Goal: Task Accomplishment & Management: Use online tool/utility

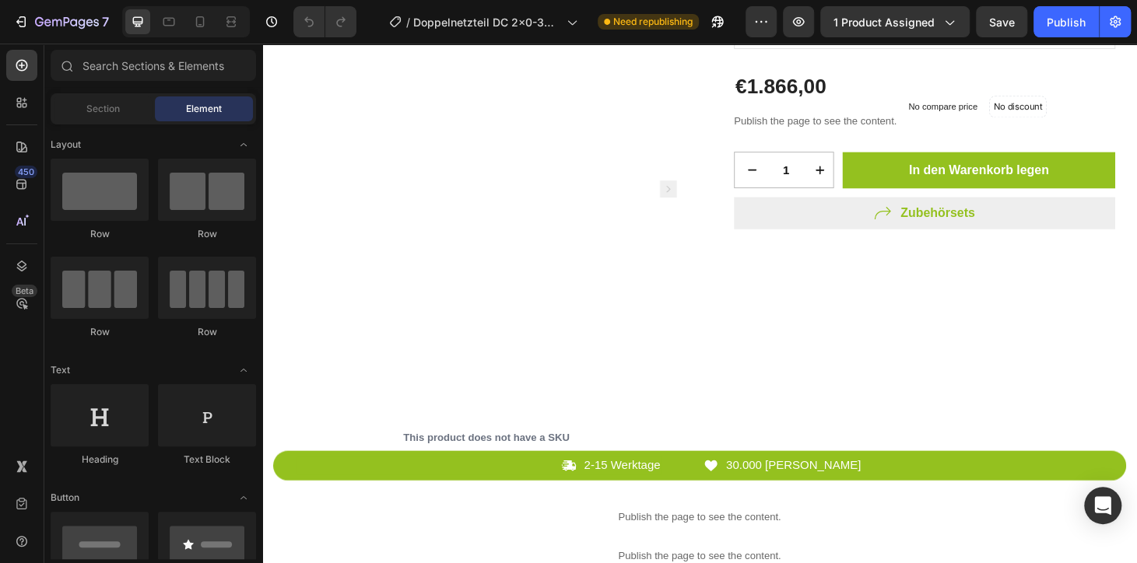
scroll to position [282, 0]
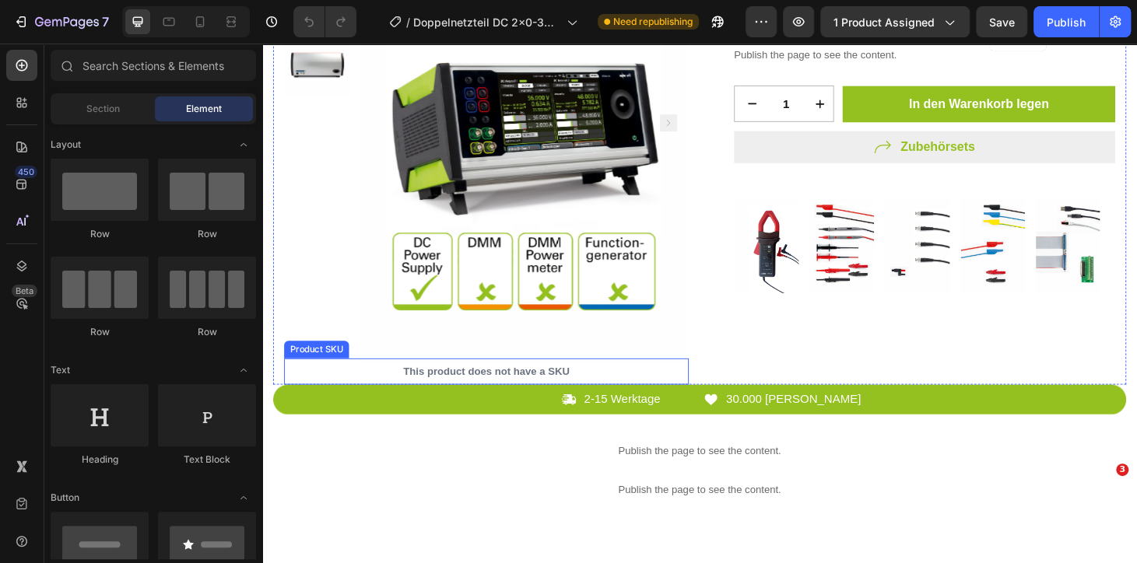
click at [515, 397] on p "This product does not have a SKU" at bounding box center [502, 394] width 432 height 28
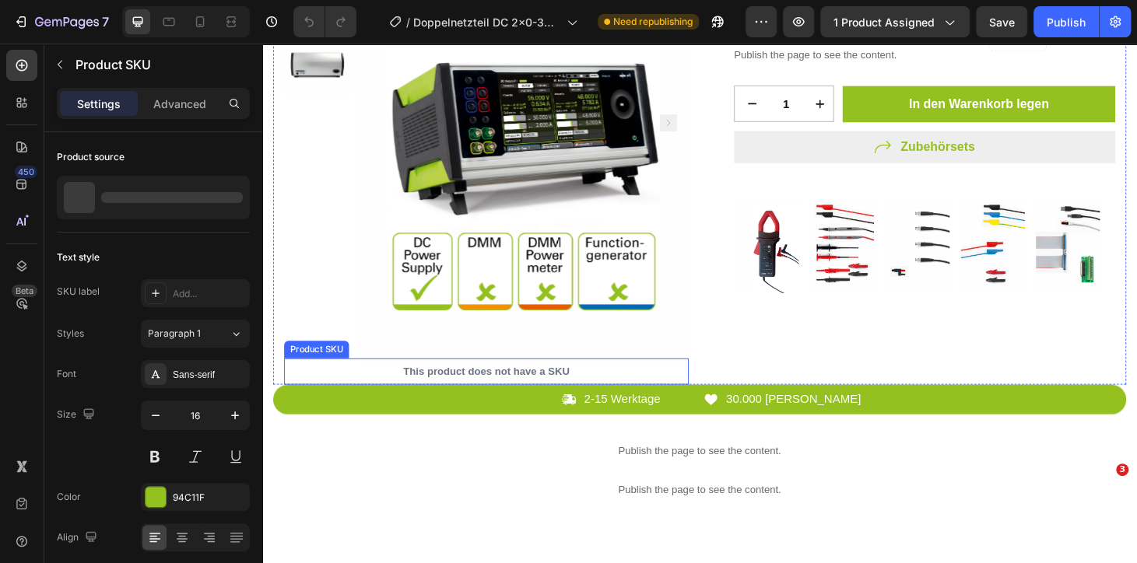
click at [524, 393] on p "This product does not have a SKU" at bounding box center [502, 394] width 432 height 28
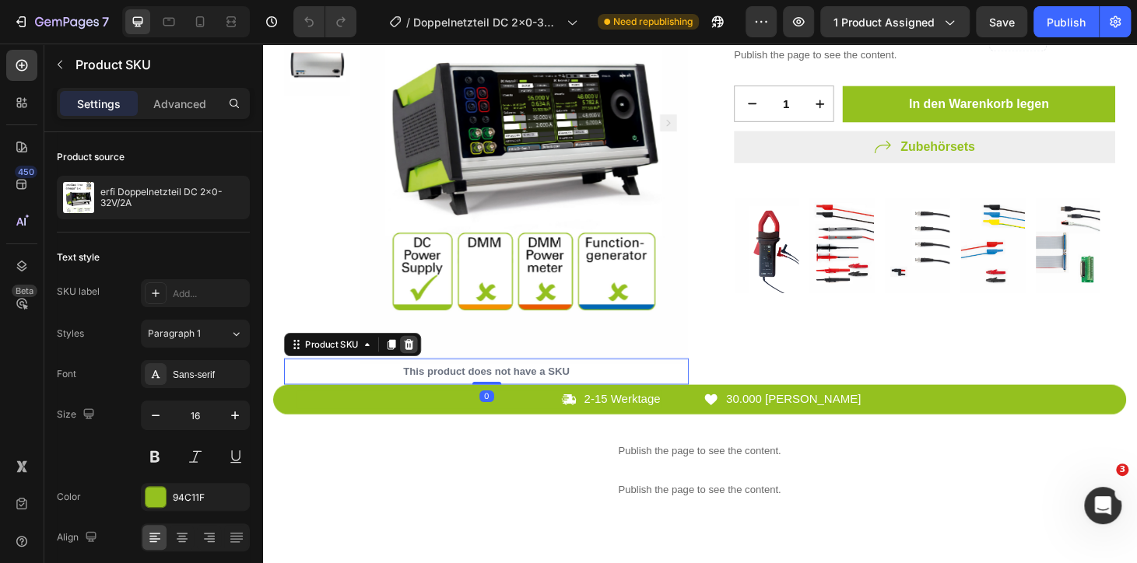
click at [423, 361] on icon at bounding box center [418, 365] width 12 height 12
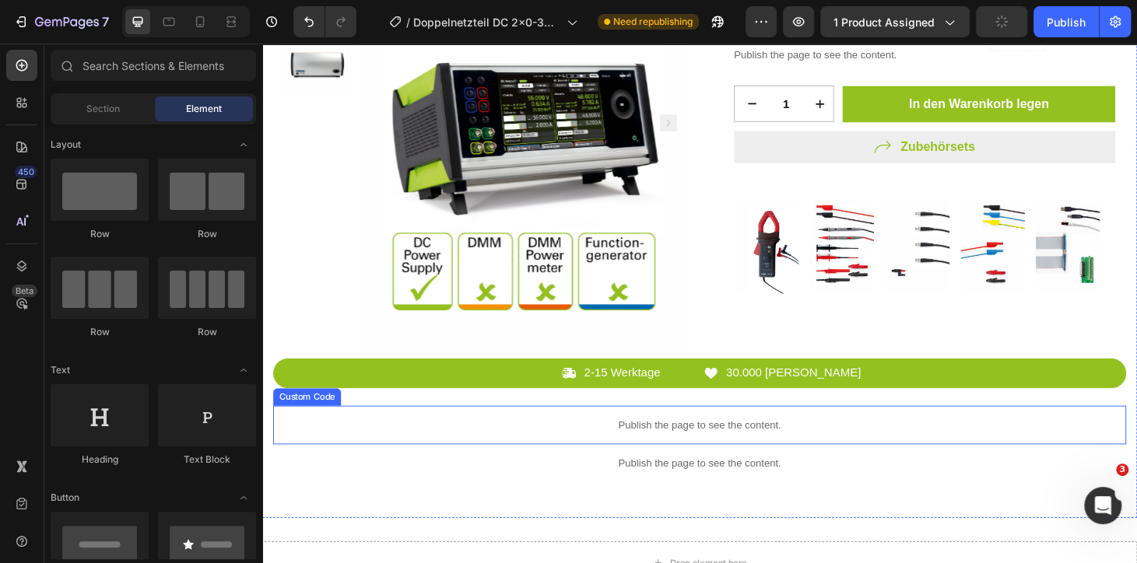
click at [596, 437] on div "Publish the page to see the content." at bounding box center [729, 450] width 910 height 41
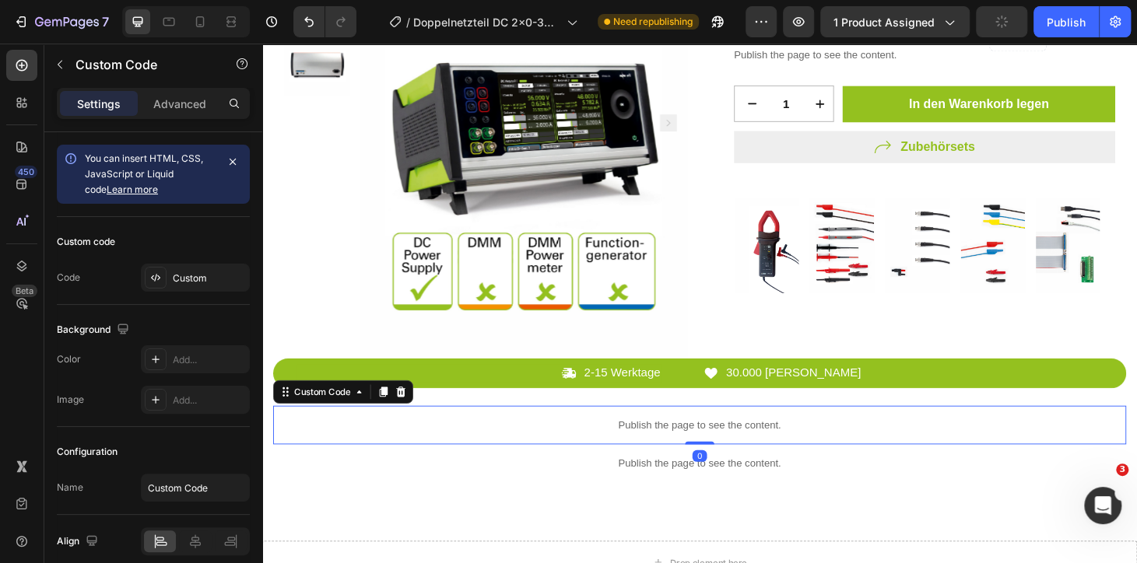
click at [596, 437] on div "Publish the page to see the content." at bounding box center [729, 450] width 910 height 41
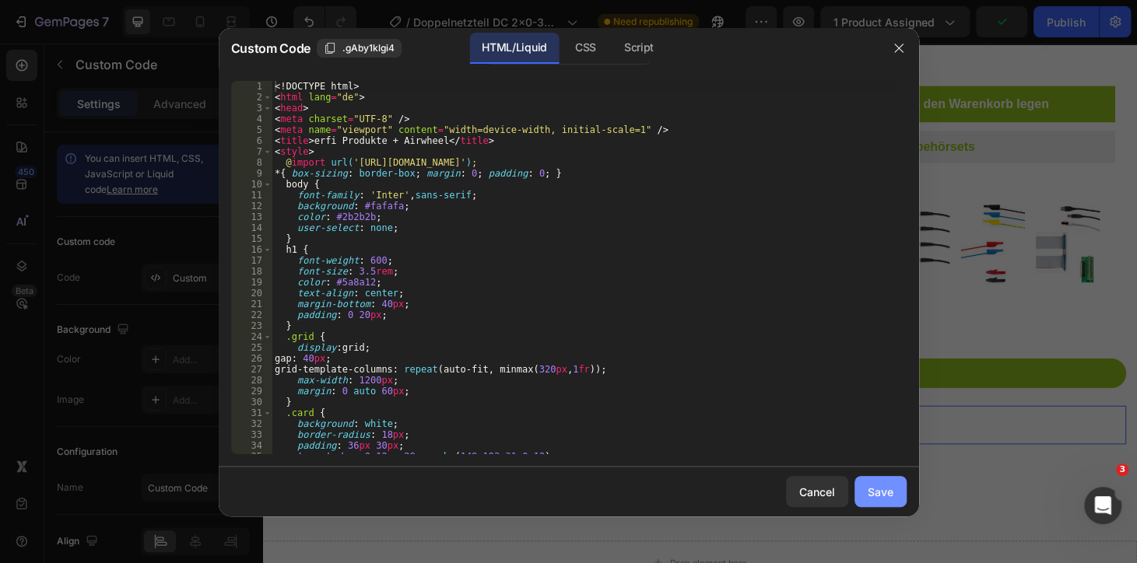
click at [894, 486] on button "Save" at bounding box center [880, 491] width 52 height 31
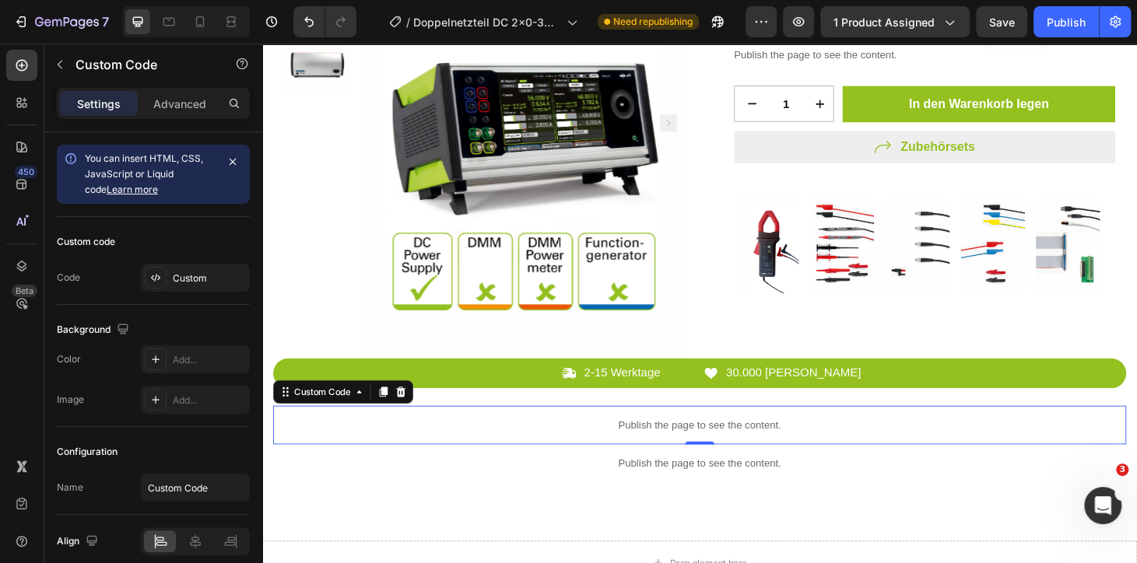
click at [500, 435] on div "Publish the page to see the content." at bounding box center [729, 450] width 910 height 41
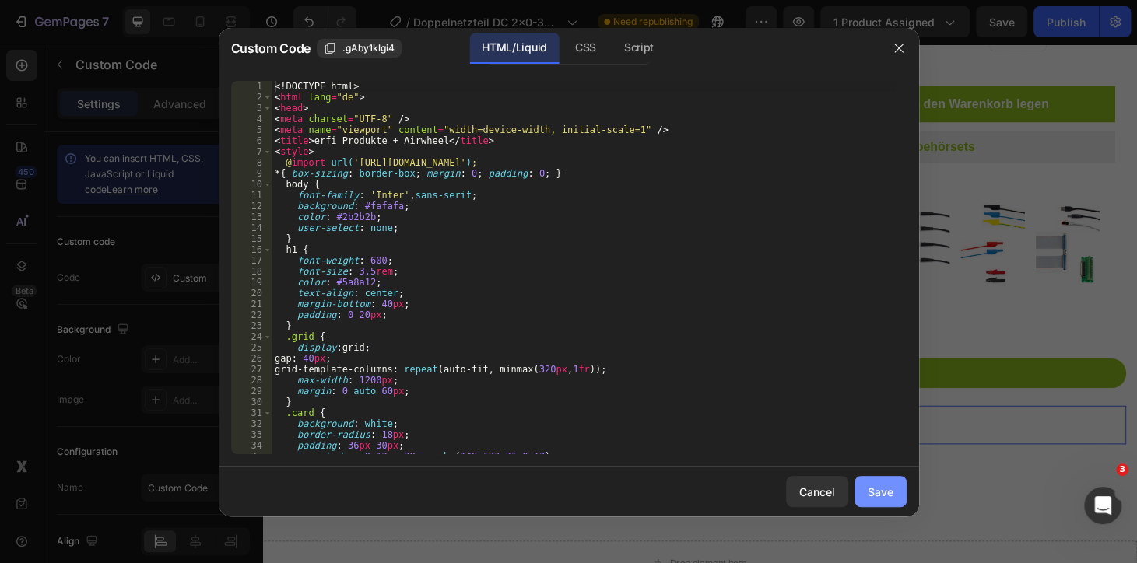
click at [889, 485] on div "Save" at bounding box center [881, 492] width 26 height 16
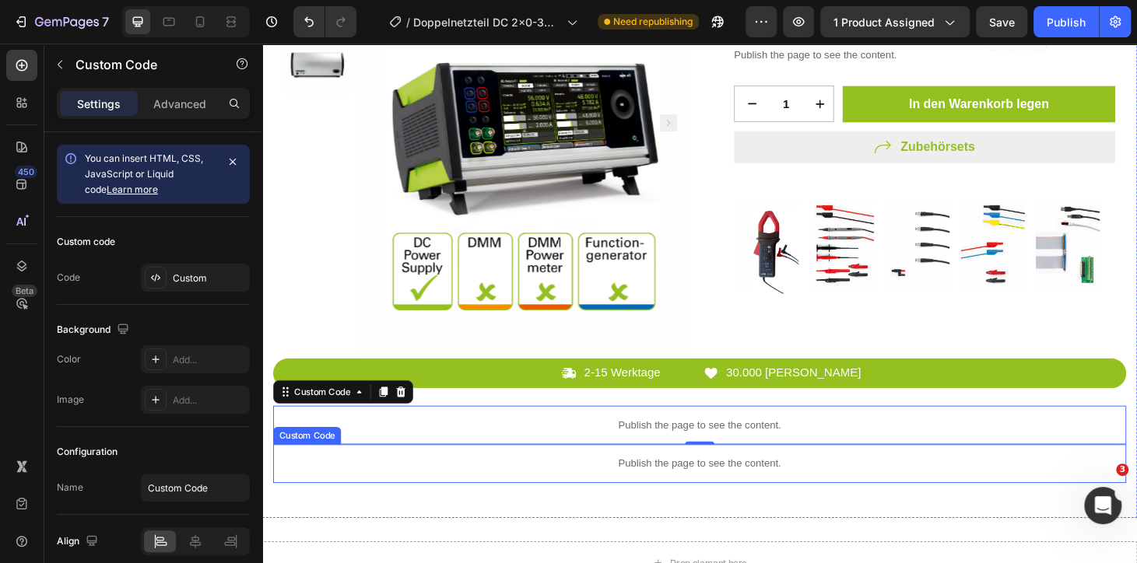
click at [784, 484] on p "Publish the page to see the content." at bounding box center [729, 492] width 910 height 16
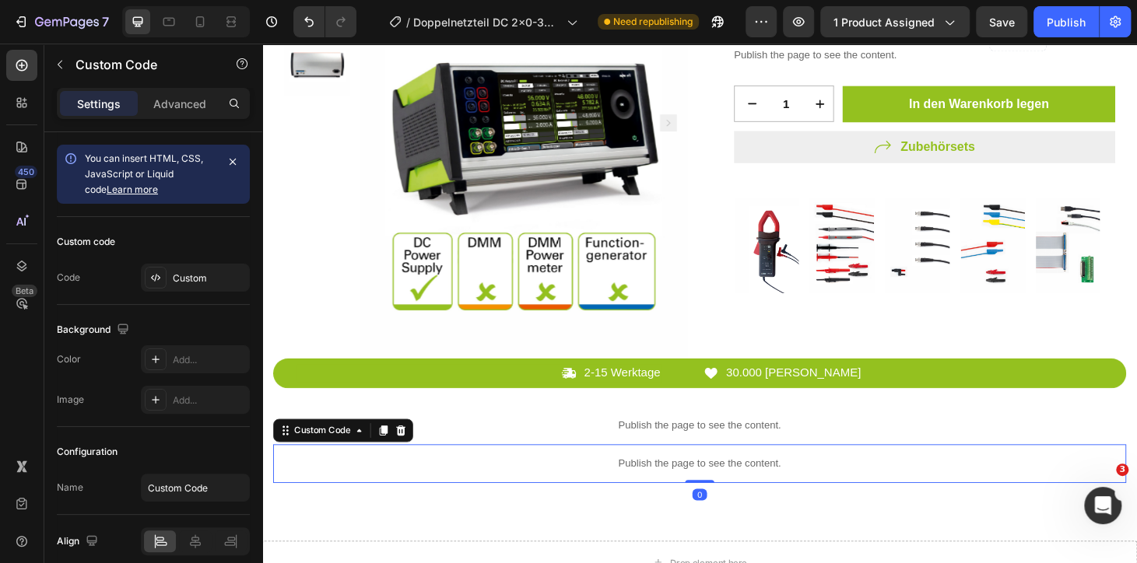
click at [784, 484] on p "Publish the page to see the content." at bounding box center [729, 492] width 910 height 16
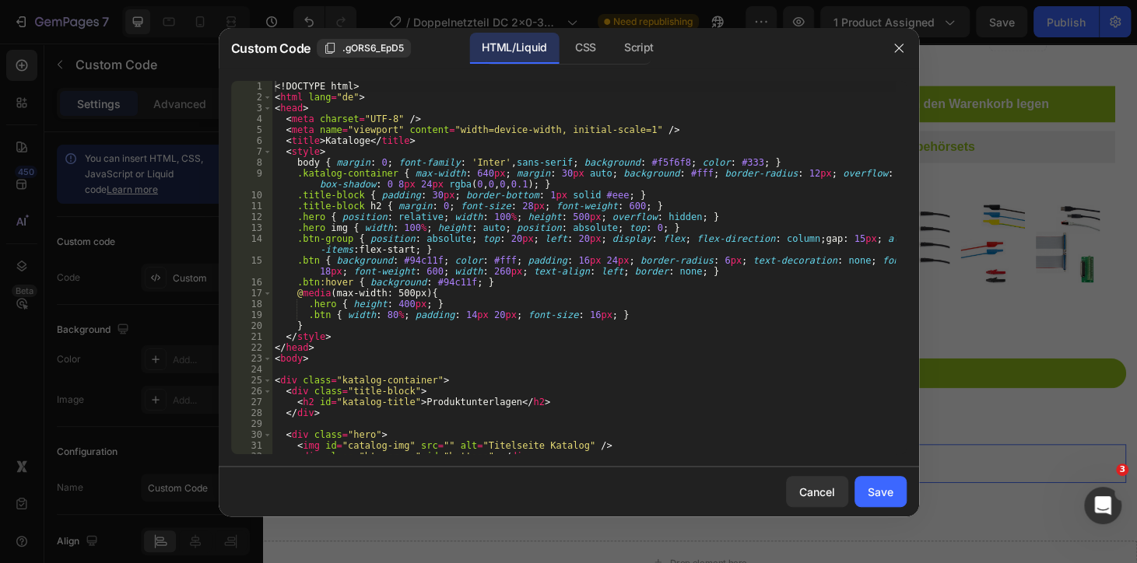
type textarea "<div class="title-block">"
click at [489, 395] on div "<! DOCTYPE html > < html lang = "de" > < head > < meta charset = "UTF-8" /> < m…" at bounding box center [583, 278] width 623 height 395
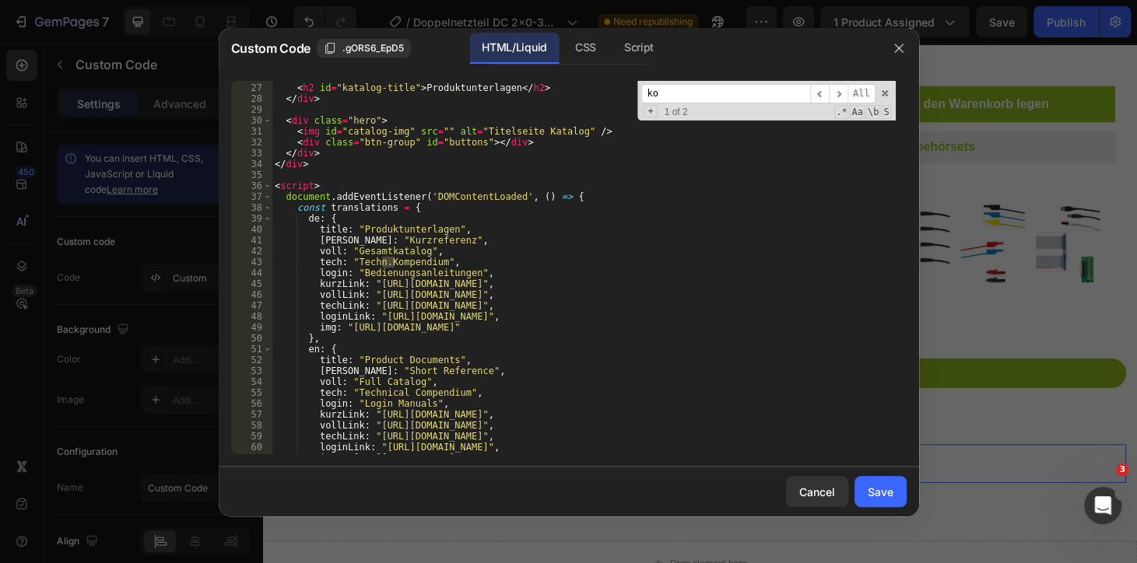
scroll to position [314, 0]
type input "kompendi"
click at [462, 271] on div "< div class = "title-block" > < h2 id = "katalog-title" > Produktunterlagen </ …" at bounding box center [583, 269] width 623 height 395
click at [401, 301] on div "< div class = "title-block" > < h2 id = "katalog-title" > Produktunterlagen </ …" at bounding box center [583, 269] width 623 height 395
click at [381, 294] on div "< div class = "title-block" > < h2 id = "katalog-title" > Produktunterlagen </ …" at bounding box center [583, 269] width 623 height 395
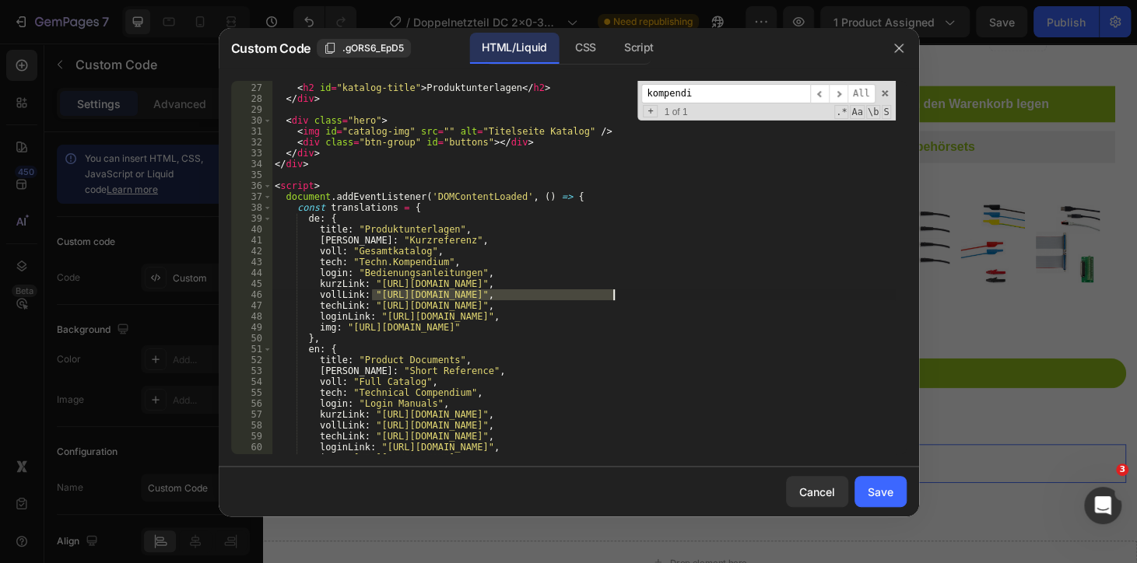
drag, startPoint x: 371, startPoint y: 295, endPoint x: 611, endPoint y: 295, distance: 239.7
click at [611, 295] on div "< div class = "title-block" > < h2 id = "katalog-title" > Produktunterlagen </ …" at bounding box center [583, 269] width 623 height 395
click at [560, 302] on div "< div class = "title-block" > < h2 id = "katalog-title" > Produktunterlagen </ …" at bounding box center [583, 269] width 623 height 395
drag, startPoint x: 612, startPoint y: 294, endPoint x: 373, endPoint y: 293, distance: 239.7
click at [373, 293] on div "< div class = "title-block" > < h2 id = "katalog-title" > Produktunterlagen </ …" at bounding box center [583, 269] width 623 height 395
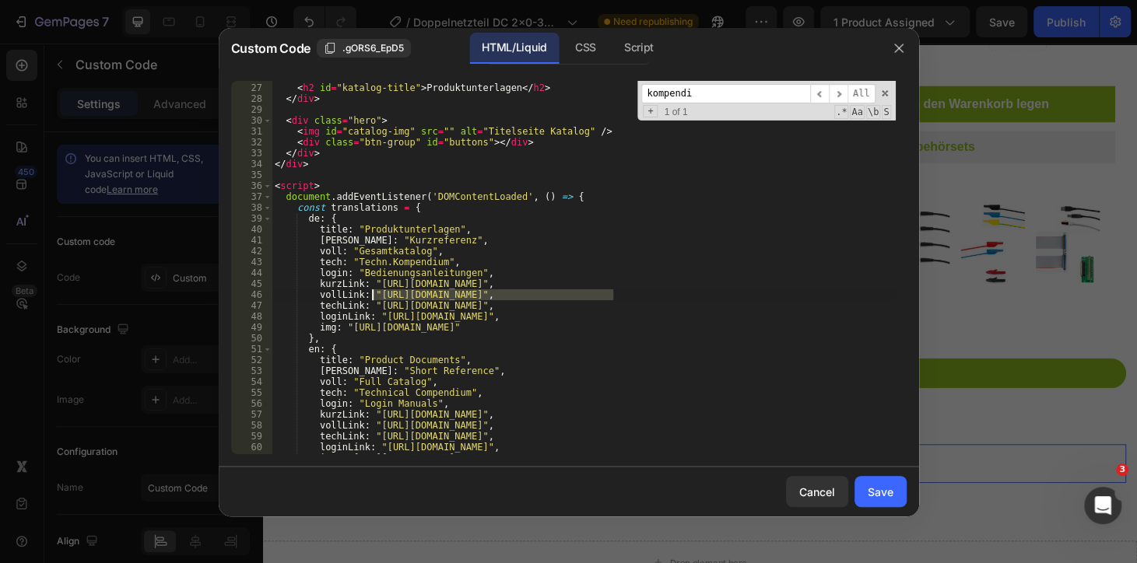
paste textarea "cdn.shopify.com/s/files/1/0945/3751/5354/files/1866.pdf?v=1756386679"
type textarea "vollLink: "https://cdn.shopify.com/s/files/1/0945/3751/5354/files/1866.pdf?v=17…"
click at [875, 482] on button "Save" at bounding box center [880, 491] width 52 height 31
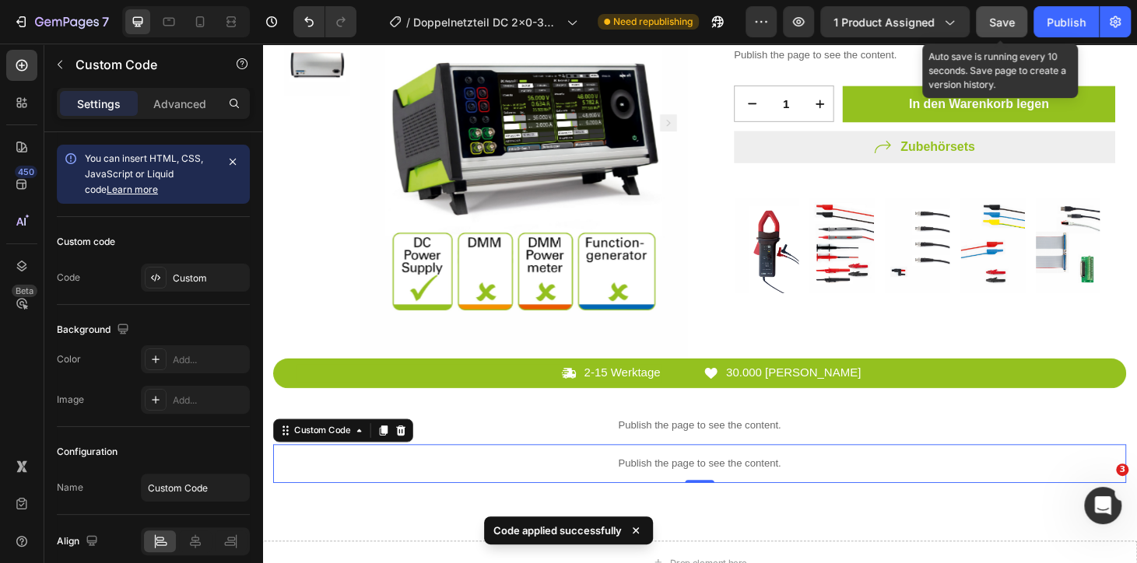
click at [1015, 20] on span "Save" at bounding box center [1002, 22] width 26 height 13
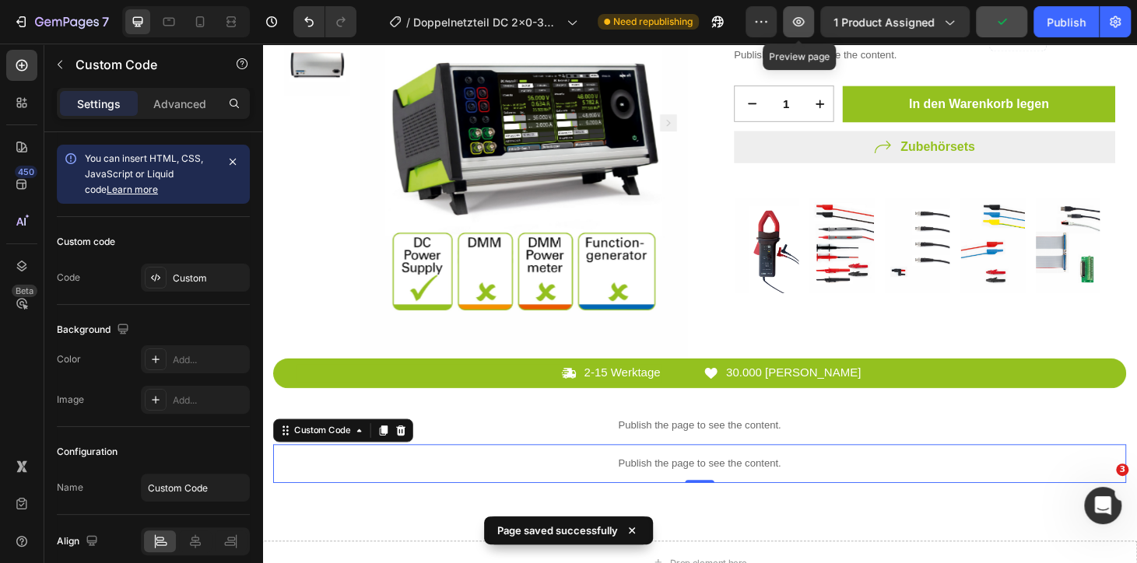
click at [802, 24] on icon "button" at bounding box center [799, 22] width 16 height 16
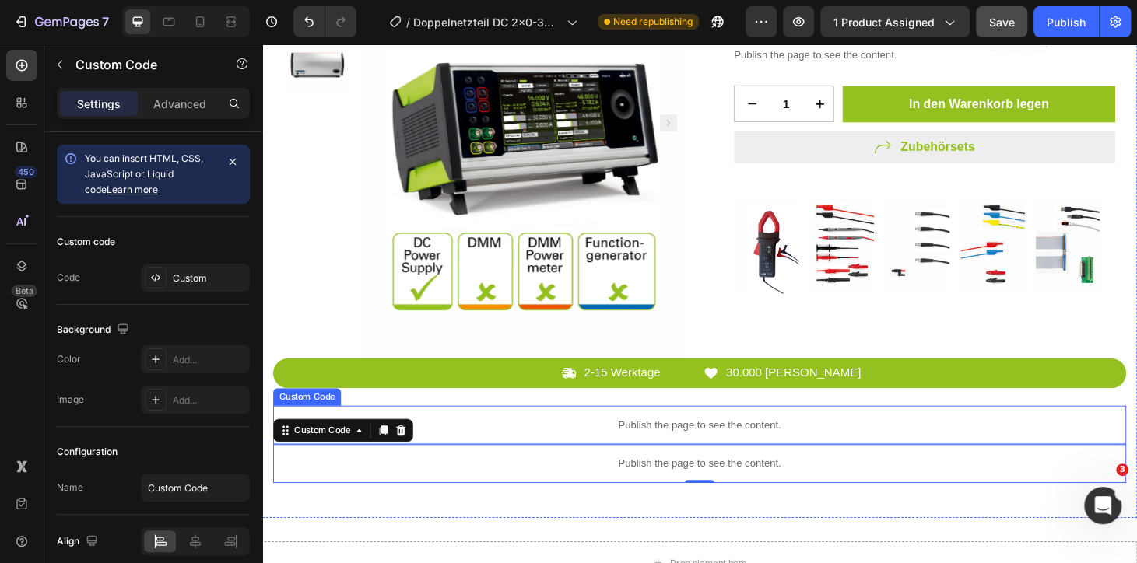
click at [682, 453] on p "Publish the page to see the content." at bounding box center [729, 451] width 910 height 16
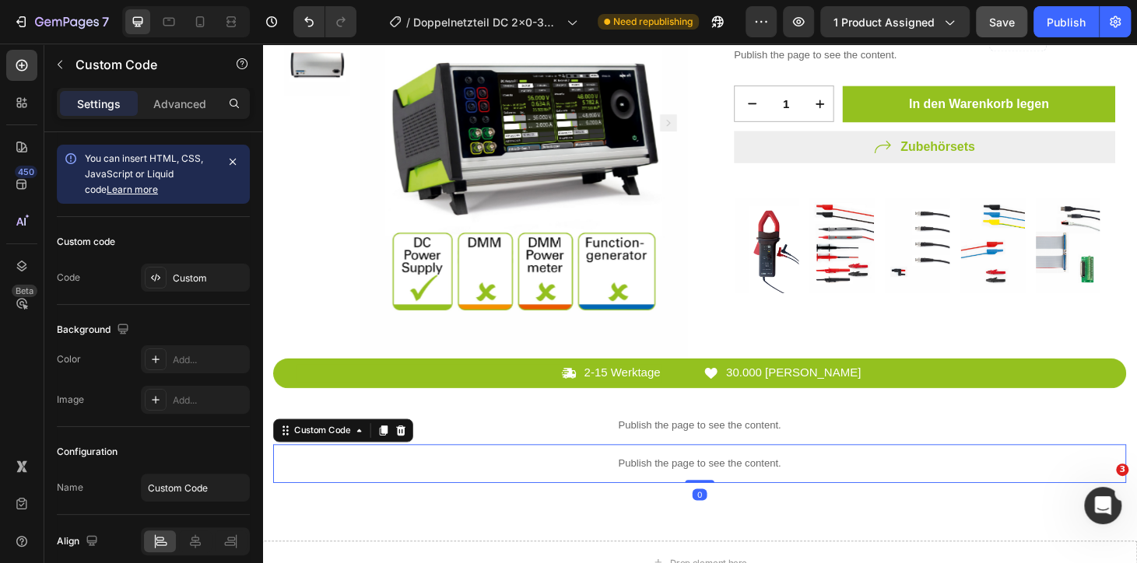
click at [676, 484] on p "Publish the page to see the content." at bounding box center [729, 492] width 910 height 16
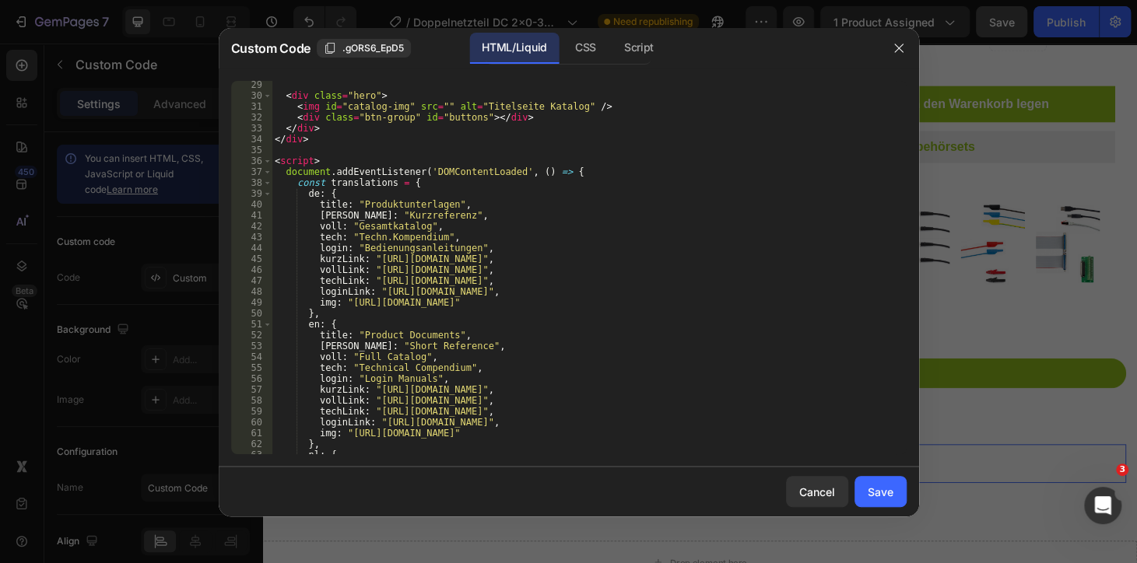
scroll to position [382, 0]
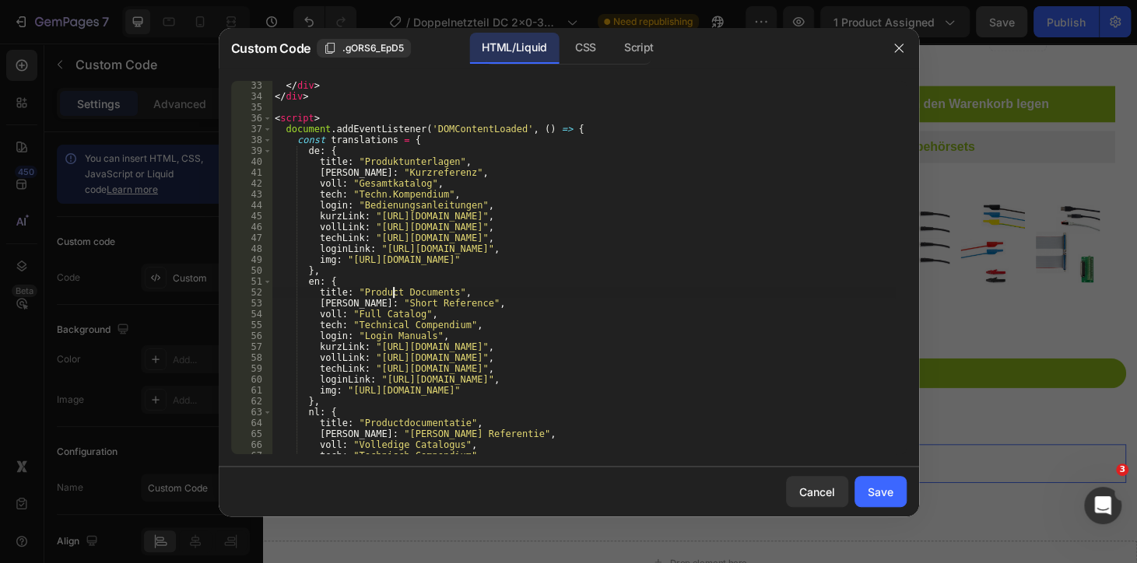
click at [392, 291] on div "</ div > </ div > < script > document . addEventListener ( 'DOMContentLoaded' ,…" at bounding box center [583, 277] width 623 height 395
click at [386, 223] on div "</ div > </ div > < script > document . addEventListener ( 'DOMContentLoaded' ,…" at bounding box center [583, 277] width 623 height 395
drag, startPoint x: 372, startPoint y: 226, endPoint x: 482, endPoint y: 223, distance: 110.5
click at [482, 223] on div "</ div > </ div > < script > document . addEventListener ( 'DOMContentLoaded' ,…" at bounding box center [583, 277] width 623 height 395
click at [468, 258] on div "</ div > </ div > < script > document . addEventListener ( 'DOMContentLoaded' ,…" at bounding box center [583, 277] width 623 height 395
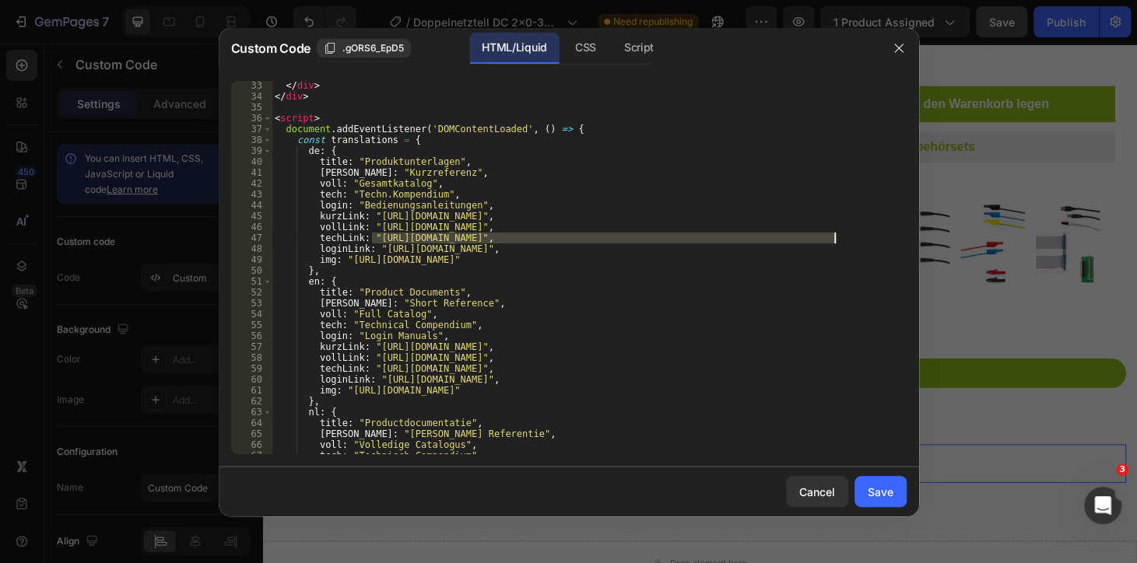
drag, startPoint x: 372, startPoint y: 238, endPoint x: 833, endPoint y: 237, distance: 460.7
click at [833, 237] on div "</ div > </ div > < script > document . addEventListener ( 'DOMContentLoaded' ,…" at bounding box center [583, 277] width 623 height 395
paste textarea "1866.pdf?v=175638667"
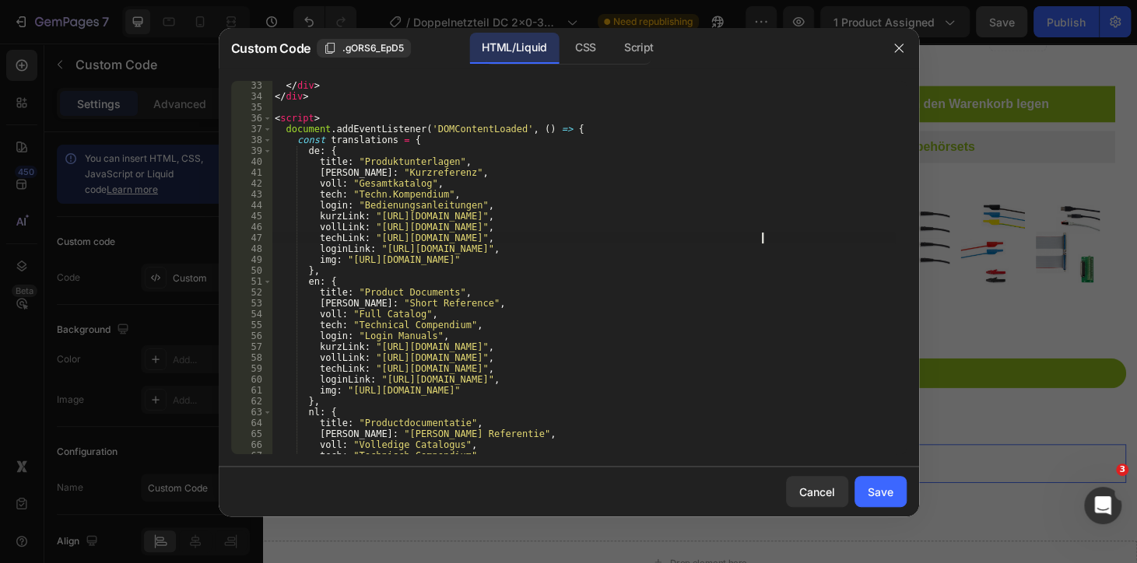
click at [680, 297] on div "</ div > </ div > < script > document . addEventListener ( 'DOMContentLoaded' ,…" at bounding box center [583, 277] width 623 height 395
drag, startPoint x: 763, startPoint y: 226, endPoint x: 754, endPoint y: 227, distance: 8.6
click at [754, 227] on div "</ div > </ div > < script > document . addEventListener ( 'DOMContentLoaded' ,…" at bounding box center [583, 277] width 623 height 395
type textarea "vollLink: "https://cdn.shopify.com/s/files/1/0945/3751/5354/files/1866.pdf?v=17…"
drag, startPoint x: 865, startPoint y: 500, endPoint x: 859, endPoint y: 435, distance: 64.9
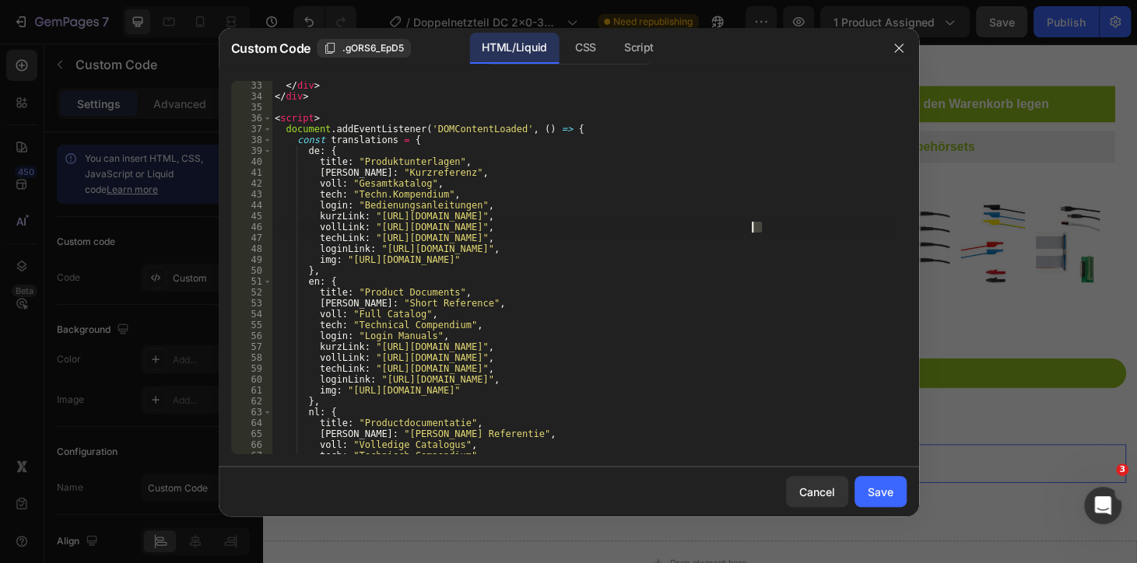
click at [867, 498] on button "Save" at bounding box center [880, 491] width 52 height 31
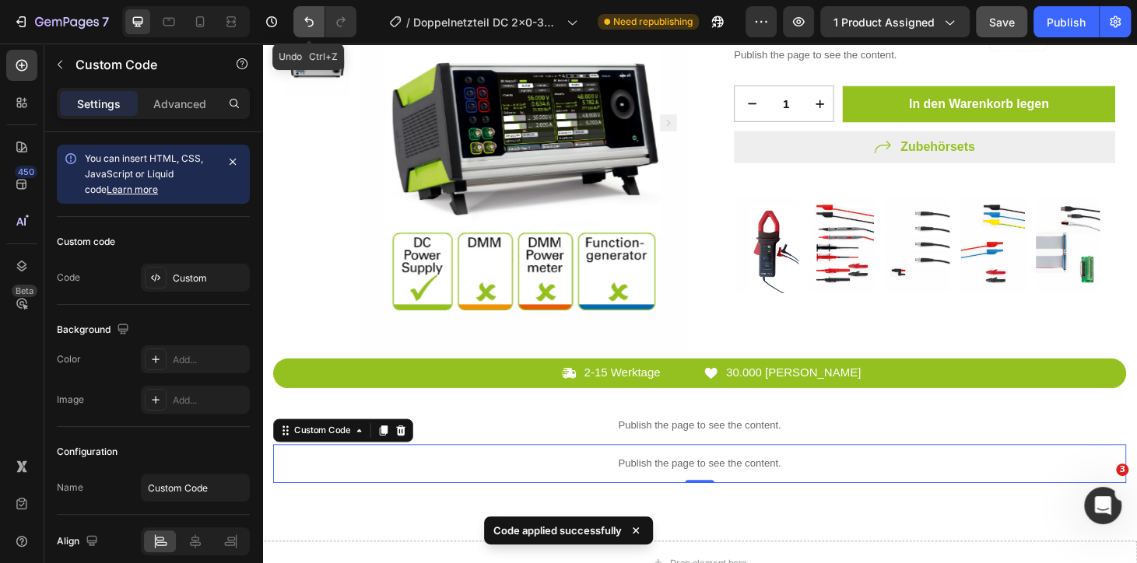
click at [313, 22] on icon "Undo/Redo" at bounding box center [309, 22] width 16 height 16
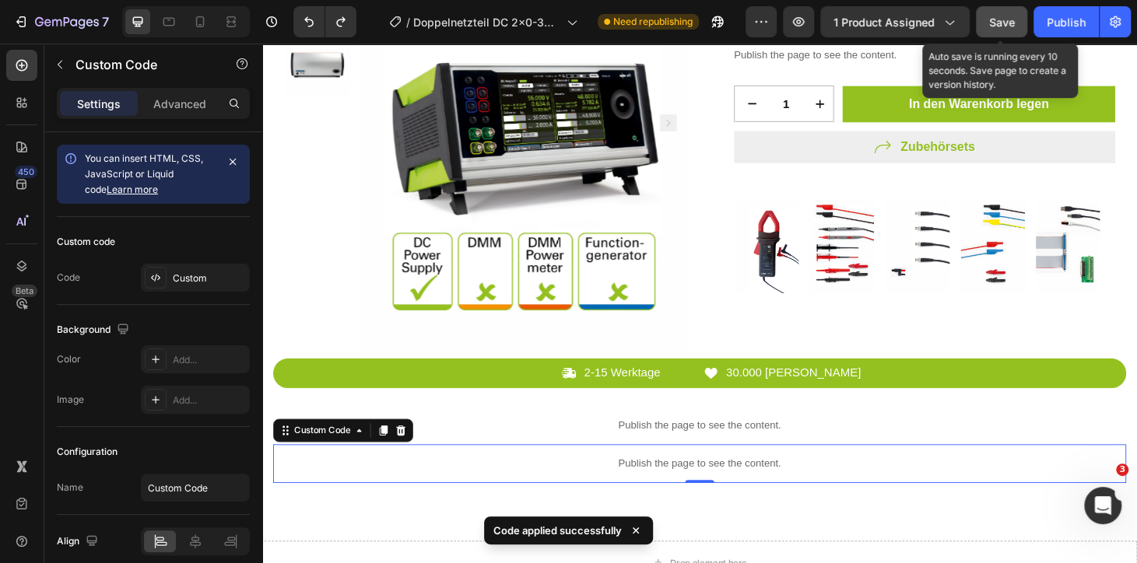
click at [1002, 16] on span "Save" at bounding box center [1002, 22] width 26 height 13
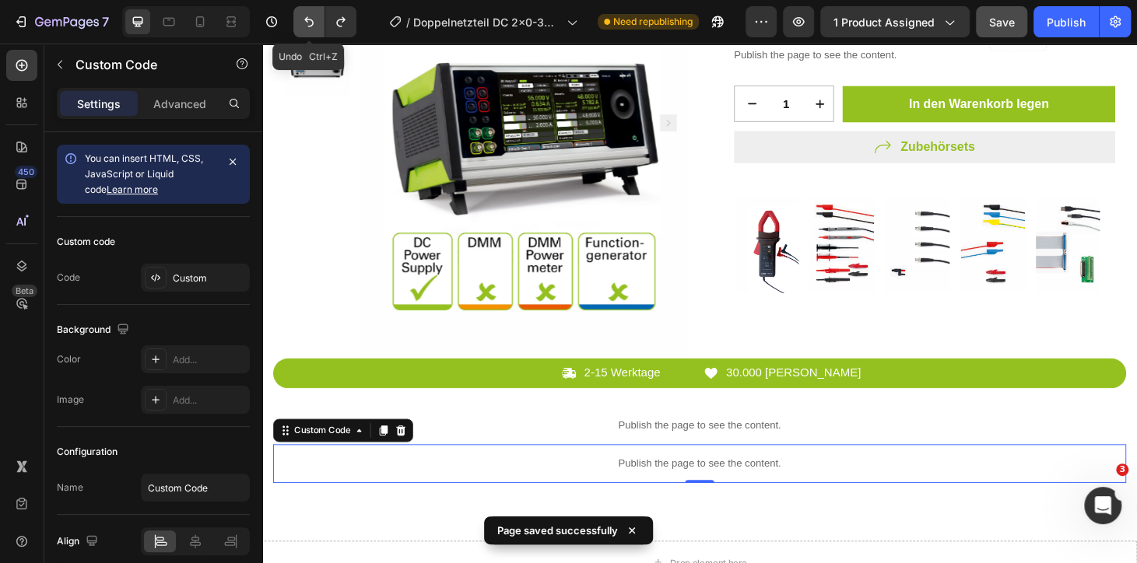
click at [308, 15] on icon "Undo/Redo" at bounding box center [309, 22] width 16 height 16
click at [313, 19] on icon "Undo/Redo" at bounding box center [309, 22] width 16 height 16
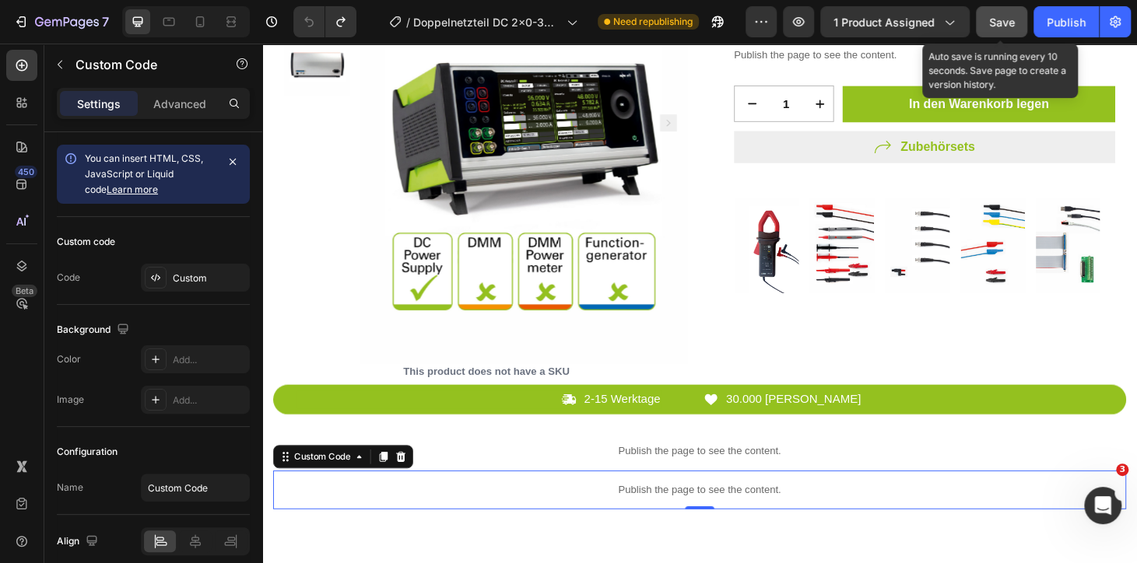
click at [1005, 26] on span "Save" at bounding box center [1002, 22] width 26 height 13
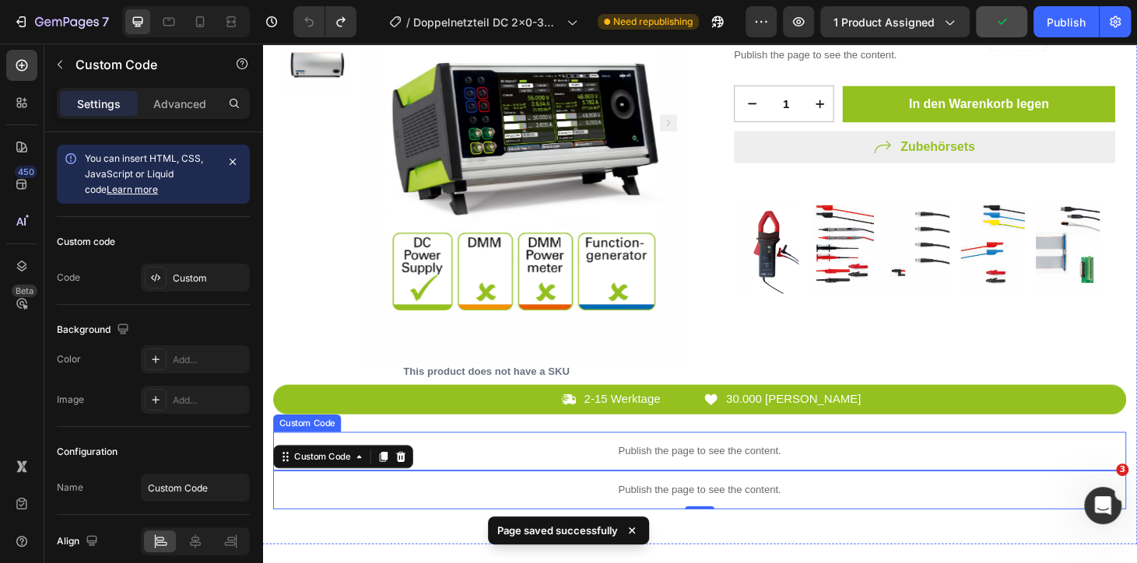
click at [644, 479] on p "Publish the page to see the content." at bounding box center [729, 479] width 910 height 16
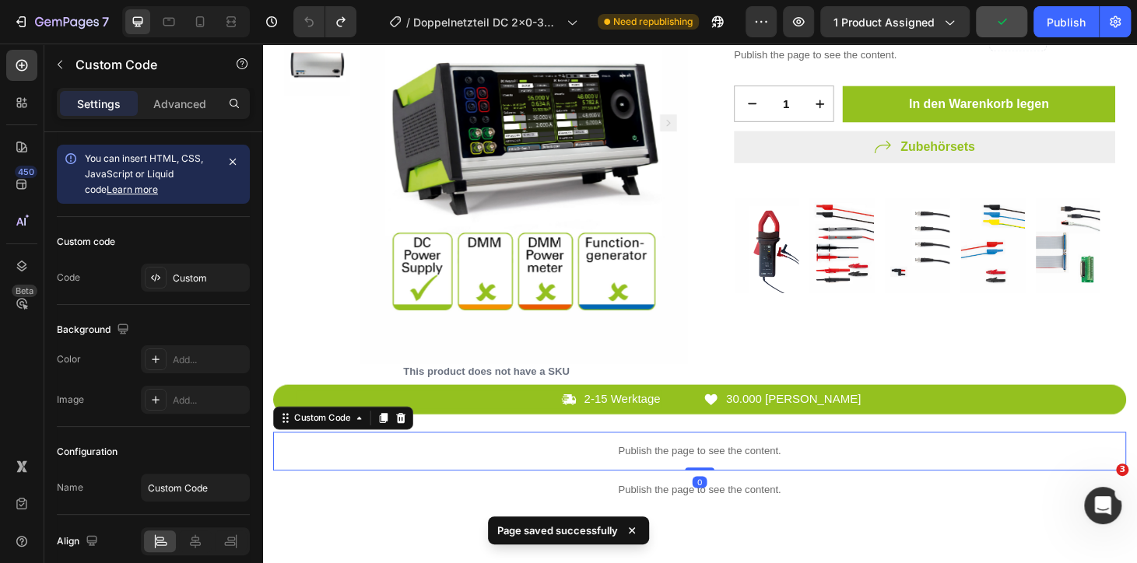
click at [644, 479] on p "Publish the page to see the content." at bounding box center [729, 479] width 910 height 16
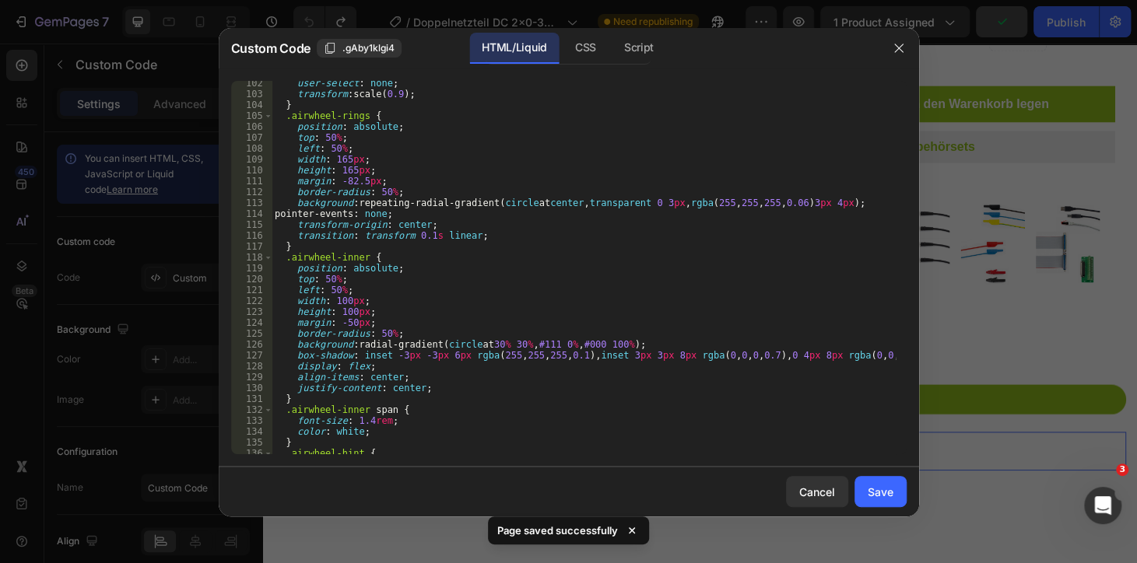
scroll to position [1103, 0]
click at [901, 491] on button "Save" at bounding box center [880, 491] width 52 height 31
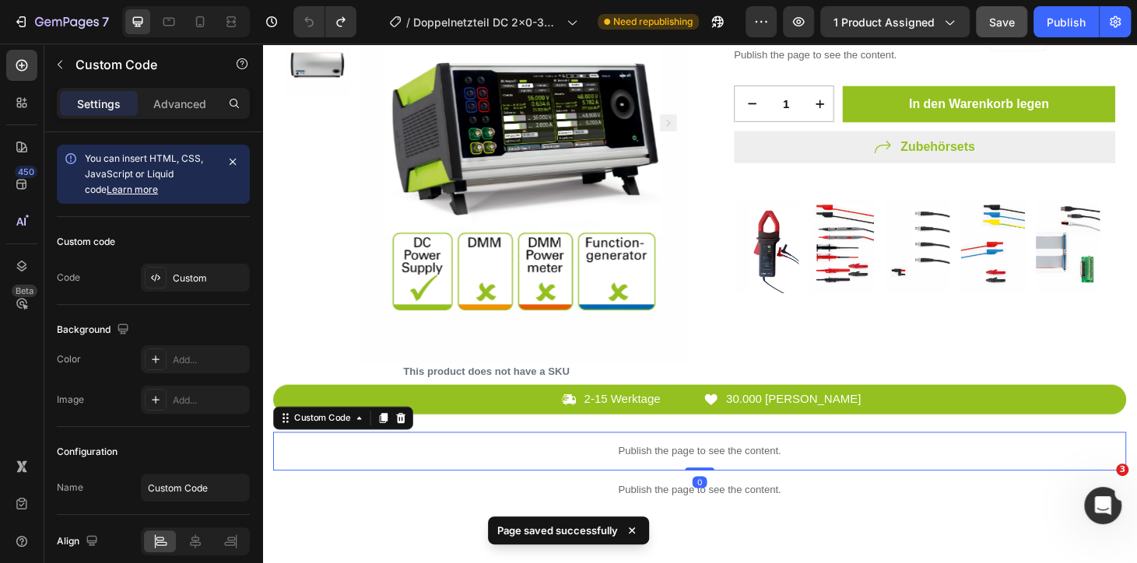
click at [825, 471] on p "Publish the page to see the content." at bounding box center [729, 479] width 910 height 16
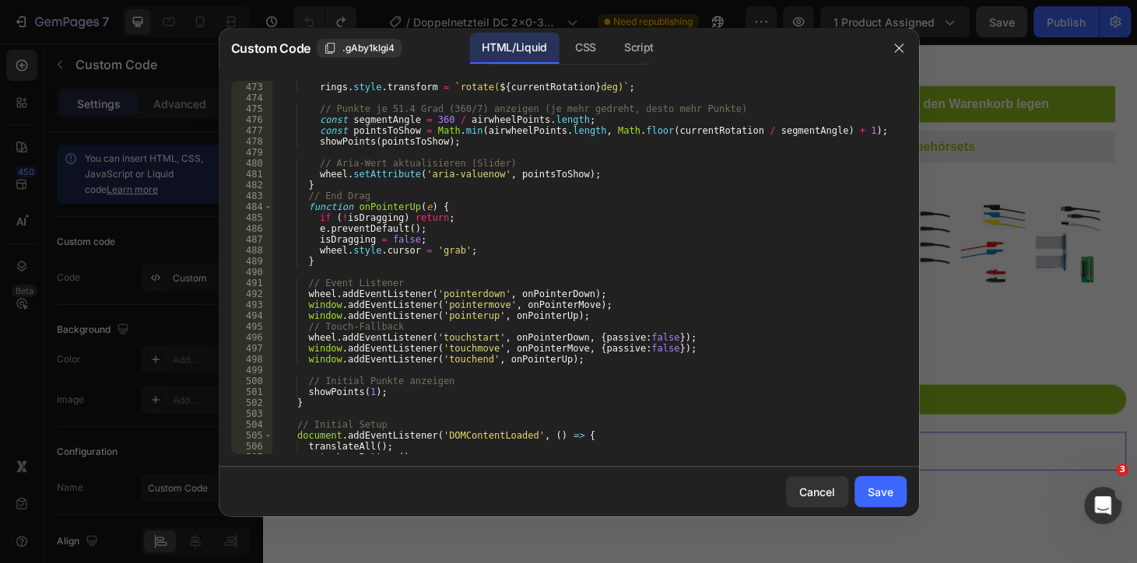
scroll to position [5225, 0]
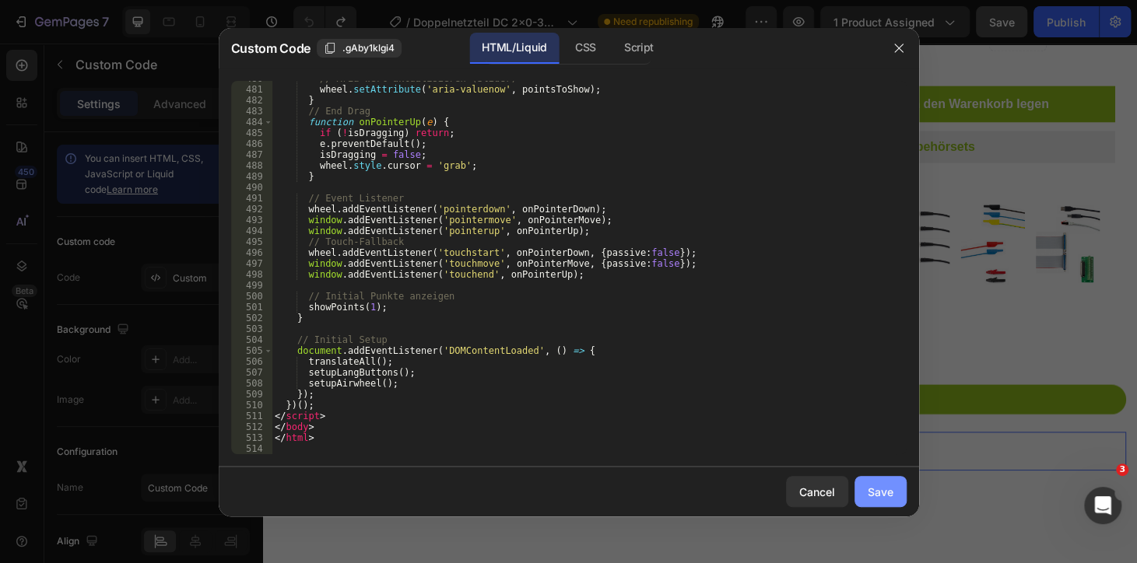
click at [882, 479] on button "Save" at bounding box center [880, 491] width 52 height 31
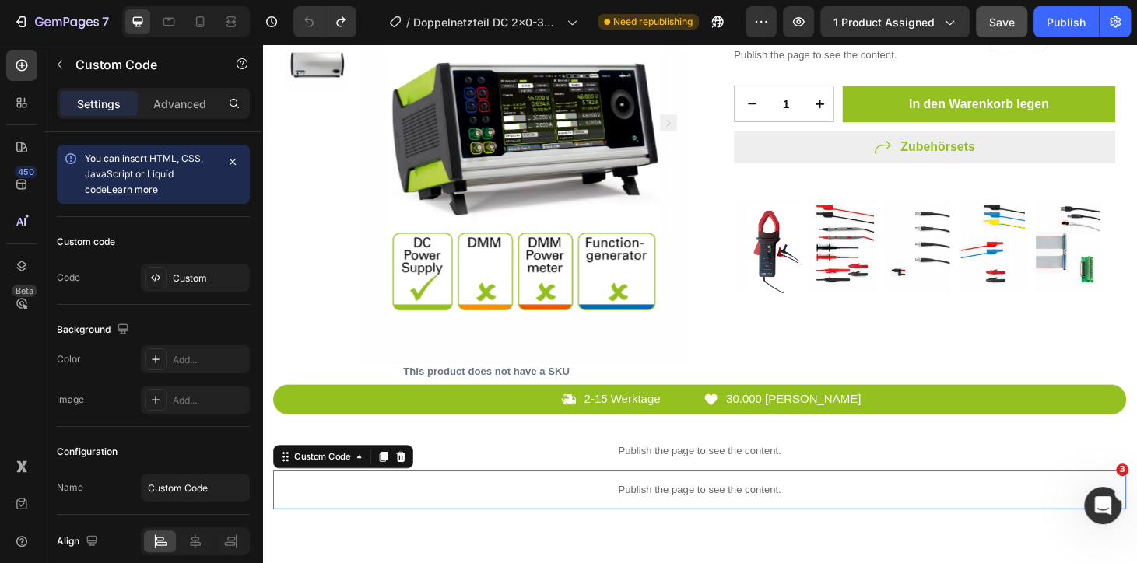
click at [711, 512] on p "Publish the page to see the content." at bounding box center [729, 520] width 910 height 16
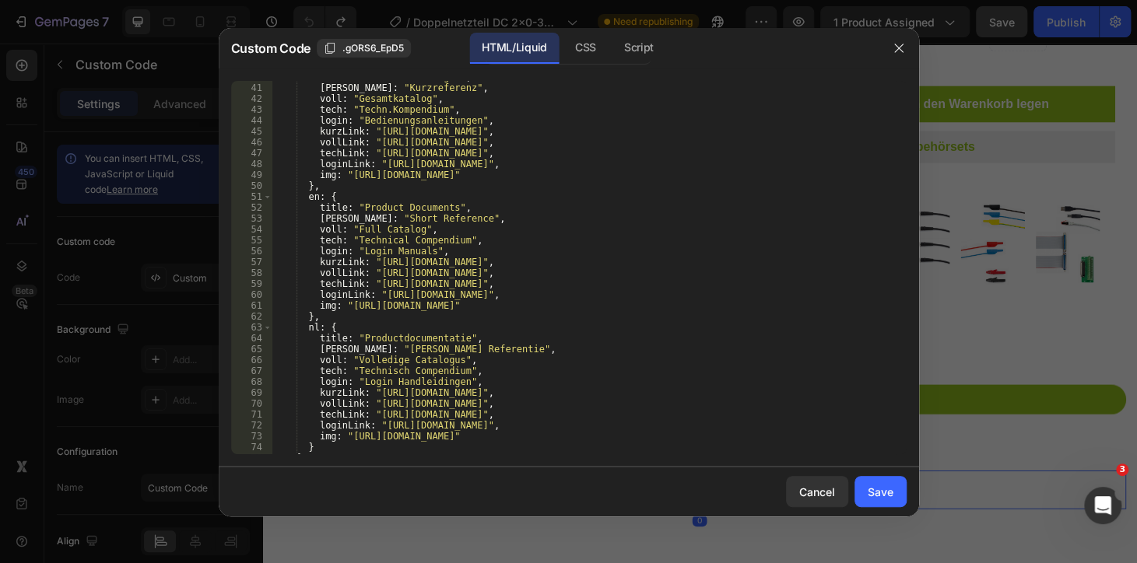
scroll to position [466, 0]
click at [392, 275] on div "title : "Produktunterlagen" , kurz : "Kurzreferenz" , voll : "Gesamtkatalog" , …" at bounding box center [583, 269] width 623 height 395
drag, startPoint x: 373, startPoint y: 264, endPoint x: 389, endPoint y: 264, distance: 16.3
click at [389, 264] on div "title : "Produktunterlagen" , kurz : "Kurzreferenz" , voll : "Gesamtkatalog" , …" at bounding box center [583, 269] width 623 height 395
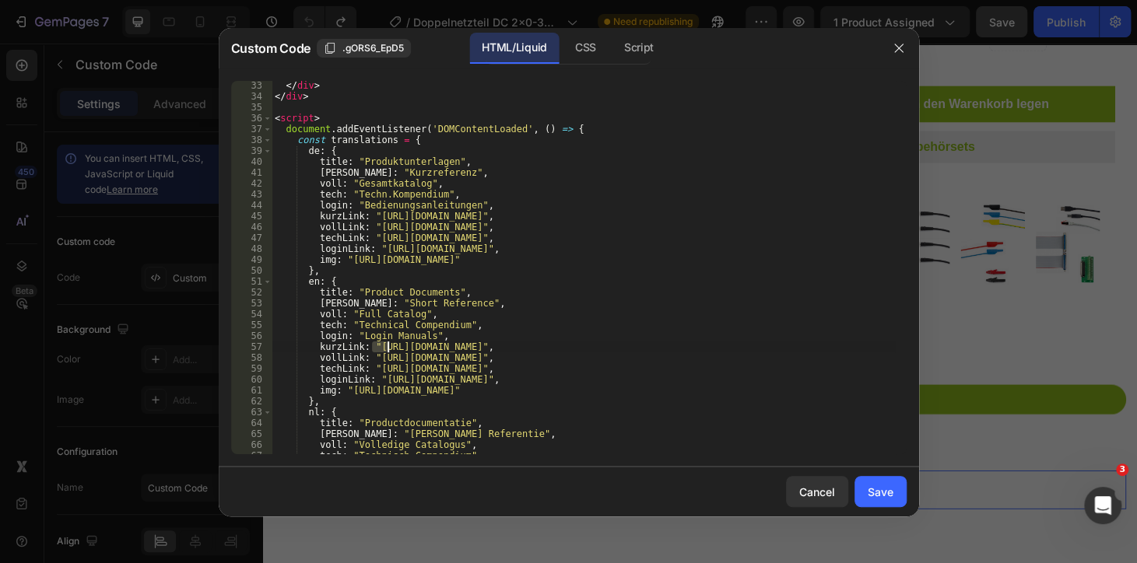
scroll to position [382, 0]
click at [385, 212] on div "</ div > </ div > < script > document . addEventListener ( 'DOMContentLoaded' ,…" at bounding box center [583, 277] width 623 height 395
click at [381, 237] on div "</ div > </ div > < script > document . addEventListener ( 'DOMContentLoaded' ,…" at bounding box center [583, 277] width 623 height 395
click at [383, 223] on div "</ div > </ div > < script > document . addEventListener ( 'DOMContentLoaded' ,…" at bounding box center [583, 277] width 623 height 395
click at [383, 195] on div "</ div > </ div > < script > document . addEventListener ( 'DOMContentLoaded' ,…" at bounding box center [583, 277] width 623 height 395
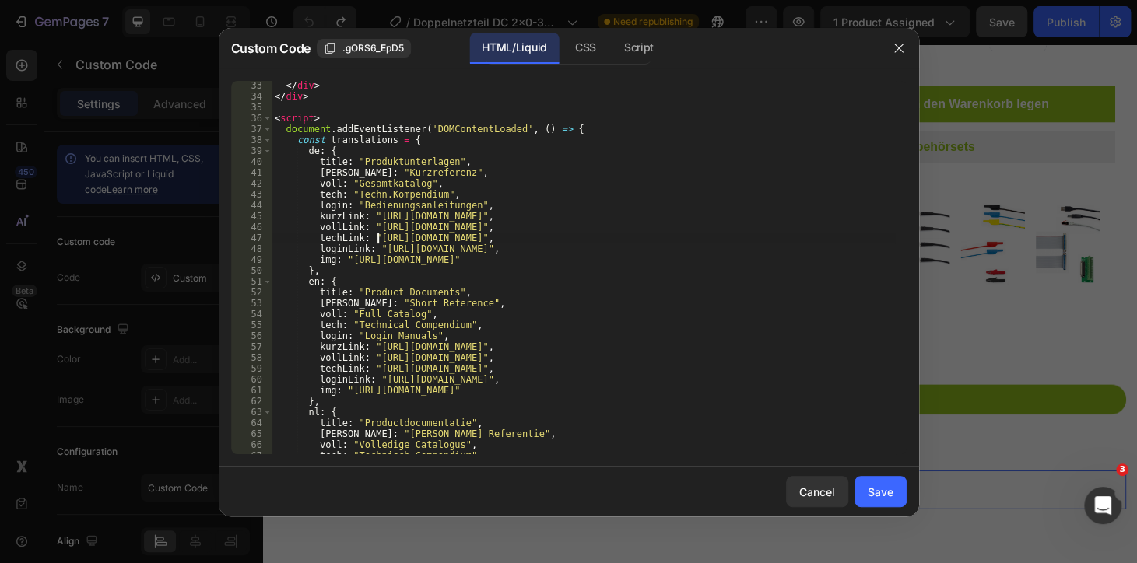
click at [380, 244] on div "</ div > </ div > < script > document . addEventListener ( 'DOMContentLoaded' ,…" at bounding box center [583, 277] width 623 height 395
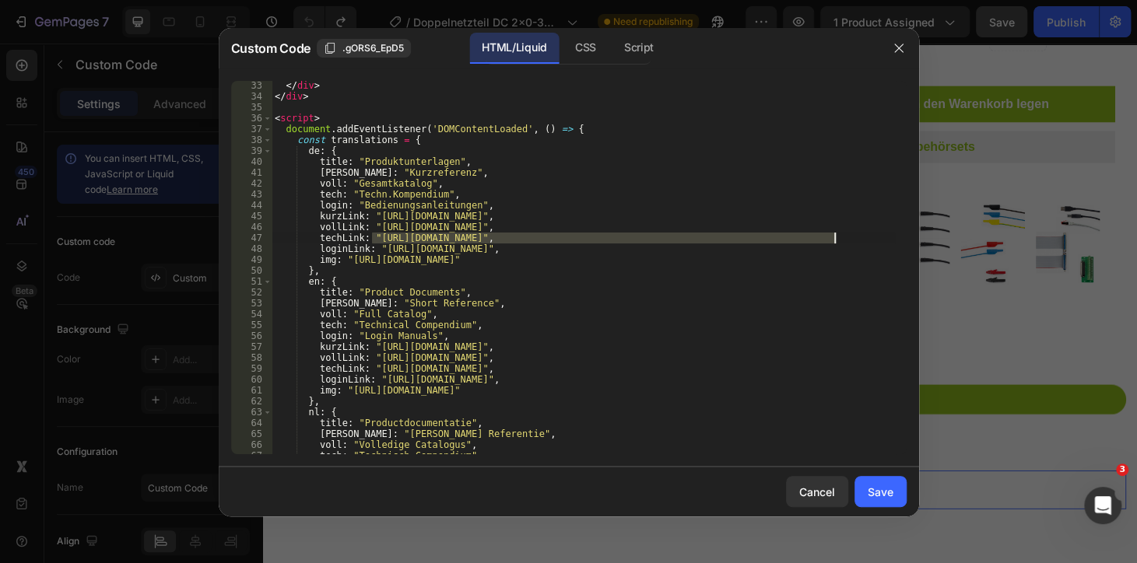
drag, startPoint x: 372, startPoint y: 240, endPoint x: 833, endPoint y: 237, distance: 461.5
click at [833, 237] on div "</ div > </ div > < script > document . addEventListener ( 'DOMContentLoaded' ,…" at bounding box center [583, 277] width 623 height 395
paste textarea "www.erfi.de/assets/products/PDF-Kataloge/Katalog-el6.pdf"
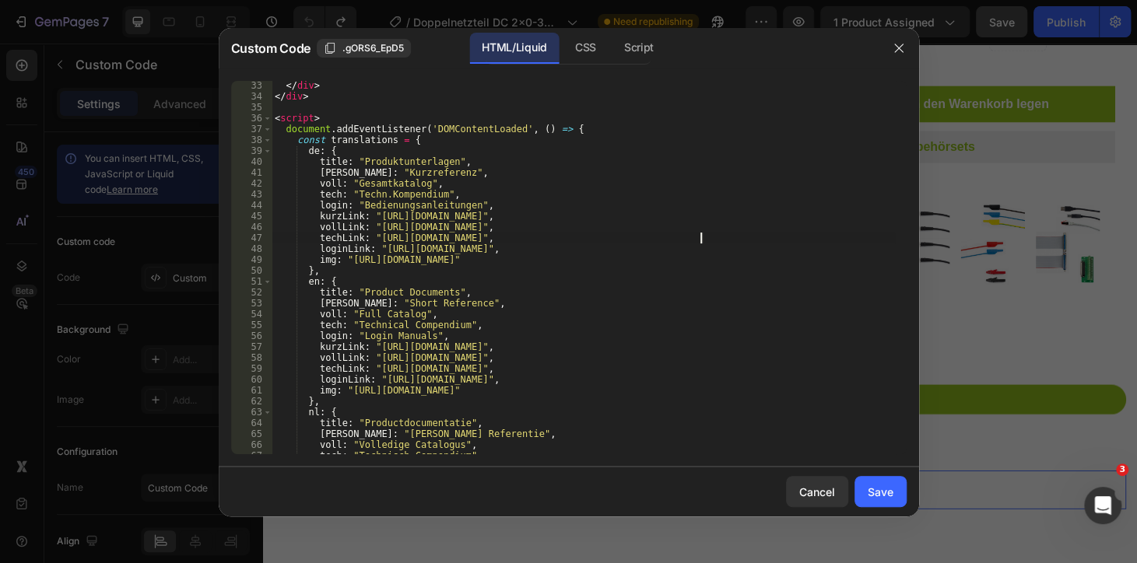
click at [377, 237] on div "</ div > </ div > < script > document . addEventListener ( 'DOMContentLoaded' ,…" at bounding box center [583, 277] width 623 height 395
drag, startPoint x: 374, startPoint y: 237, endPoint x: 700, endPoint y: 238, distance: 326.1
click at [700, 238] on div "</ div > </ div > < script > document . addEventListener ( 'DOMContentLoaded' ,…" at bounding box center [583, 277] width 623 height 395
paste textarea "cdn.shopify.com/s/files/1/0945/3751/5354/files/1866.pdf?v=1756386679"
type textarea "techLink: "https://cdn.shopify.com/s/files/1/0945/3751/5354/files/1866.pdf?v=17…"
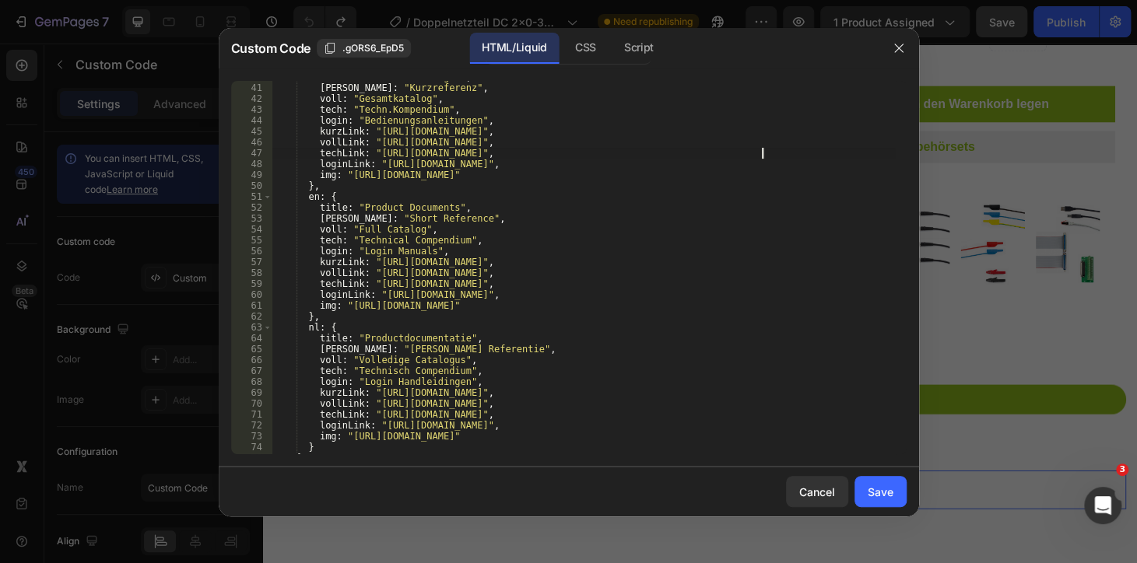
scroll to position [466, 0]
click at [875, 491] on div "Save" at bounding box center [881, 492] width 26 height 16
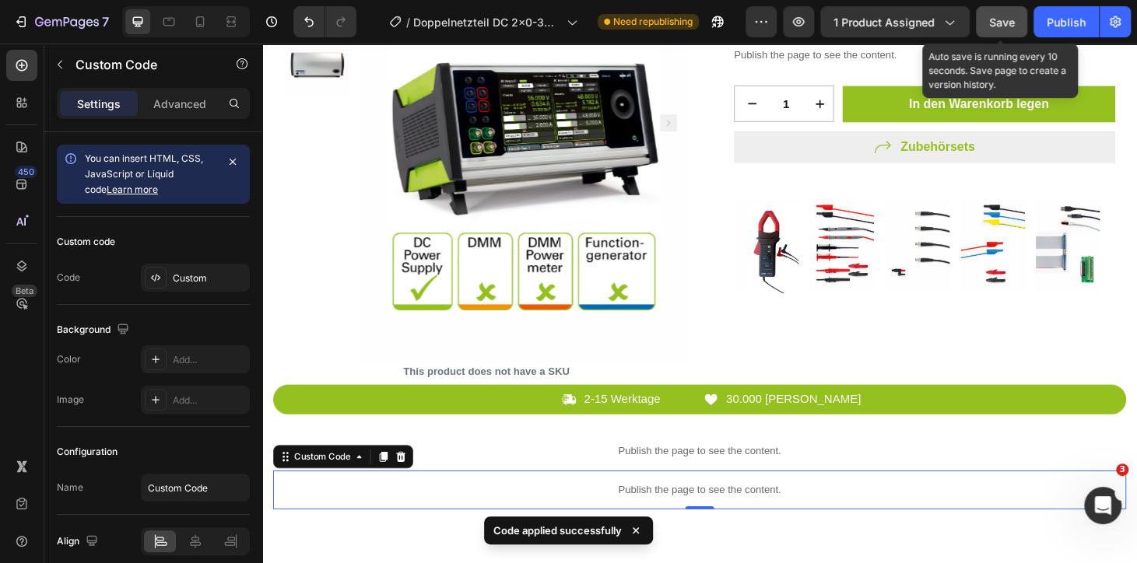
click at [1001, 27] on span "Save" at bounding box center [1002, 22] width 26 height 13
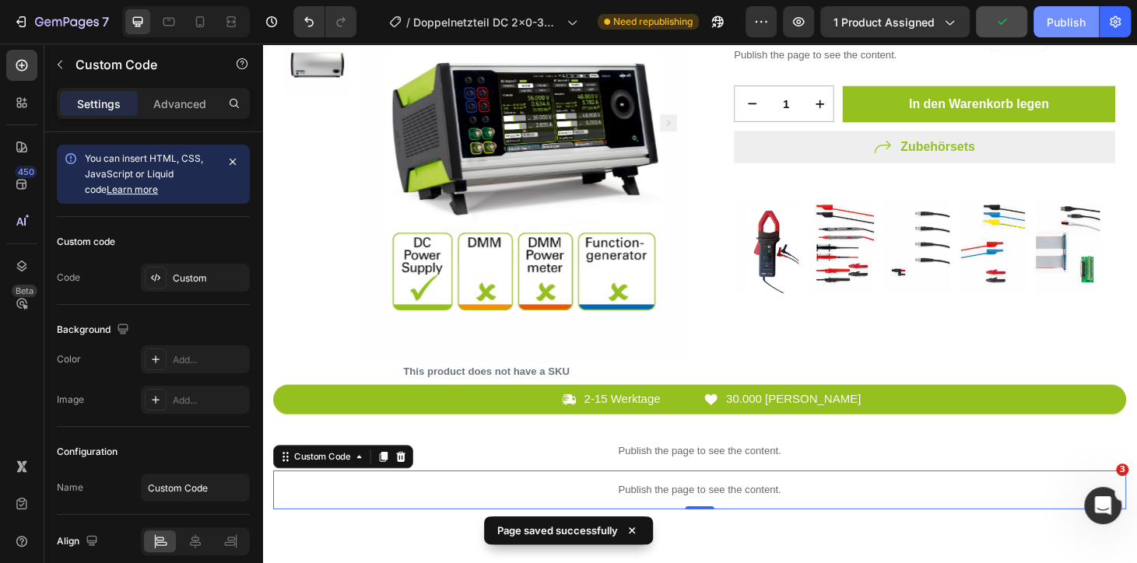
click at [1045, 22] on button "Publish" at bounding box center [1065, 21] width 65 height 31
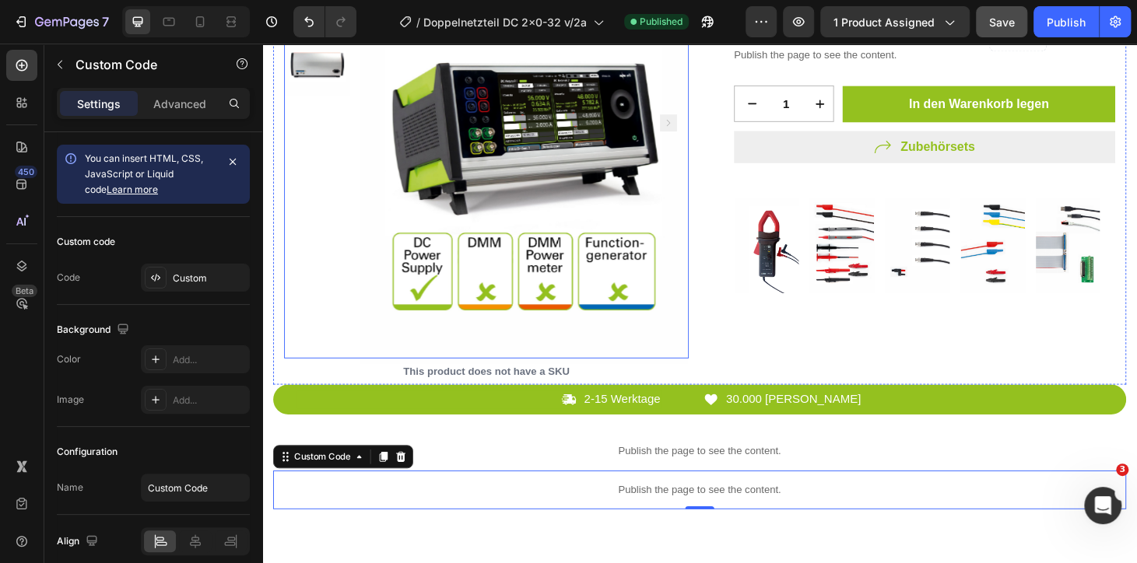
click at [490, 381] on p "This product does not have a SKU" at bounding box center [502, 394] width 432 height 28
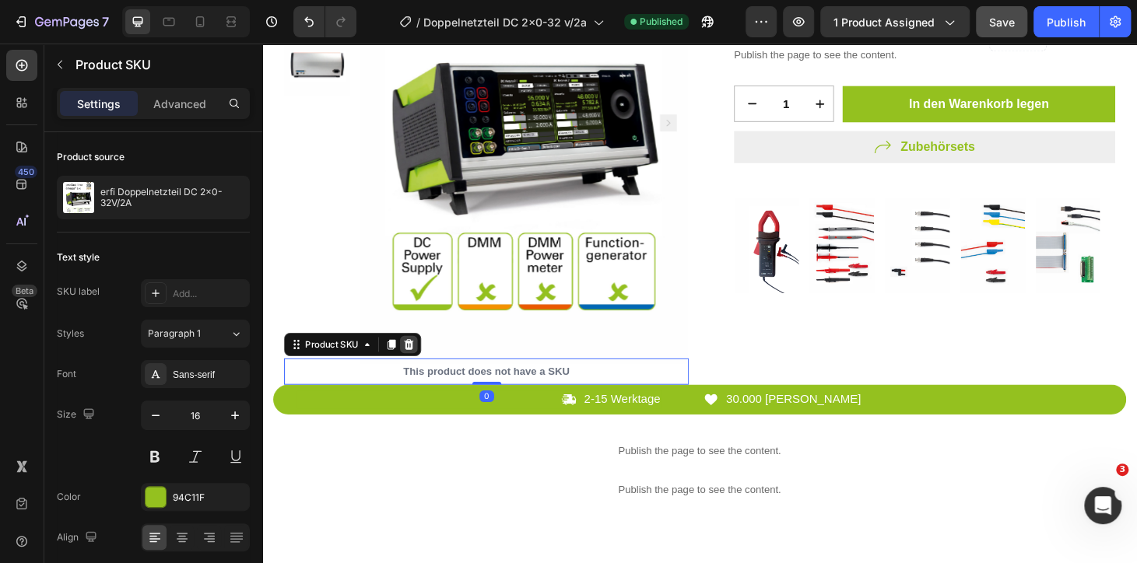
click at [419, 359] on icon at bounding box center [418, 365] width 12 height 12
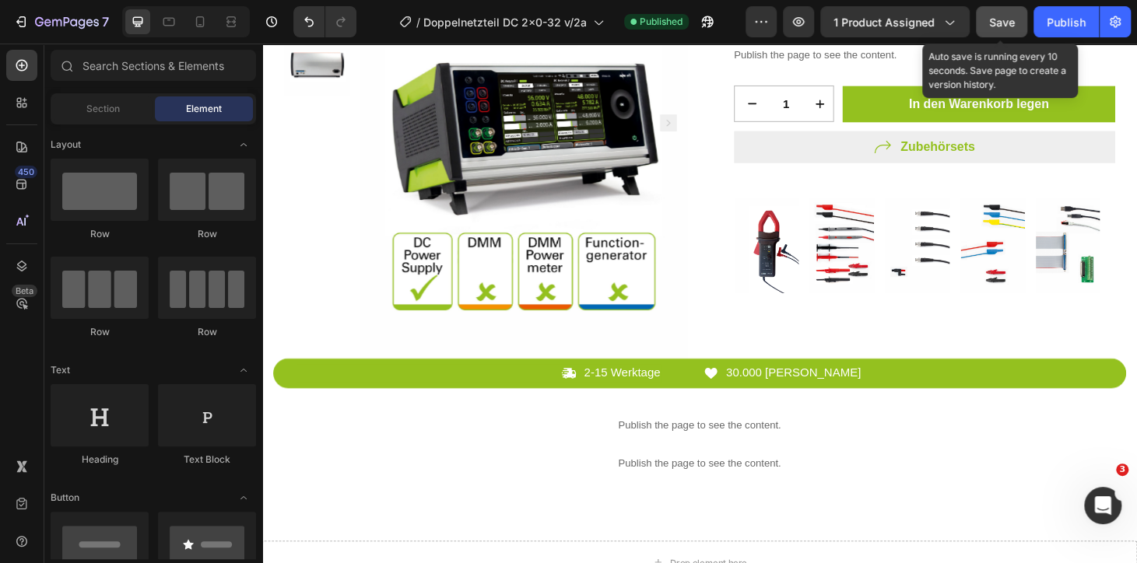
click at [984, 21] on button "Save" at bounding box center [1001, 21] width 51 height 31
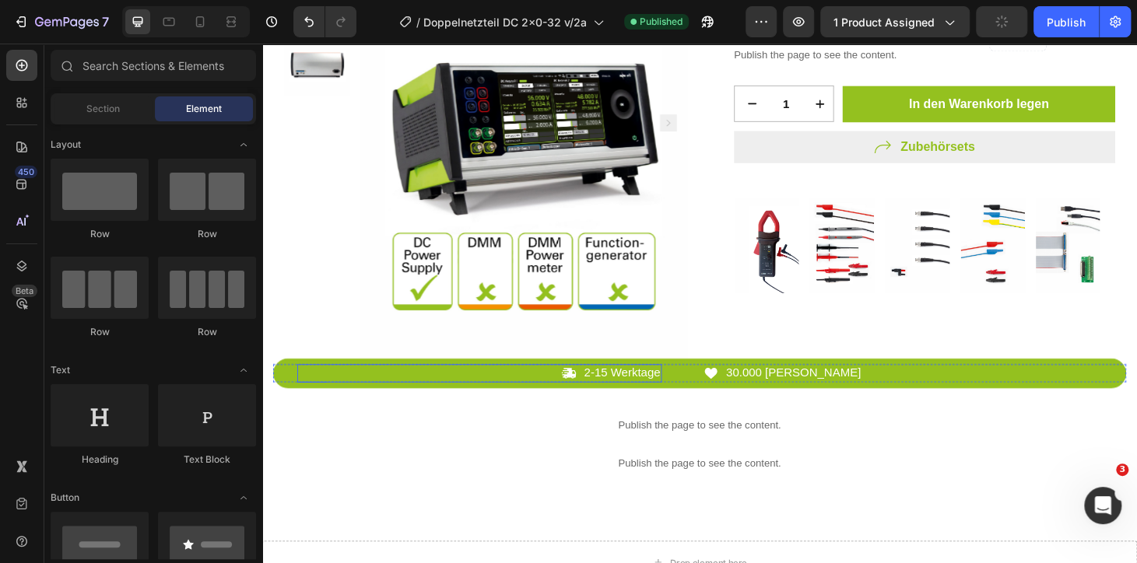
scroll to position [0, 0]
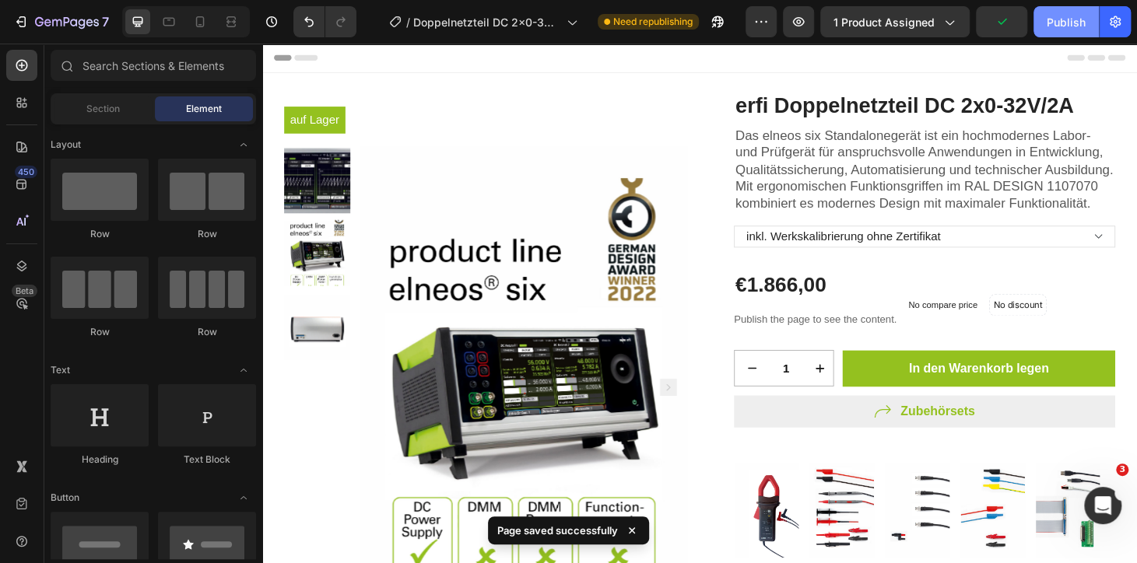
click at [1043, 11] on button "Publish" at bounding box center [1065, 21] width 65 height 31
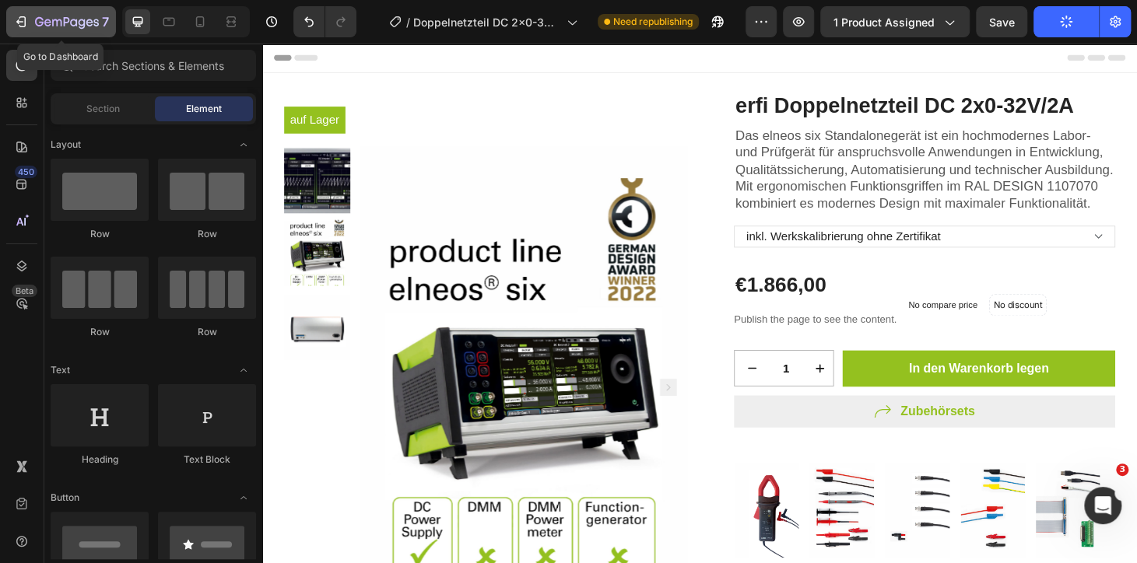
click at [23, 20] on icon "button" at bounding box center [21, 22] width 16 height 16
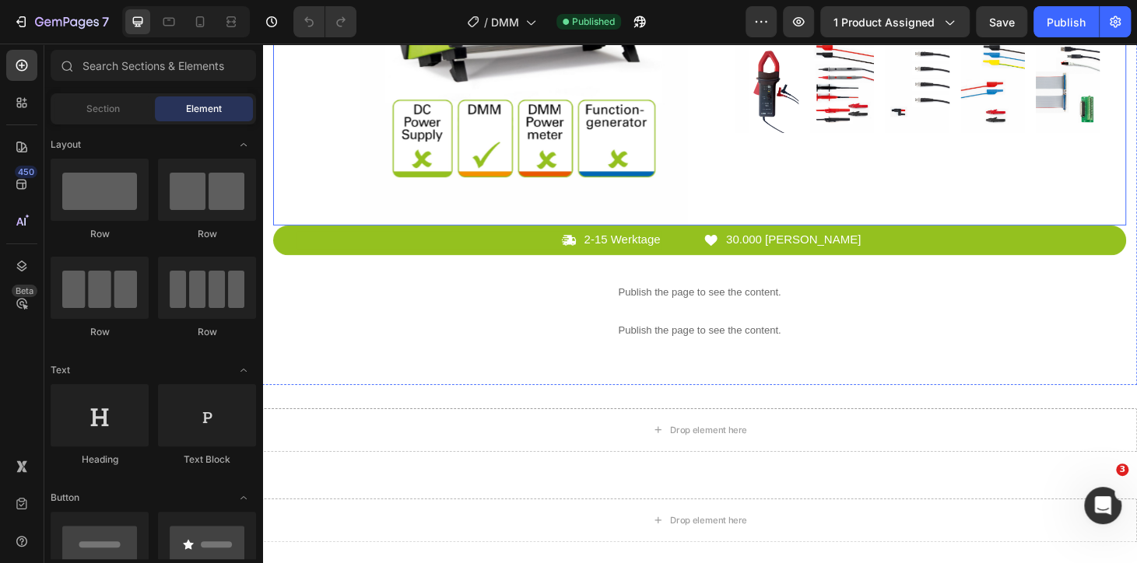
scroll to position [495, 0]
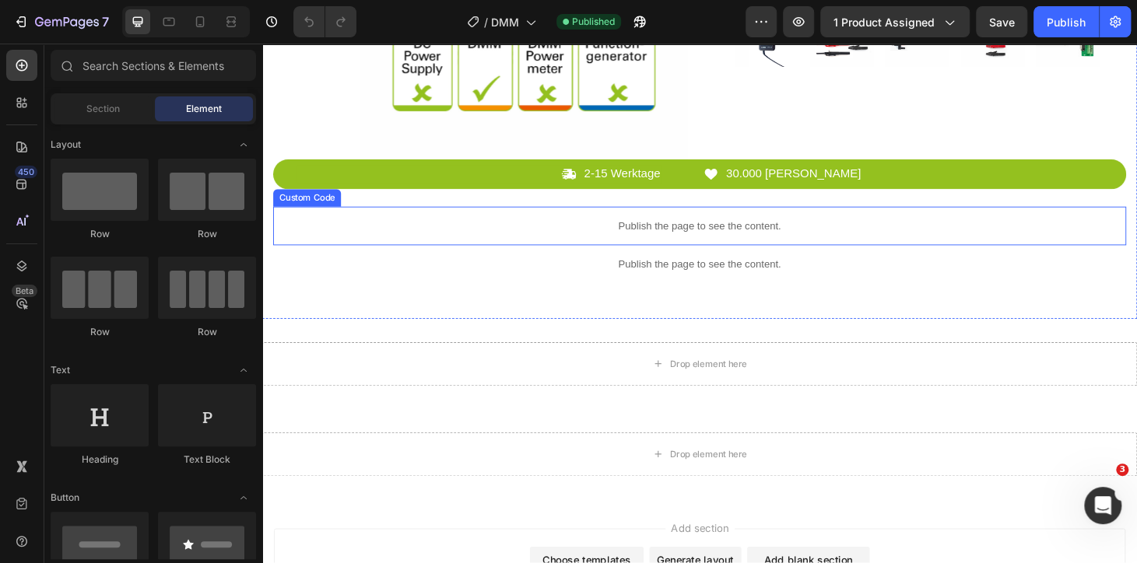
click at [669, 248] on div "Publish the page to see the content." at bounding box center [729, 238] width 910 height 41
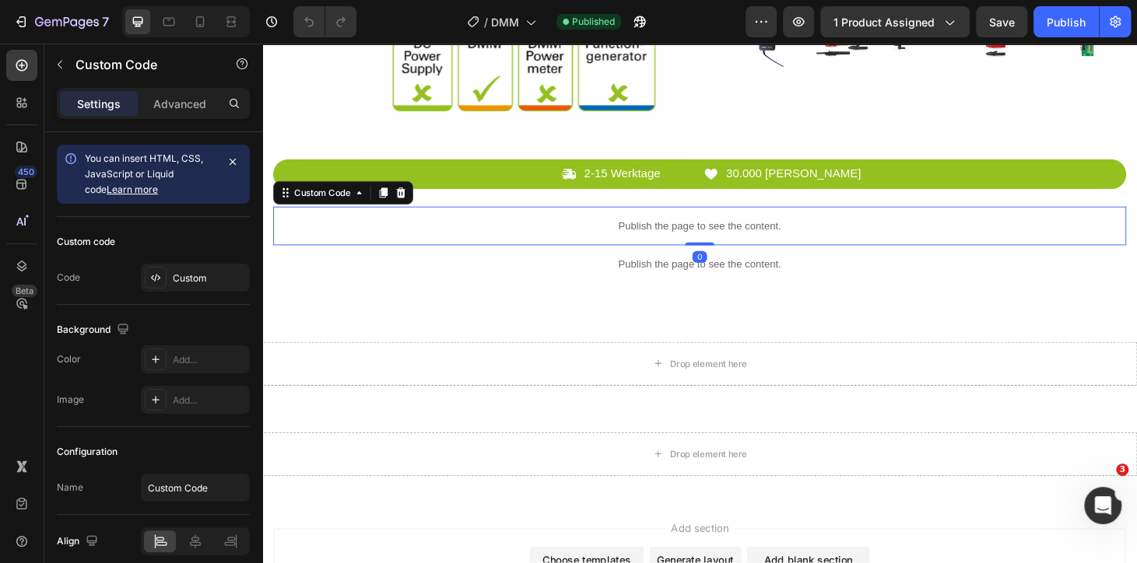
click at [669, 248] on div "Publish the page to see the content." at bounding box center [729, 238] width 910 height 41
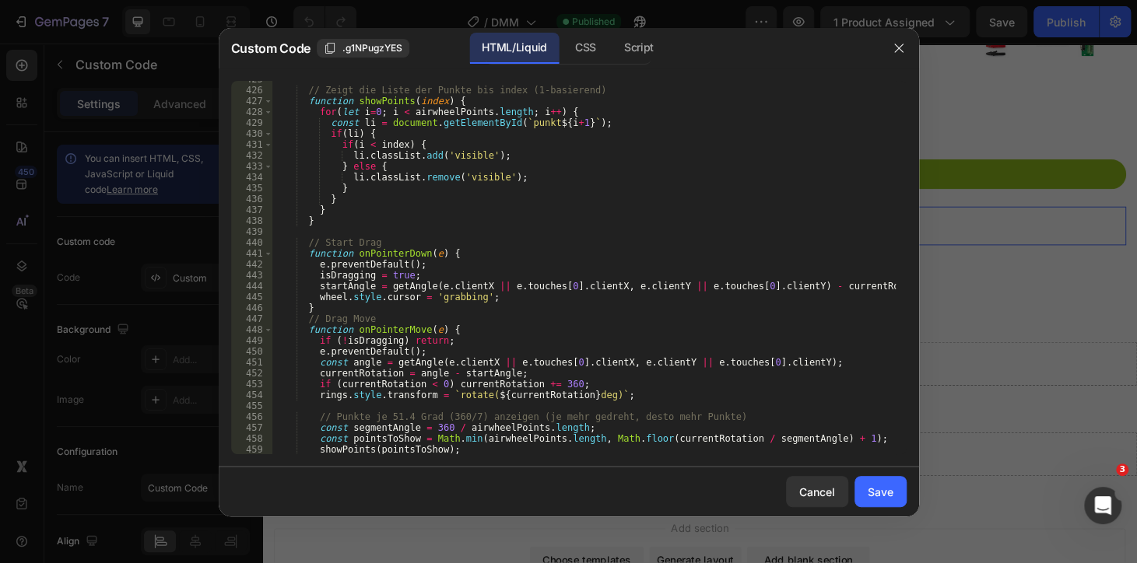
scroll to position [4711, 0]
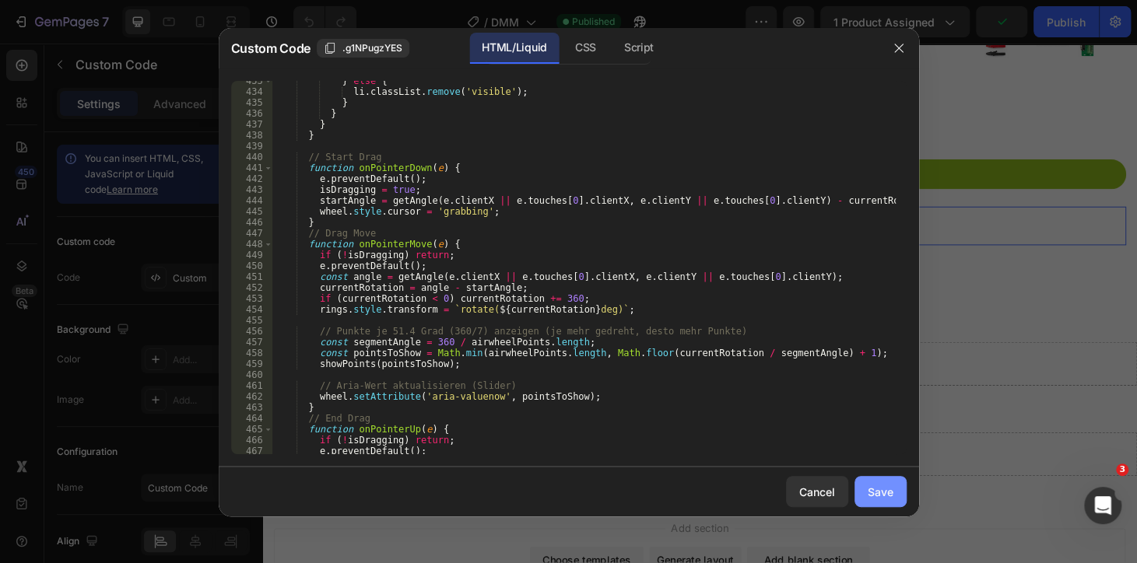
click at [878, 479] on button "Save" at bounding box center [880, 491] width 52 height 31
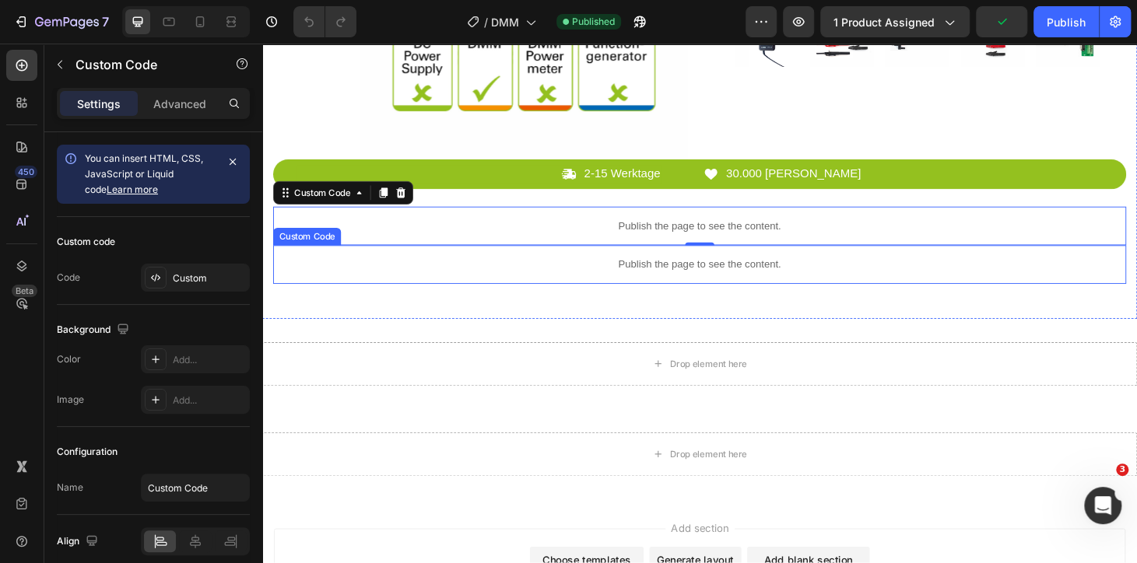
click at [674, 269] on div "Publish the page to see the content." at bounding box center [729, 279] width 910 height 41
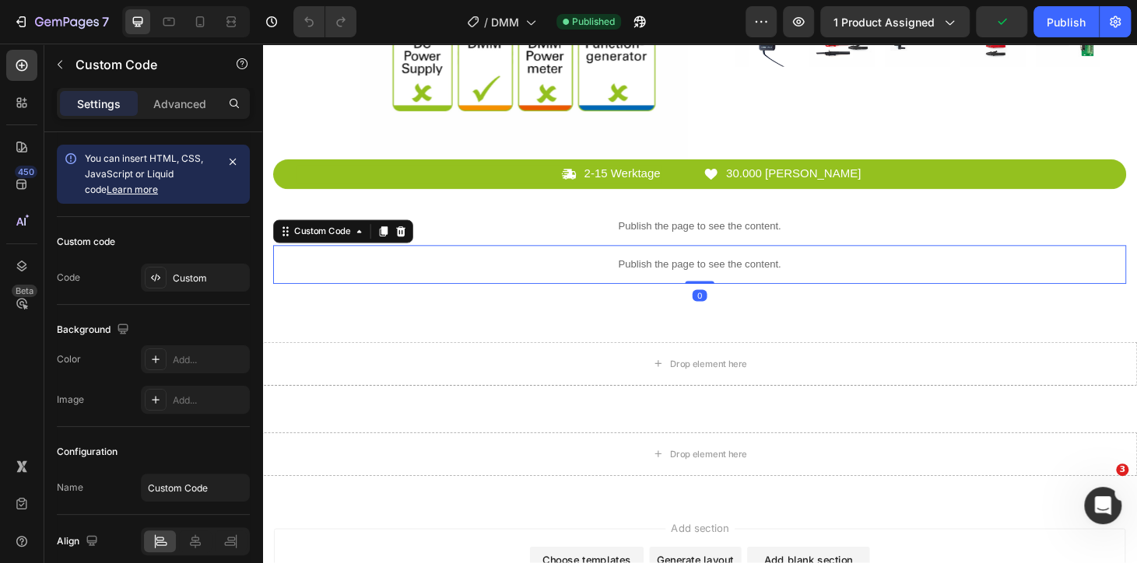
click at [674, 269] on div "Publish the page to see the content." at bounding box center [729, 279] width 910 height 41
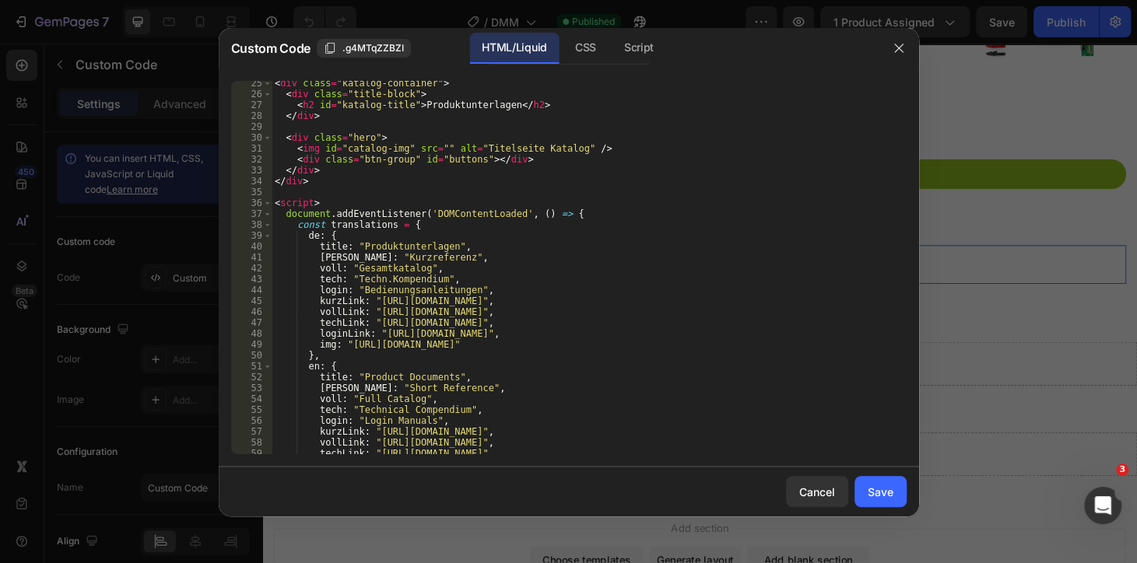
scroll to position [296, 0]
click at [367, 281] on div "< div class = "katalog-container" > < div class = "title-block" > < h2 id = "ka…" at bounding box center [583, 275] width 623 height 395
drag, startPoint x: 371, startPoint y: 324, endPoint x: 758, endPoint y: 324, distance: 386.8
click at [758, 324] on div "< div class = "katalog-container" > < div class = "title-block" > < h2 id = "ka…" at bounding box center [583, 275] width 623 height 395
paste textarea "cdn.shopify.com/s/files/1/0945/3751/5354/files/1220.pdf?v=1756387113"
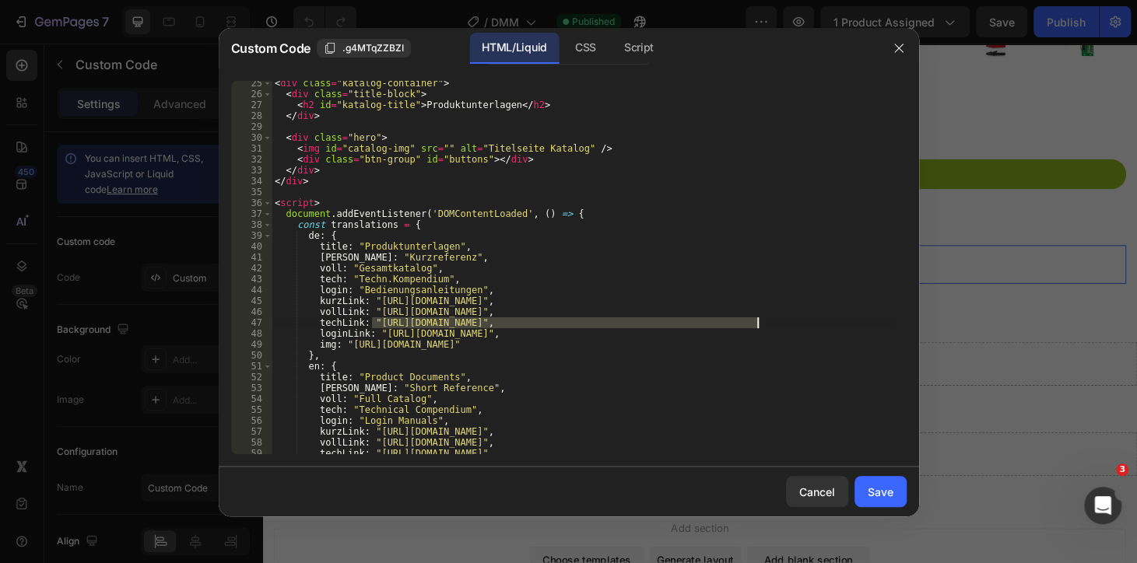
type textarea "techLink: "[URL][DOMAIN_NAME]","
click at [856, 475] on div "Cancel Save" at bounding box center [569, 492] width 700 height 50
click at [872, 486] on div "Save" at bounding box center [881, 492] width 26 height 16
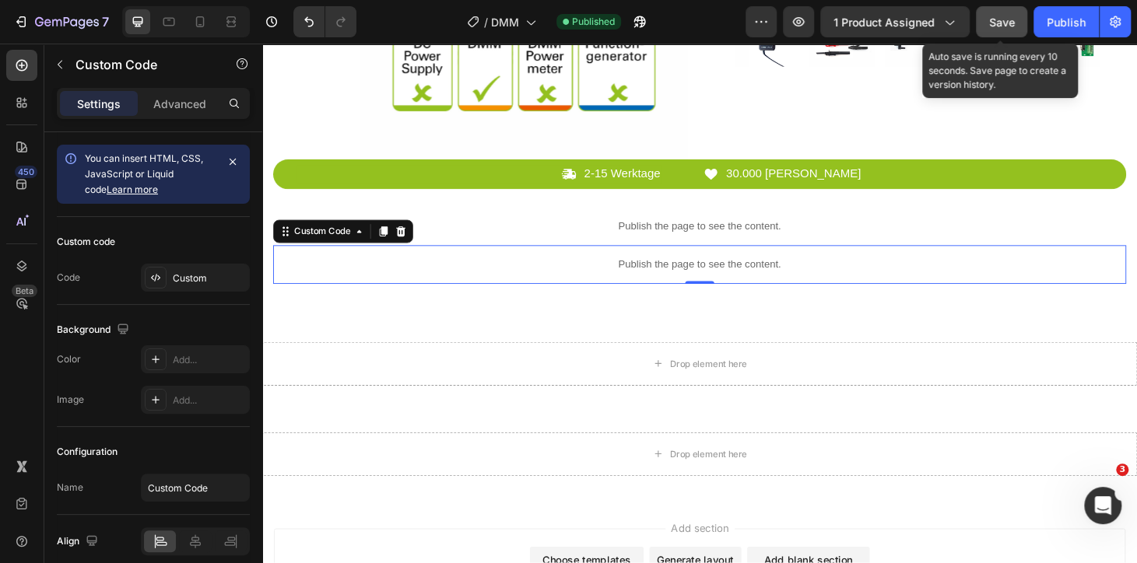
click at [980, 27] on button "Save" at bounding box center [1001, 21] width 51 height 31
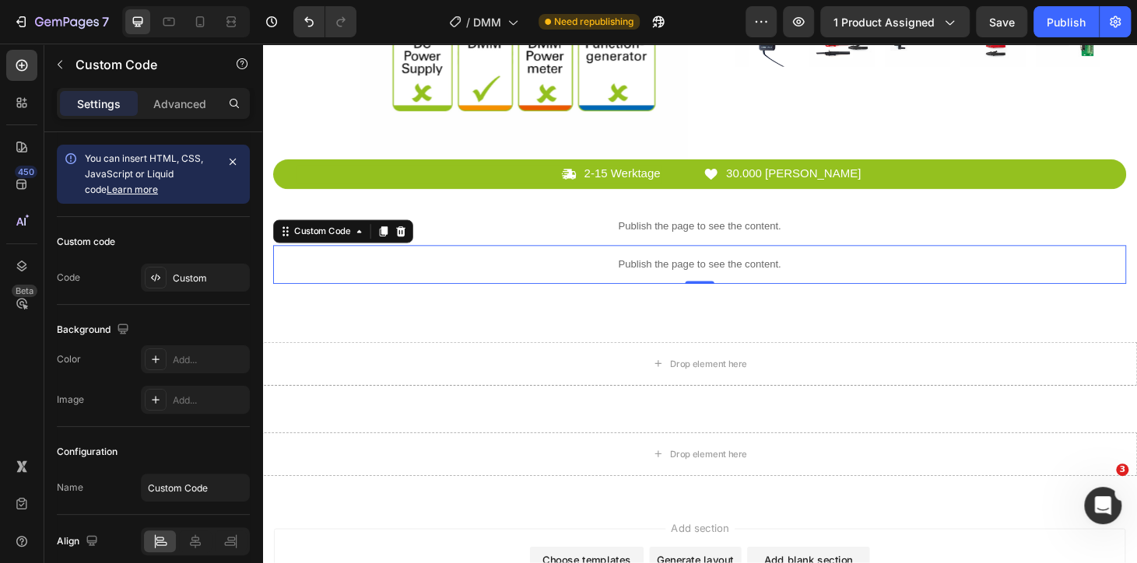
click at [712, 280] on p "Publish the page to see the content." at bounding box center [729, 280] width 910 height 16
click at [765, 268] on div "Publish the page to see the content." at bounding box center [729, 279] width 910 height 41
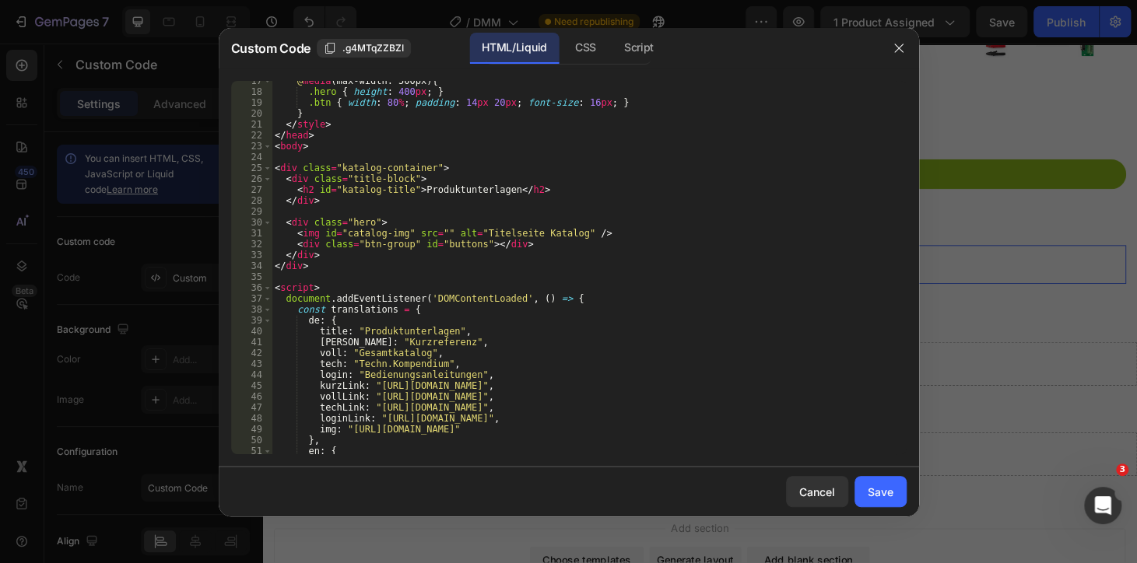
scroll to position [254, 0]
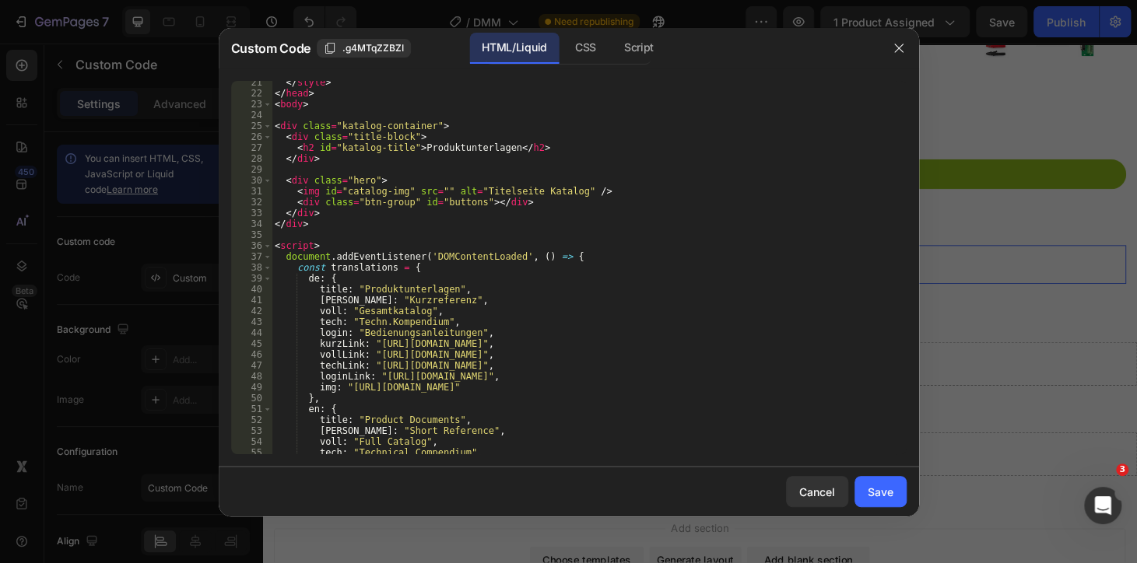
type textarea "loginLink: "https://www.erfi.de/Security/login/","
click at [548, 374] on div "</ style > </ head > < body > < div class = "katalog-container" > < div class =…" at bounding box center [583, 274] width 623 height 395
click at [884, 486] on div "Save" at bounding box center [881, 492] width 26 height 16
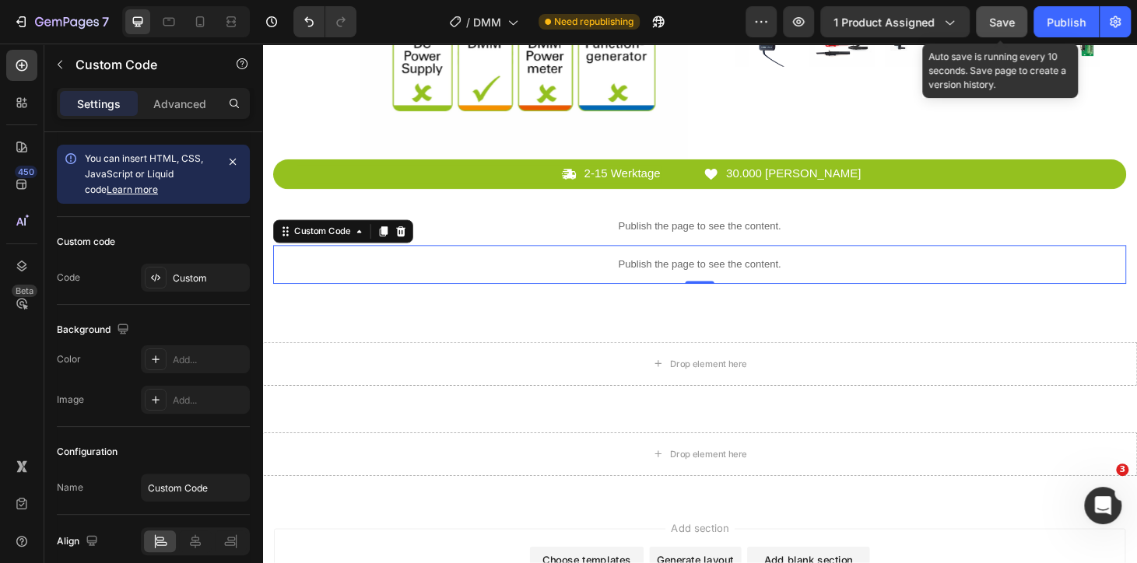
click at [1006, 25] on span "Save" at bounding box center [1002, 22] width 26 height 13
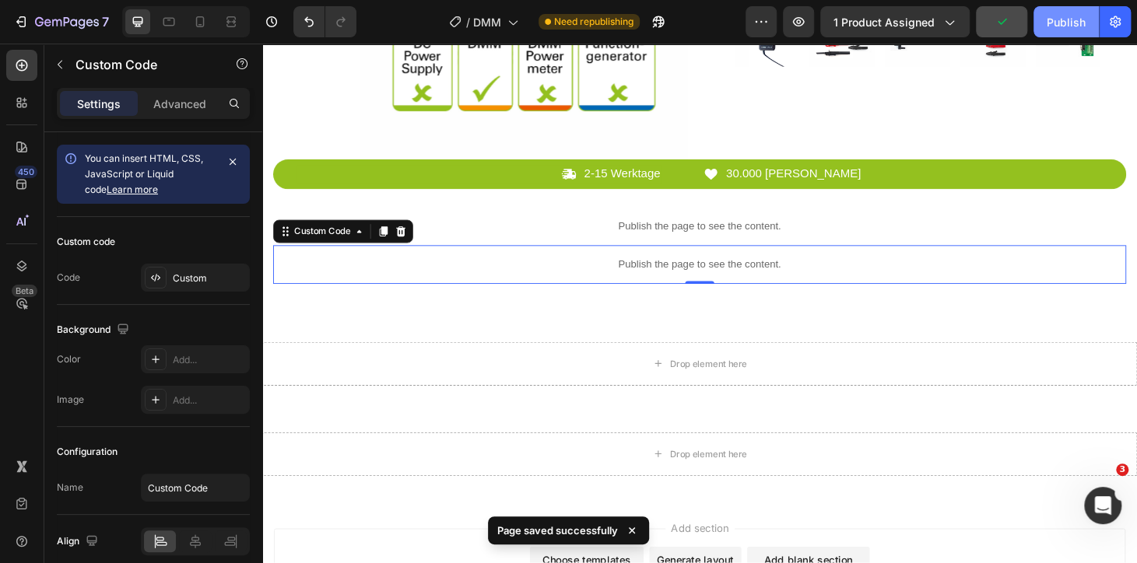
click at [1064, 19] on div "Publish" at bounding box center [1066, 22] width 39 height 16
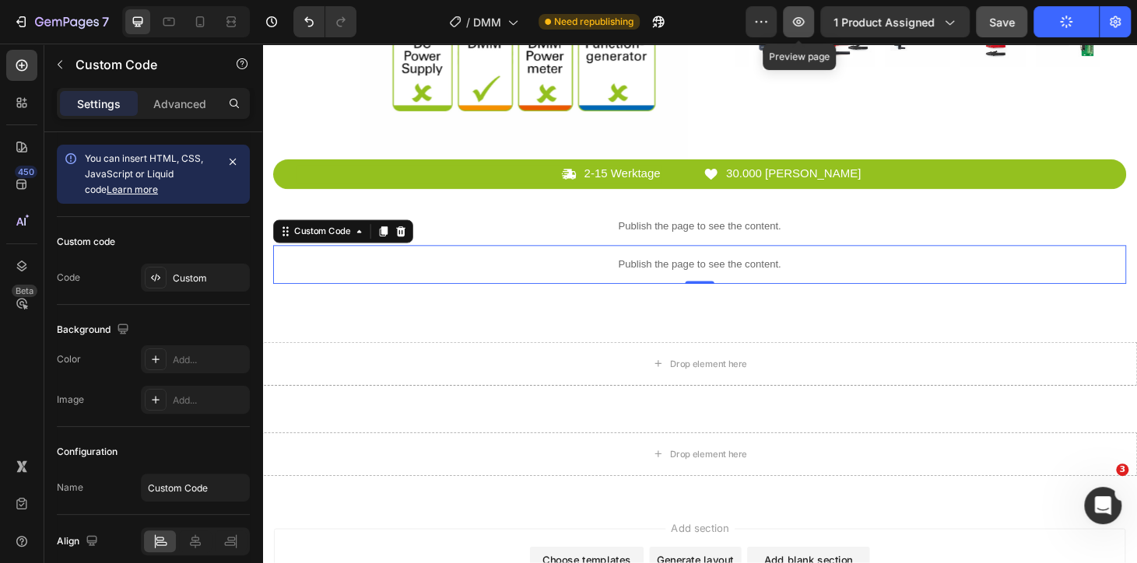
click at [804, 19] on icon "button" at bounding box center [799, 22] width 16 height 16
click at [735, 276] on p "Publish the page to see the content." at bounding box center [729, 280] width 910 height 16
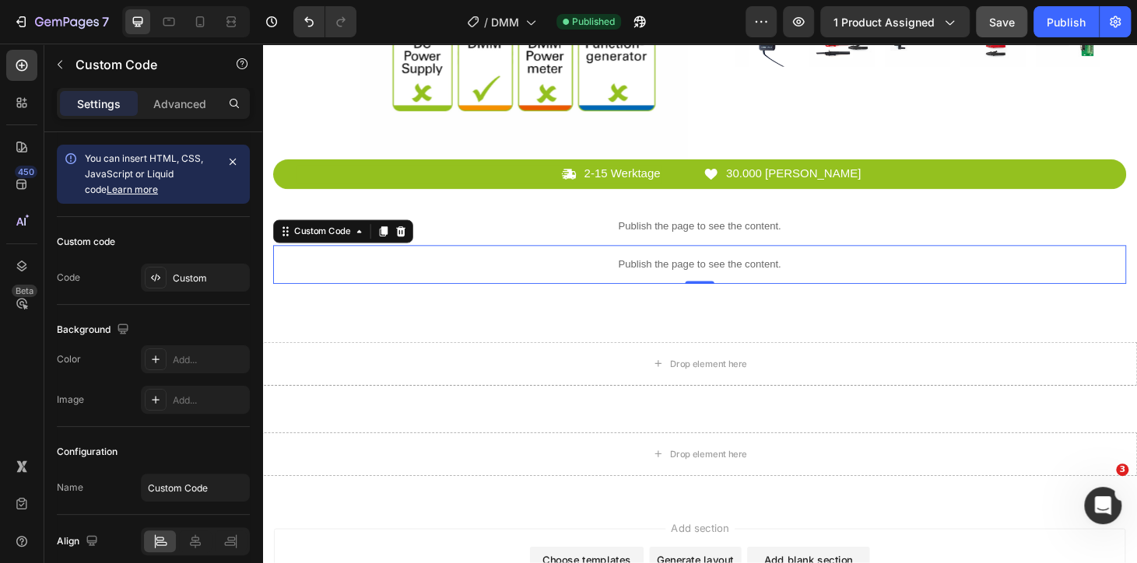
scroll to position [0, 0]
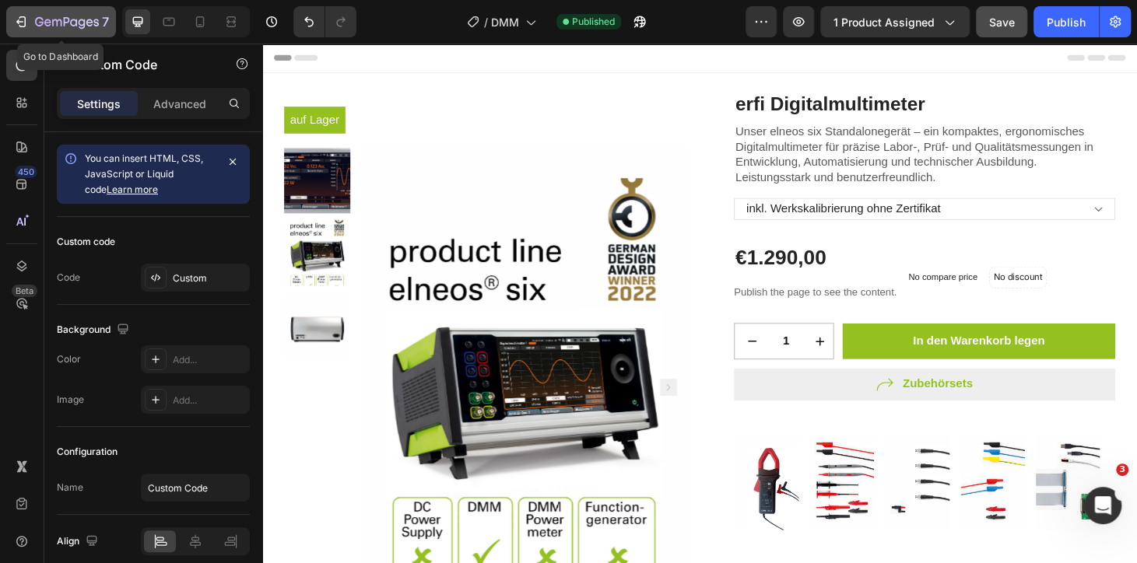
click at [16, 30] on div "7" at bounding box center [61, 21] width 96 height 19
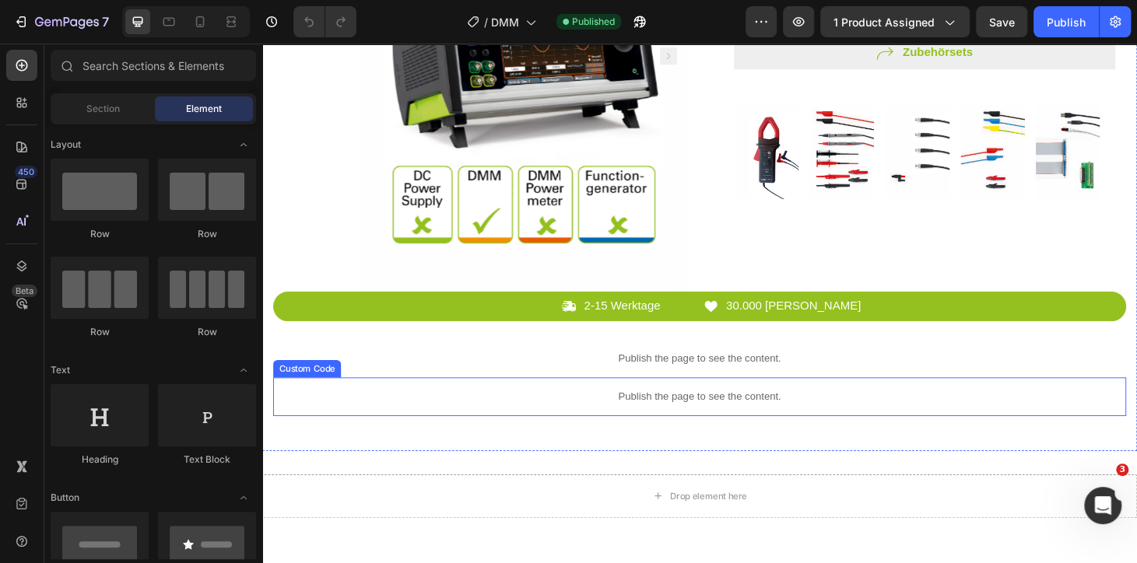
scroll to position [424, 0]
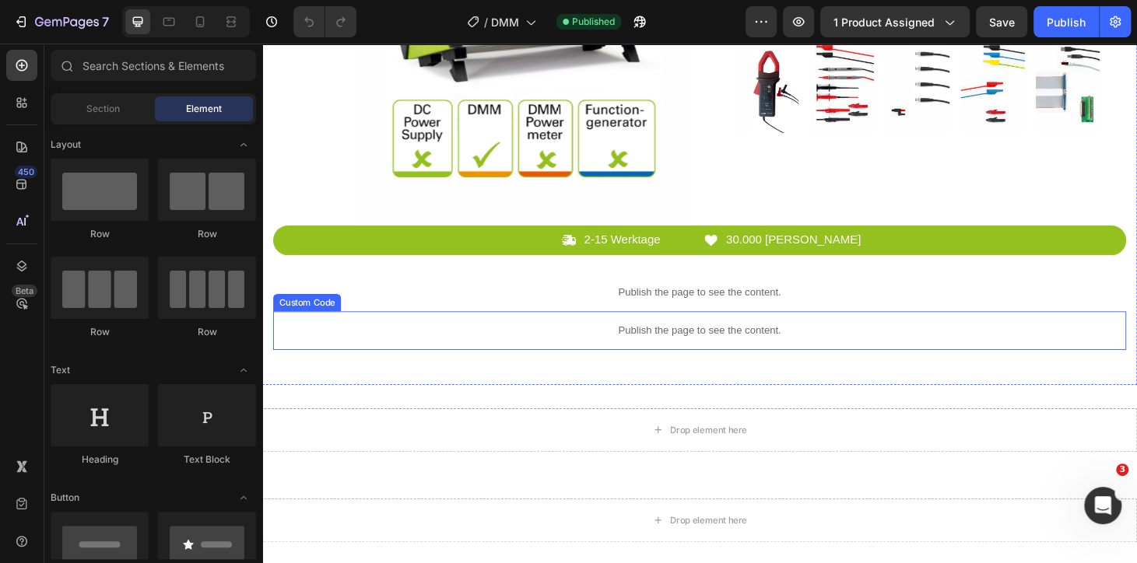
click at [679, 364] on div "Publish the page to see the content." at bounding box center [729, 350] width 910 height 41
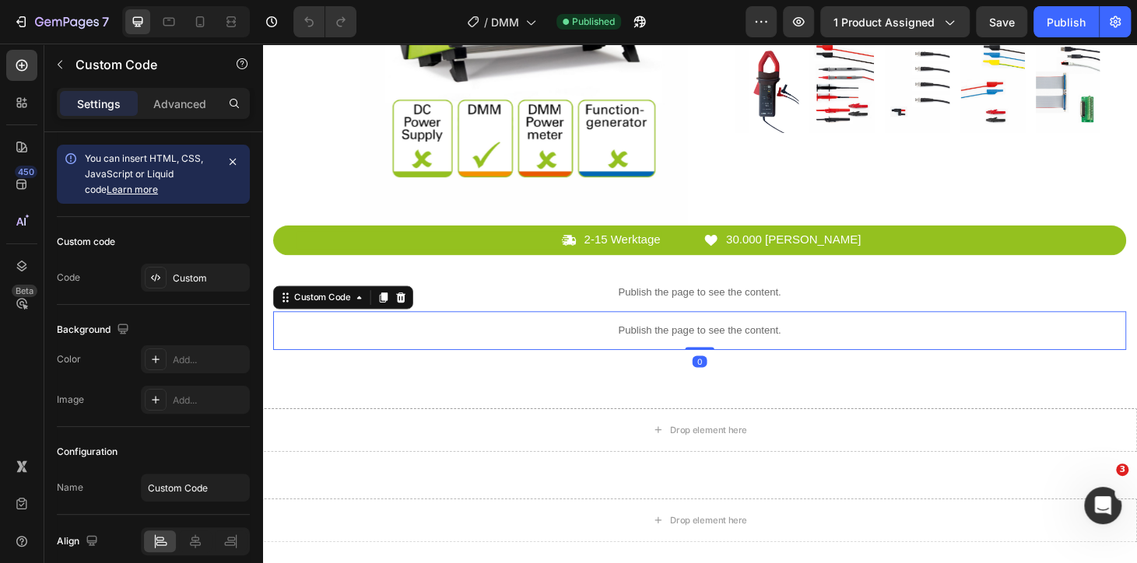
click at [679, 364] on div "Publish the page to see the content." at bounding box center [729, 350] width 910 height 41
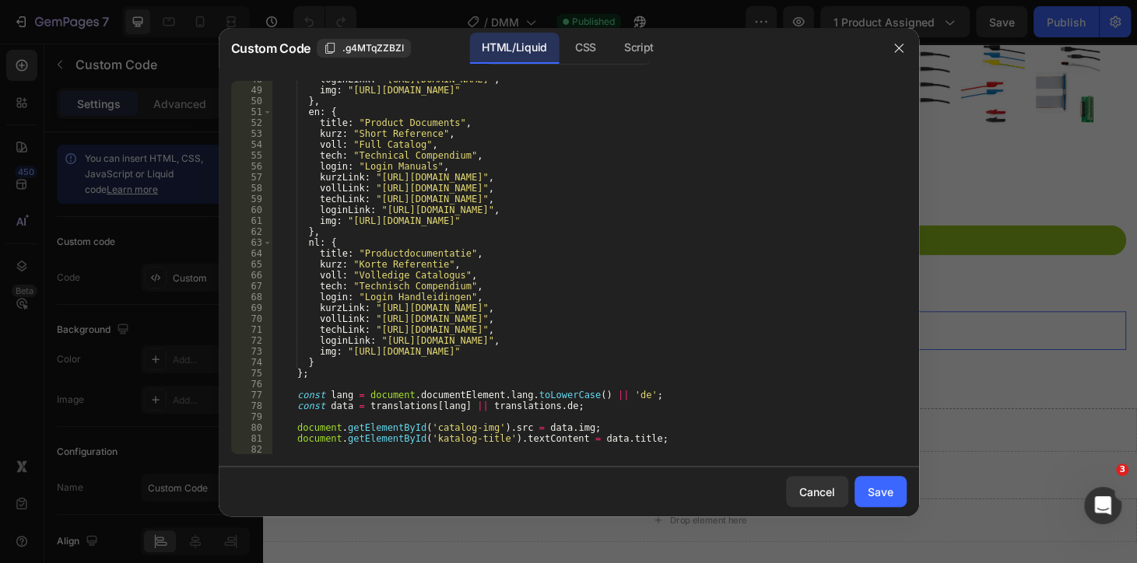
scroll to position [551, 0]
click at [479, 312] on div "loginLink : "https://www.erfi.de/Security/login/" , img : "https://cdn.shopify.…" at bounding box center [583, 271] width 623 height 395
click at [366, 155] on div "loginLink : "https://www.erfi.de/Security/login/" , img : "https://cdn.shopify.…" at bounding box center [583, 271] width 623 height 395
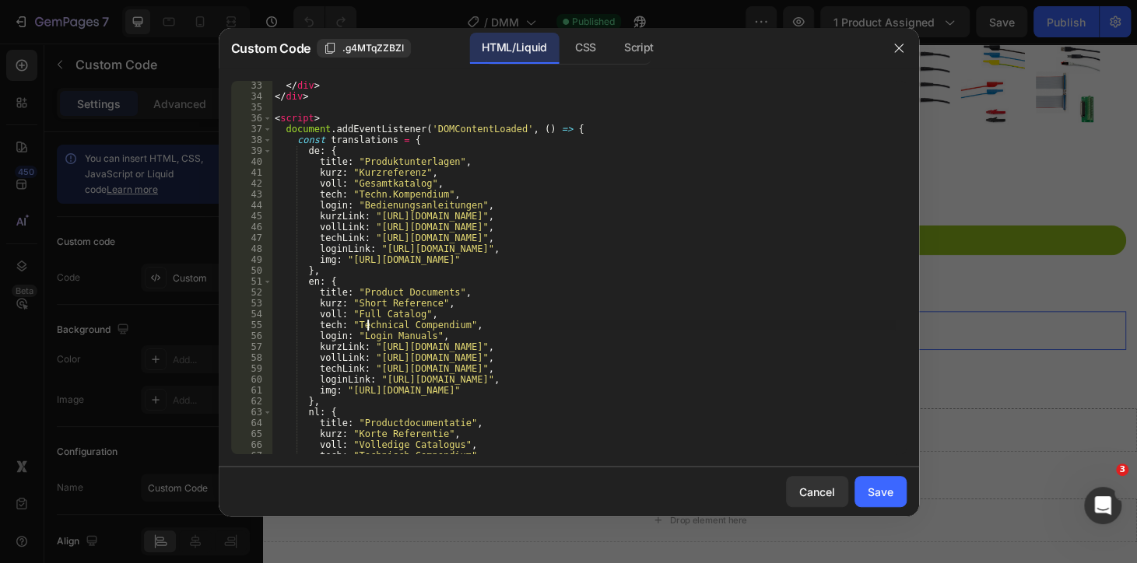
scroll to position [382, 0]
click at [349, 221] on div "</ div > </ div > < script > document . addEventListener ( 'DOMContentLoaded' ,…" at bounding box center [583, 277] width 623 height 395
click at [479, 240] on div "</ div > </ div > < script > document . addEventListener ( 'DOMContentLoaded' ,…" at bounding box center [583, 277] width 623 height 395
click at [461, 246] on div "</ div > </ div > < script > document . addEventListener ( 'DOMContentLoaded' ,…" at bounding box center [583, 277] width 623 height 395
click at [484, 242] on div "</ div > </ div > < script > document . addEventListener ( 'DOMContentLoaded' ,…" at bounding box center [583, 277] width 623 height 395
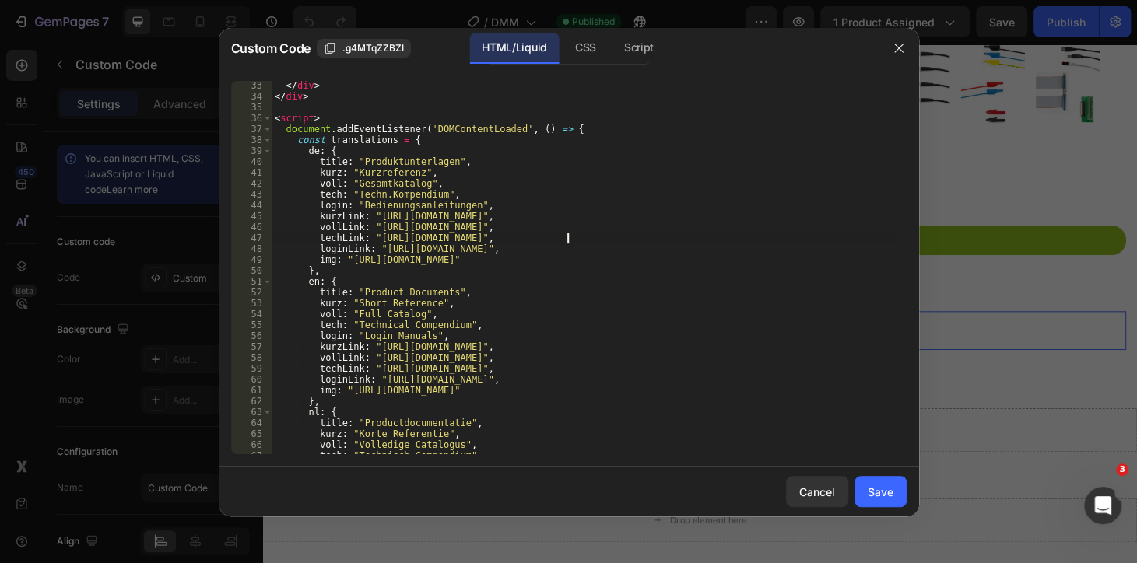
click at [570, 244] on div "</ div > </ div > < script > document . addEventListener ( 'DOMContentLoaded' ,…" at bounding box center [583, 277] width 623 height 395
click at [601, 244] on div "</ div > </ div > < script > document . addEventListener ( 'DOMContentLoaded' ,…" at bounding box center [583, 277] width 623 height 395
click at [665, 244] on div "</ div > </ div > < script > document . addEventListener ( 'DOMContentLoaded' ,…" at bounding box center [583, 277] width 623 height 395
click at [398, 237] on div "</ div > </ div > < script > document . addEventListener ( 'DOMContentLoaded' ,…" at bounding box center [583, 277] width 623 height 395
click at [472, 221] on div "</ div > </ div > < script > document . addEventListener ( 'DOMContentLoaded' ,…" at bounding box center [583, 277] width 623 height 395
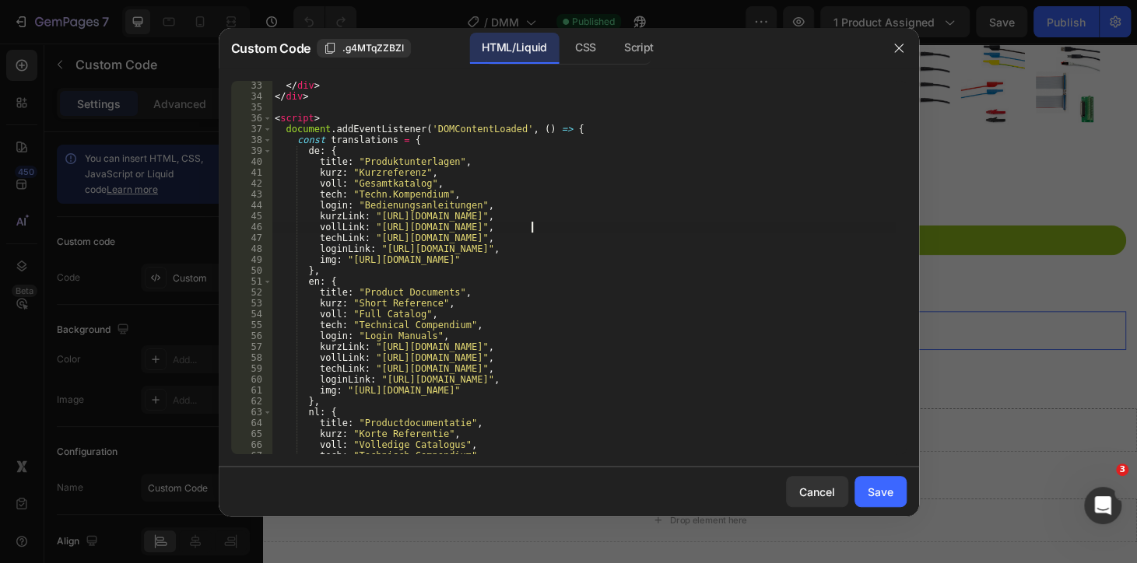
click at [531, 228] on div "</ div > </ div > < script > document . addEventListener ( 'DOMContentLoaded' ,…" at bounding box center [583, 277] width 623 height 395
click at [335, 211] on div "</ div > </ div > < script > document . addEventListener ( 'DOMContentLoaded' ,…" at bounding box center [583, 277] width 623 height 395
click at [398, 230] on div "</ div > </ div > < script > document . addEventListener ( 'DOMContentLoaded' ,…" at bounding box center [583, 277] width 623 height 395
click at [446, 233] on div "</ div > </ div > < script > document . addEventListener ( 'DOMContentLoaded' ,…" at bounding box center [583, 277] width 623 height 395
click at [454, 226] on div "</ div > </ div > < script > document . addEventListener ( 'DOMContentLoaded' ,…" at bounding box center [583, 277] width 623 height 395
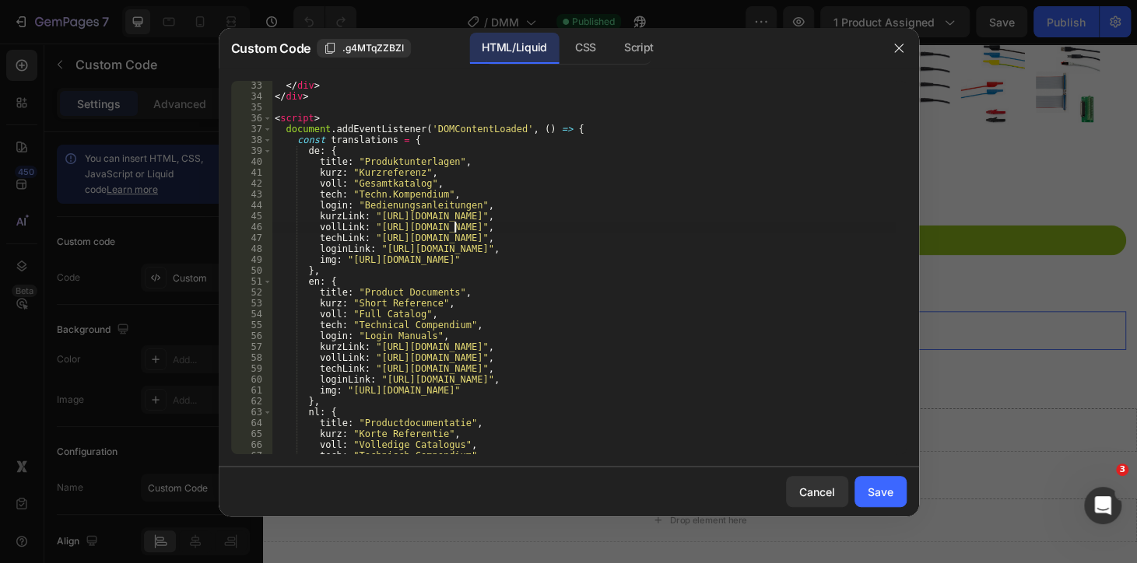
click at [569, 364] on div "</ div > </ div > < script > document . addEventListener ( 'DOMContentLoaded' ,…" at bounding box center [583, 277] width 623 height 395
click at [587, 366] on div "</ div > </ div > < script > document . addEventListener ( 'DOMContentLoaded' ,…" at bounding box center [583, 277] width 623 height 395
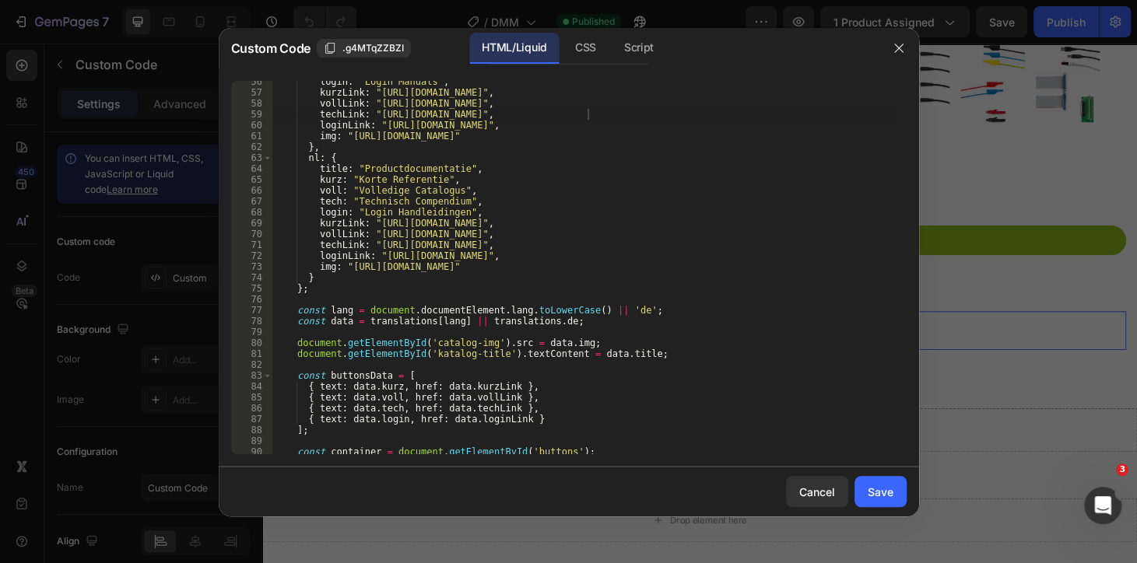
scroll to position [679, 0]
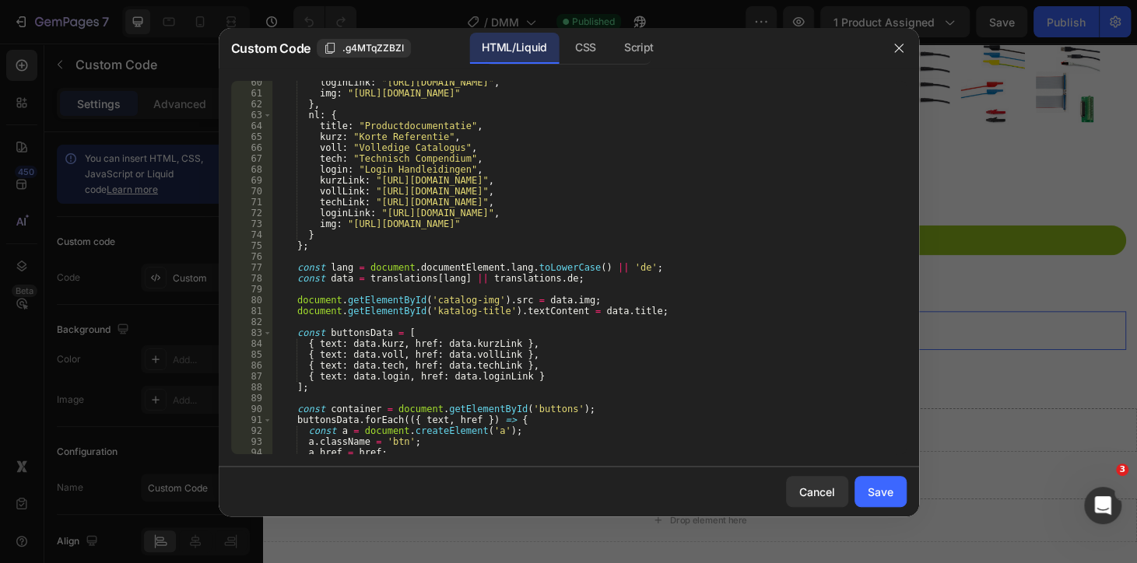
click at [509, 412] on div "loginLink : "https://www.erfi.de/Security/login/" , img : "https://cdn.shopify.…" at bounding box center [583, 274] width 623 height 395
click at [565, 184] on div "loginLink : "https://www.erfi.de/Security/login/" , img : "https://cdn.shopify.…" at bounding box center [583, 274] width 623 height 395
type textarea "kurzLink: "https://www.erfi.de/assets/products/PDF-Kataloge/elneos-six-kurzrefe…"
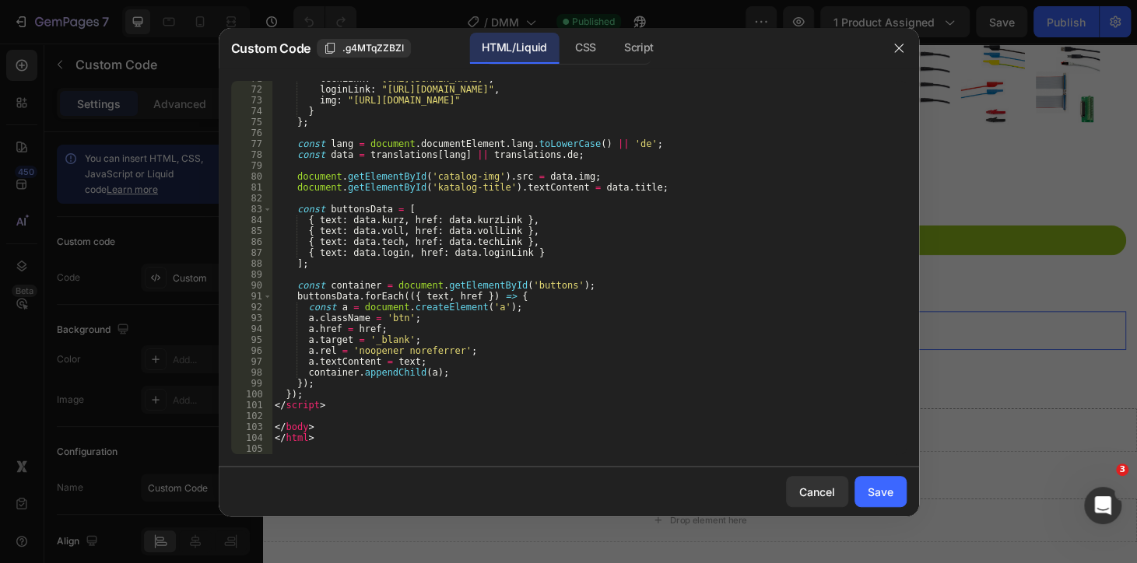
scroll to position [802, 0]
click at [877, 503] on button "Save" at bounding box center [880, 491] width 52 height 31
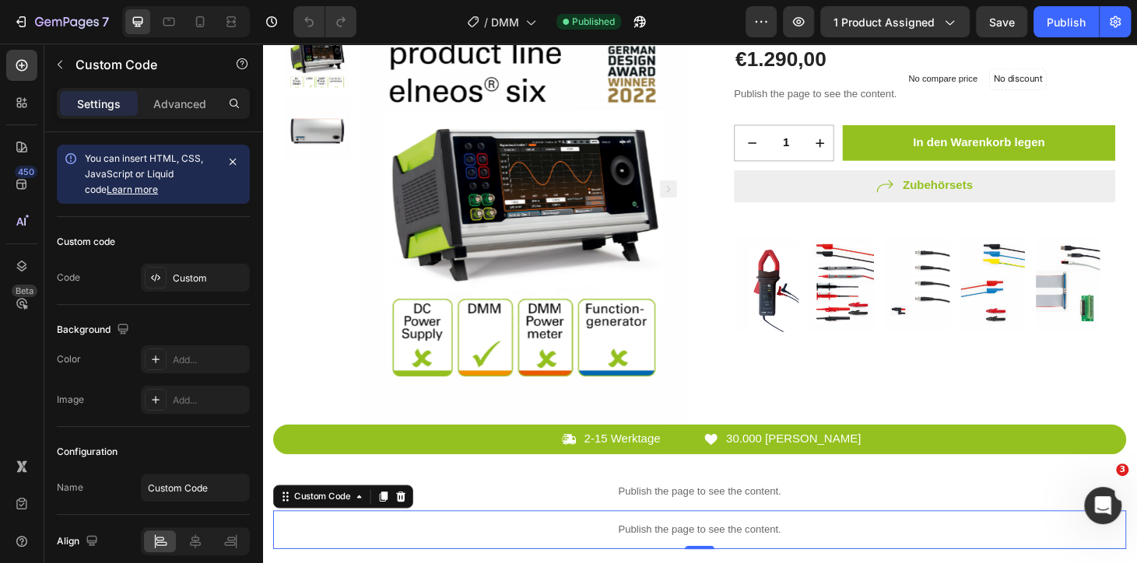
scroll to position [424, 0]
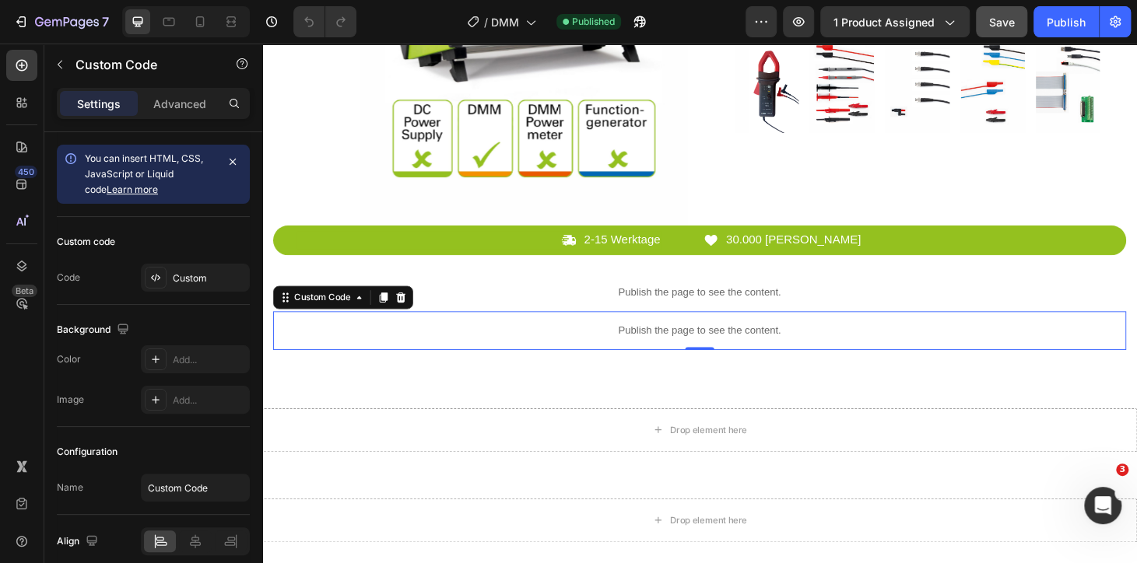
click at [1010, 34] on button "Save" at bounding box center [1001, 21] width 51 height 31
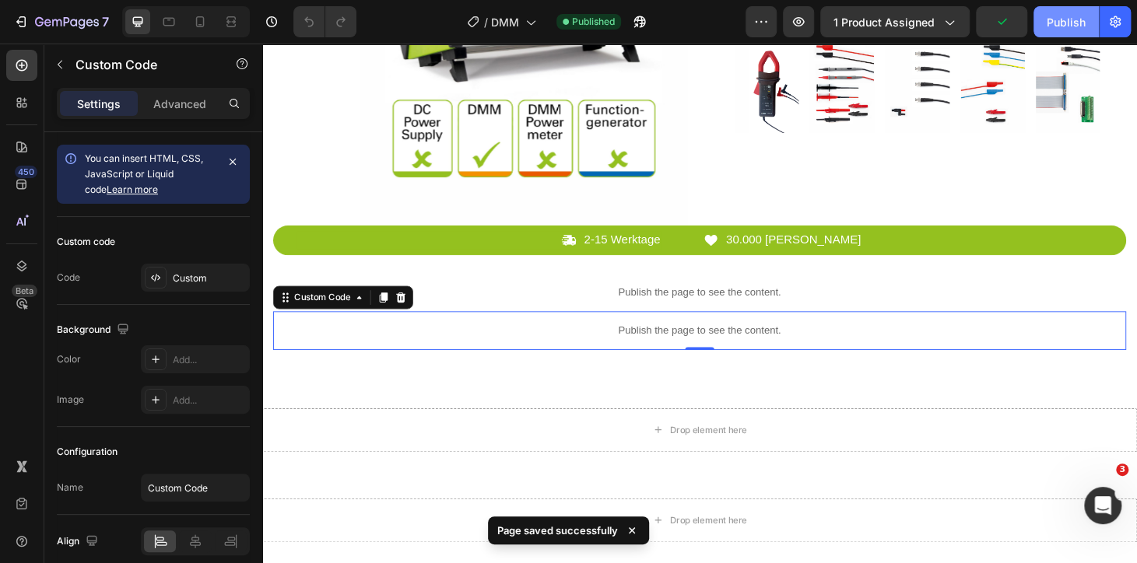
click at [1074, 19] on div "Publish" at bounding box center [1066, 22] width 39 height 16
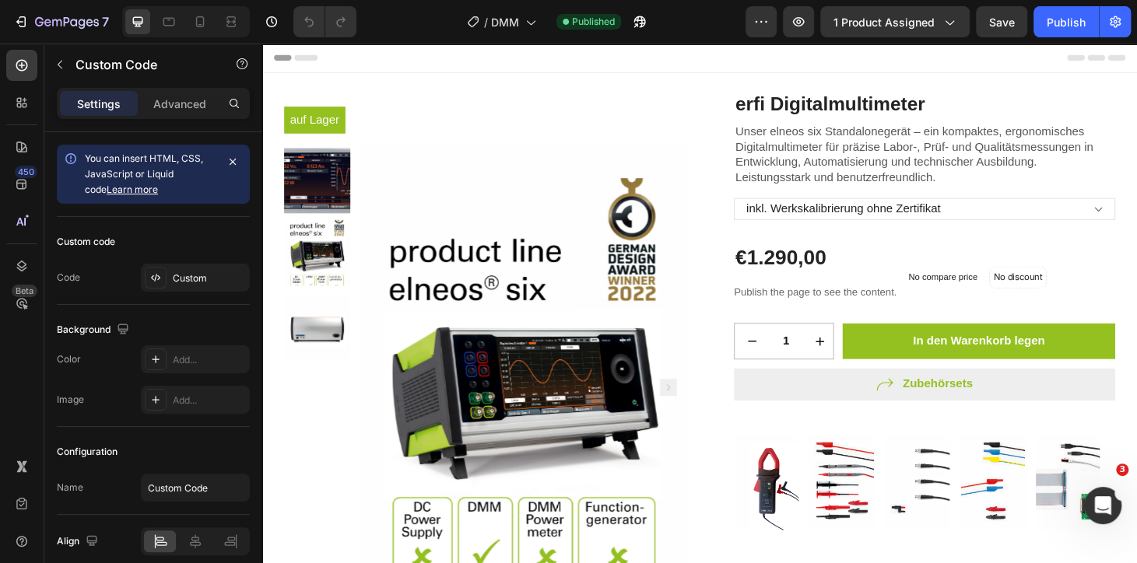
scroll to position [353, 0]
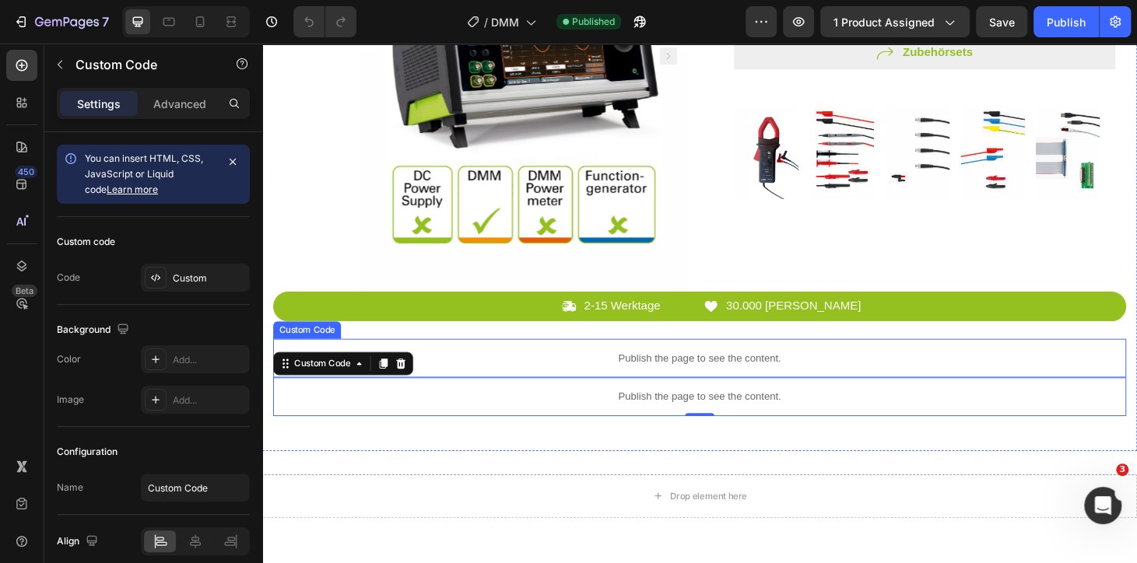
click at [721, 386] on p "Publish the page to see the content." at bounding box center [729, 380] width 910 height 16
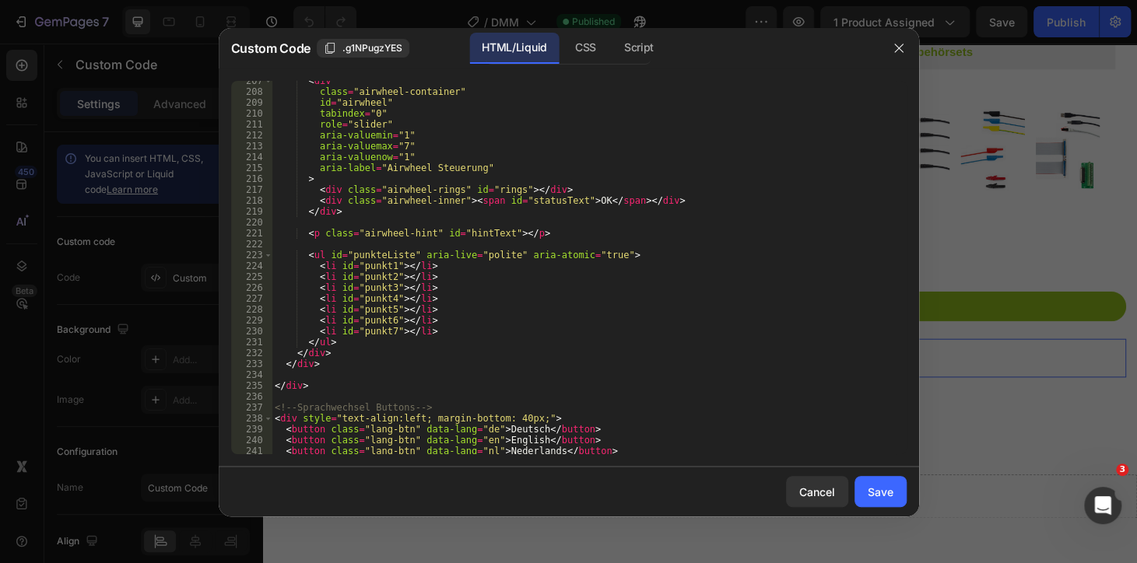
scroll to position [2249, 0]
type textarea "</div>"
click at [689, 369] on div "< div class = "airwheel-container" id = "airwheel" tabindex = "0" role = "slide…" at bounding box center [583, 272] width 623 height 395
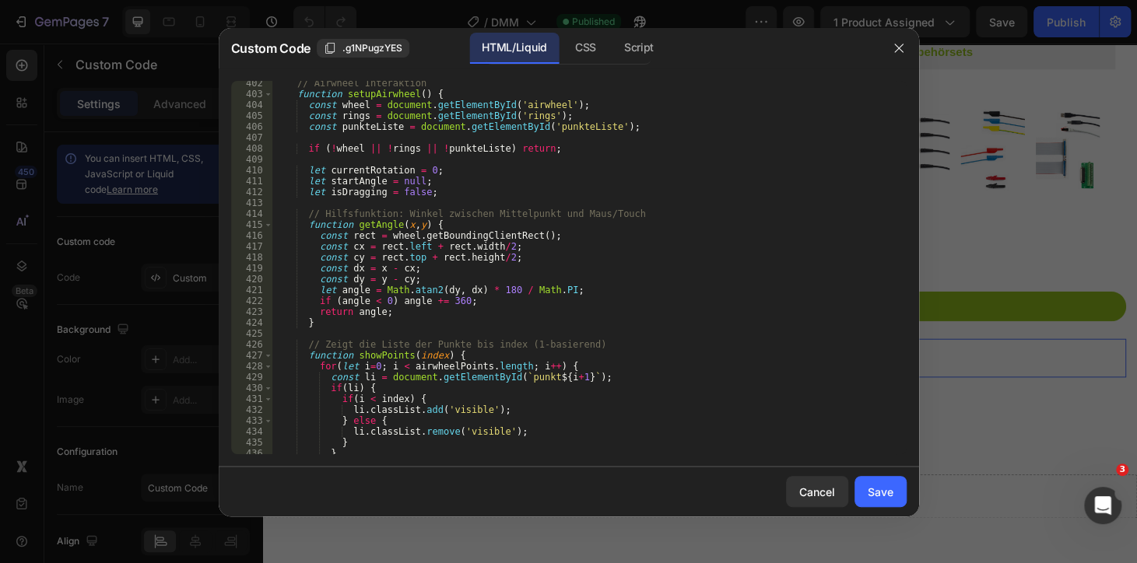
scroll to position [4541, 0]
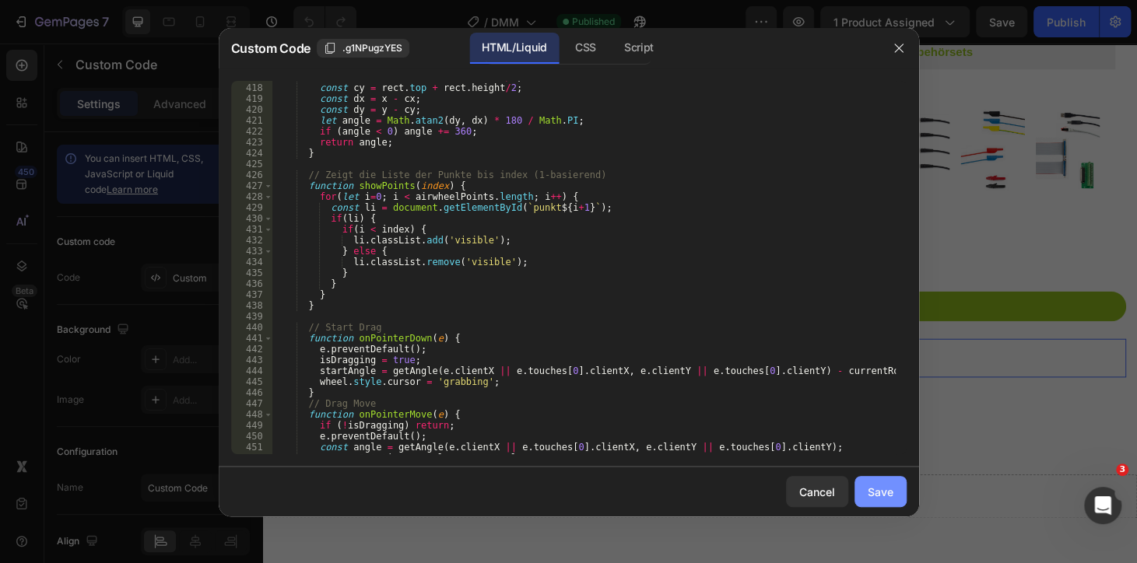
click at [892, 501] on button "Save" at bounding box center [880, 491] width 52 height 31
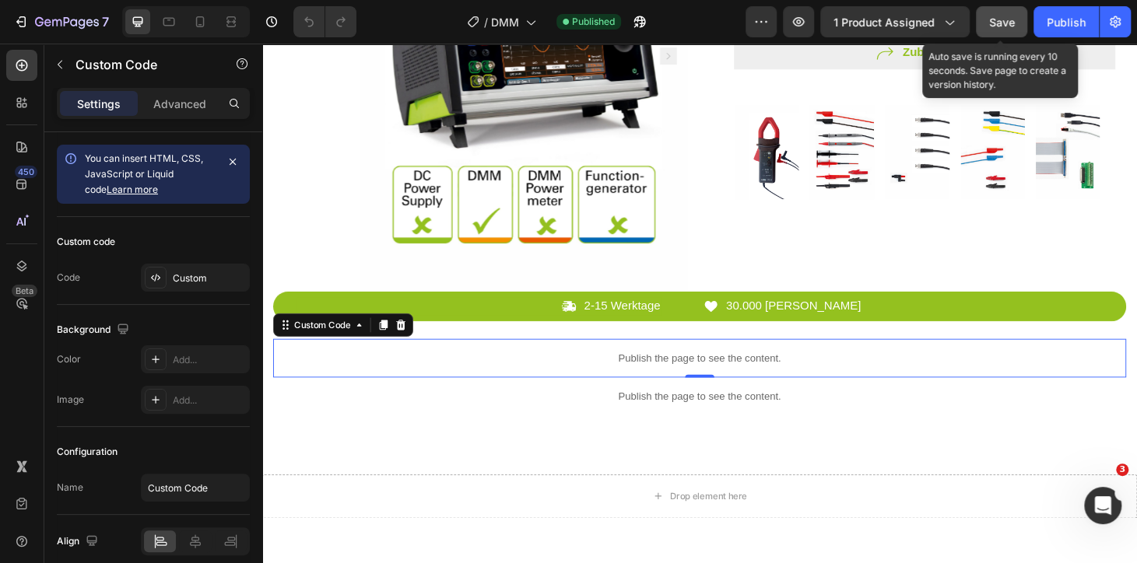
click at [991, 17] on span "Save" at bounding box center [1002, 22] width 26 height 13
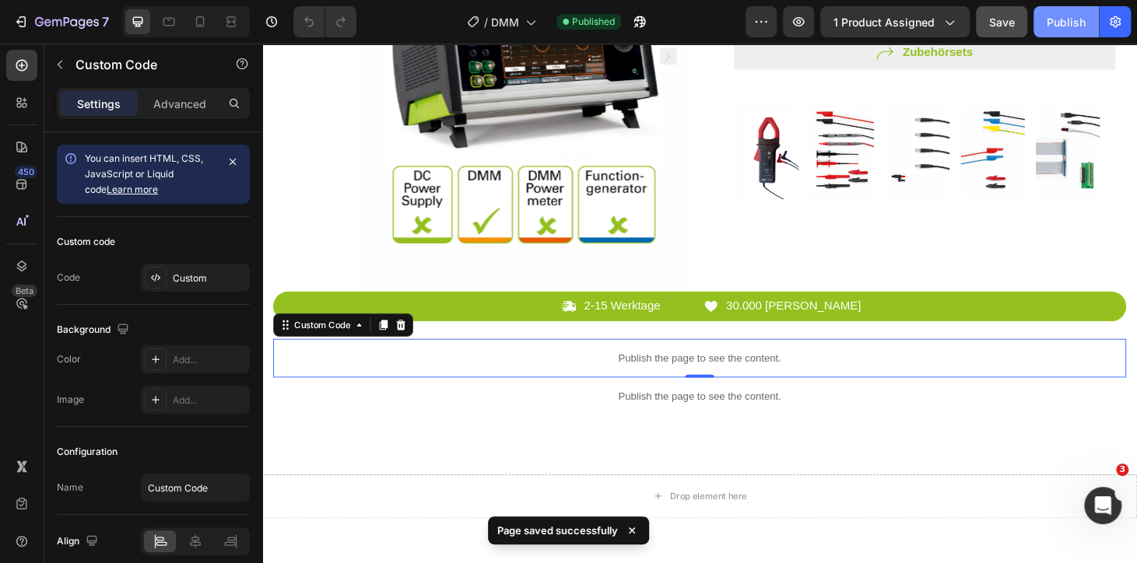
click at [1086, 23] on button "Publish" at bounding box center [1065, 21] width 65 height 31
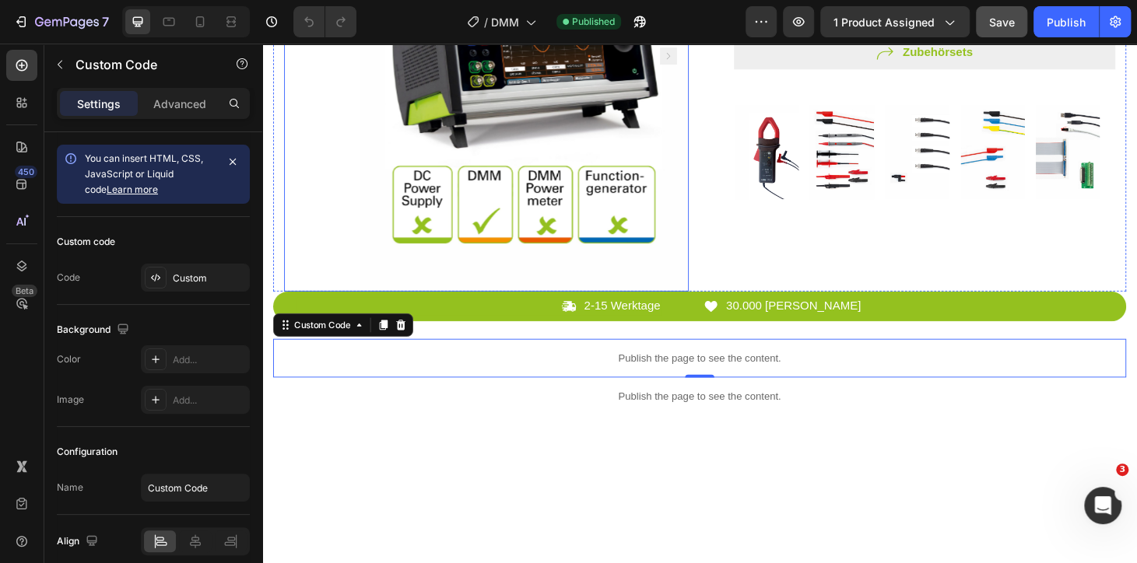
scroll to position [0, 0]
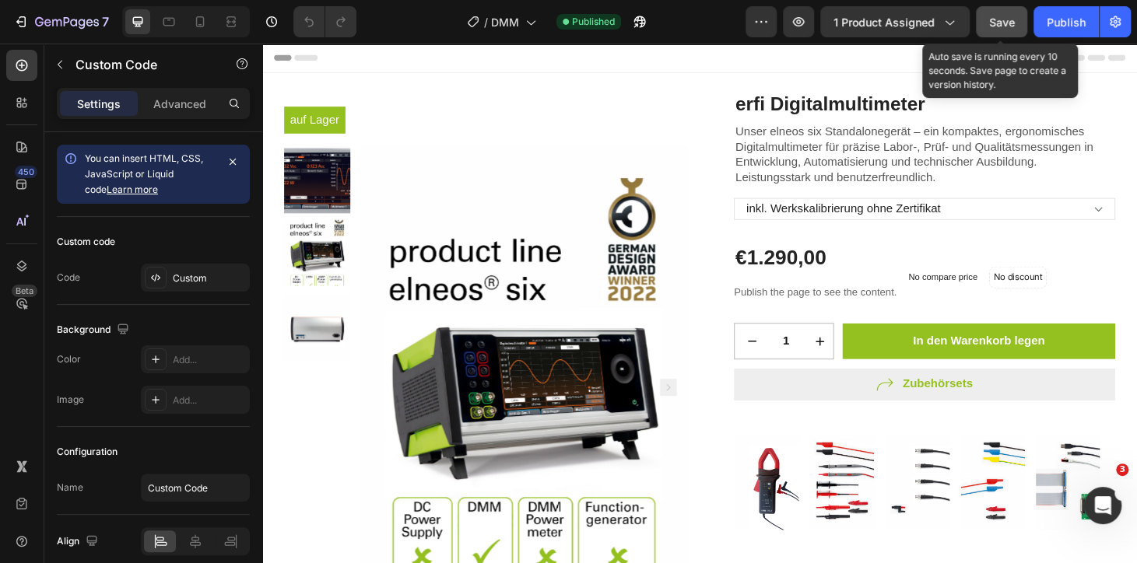
click at [998, 19] on span "Save" at bounding box center [1002, 22] width 26 height 13
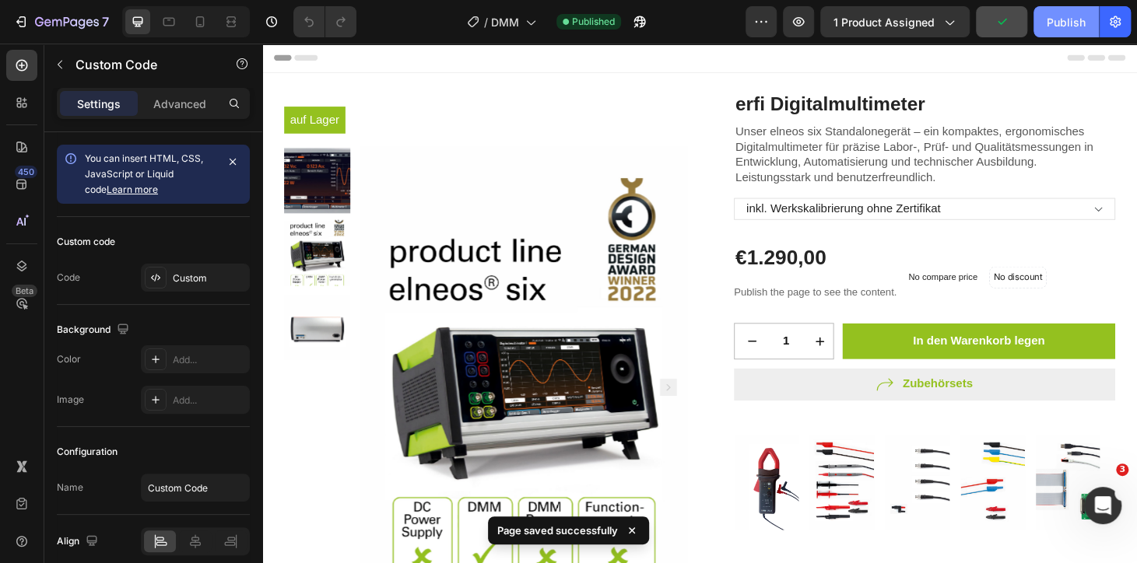
click at [1076, 22] on div "Publish" at bounding box center [1066, 22] width 39 height 16
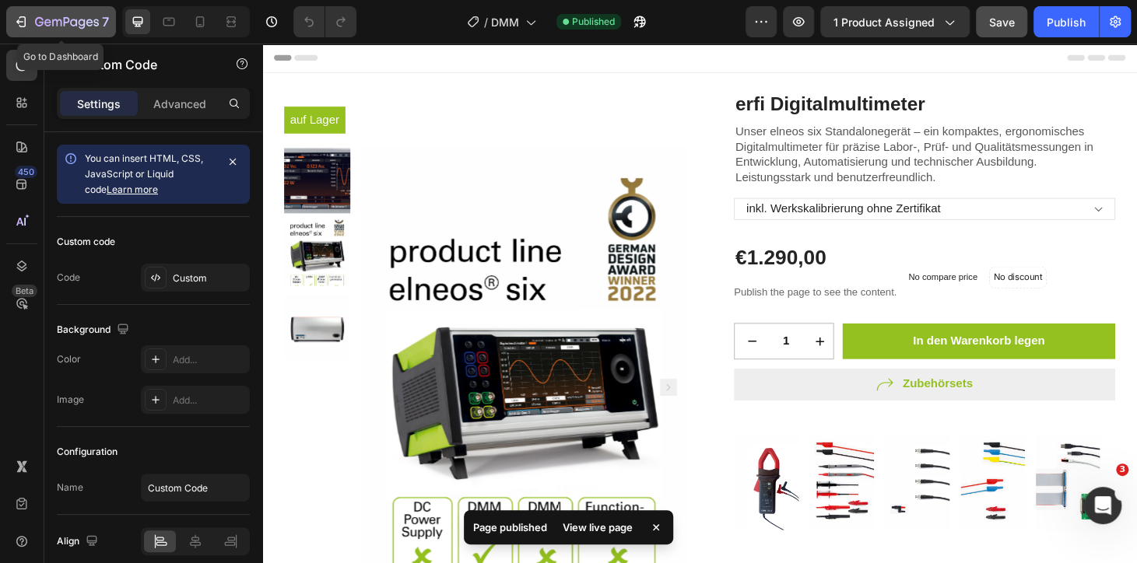
click at [23, 19] on icon "button" at bounding box center [21, 22] width 16 height 16
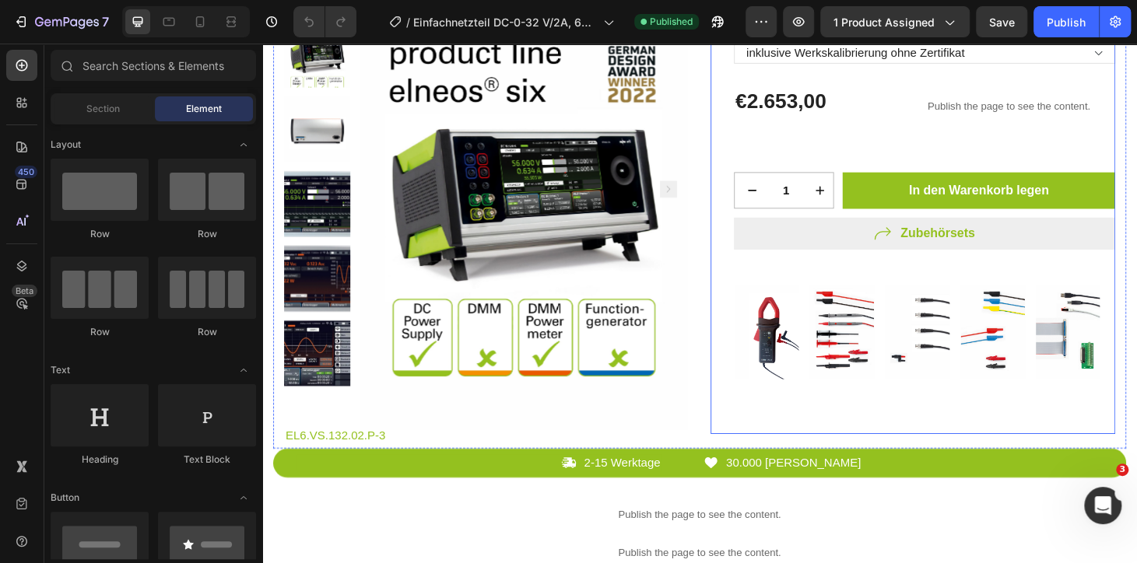
scroll to position [353, 0]
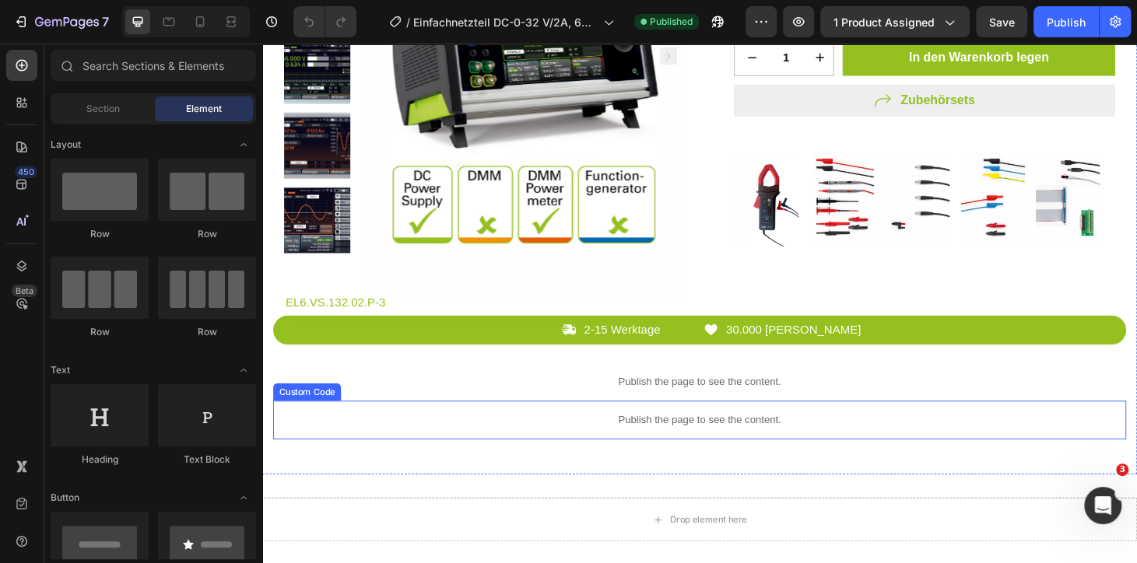
click at [661, 432] on div "Publish the page to see the content." at bounding box center [729, 446] width 910 height 41
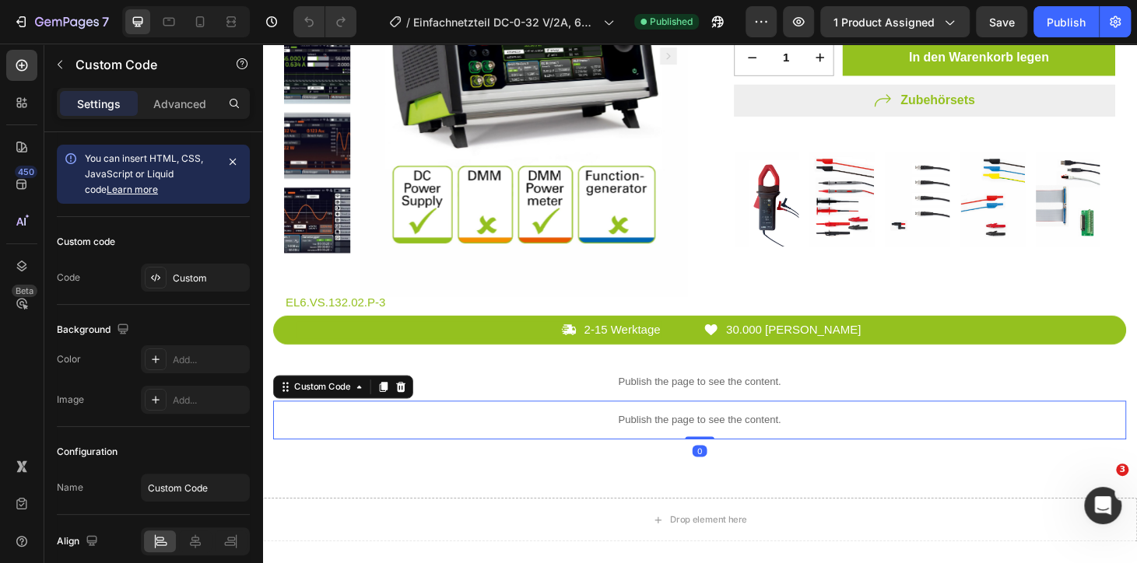
click at [661, 432] on div "Publish the page to see the content." at bounding box center [729, 446] width 910 height 41
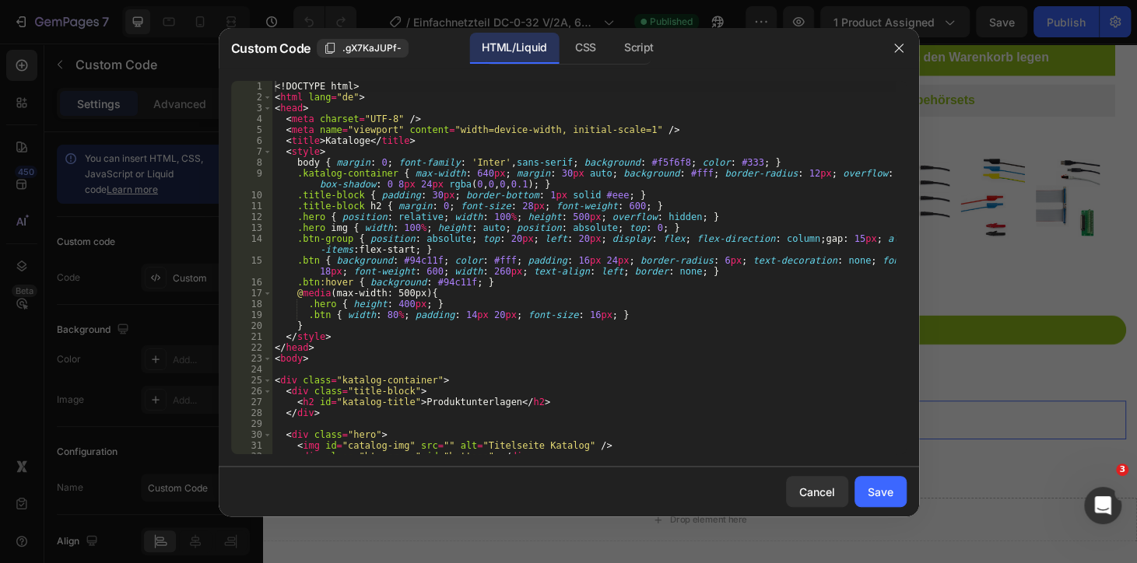
click at [619, 407] on div "<! DOCTYPE html > < html lang = "de" > < head > < meta charset = "UTF-8" /> < m…" at bounding box center [583, 278] width 623 height 395
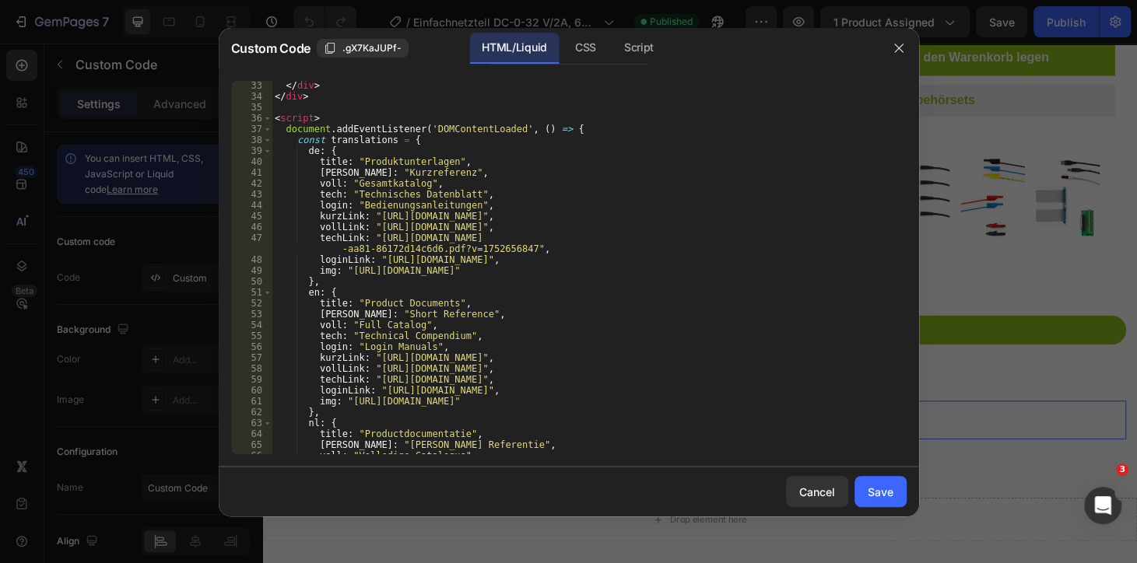
scroll to position [339, 0]
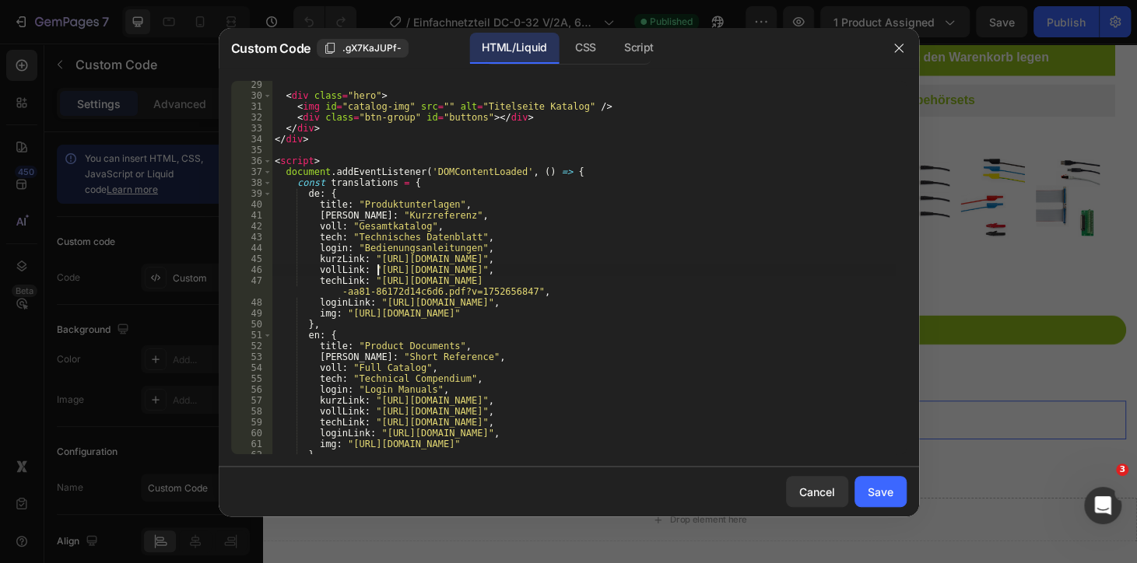
click at [378, 269] on div "< div class = "hero" > < img id = "catalog-img" src = "" alt = "Titelseite Kata…" at bounding box center [583, 276] width 623 height 395
click at [383, 283] on div "< div class = "hero" > < img id = "catalog-img" src = "" alt = "Titelseite Kata…" at bounding box center [583, 276] width 623 height 395
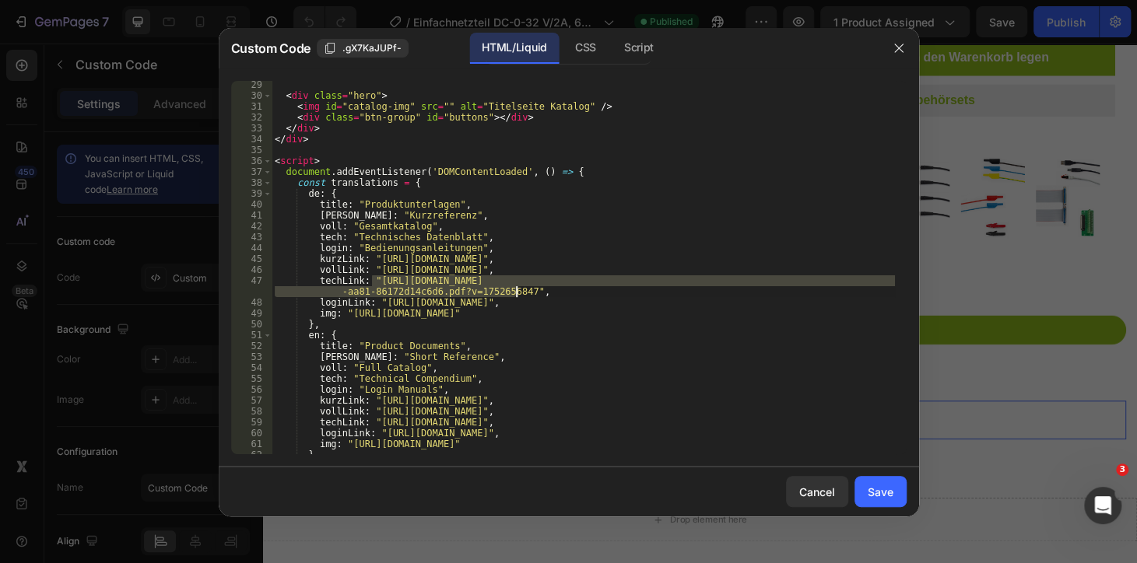
drag, startPoint x: 374, startPoint y: 284, endPoint x: 515, endPoint y: 291, distance: 141.8
click at [515, 291] on div "< div class = "hero" > < img id = "catalog-img" src = "" alt = "Titelseite Kata…" at bounding box center [583, 276] width 623 height 395
paste textarea "2653.pdf?v=1756388911"
type textarea "techLink: "https://cdn.shopify.com/s/files/1/0945/3751/5354/files/2653.pdf?v=17…"
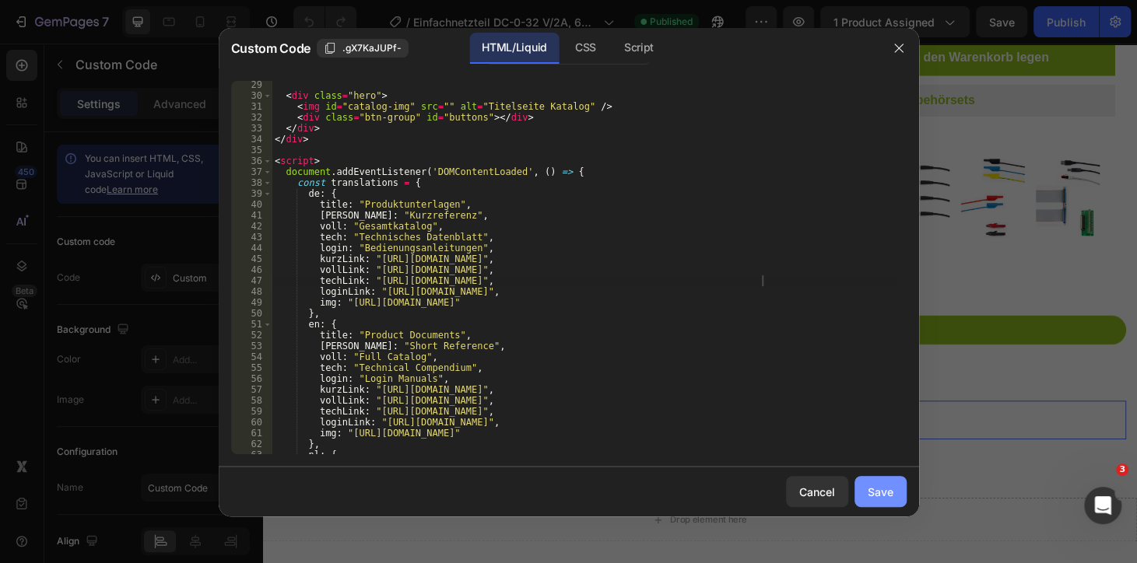
click at [878, 480] on button "Save" at bounding box center [880, 491] width 52 height 31
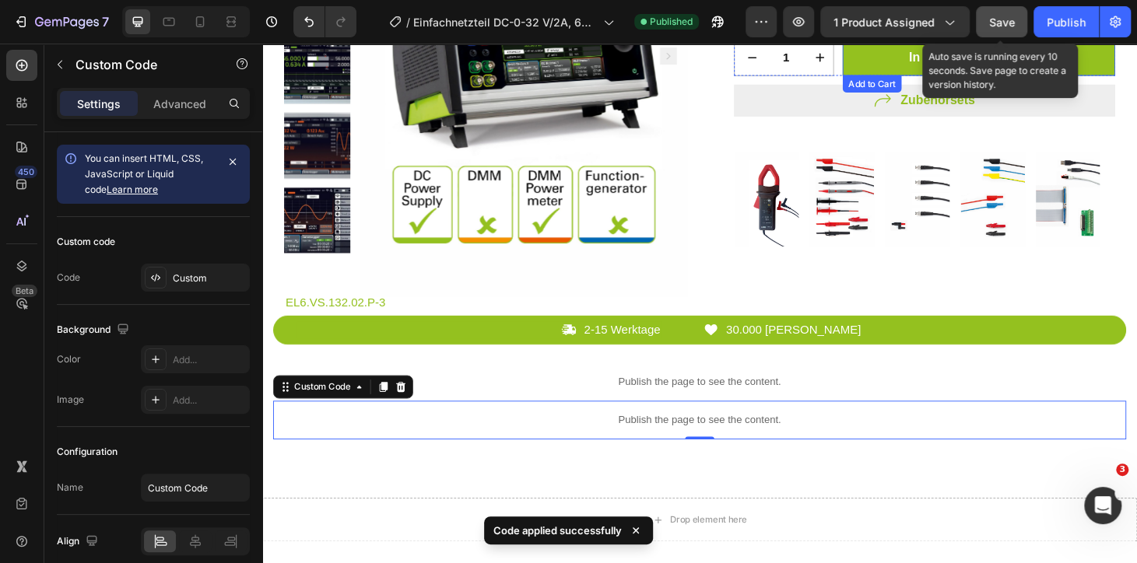
click at [1009, 25] on span "Save" at bounding box center [1002, 22] width 26 height 13
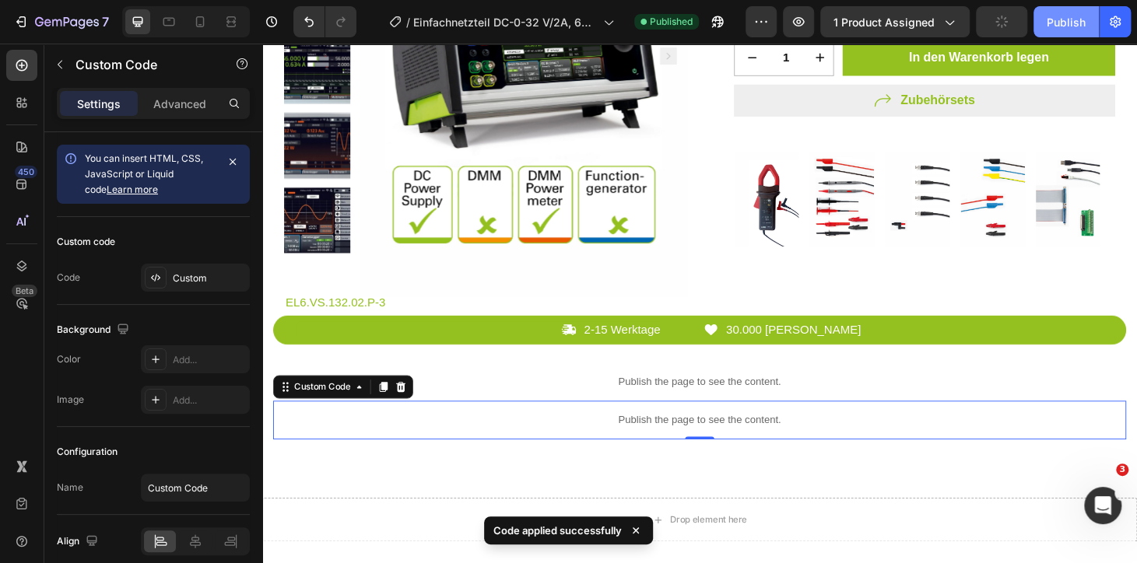
click at [1048, 20] on div "Publish" at bounding box center [1066, 22] width 39 height 16
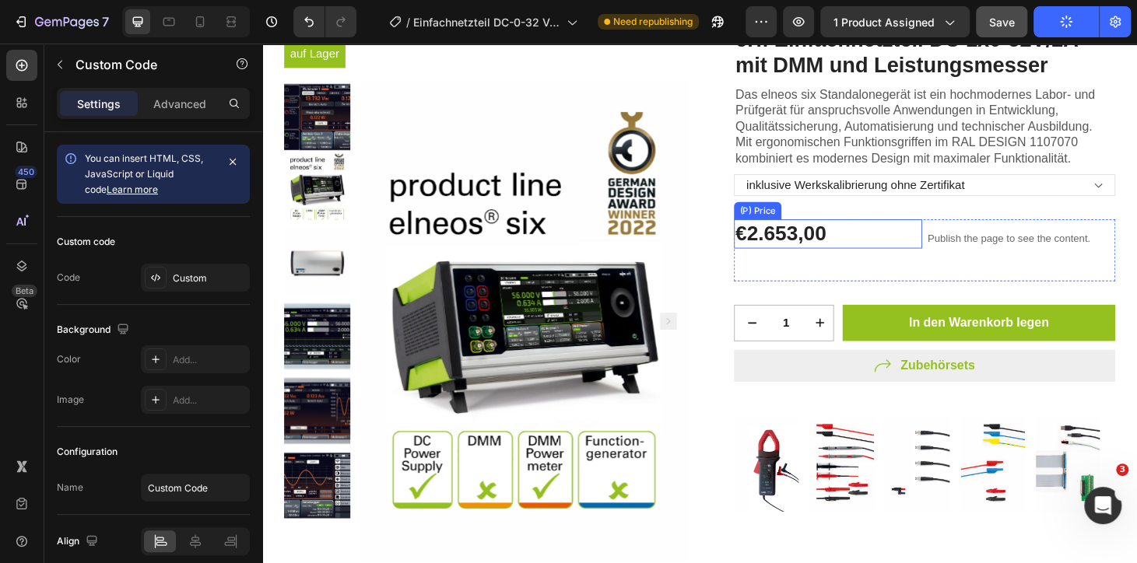
scroll to position [0, 0]
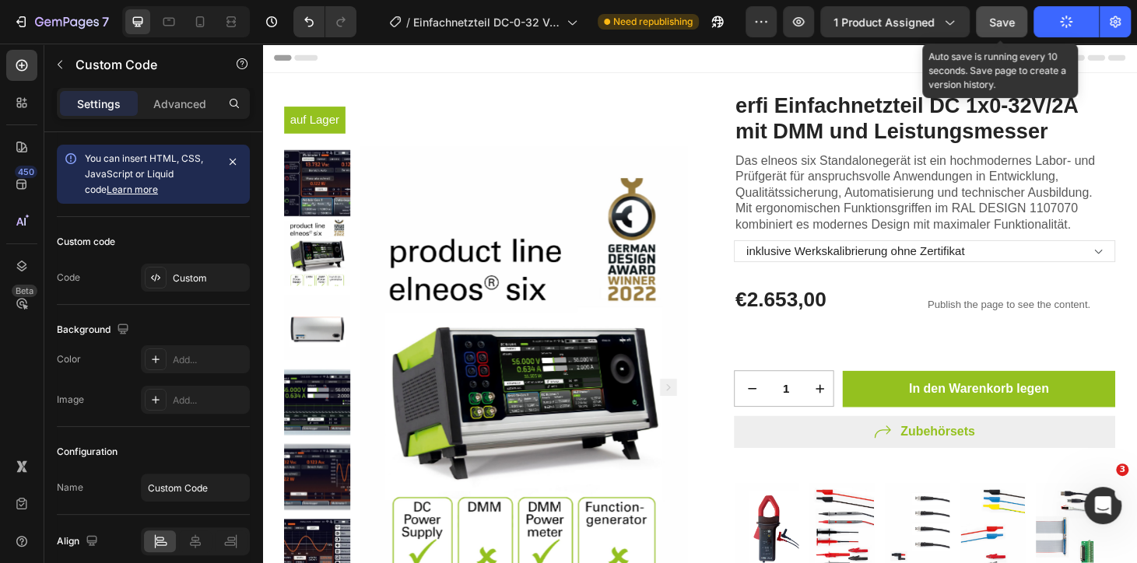
click at [1005, 23] on span "Save" at bounding box center [1002, 22] width 26 height 13
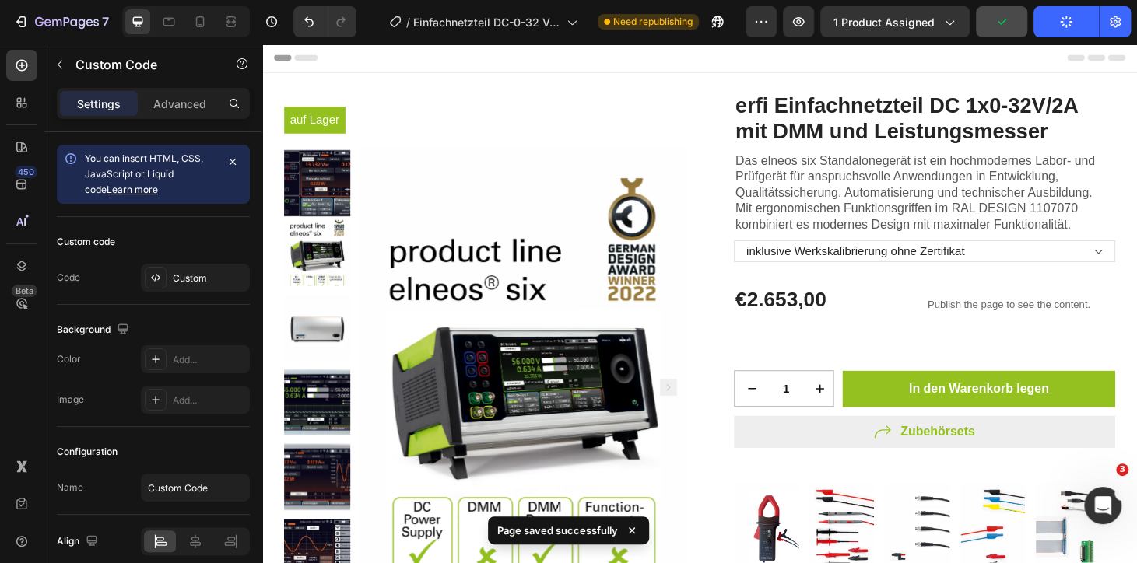
click at [1068, 26] on icon "button" at bounding box center [1066, 22] width 16 height 16
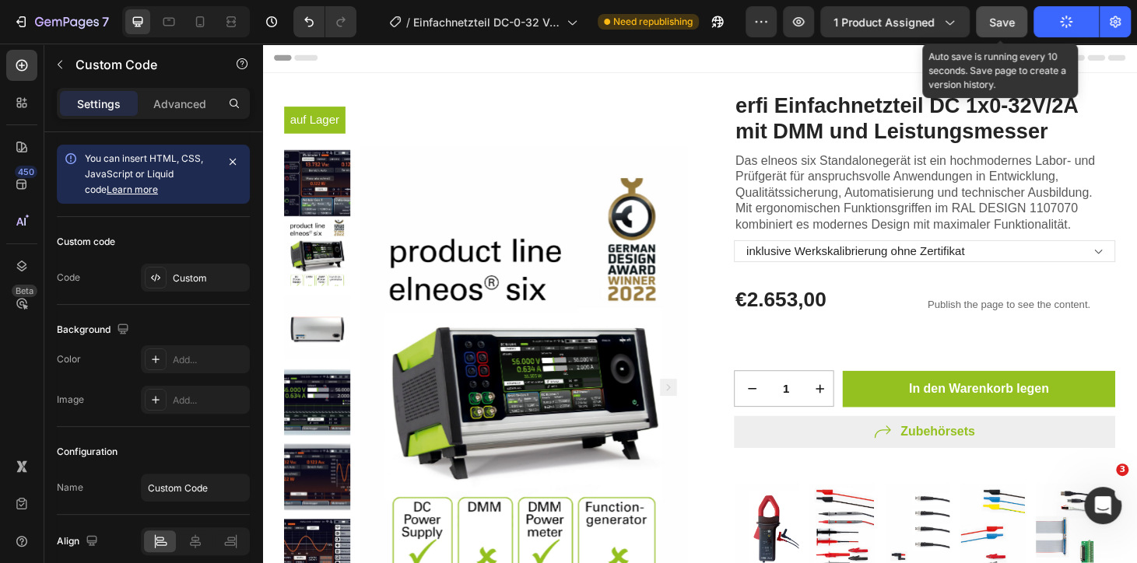
click at [995, 23] on span "Save" at bounding box center [1002, 22] width 26 height 13
click at [1016, 30] on button "Save" at bounding box center [1001, 21] width 51 height 31
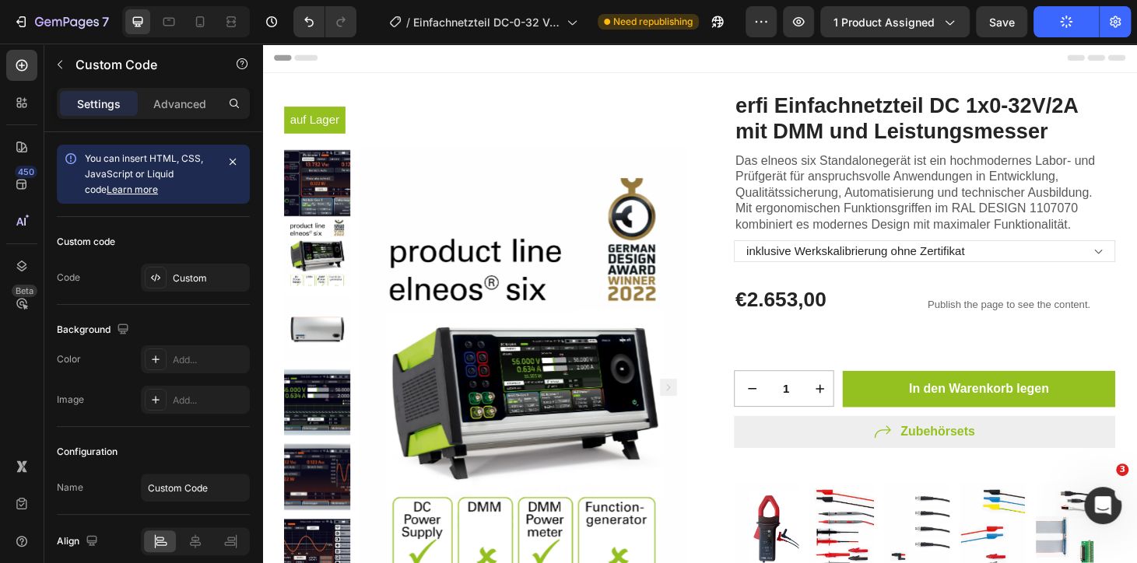
click at [1084, 30] on button "Publish" at bounding box center [1065, 21] width 65 height 31
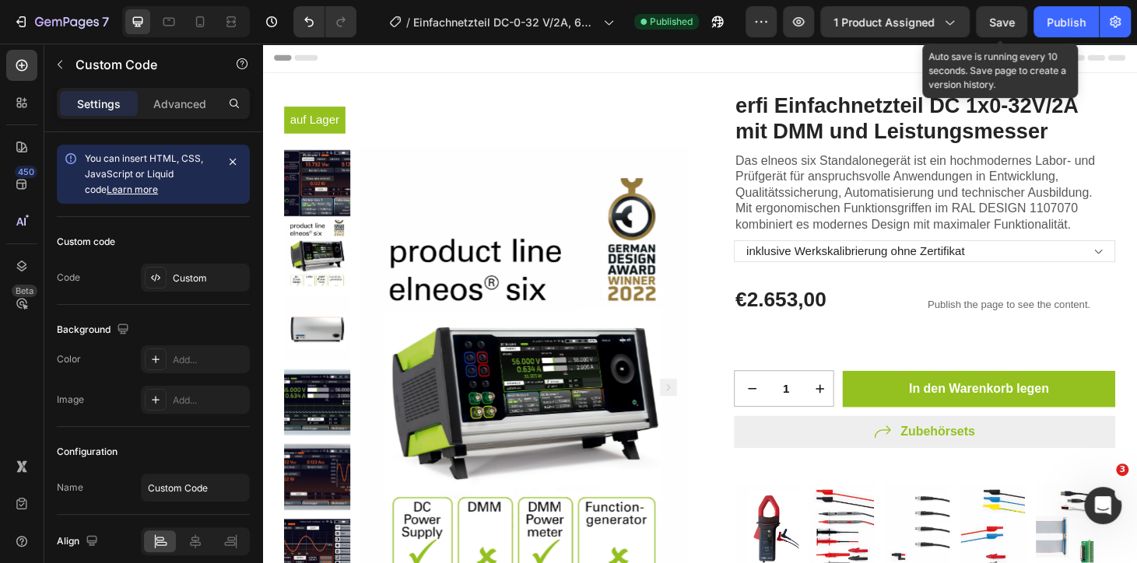
click at [1000, 18] on span "Save" at bounding box center [1002, 22] width 26 height 13
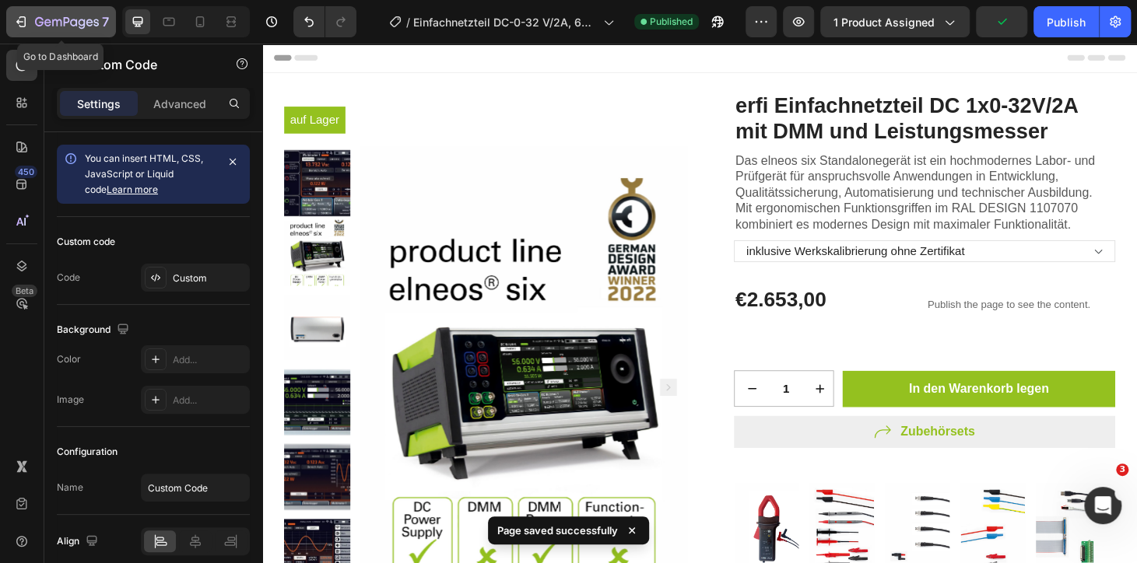
click at [23, 23] on icon "button" at bounding box center [21, 22] width 16 height 16
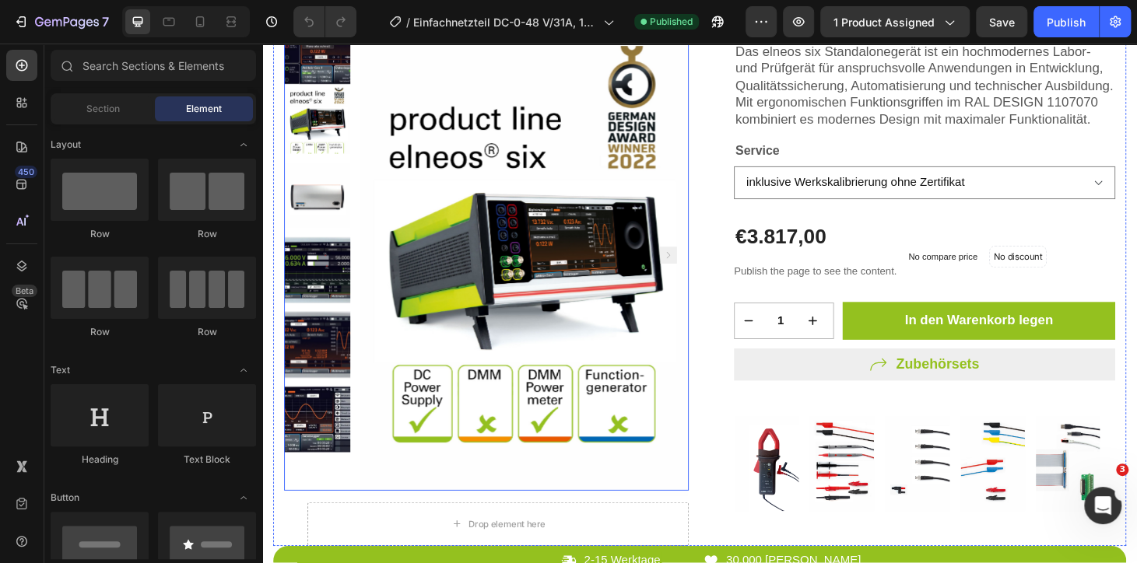
scroll to position [282, 0]
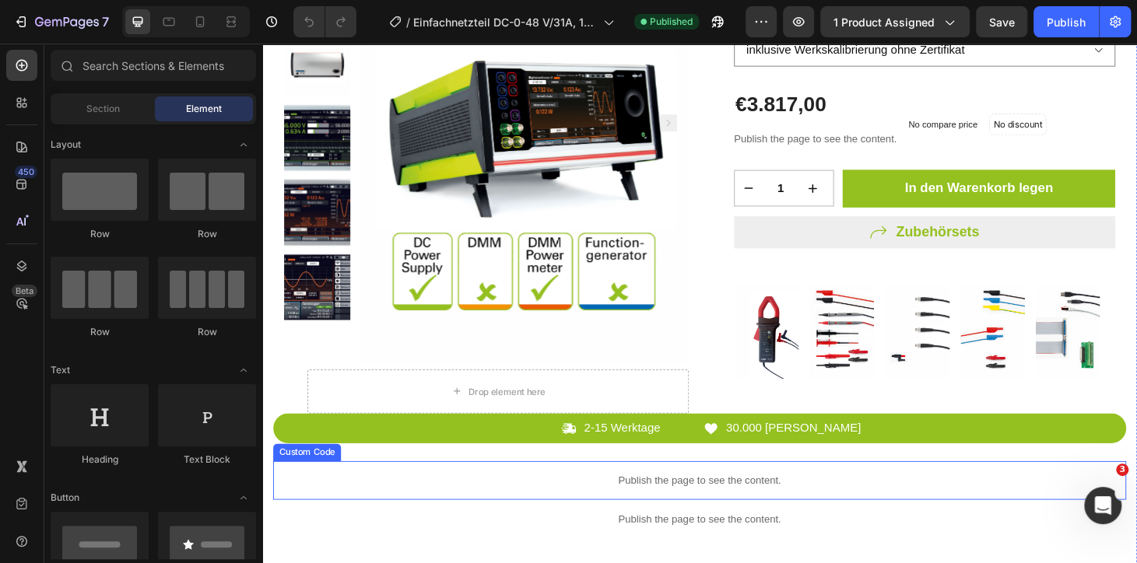
click at [701, 508] on div "Publish the page to see the content." at bounding box center [729, 509] width 910 height 41
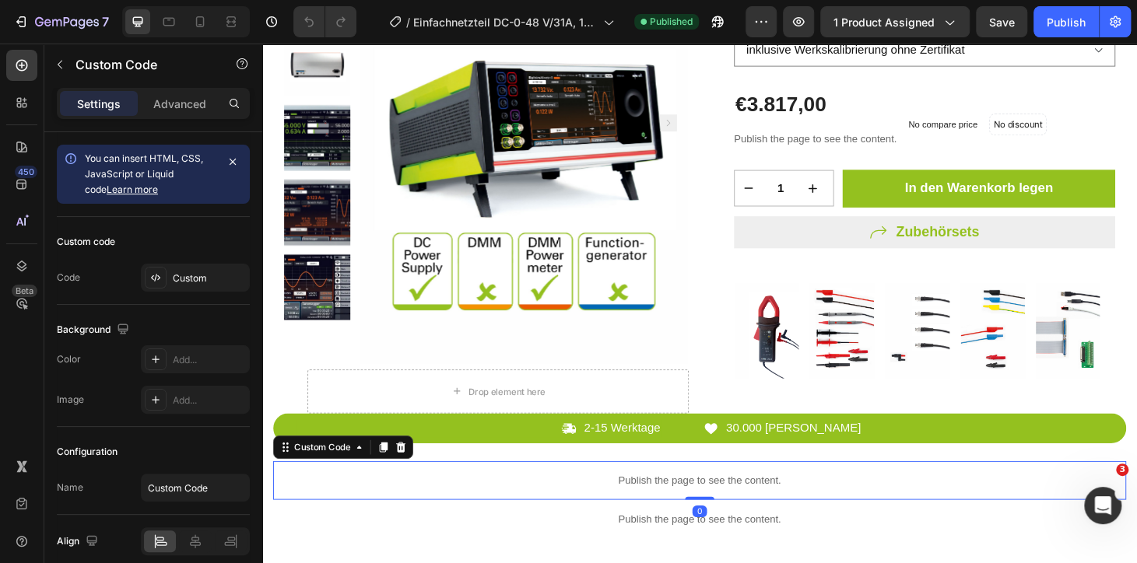
click at [701, 508] on div "Publish the page to see the content." at bounding box center [729, 509] width 910 height 41
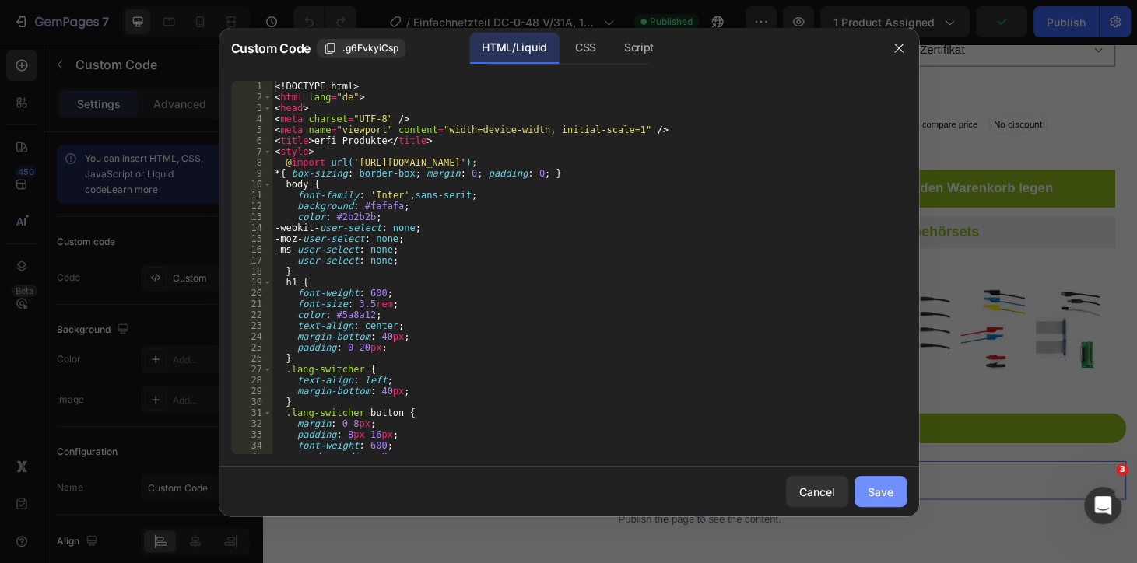
click at [866, 479] on button "Save" at bounding box center [880, 491] width 52 height 31
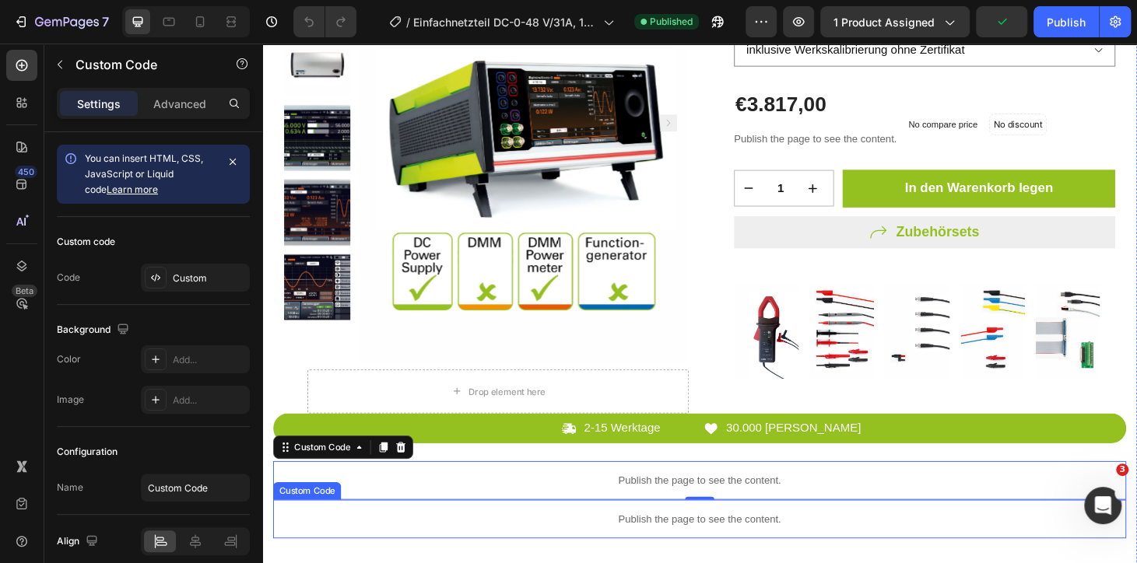
click at [781, 546] on div "Publish the page to see the content." at bounding box center [729, 551] width 910 height 41
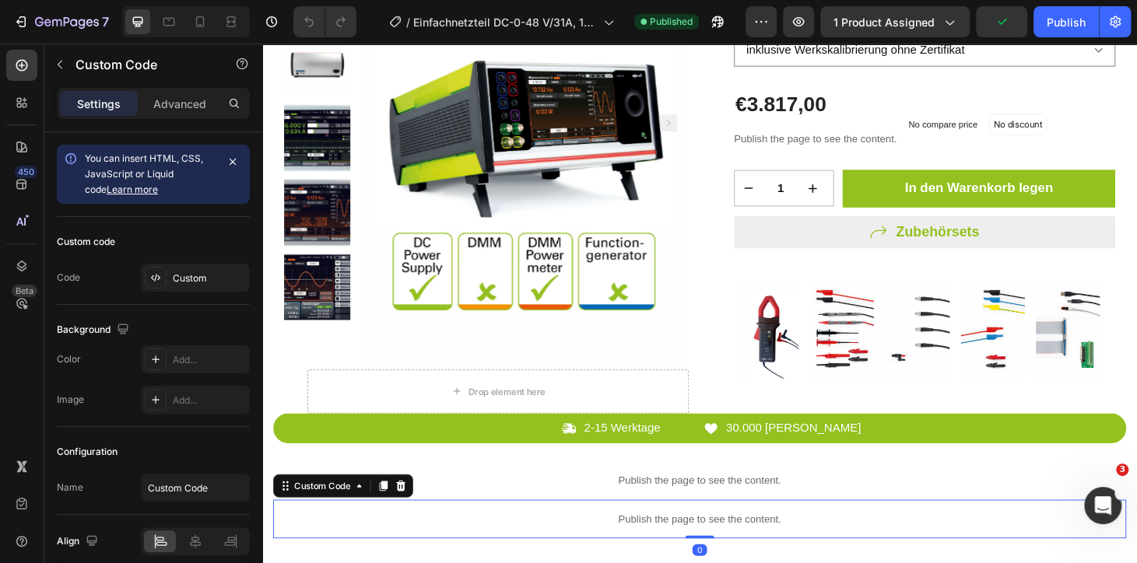
click at [781, 546] on div "Publish the page to see the content." at bounding box center [729, 551] width 910 height 41
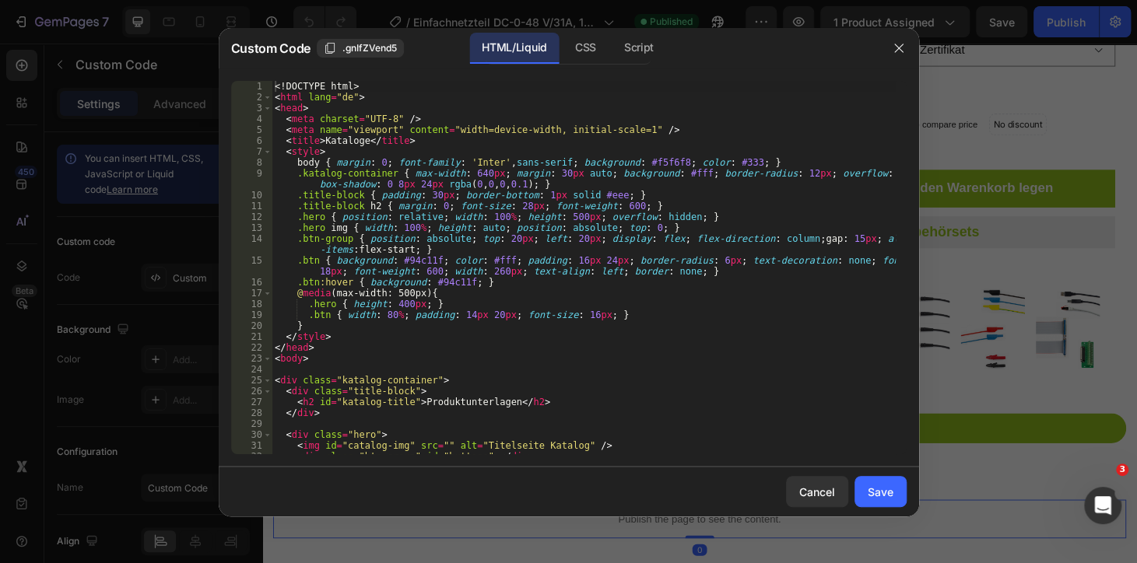
click at [616, 402] on div "<! DOCTYPE html > < html lang = "de" > < head > < meta charset = "UTF-8" /> < m…" at bounding box center [583, 278] width 623 height 395
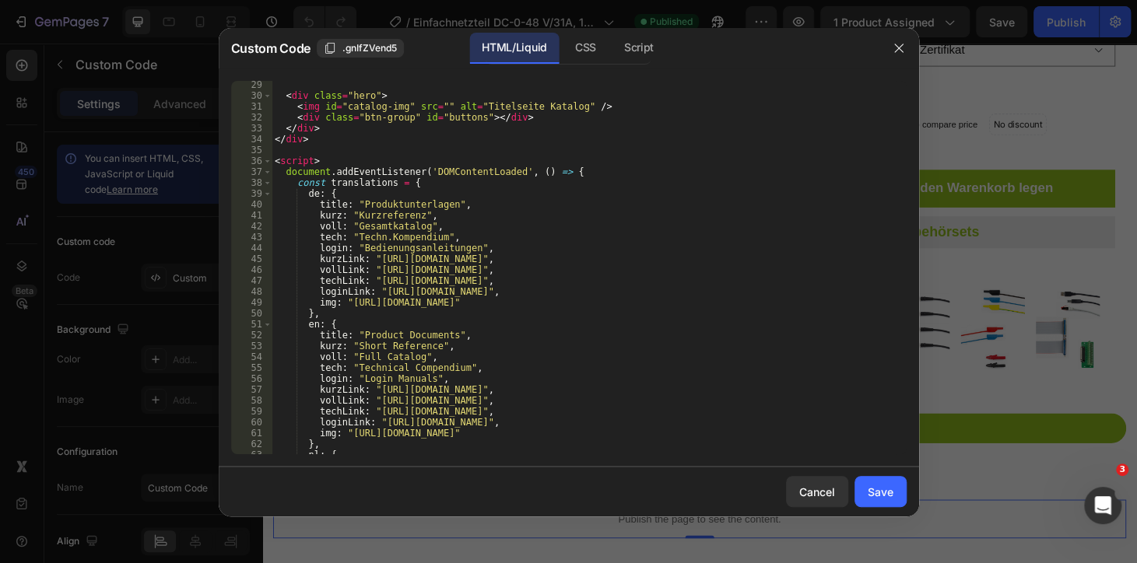
scroll to position [339, 0]
click at [381, 243] on div "< div class = "hero" > < img id = "catalog-img" src = "" alt = "Titelseite Kata…" at bounding box center [583, 276] width 623 height 395
click at [378, 274] on div "< div class = "hero" > < img id = "catalog-img" src = "" alt = "Titelseite Kata…" at bounding box center [583, 276] width 623 height 395
click at [378, 239] on div "< div class = "hero" > < img id = "catalog-img" src = "" alt = "Titelseite Kata…" at bounding box center [583, 276] width 623 height 395
click at [351, 282] on div "< div class = "hero" > < img id = "catalog-img" src = "" alt = "Titelseite Kata…" at bounding box center [583, 276] width 623 height 395
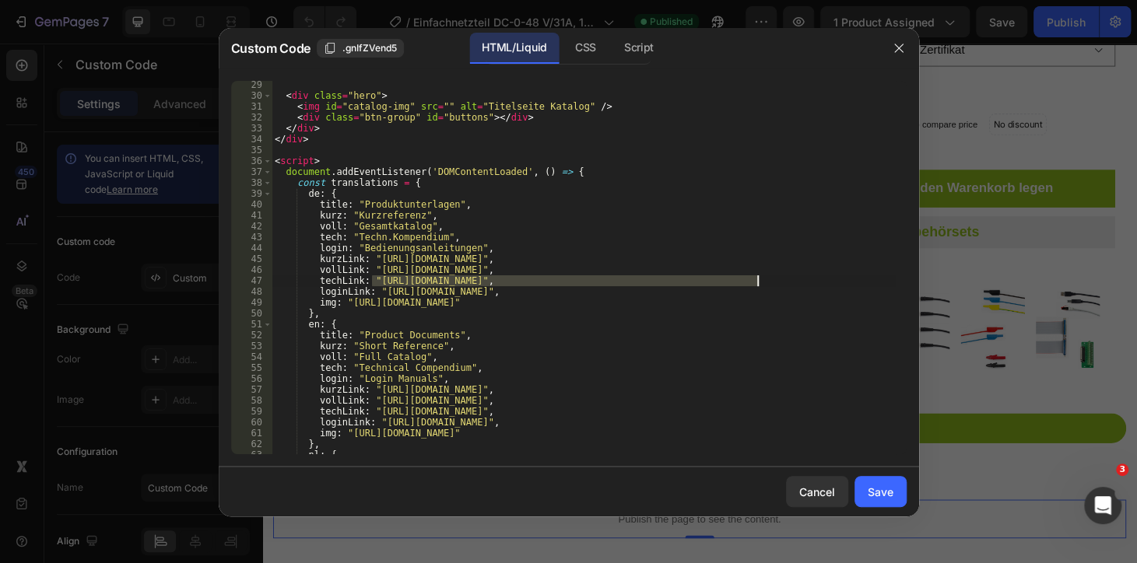
drag, startPoint x: 372, startPoint y: 280, endPoint x: 757, endPoint y: 285, distance: 385.2
click at [757, 285] on div "< div class = "hero" > < img id = "catalog-img" src = "" alt = "Titelseite Kata…" at bounding box center [583, 276] width 623 height 395
paste textarea "[DOMAIN_NAME][URL]"
type textarea "techLink: "[URL][DOMAIN_NAME]","
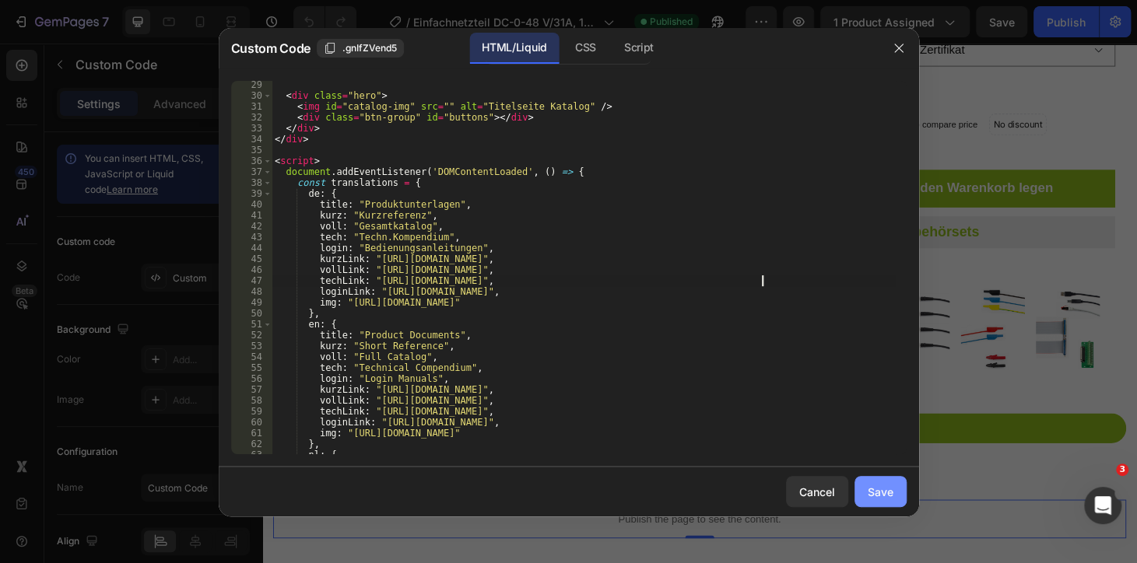
click at [872, 480] on button "Save" at bounding box center [880, 491] width 52 height 31
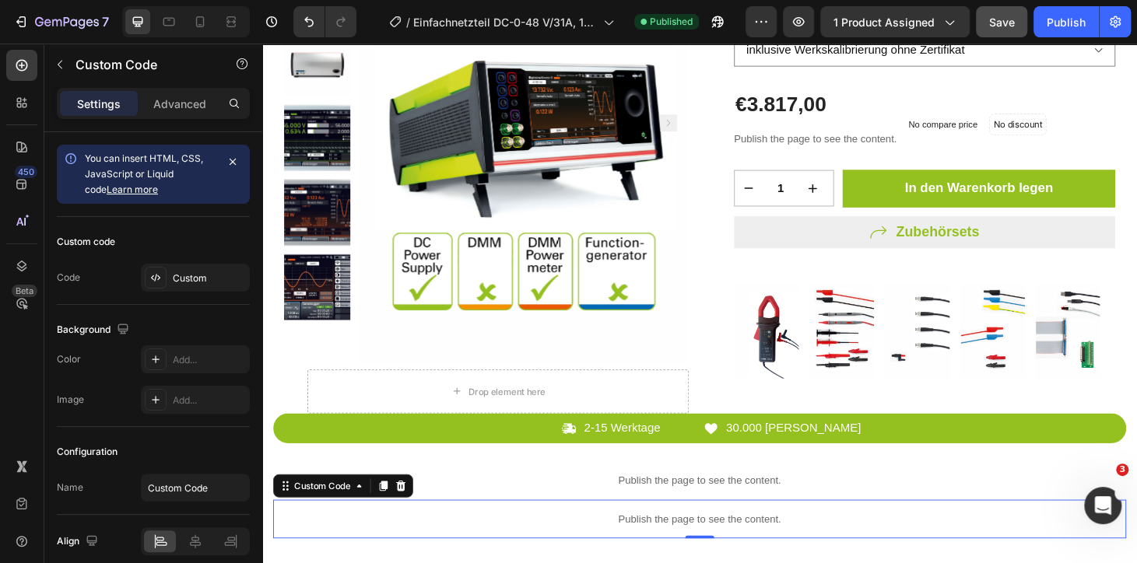
click at [1004, 31] on button "Save" at bounding box center [1001, 21] width 51 height 31
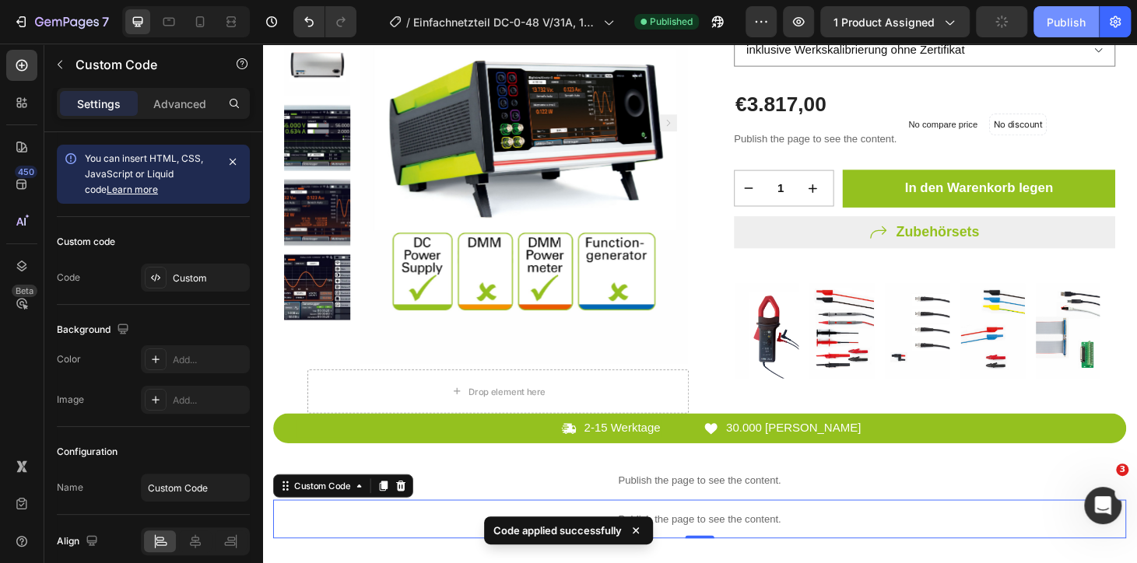
click at [1045, 17] on button "Publish" at bounding box center [1065, 21] width 65 height 31
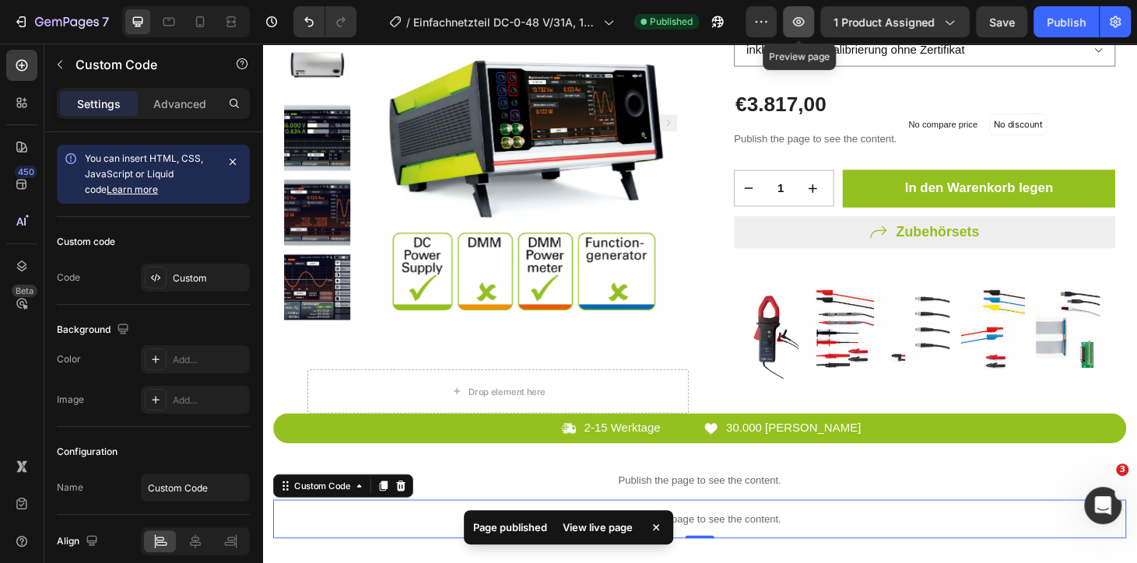
click at [796, 14] on icon "button" at bounding box center [799, 22] width 16 height 16
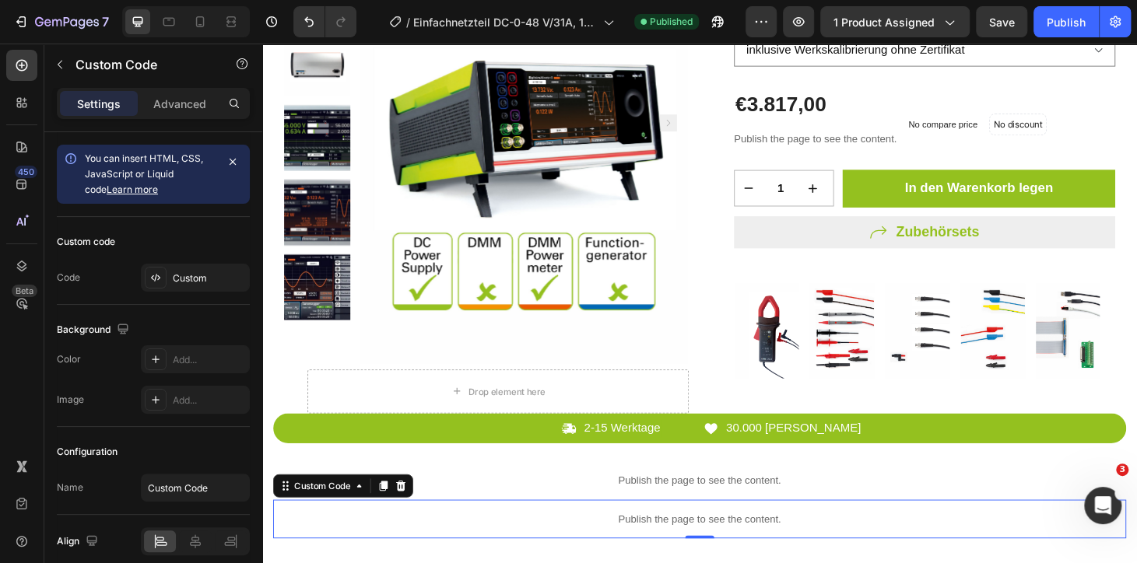
click at [598, 560] on p "Publish the page to see the content." at bounding box center [729, 551] width 910 height 16
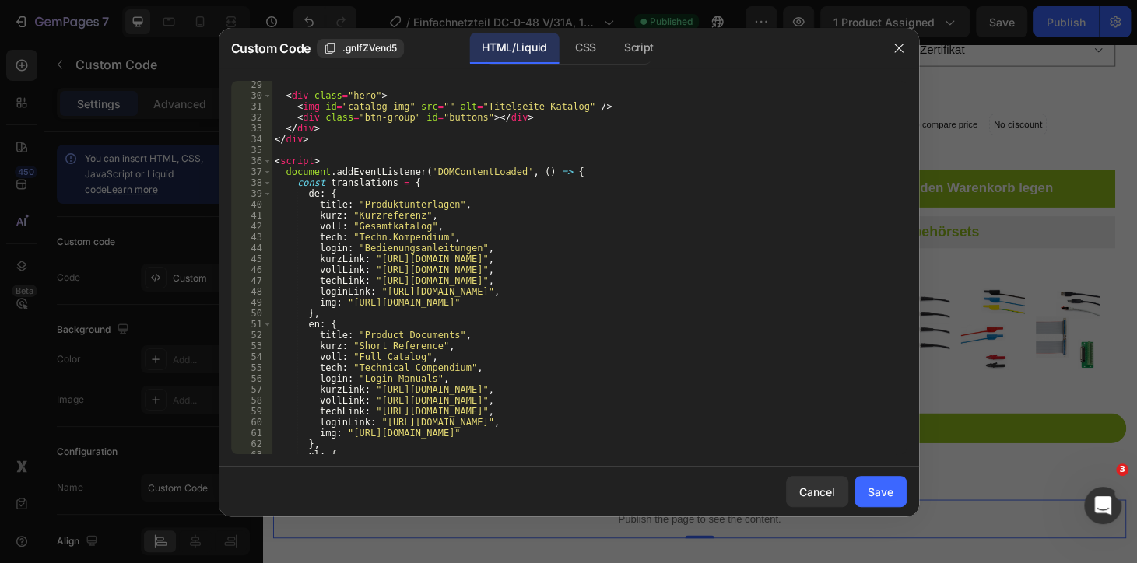
click at [370, 276] on div "< div class = "hero" > < img id = "catalog-img" src = "" alt = "Titelseite Kata…" at bounding box center [583, 276] width 623 height 395
click at [373, 250] on div "< div class = "hero" > < img id = "catalog-img" src = "" alt = "Titelseite Kata…" at bounding box center [583, 276] width 623 height 395
click at [357, 244] on div "< div class = "hero" > < img id = "catalog-img" src = "" alt = "Titelseite Kata…" at bounding box center [583, 276] width 623 height 395
click at [382, 279] on div "< div class = "hero" > < img id = "catalog-img" src = "" alt = "Titelseite Kata…" at bounding box center [583, 276] width 623 height 395
drag, startPoint x: 373, startPoint y: 282, endPoint x: 763, endPoint y: 279, distance: 390.7
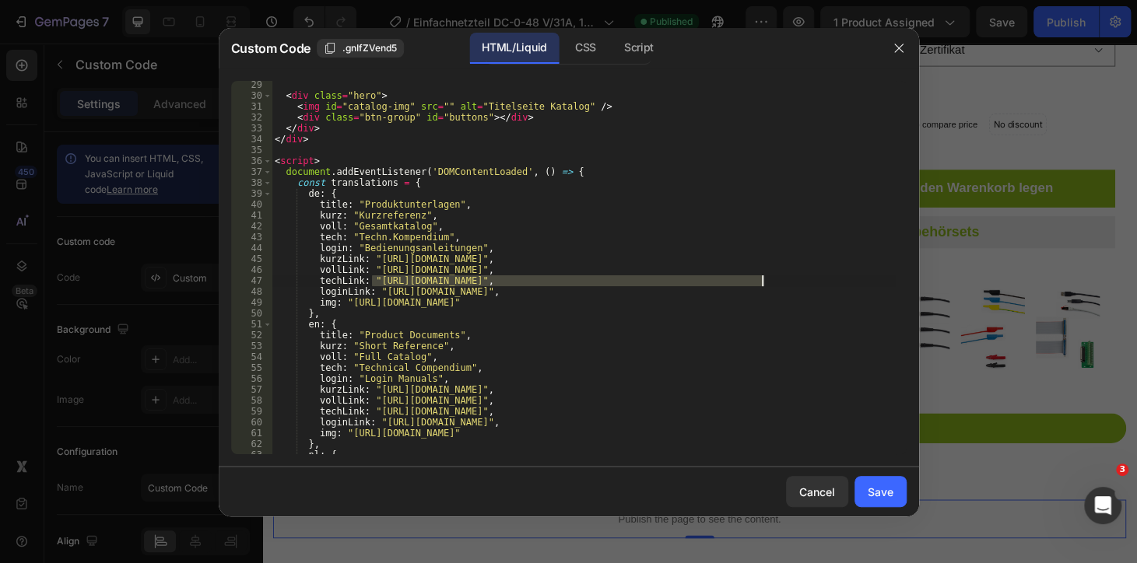
click at [763, 279] on div "< div class = "hero" > < img id = "catalog-img" src = "" alt = "Titelseite Kata…" at bounding box center [583, 276] width 623 height 395
paste textarea "pdf.pdf?v=1756389309"
type textarea "techLink: "[URL][DOMAIN_NAME]","
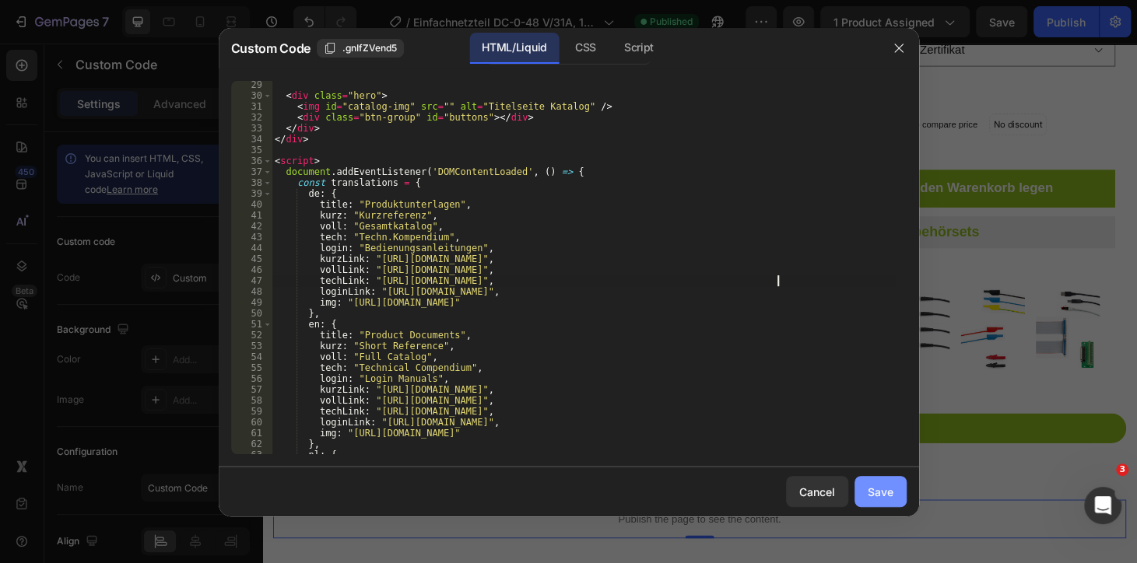
click at [888, 492] on div "Save" at bounding box center [881, 492] width 26 height 16
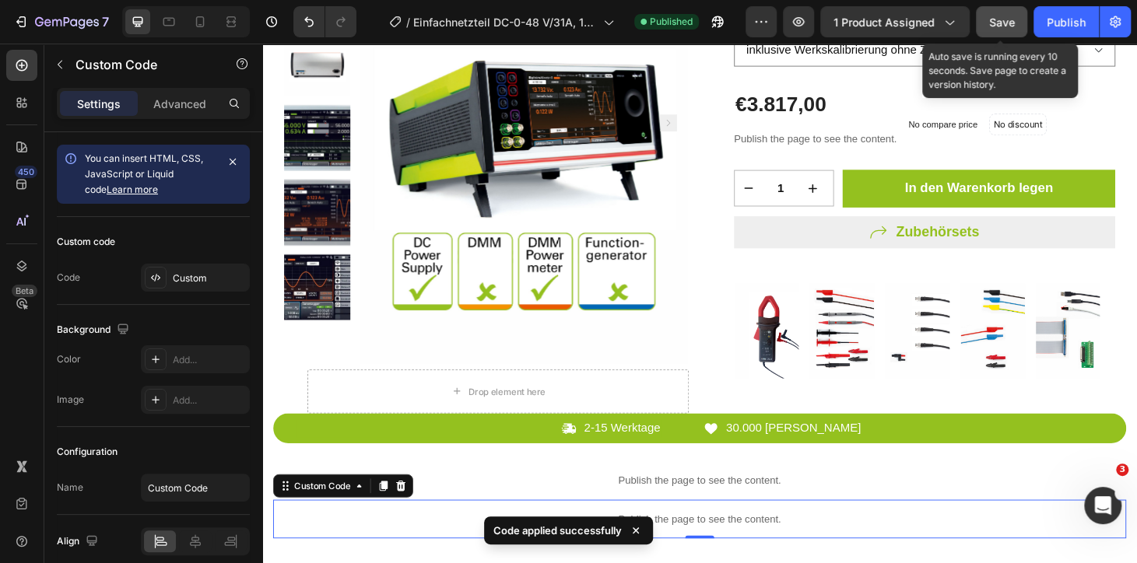
click at [994, 21] on span "Save" at bounding box center [1002, 22] width 26 height 13
click at [1048, 23] on div "Publish" at bounding box center [1066, 22] width 39 height 16
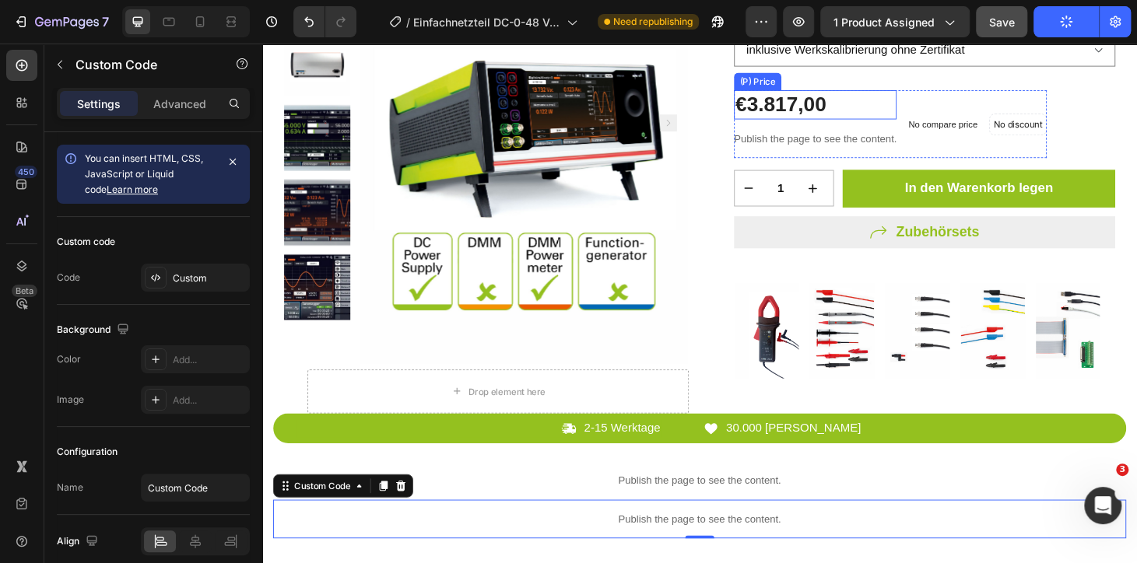
scroll to position [0, 0]
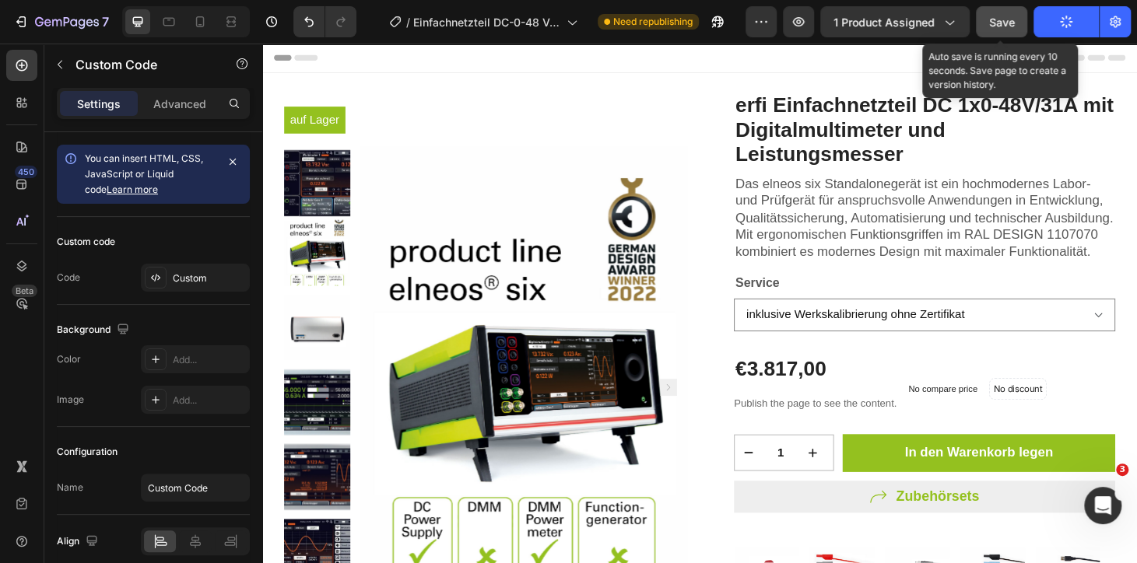
click at [1002, 17] on span "Save" at bounding box center [1002, 22] width 26 height 13
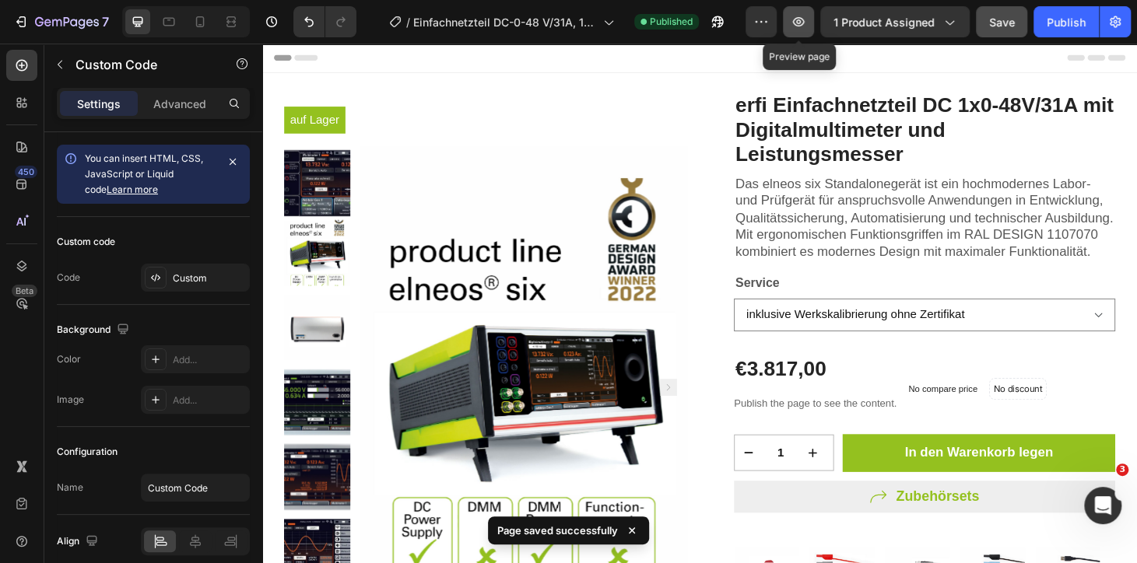
click at [802, 18] on icon "button" at bounding box center [799, 21] width 12 height 9
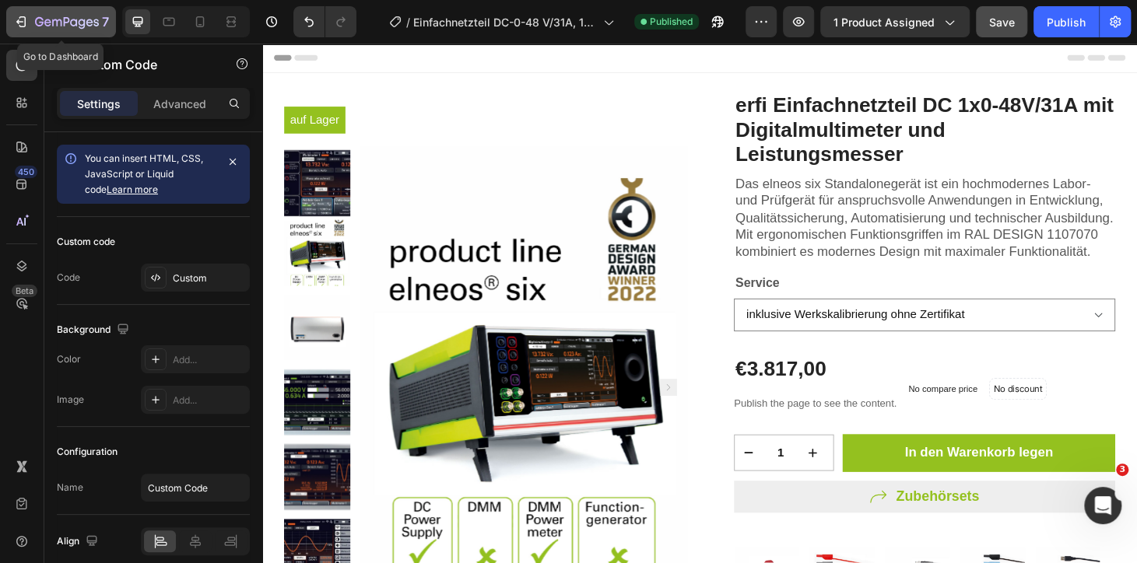
click at [30, 22] on div "7" at bounding box center [61, 21] width 96 height 19
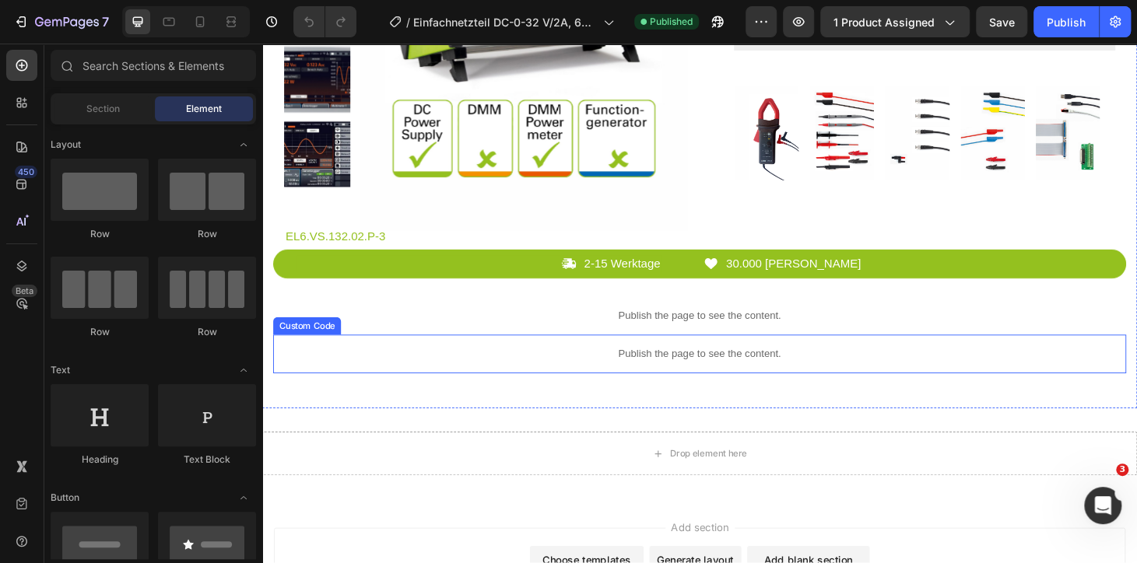
click at [628, 338] on p "Publish the page to see the content." at bounding box center [729, 334] width 910 height 16
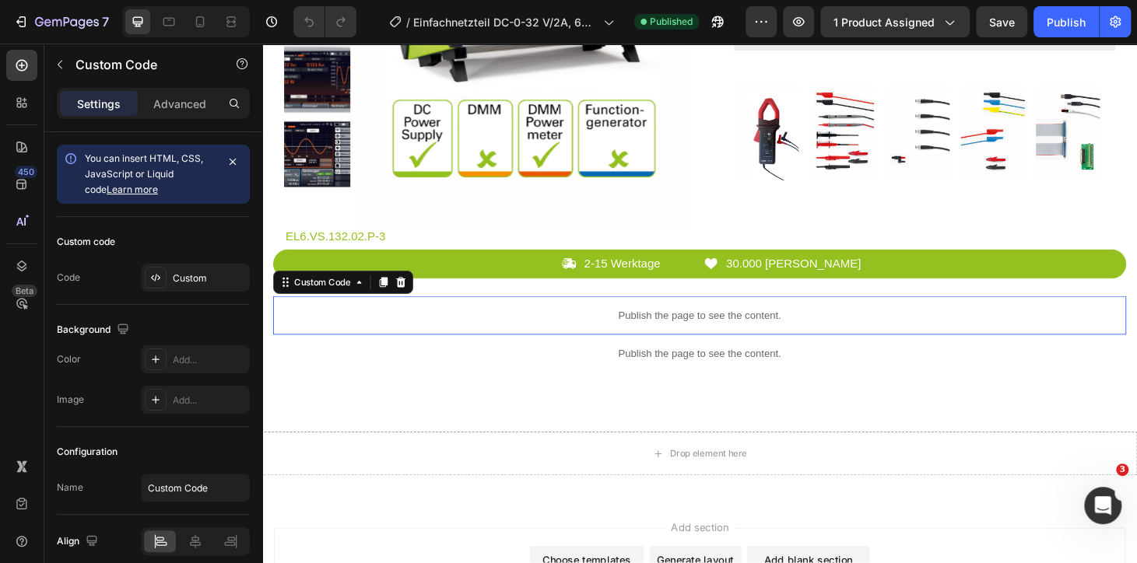
click at [628, 338] on p "Publish the page to see the content." at bounding box center [729, 334] width 910 height 16
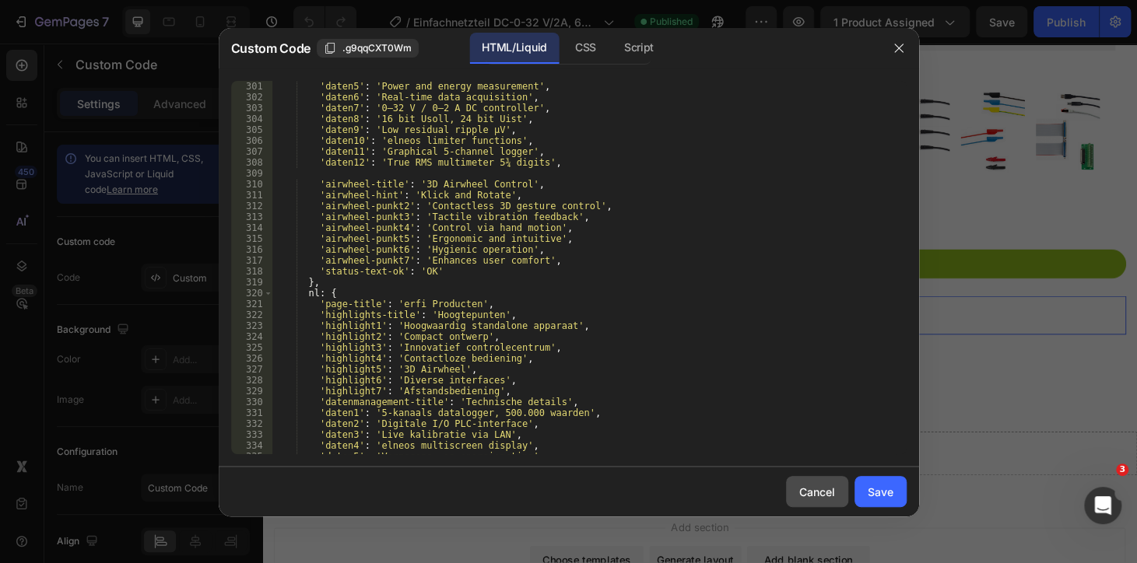
scroll to position [3268, 0]
click at [872, 480] on button "Save" at bounding box center [880, 491] width 52 height 31
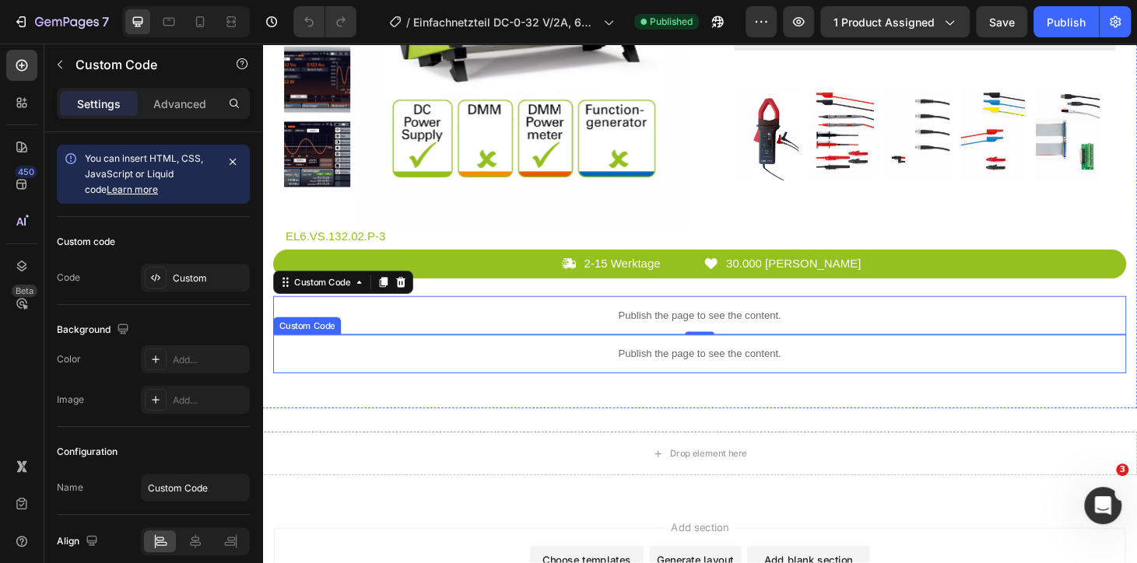
click at [661, 369] on p "Publish the page to see the content." at bounding box center [729, 375] width 910 height 16
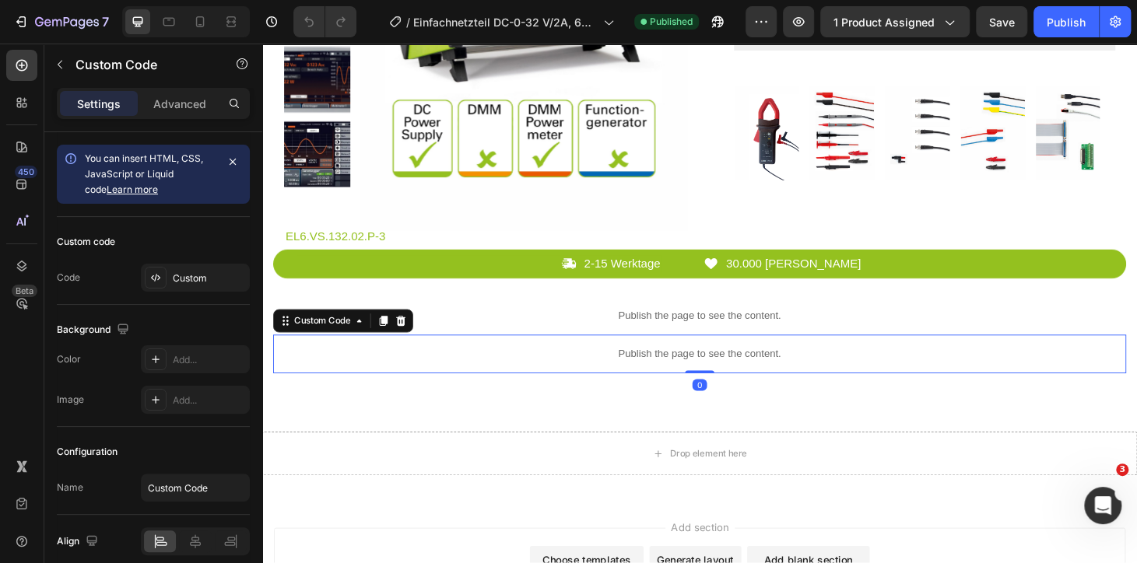
click at [661, 369] on p "Publish the page to see the content." at bounding box center [729, 375] width 910 height 16
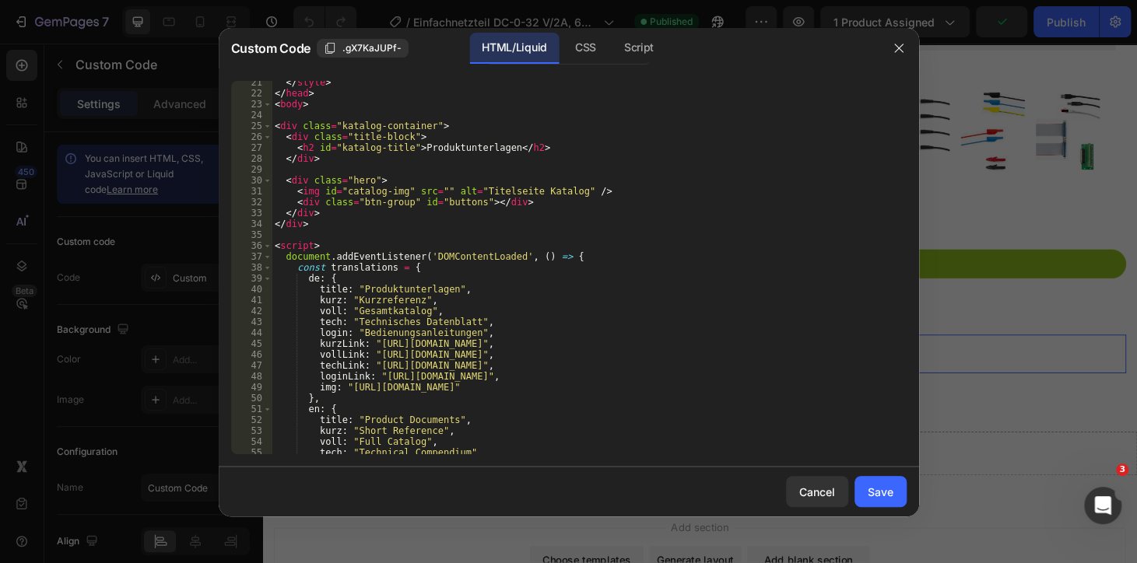
scroll to position [339, 0]
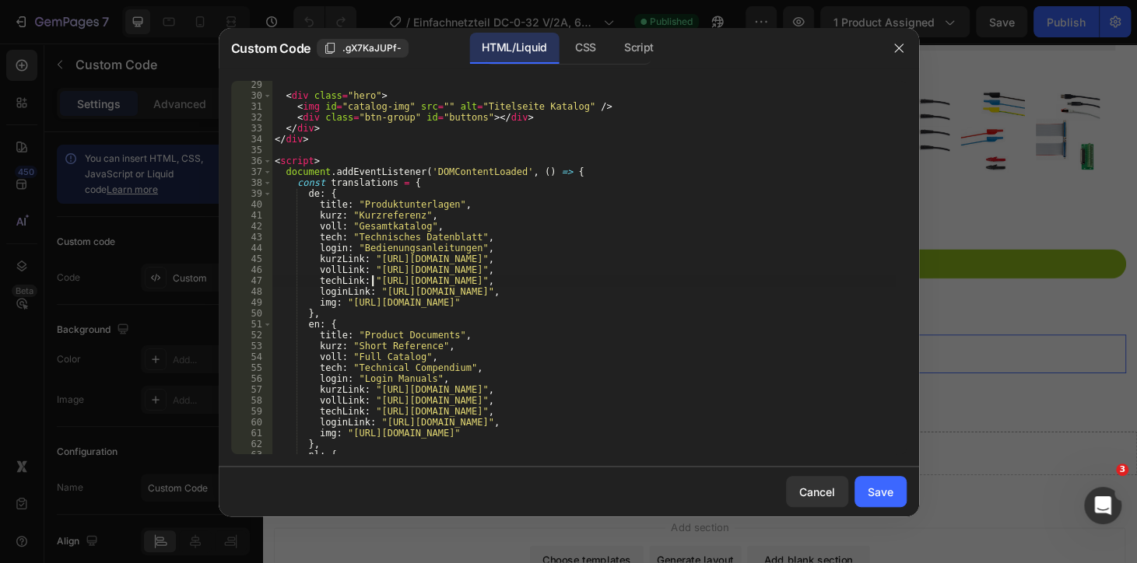
click at [374, 279] on div "< div class = "hero" > < img id = "catalog-img" src = "" alt = "Titelseite Kata…" at bounding box center [583, 276] width 623 height 395
drag, startPoint x: 373, startPoint y: 282, endPoint x: 762, endPoint y: 282, distance: 389.1
click at [762, 282] on div "< div class = "hero" > < img id = "catalog-img" src = "" alt = "Titelseite Kata…" at bounding box center [583, 276] width 623 height 395
paste textarea "pdf.pdf?v=1756389309"
type textarea "techLink: "[URL][DOMAIN_NAME]","
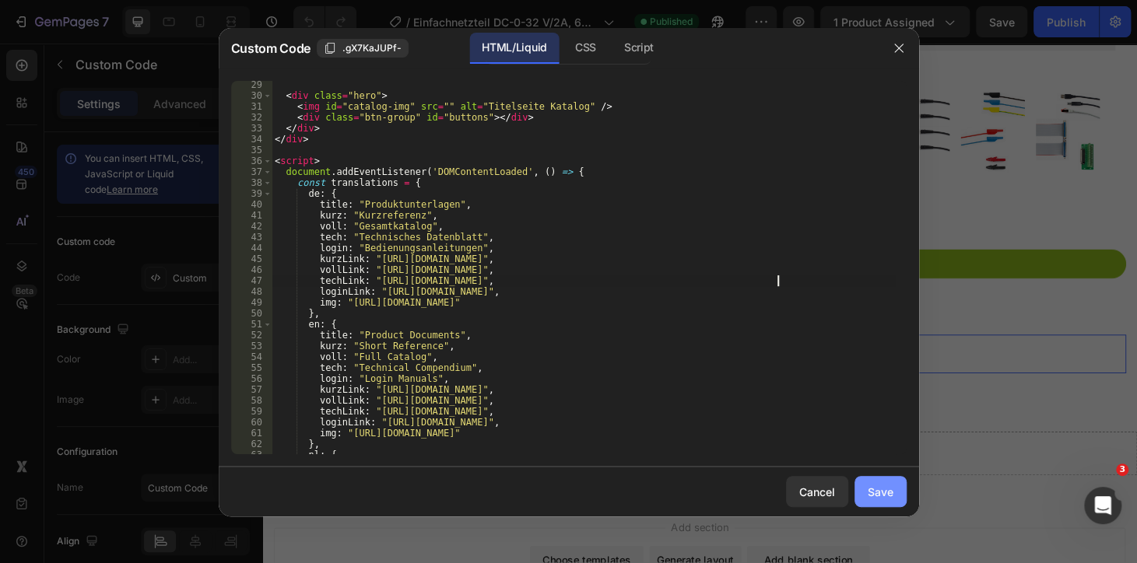
click at [871, 485] on div "Save" at bounding box center [881, 492] width 26 height 16
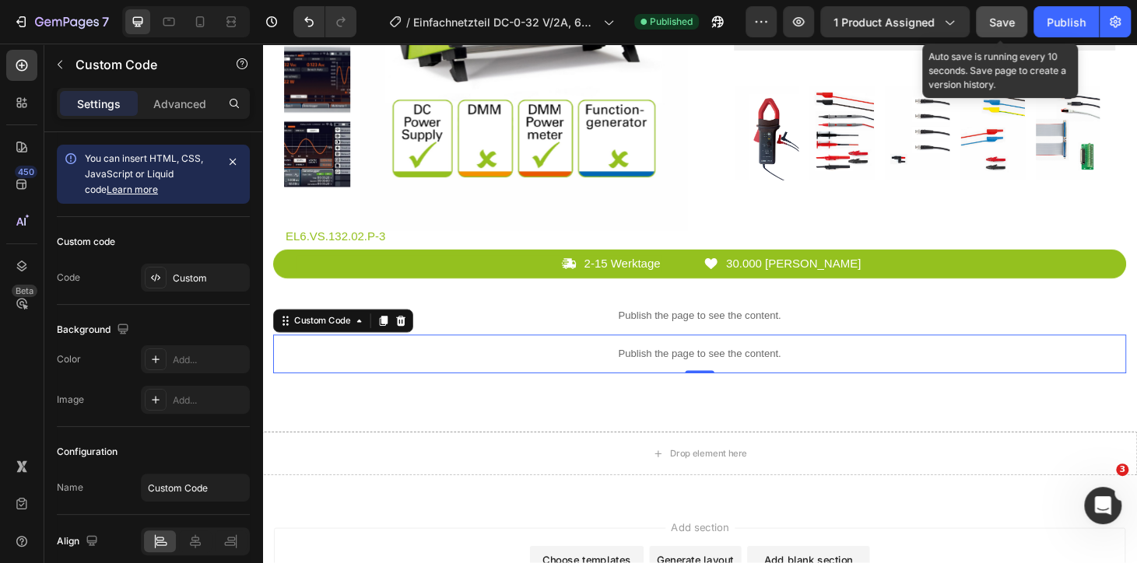
drag, startPoint x: 998, startPoint y: 19, endPoint x: 1015, endPoint y: 19, distance: 16.3
click at [998, 19] on span "Save" at bounding box center [1002, 22] width 26 height 13
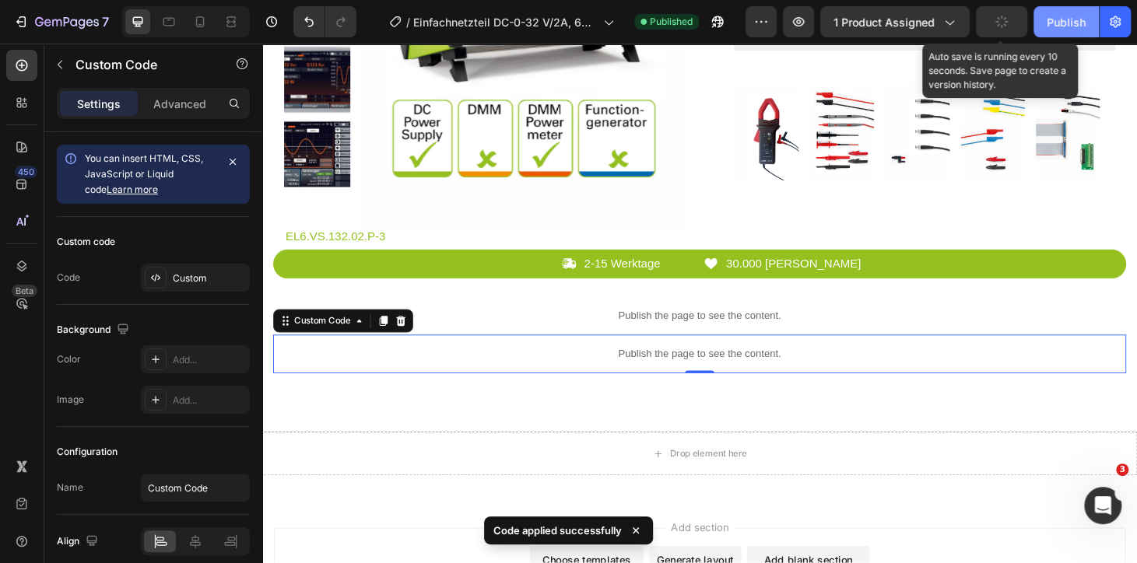
click at [1060, 16] on div "Publish" at bounding box center [1066, 22] width 39 height 16
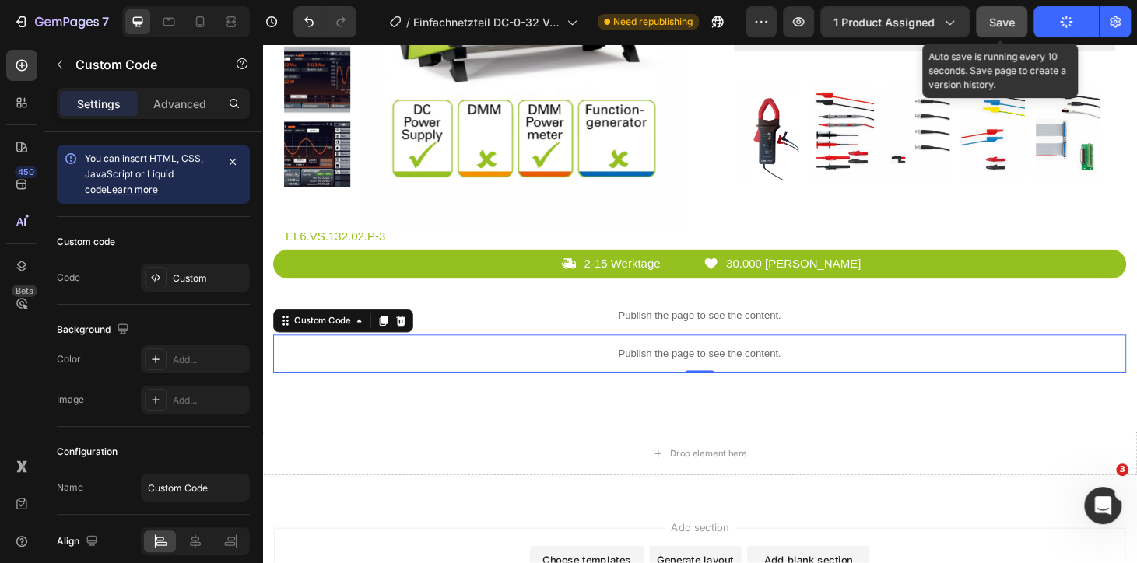
click at [1002, 19] on span "Save" at bounding box center [1002, 22] width 26 height 13
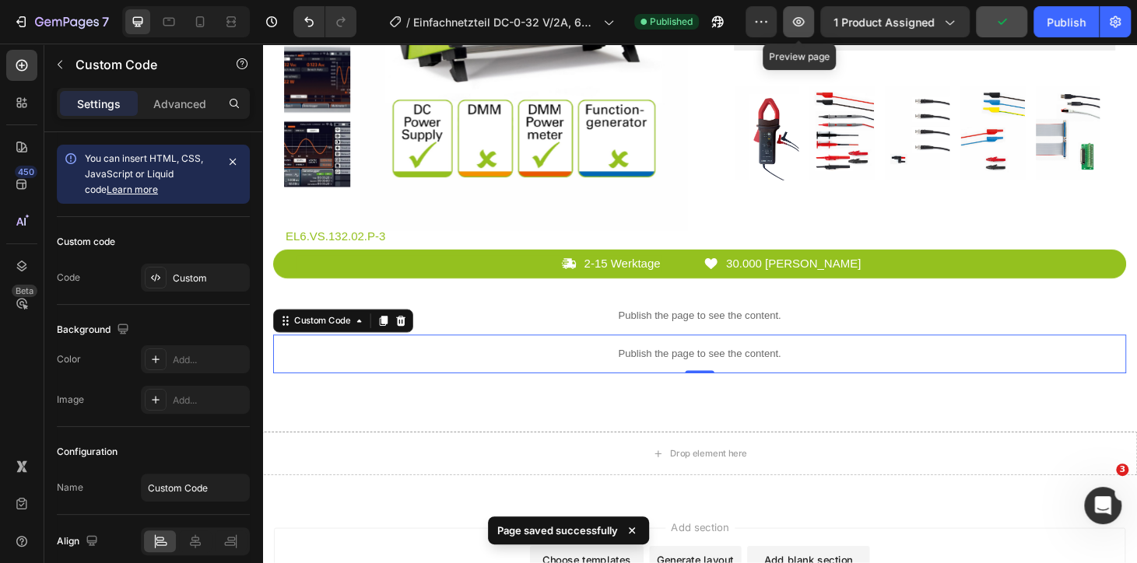
click at [805, 19] on icon "button" at bounding box center [799, 21] width 12 height 9
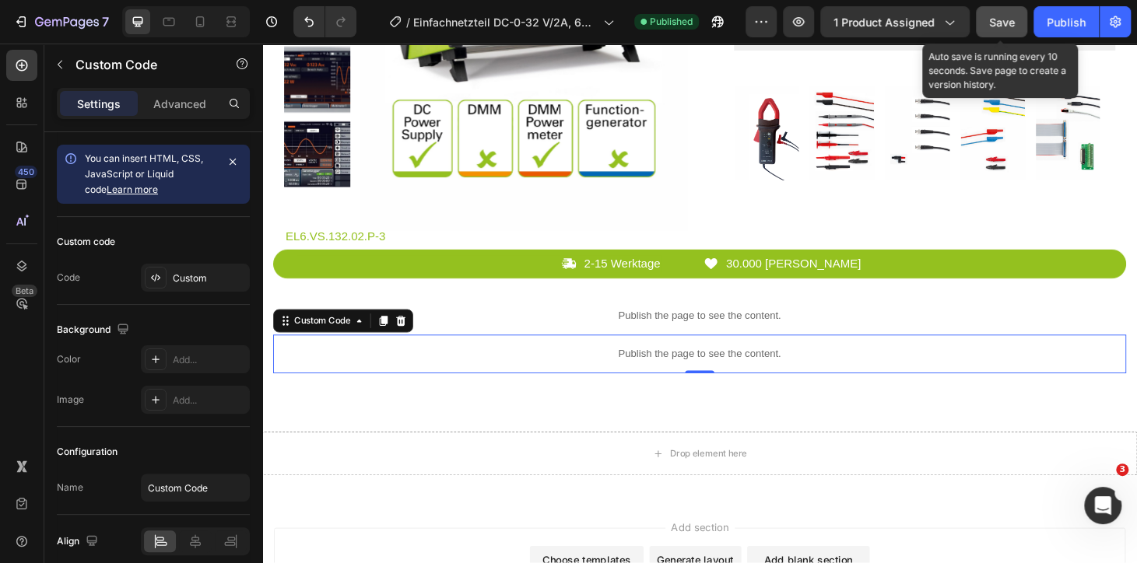
click at [997, 25] on span "Save" at bounding box center [1002, 22] width 26 height 13
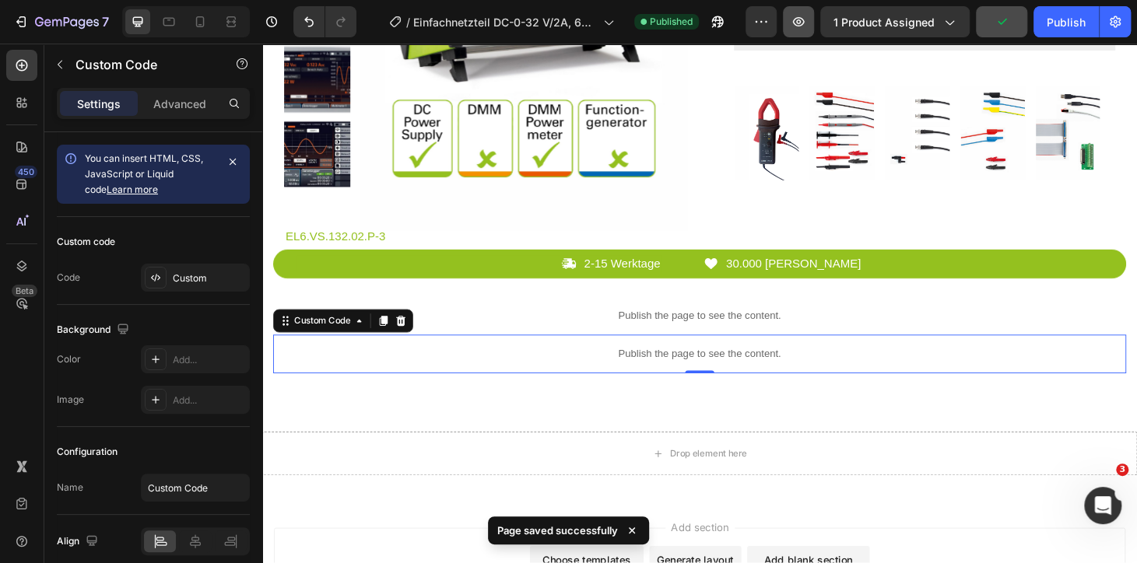
click at [795, 14] on icon "button" at bounding box center [799, 22] width 16 height 16
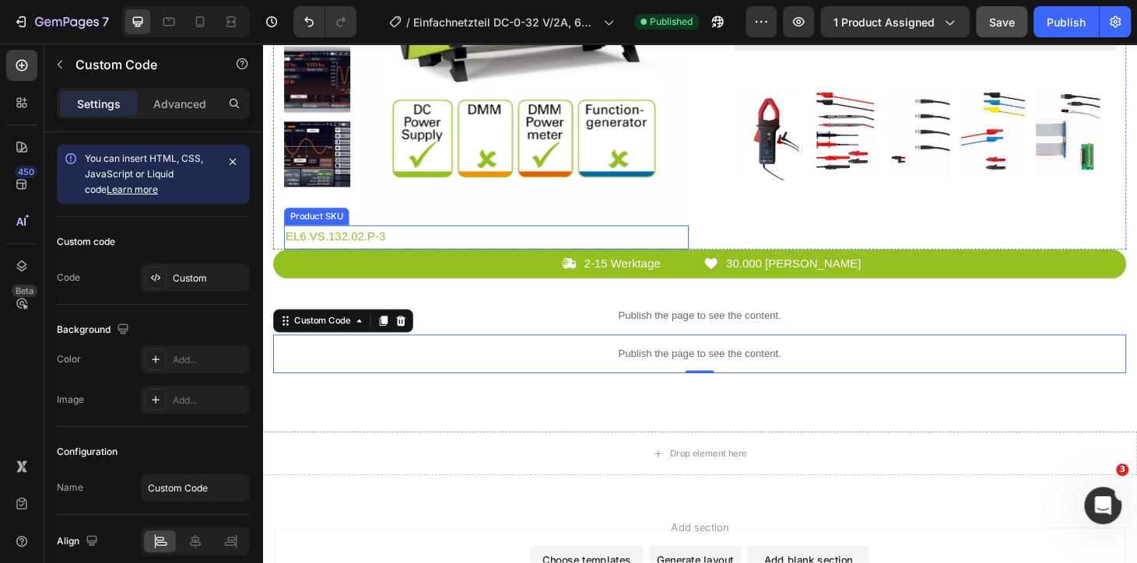
click at [358, 251] on h2 "EL6.VS.132.02.P-3" at bounding box center [502, 251] width 432 height 26
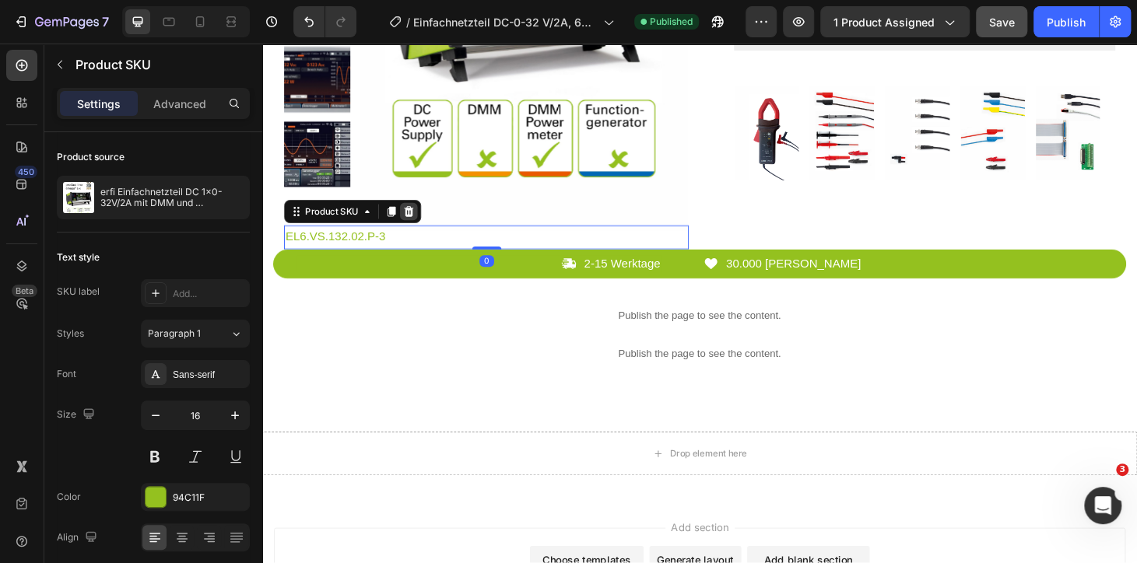
click at [424, 221] on icon at bounding box center [418, 223] width 12 height 12
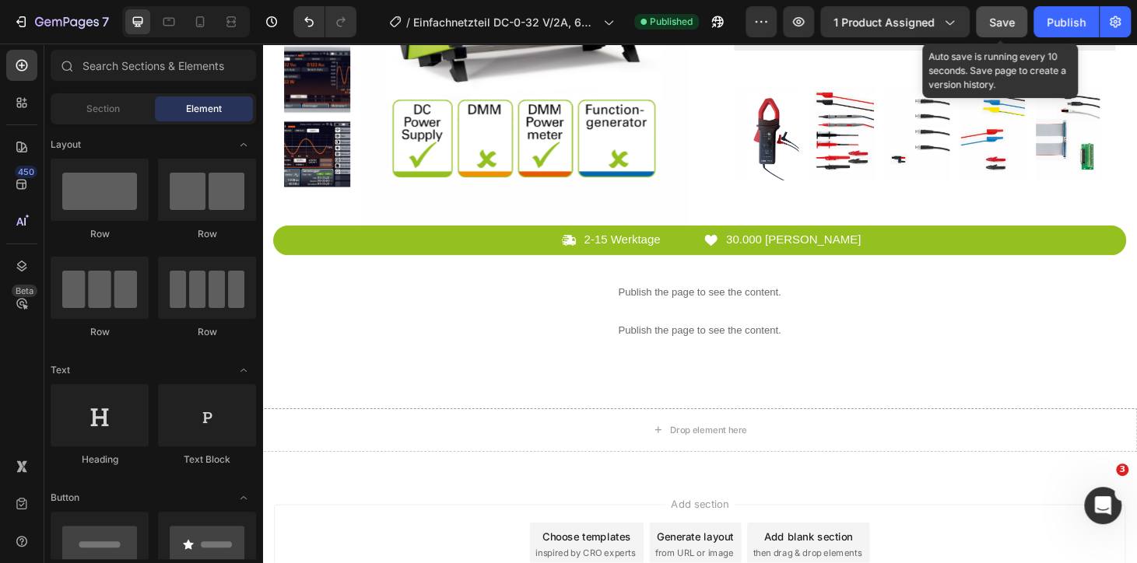
click at [1011, 33] on button "Save" at bounding box center [1001, 21] width 51 height 31
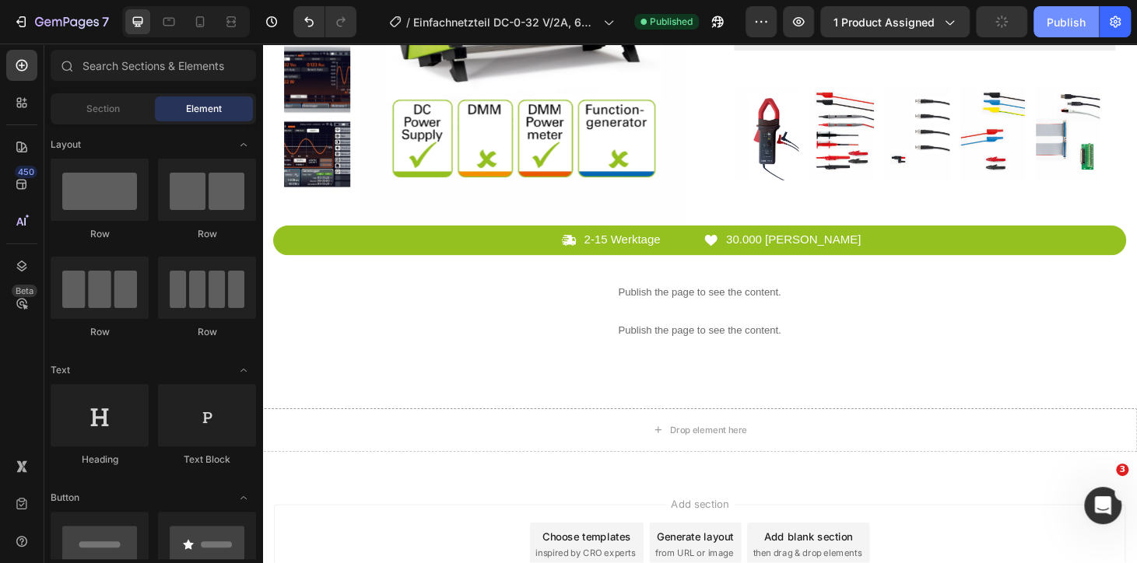
click at [1065, 20] on div "Publish" at bounding box center [1066, 22] width 39 height 16
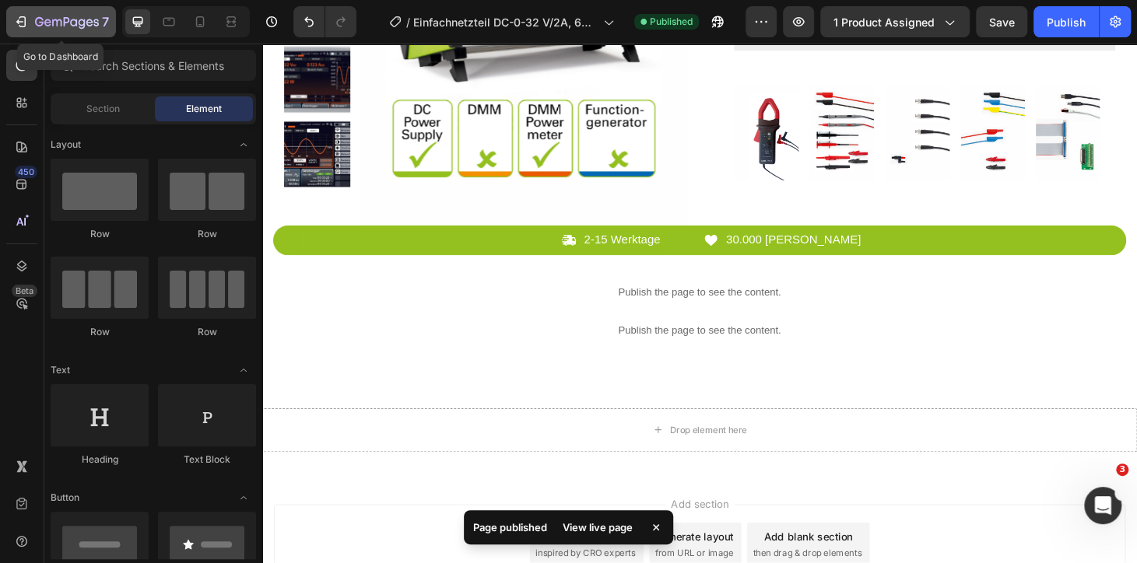
click at [22, 14] on icon "button" at bounding box center [21, 22] width 16 height 16
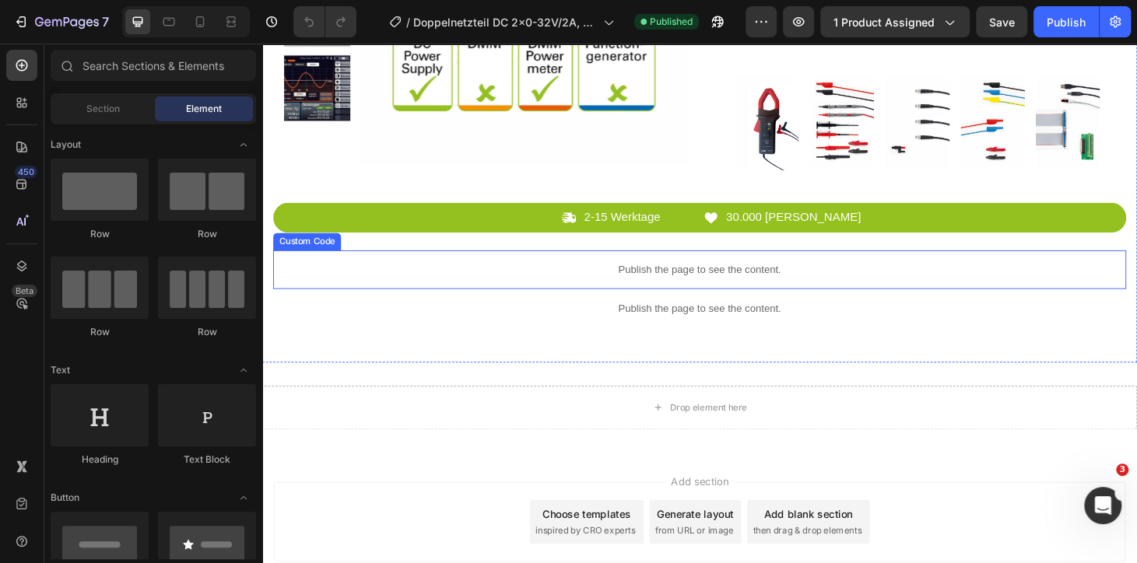
click at [679, 286] on p "Publish the page to see the content." at bounding box center [729, 285] width 910 height 16
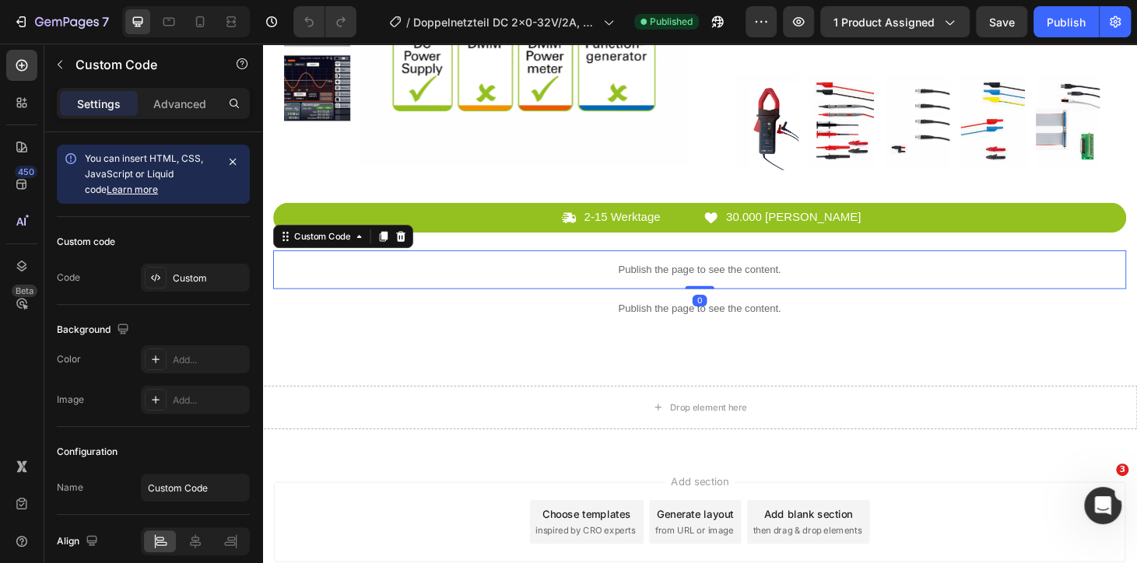
click at [679, 286] on p "Publish the page to see the content." at bounding box center [729, 285] width 910 height 16
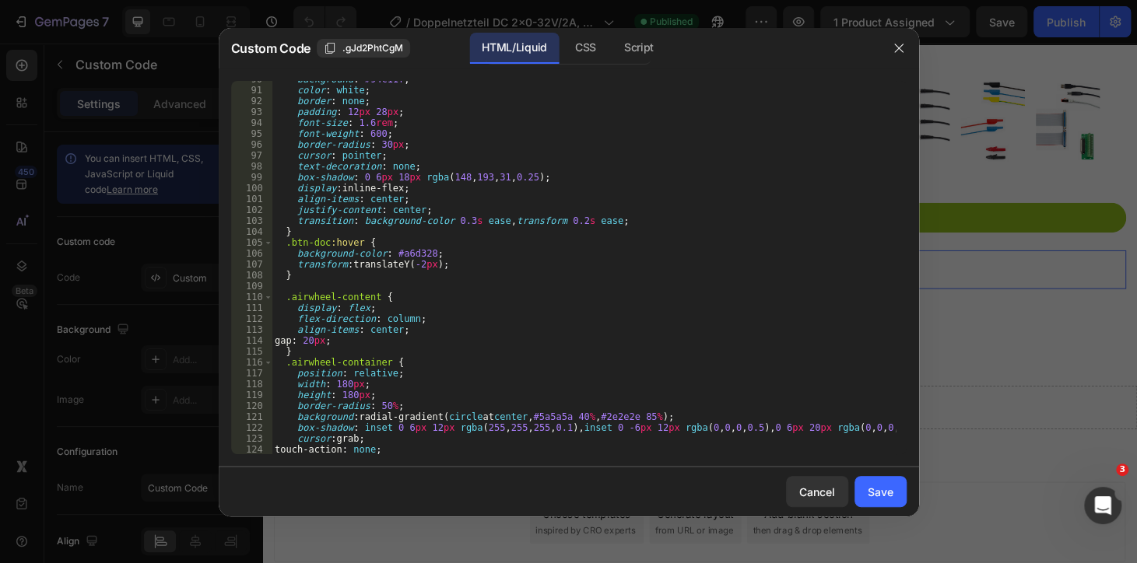
scroll to position [1315, 0]
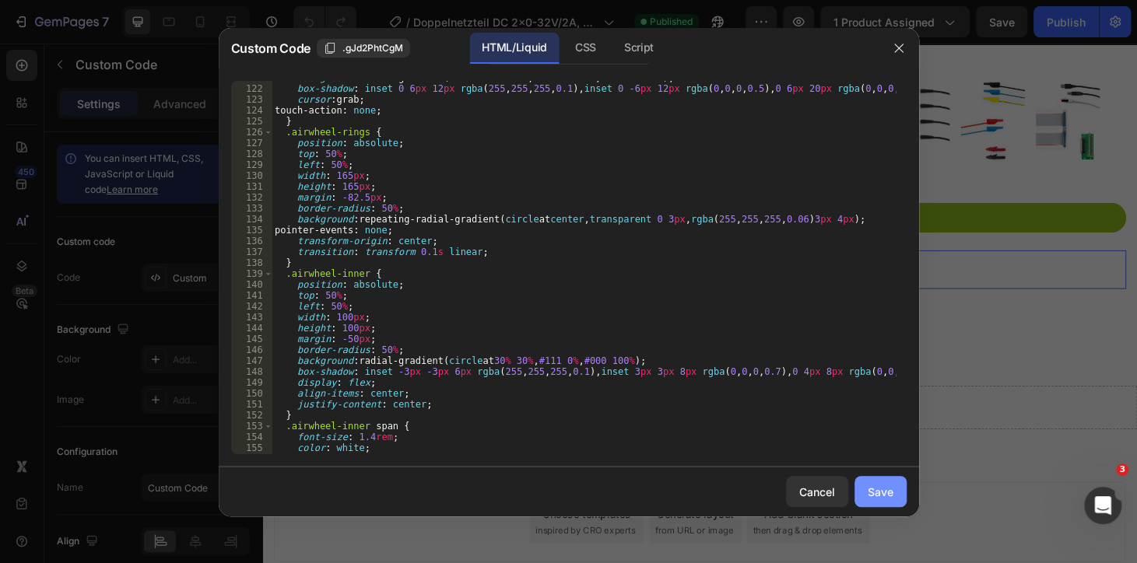
click at [875, 485] on div "Save" at bounding box center [881, 492] width 26 height 16
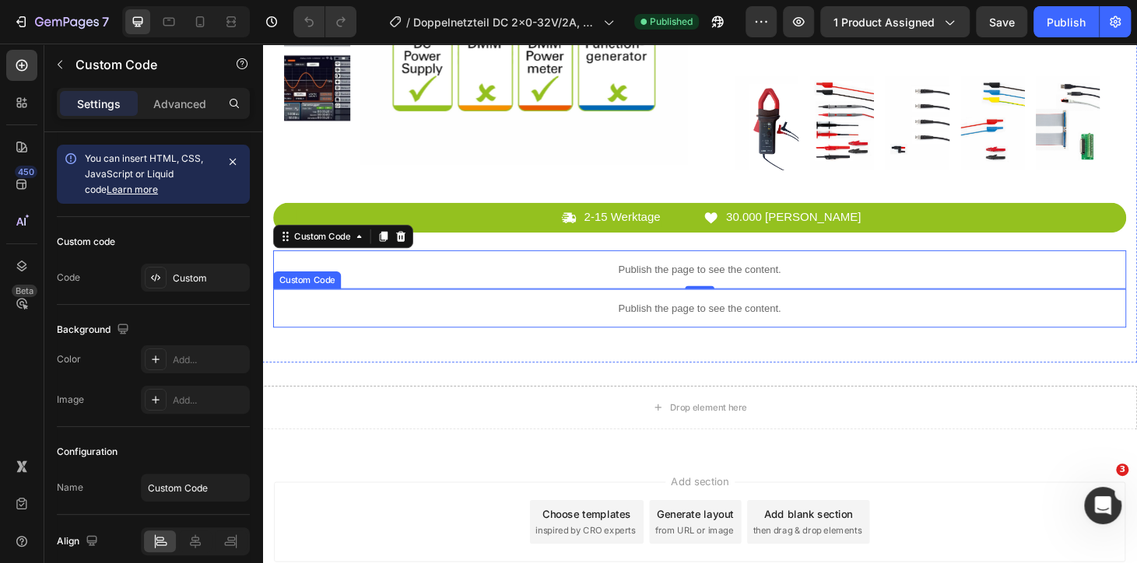
click at [756, 318] on p "Publish the page to see the content." at bounding box center [729, 326] width 910 height 16
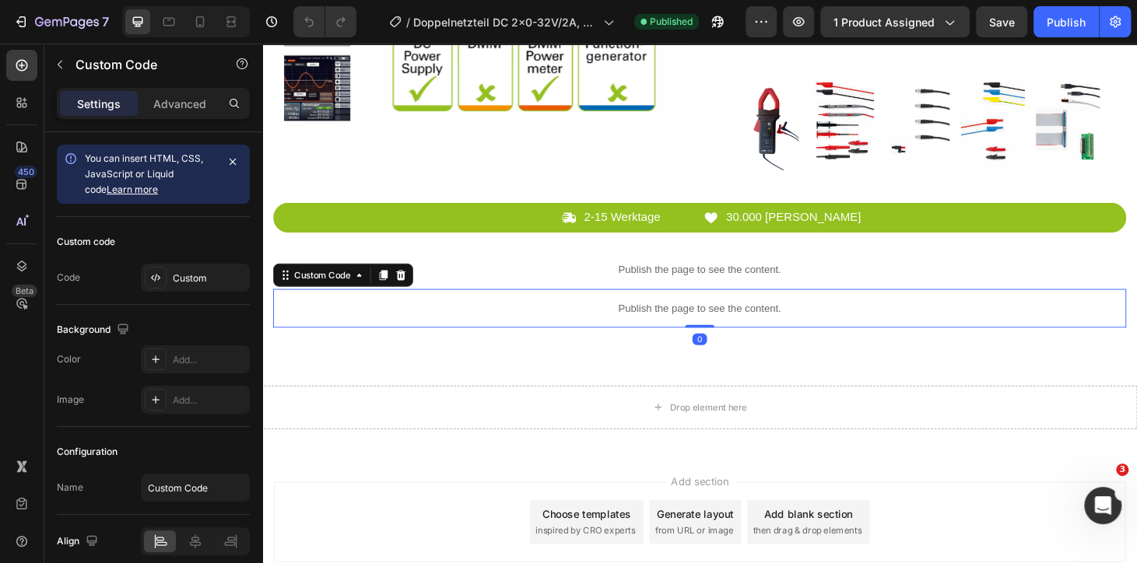
click at [756, 318] on p "Publish the page to see the content." at bounding box center [729, 326] width 910 height 16
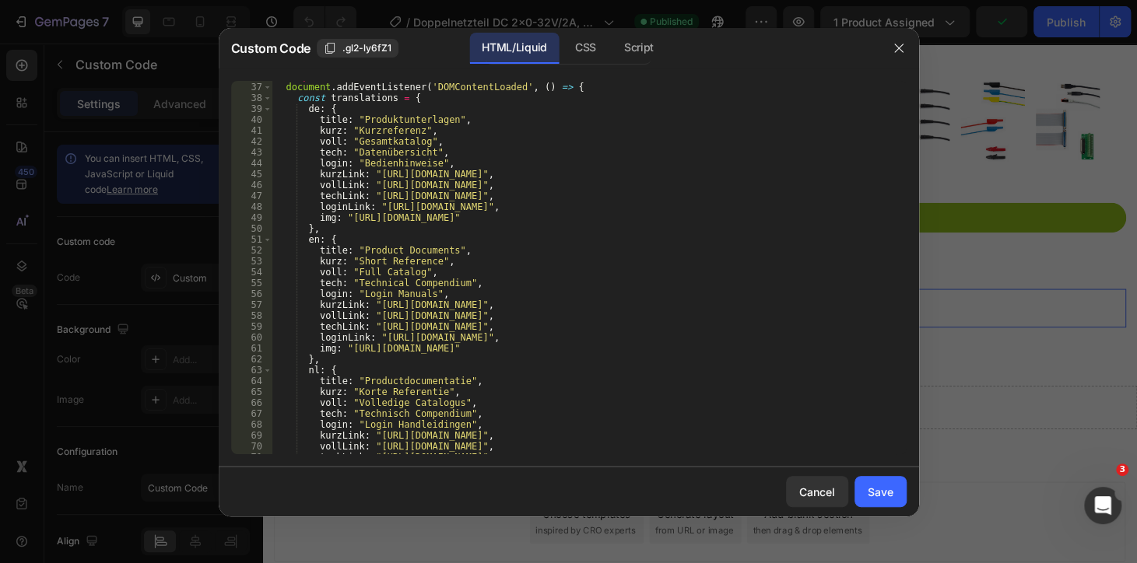
scroll to position [339, 0]
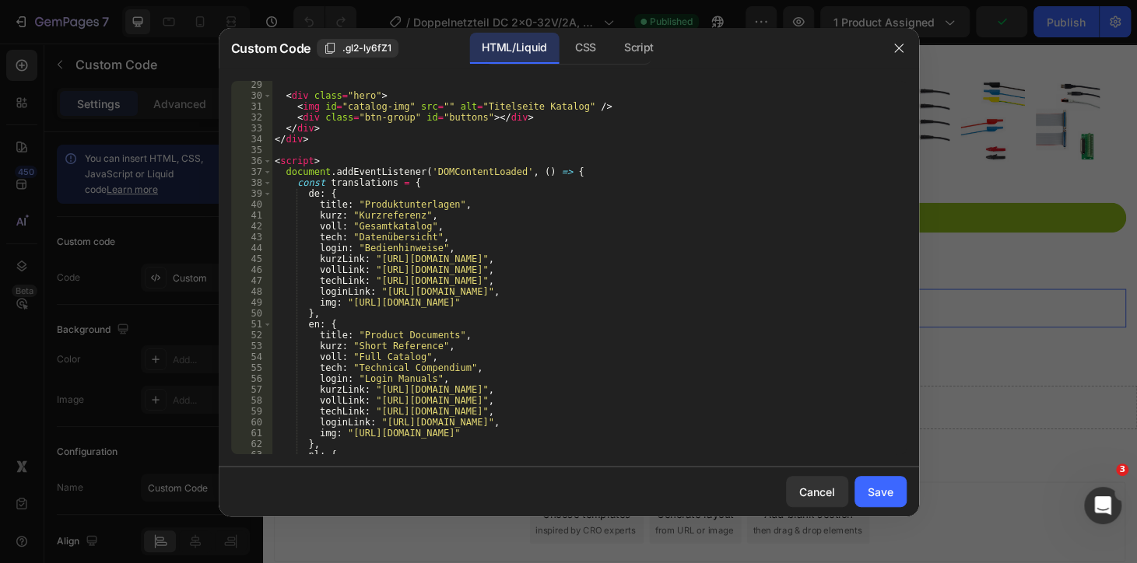
click at [398, 262] on div "< div class = "hero" > < img id = "catalog-img" src = "" alt = "Titelseite Kata…" at bounding box center [583, 276] width 623 height 395
click at [404, 271] on div "< div class = "hero" > < img id = "catalog-img" src = "" alt = "Titelseite Kata…" at bounding box center [583, 276] width 623 height 395
click at [387, 280] on div "< div class = "hero" > < img id = "catalog-img" src = "" alt = "Titelseite Kata…" at bounding box center [583, 276] width 623 height 395
click at [373, 280] on div "< div class = "hero" > < img id = "catalog-img" src = "" alt = "Titelseite Kata…" at bounding box center [583, 276] width 623 height 395
click at [373, 280] on div "< div class = "hero" > < img id = "catalog-img" src = "" alt = "Titelseite Kata…" at bounding box center [583, 268] width 623 height 374
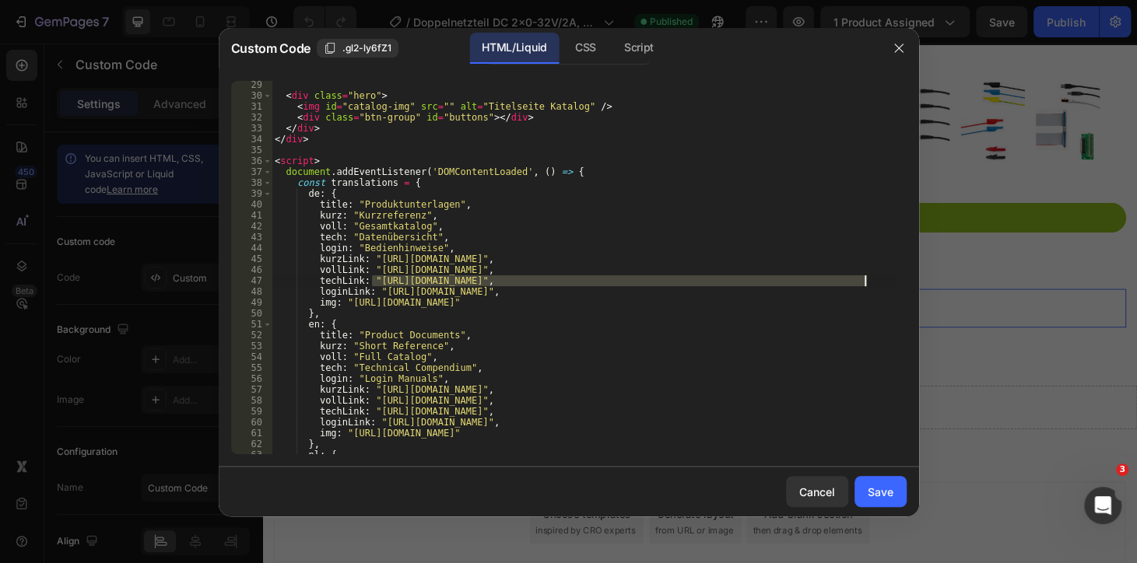
drag, startPoint x: 373, startPoint y: 280, endPoint x: 866, endPoint y: 284, distance: 493.4
click at [866, 284] on div "< div class = "hero" > < img id = "catalog-img" src = "" alt = "Titelseite Kata…" at bounding box center [583, 276] width 623 height 395
paste textarea "2653pdf.pdf?v=1756389309"
type textarea "techLink: "https://cdn.shopify.com/s/files/1/0945/3751/5354/files/2653pdf.pdf?v…"
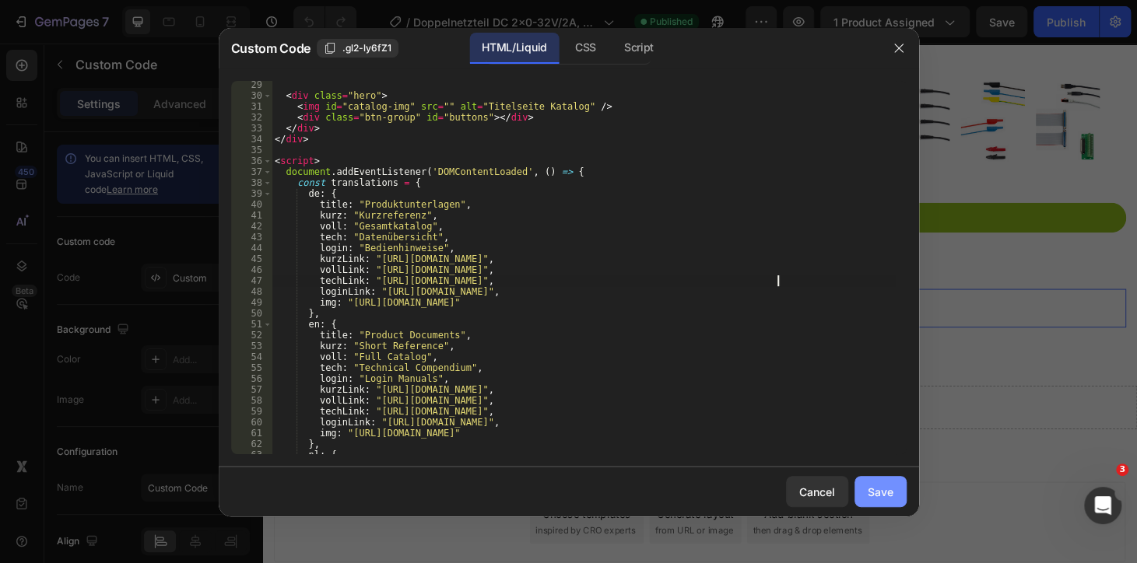
click at [879, 478] on button "Save" at bounding box center [880, 491] width 52 height 31
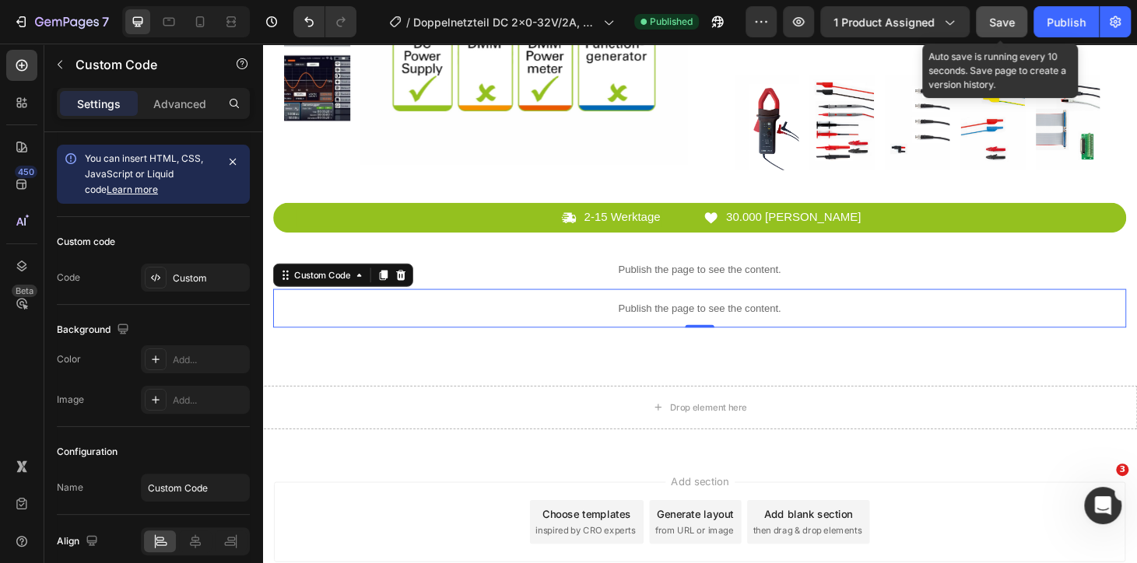
click at [1011, 28] on div "Save" at bounding box center [1002, 22] width 26 height 16
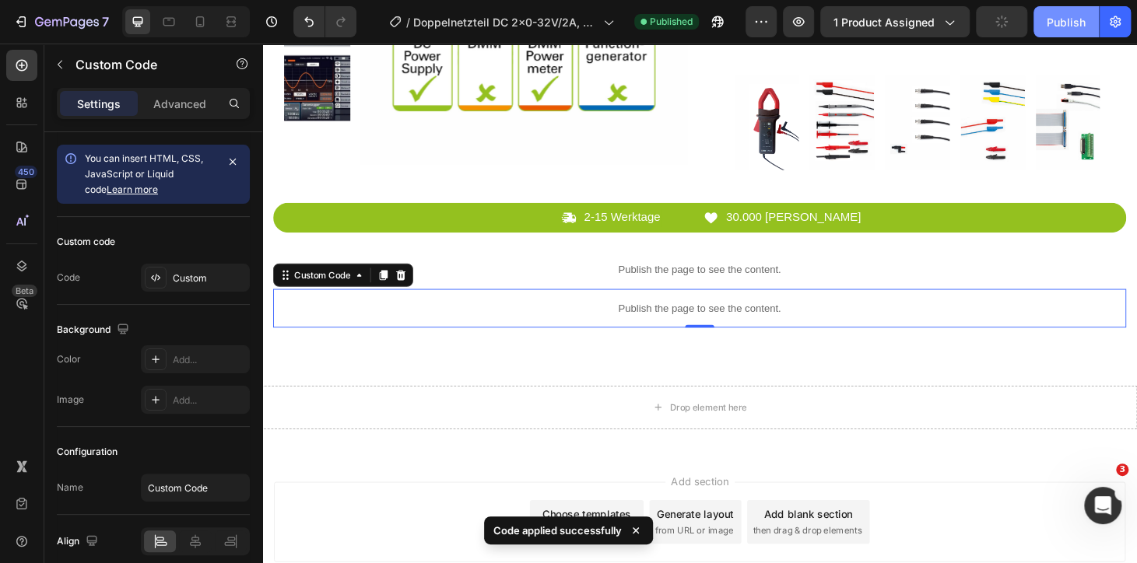
click at [1045, 22] on button "Publish" at bounding box center [1065, 21] width 65 height 31
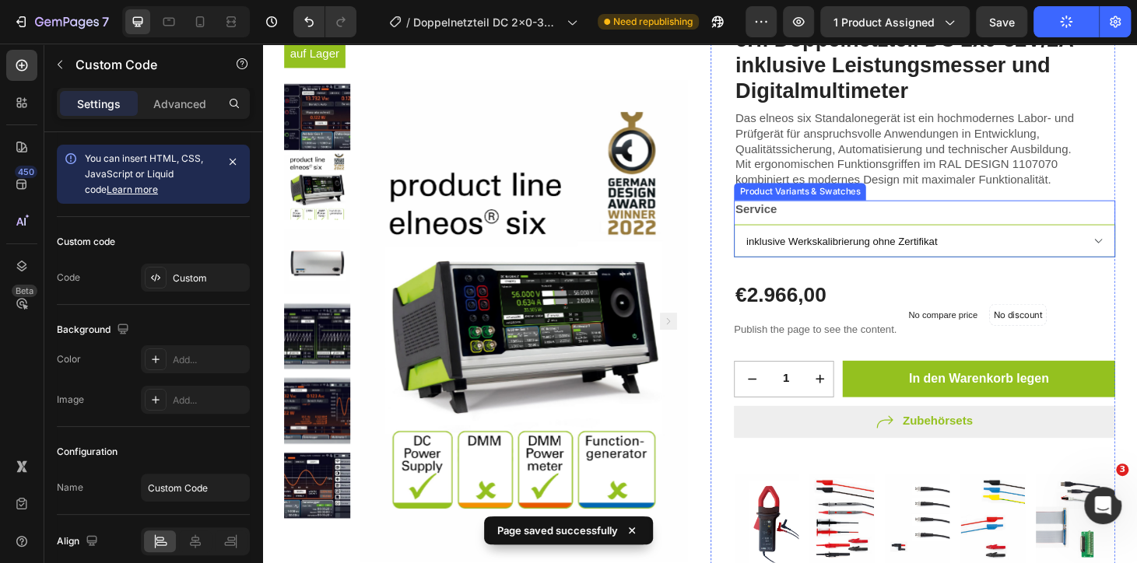
scroll to position [0, 0]
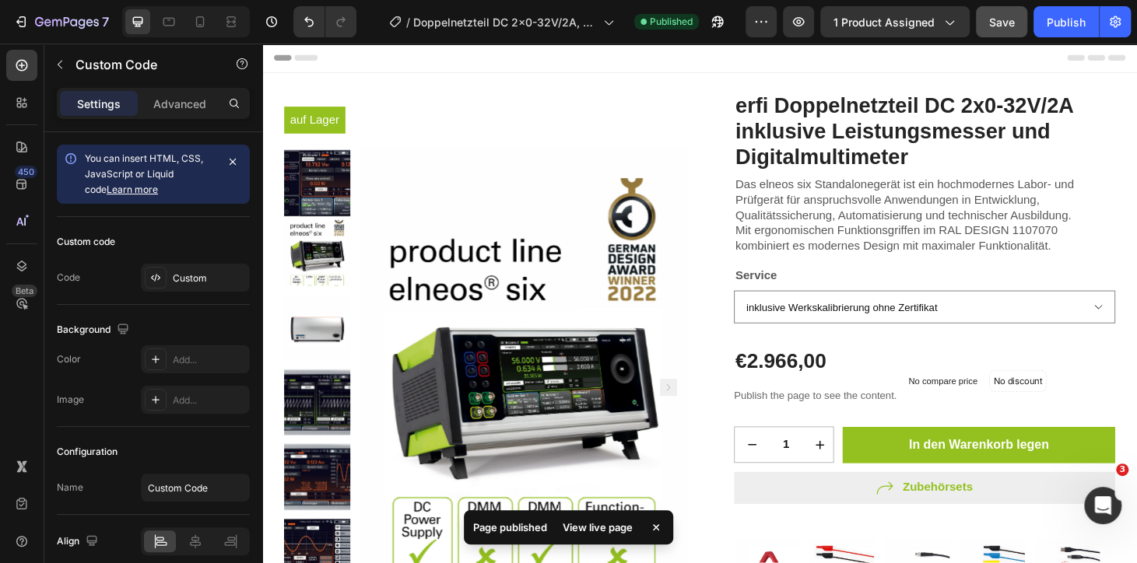
click at [1002, 16] on span "Save" at bounding box center [1002, 22] width 26 height 13
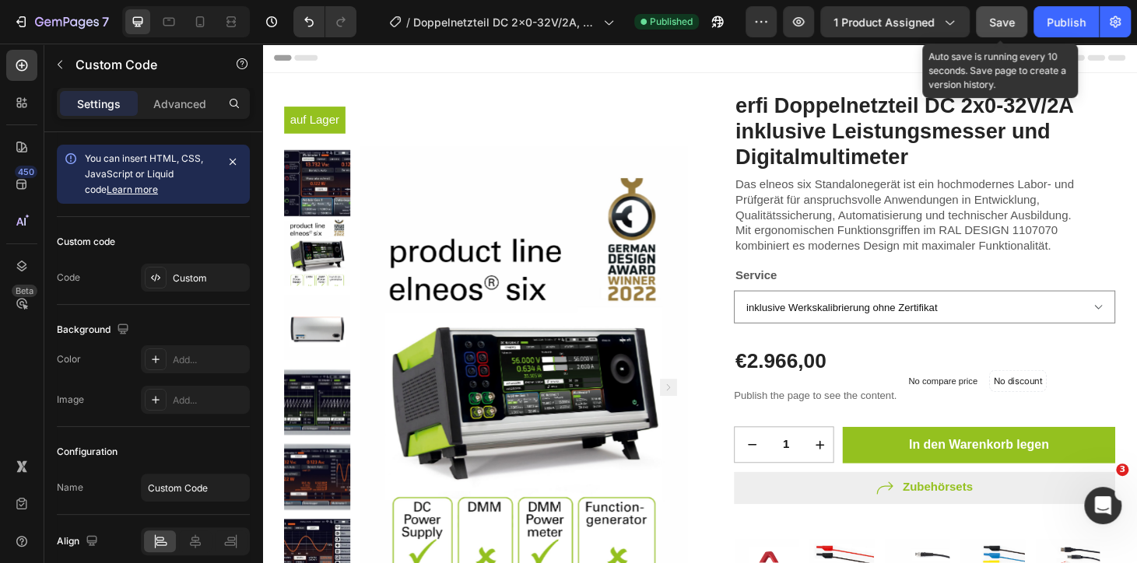
click at [1012, 32] on button "Save" at bounding box center [1001, 21] width 51 height 31
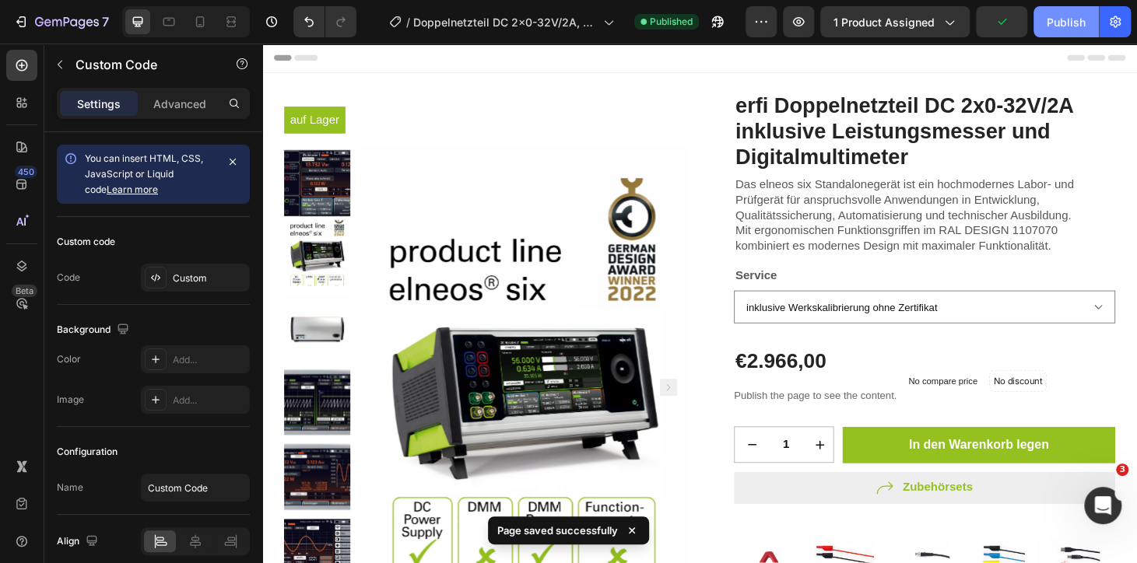
click at [1058, 26] on div "Publish" at bounding box center [1066, 22] width 39 height 16
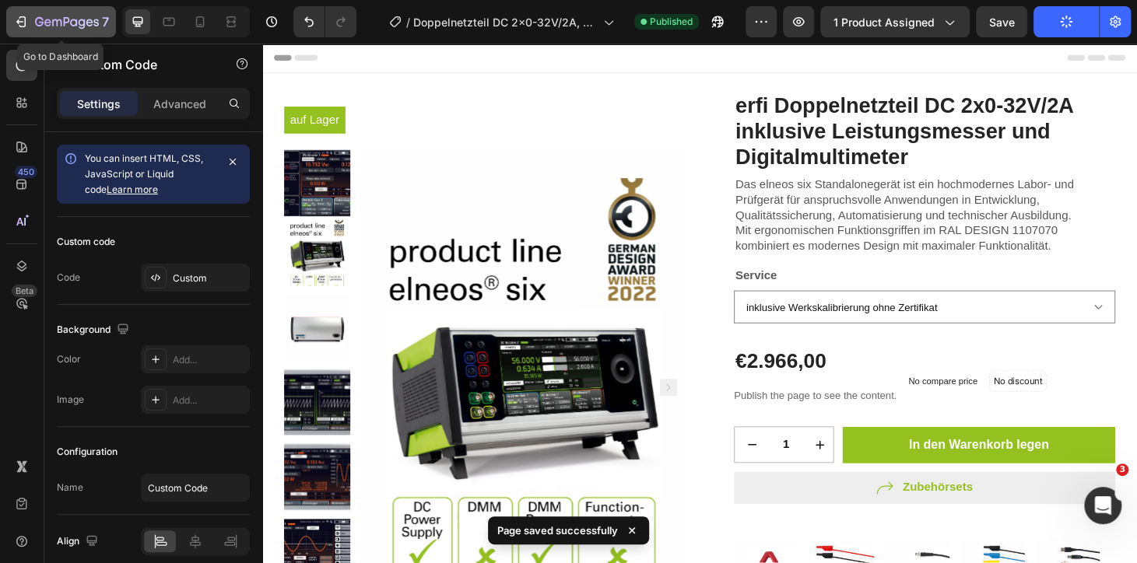
click at [18, 25] on icon "button" at bounding box center [21, 22] width 16 height 16
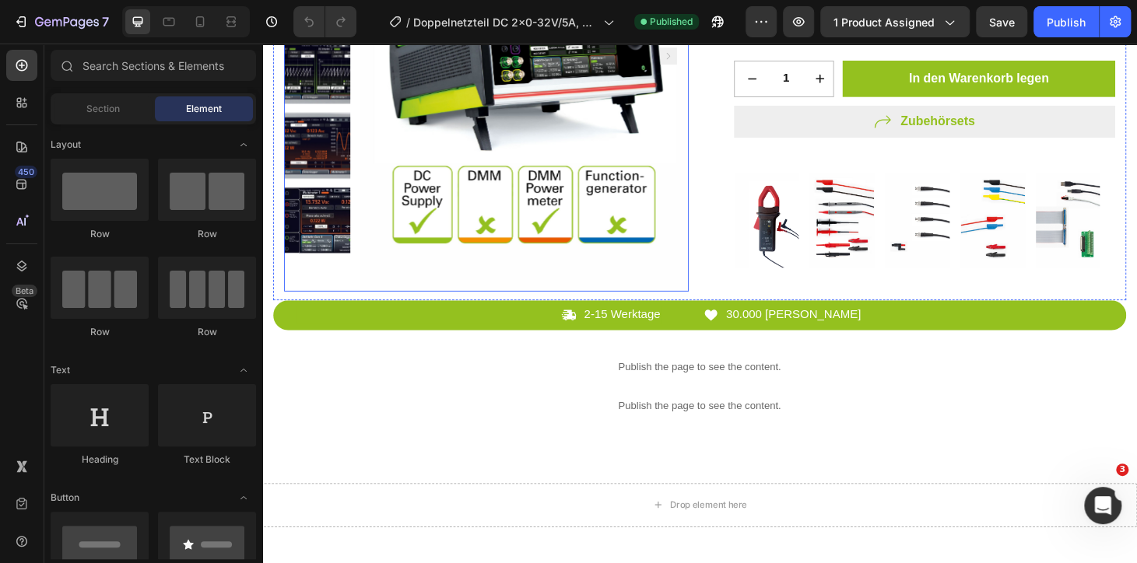
scroll to position [424, 0]
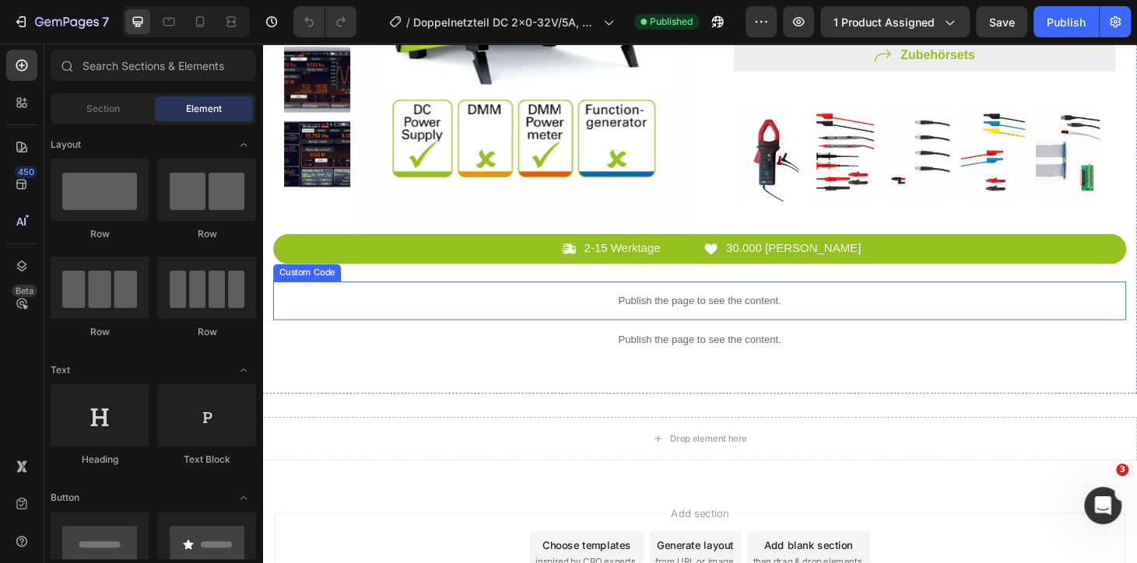
click at [693, 326] on div "Publish the page to see the content." at bounding box center [729, 318] width 910 height 41
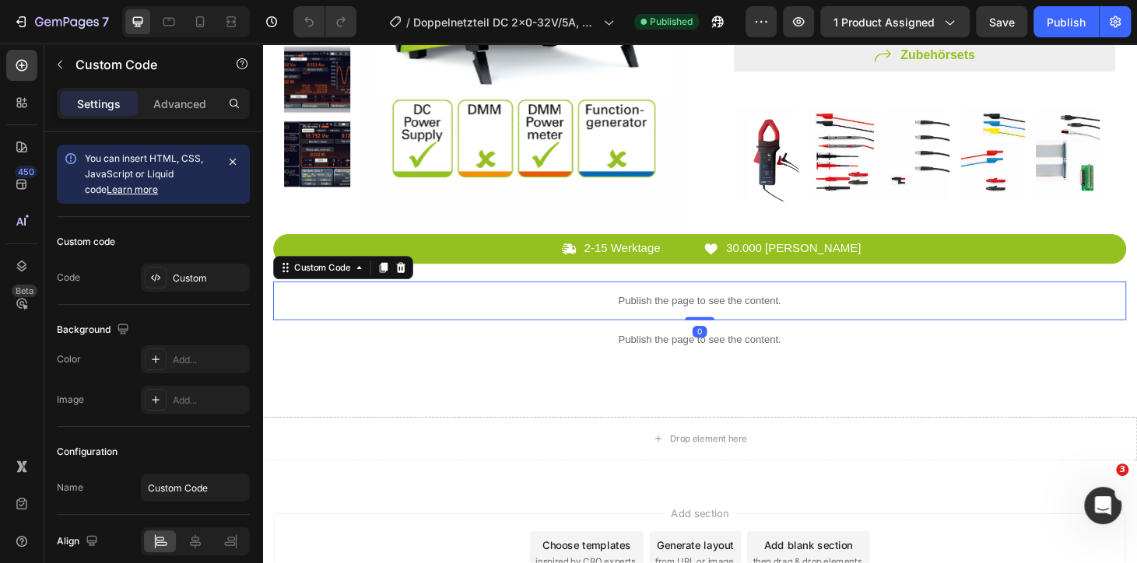
click at [693, 326] on div "Publish the page to see the content." at bounding box center [729, 318] width 910 height 41
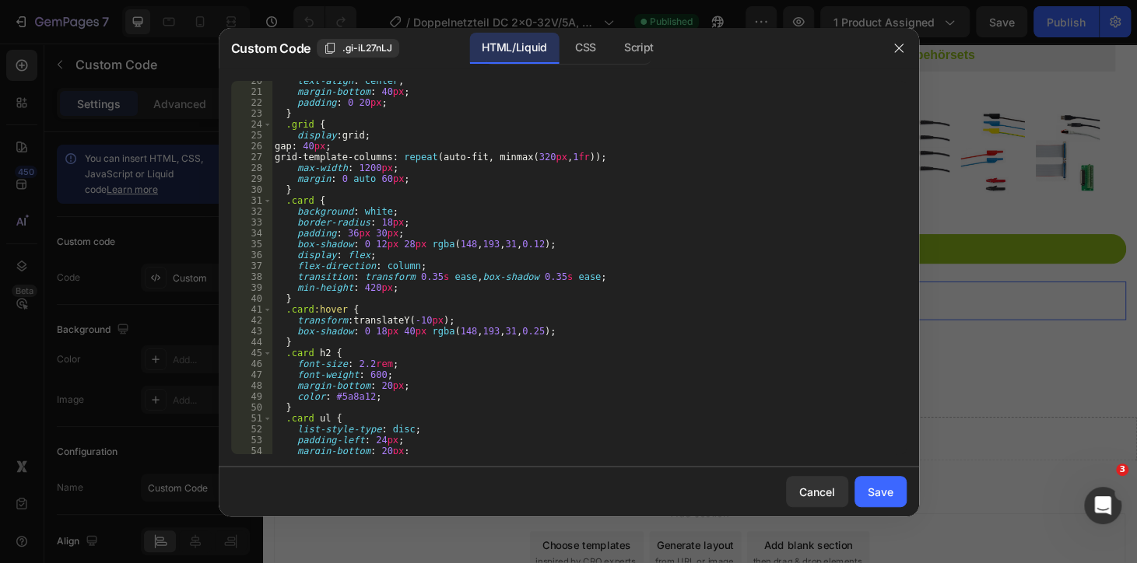
scroll to position [296, 0]
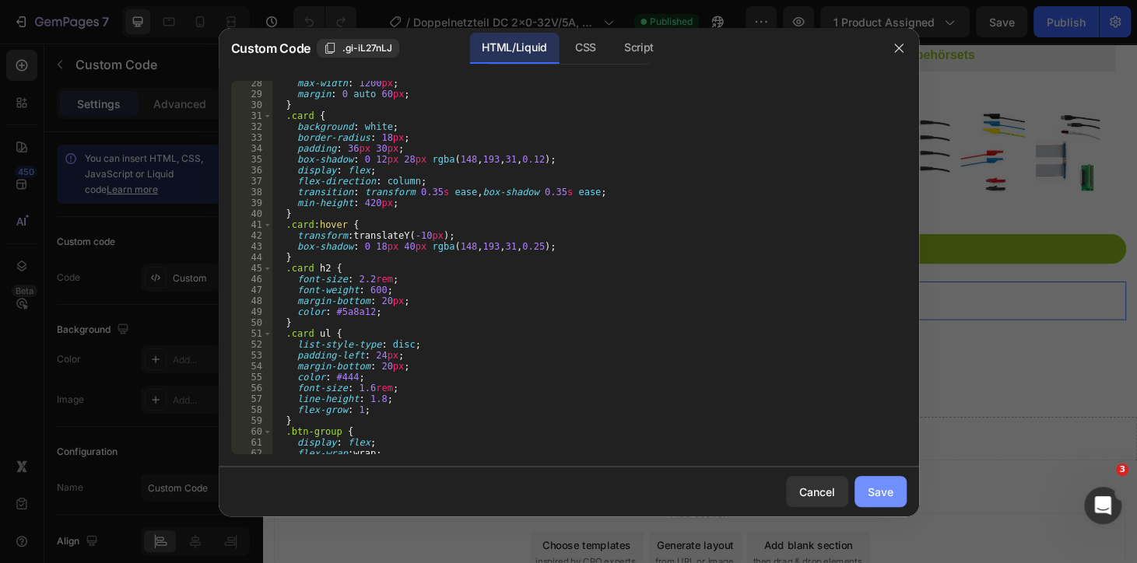
click at [870, 503] on button "Save" at bounding box center [880, 491] width 52 height 31
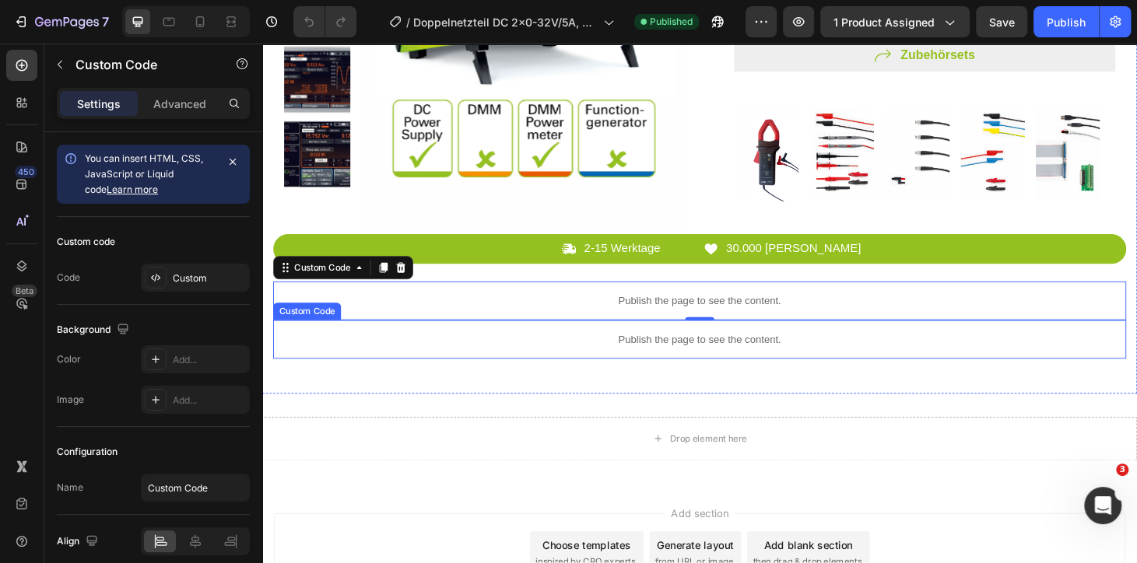
click at [749, 356] on p "Publish the page to see the content." at bounding box center [729, 360] width 910 height 16
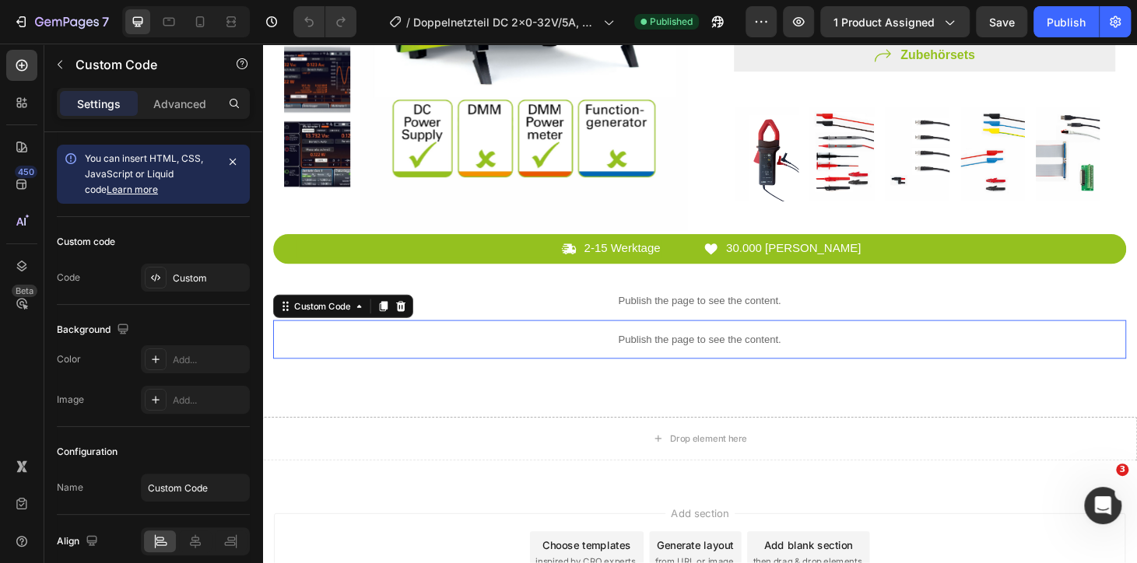
click at [749, 356] on p "Publish the page to see the content." at bounding box center [729, 360] width 910 height 16
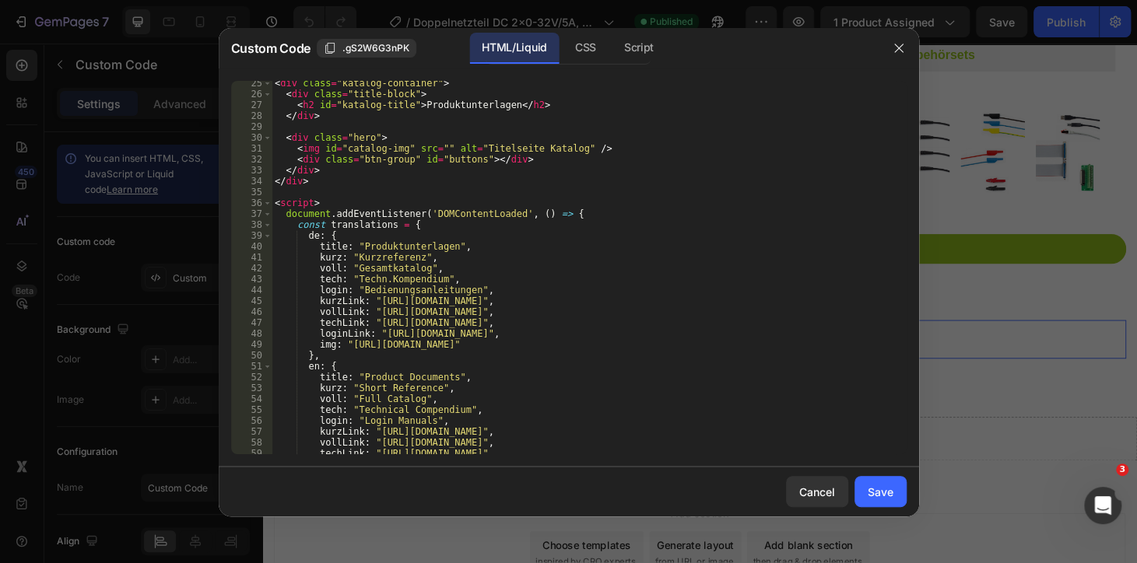
scroll to position [382, 0]
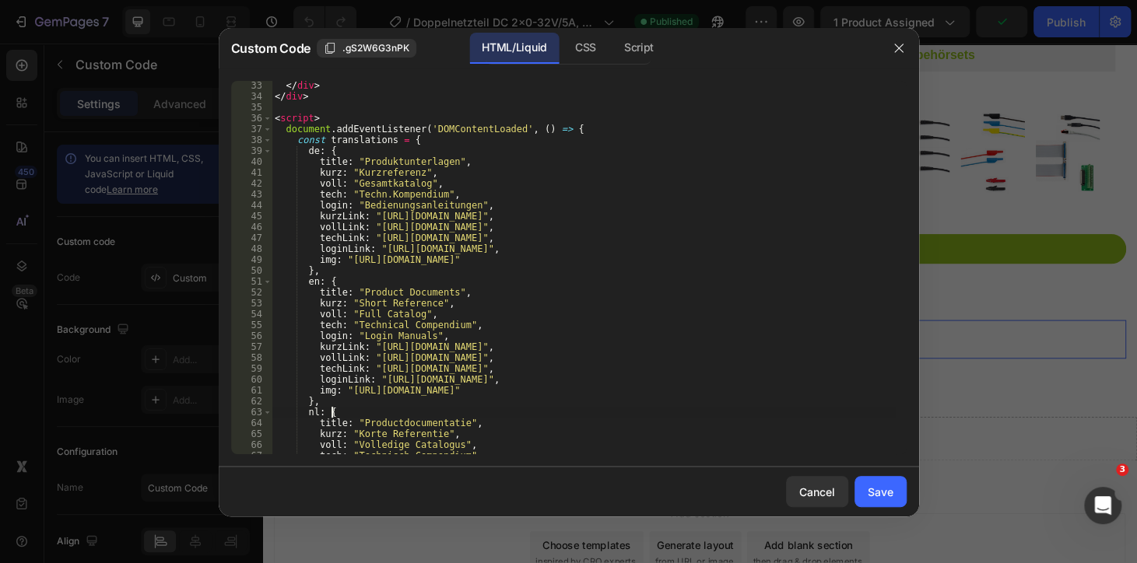
click at [563, 412] on div "</ div > </ div > < script > document . addEventListener ( 'DOMContentLoaded' ,…" at bounding box center [583, 277] width 623 height 395
click at [332, 198] on div "</ div > </ div > < script > document . addEventListener ( 'DOMContentLoaded' ,…" at bounding box center [583, 277] width 623 height 395
click at [405, 242] on div "</ div > </ div > < script > document . addEventListener ( 'DOMContentLoaded' ,…" at bounding box center [583, 277] width 623 height 395
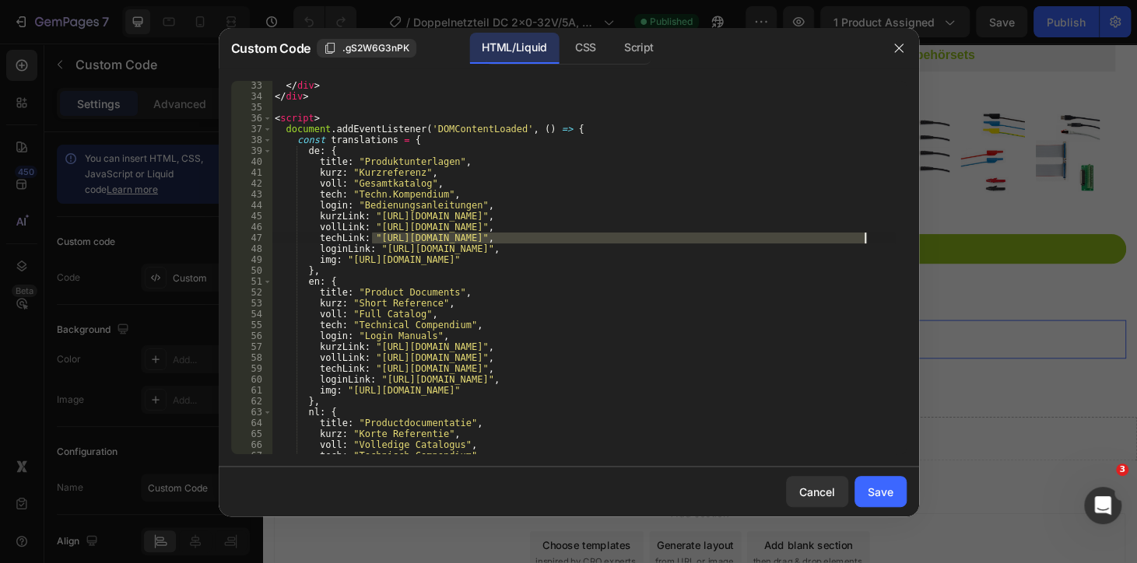
drag, startPoint x: 373, startPoint y: 241, endPoint x: 864, endPoint y: 236, distance: 491.1
click at [864, 236] on div "</ div > </ div > < script > document . addEventListener ( 'DOMContentLoaded' ,…" at bounding box center [583, 277] width 623 height 395
paste textarea "2653pdf.pdf?v=1756389309"
type textarea "techLink: "[URL][DOMAIN_NAME]","
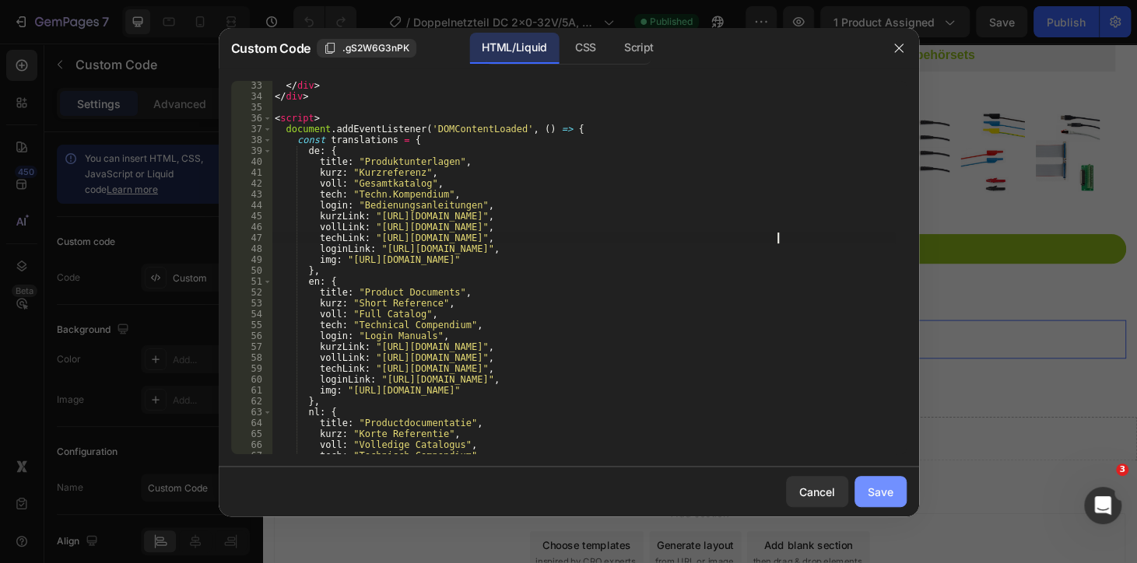
click at [881, 496] on div "Save" at bounding box center [881, 492] width 26 height 16
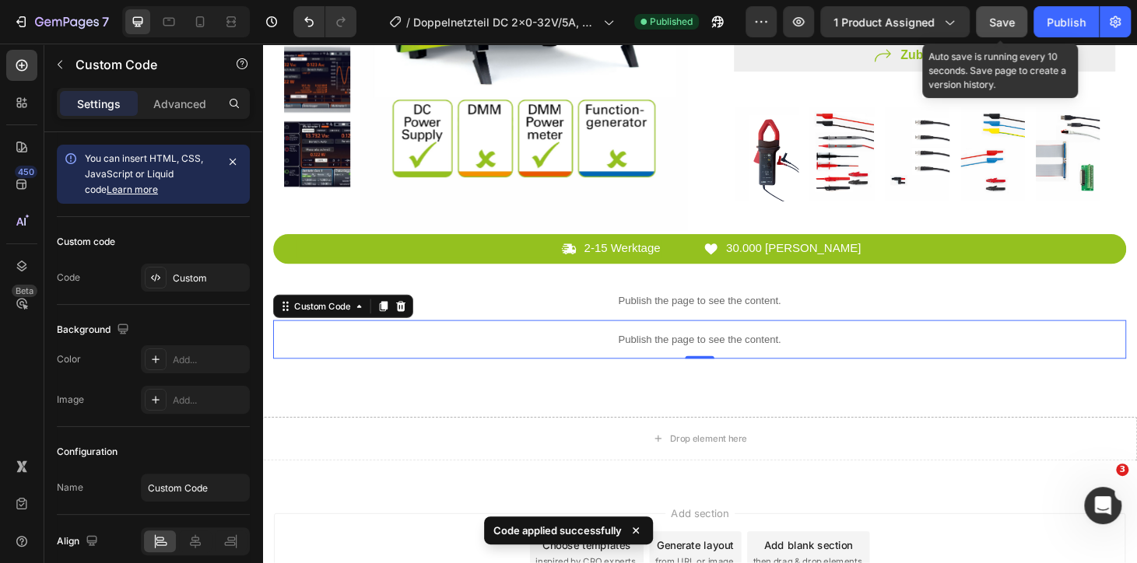
click at [1012, 19] on span "Save" at bounding box center [1002, 22] width 26 height 13
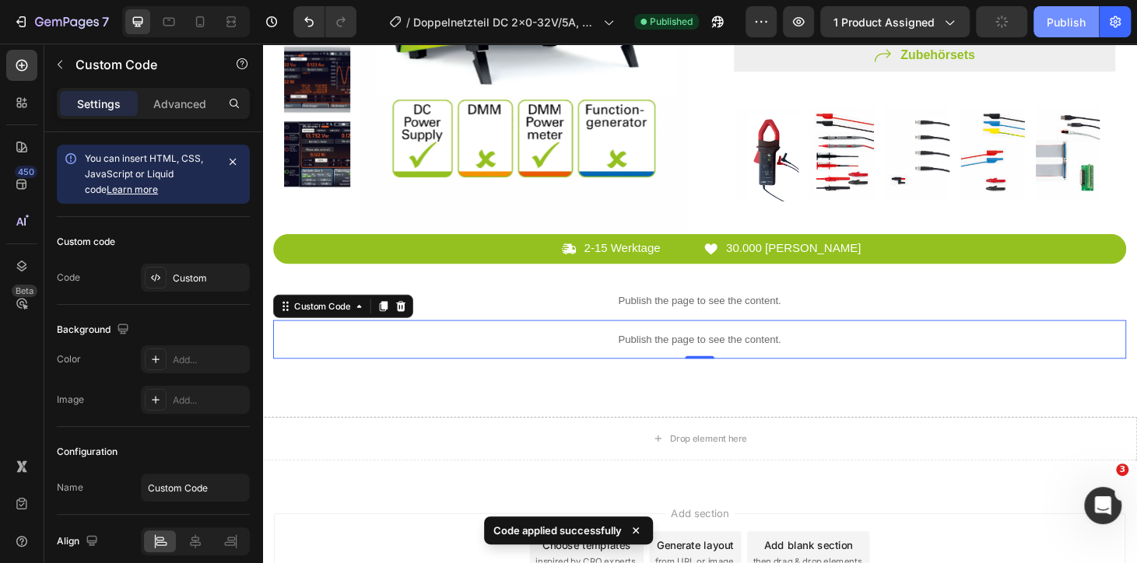
click at [1085, 17] on div "Publish" at bounding box center [1066, 22] width 39 height 16
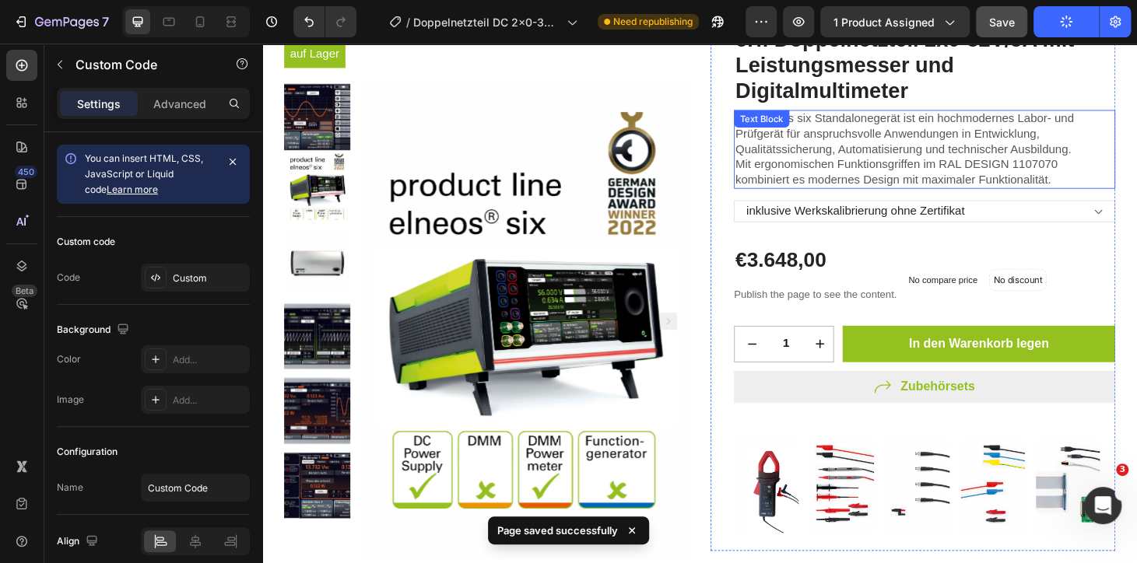
scroll to position [0, 0]
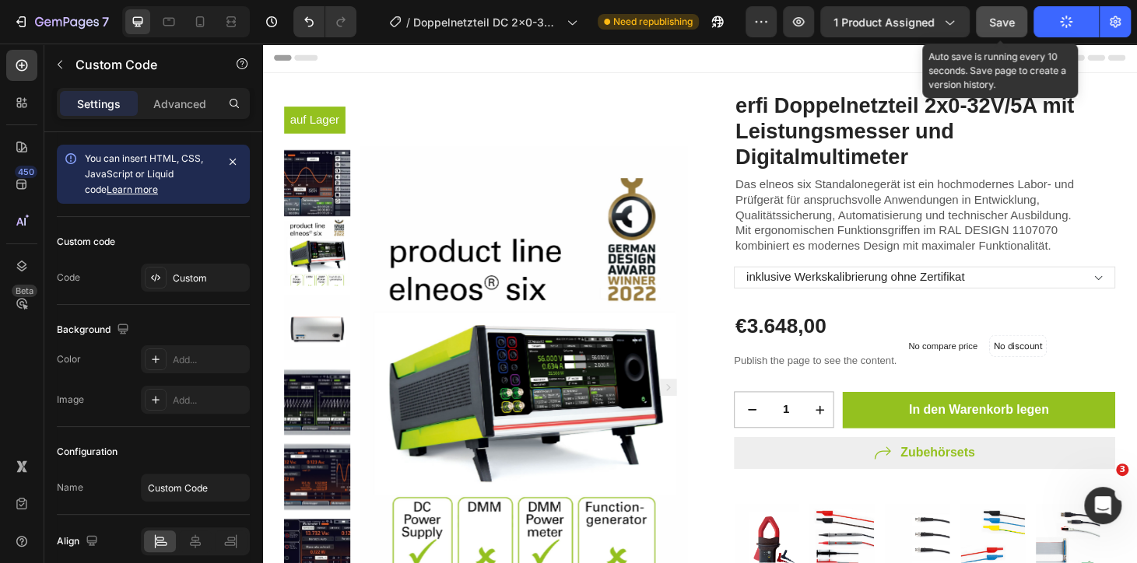
click at [1020, 24] on button "Save" at bounding box center [1001, 21] width 51 height 31
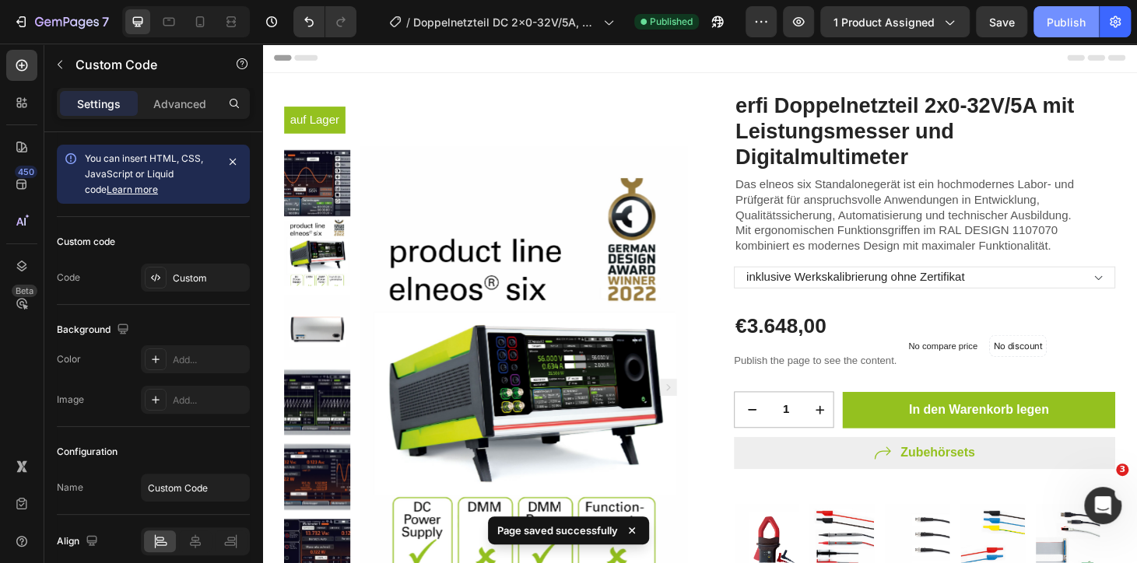
click at [1073, 23] on div "Publish" at bounding box center [1066, 22] width 39 height 16
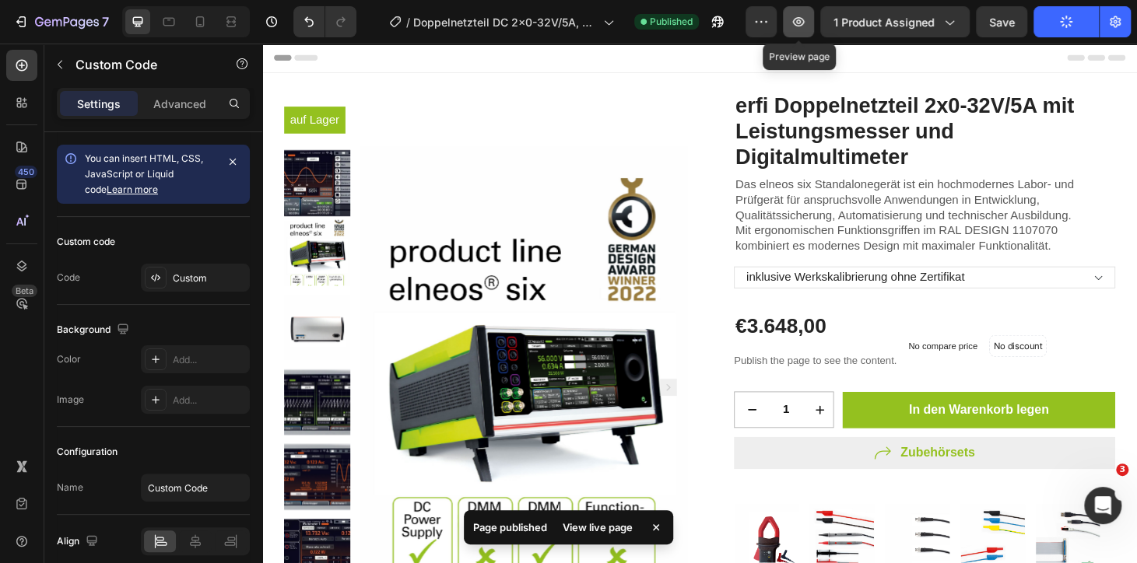
click at [806, 19] on icon "button" at bounding box center [799, 22] width 16 height 16
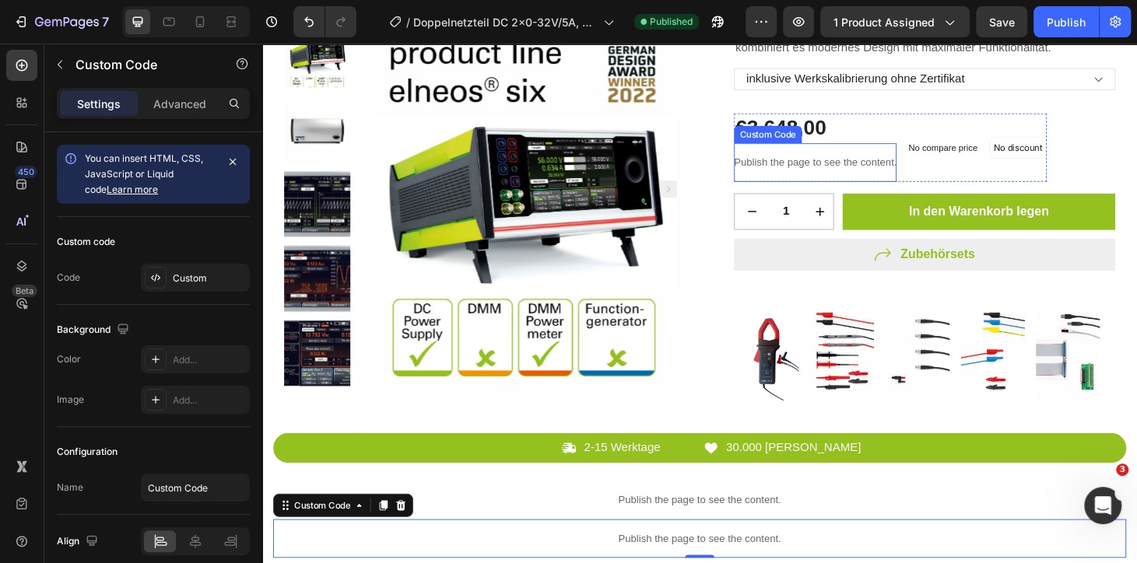
scroll to position [353, 0]
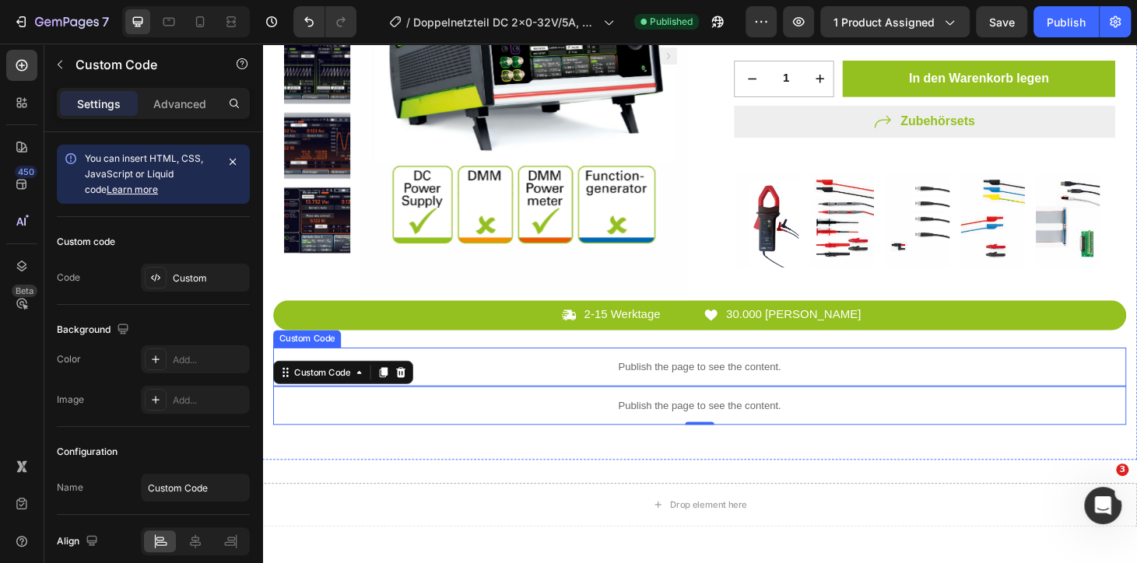
click at [707, 386] on p "Publish the page to see the content." at bounding box center [729, 389] width 910 height 16
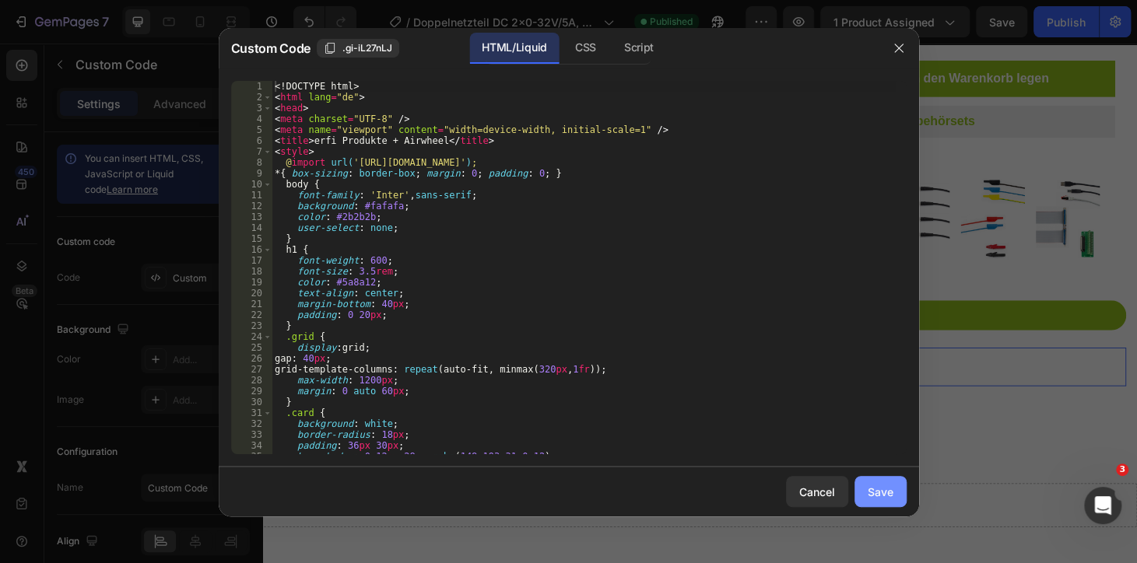
click at [881, 496] on div "Save" at bounding box center [881, 492] width 26 height 16
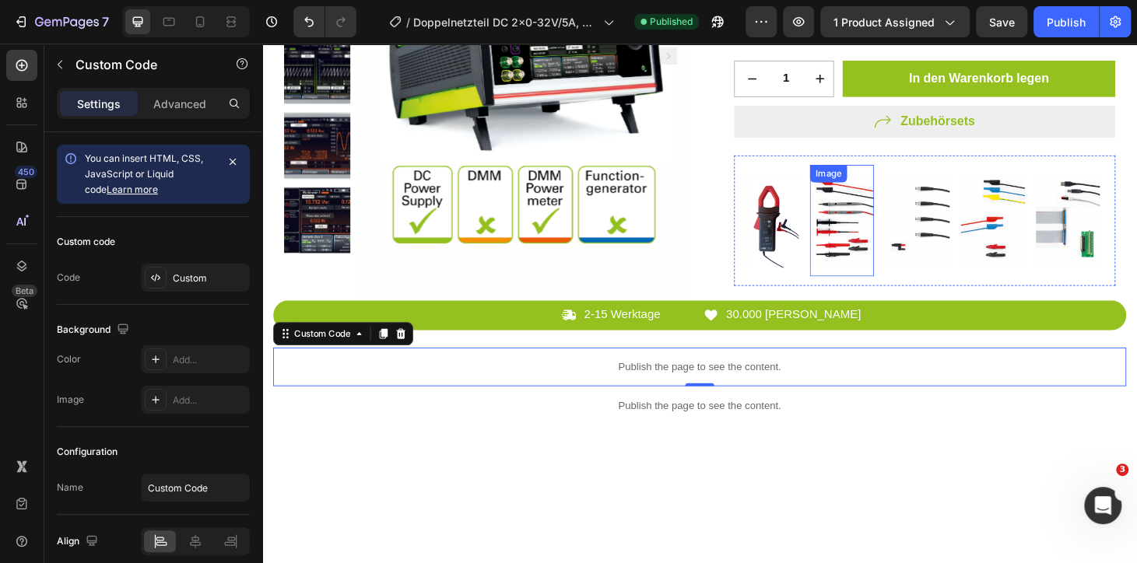
scroll to position [70, 0]
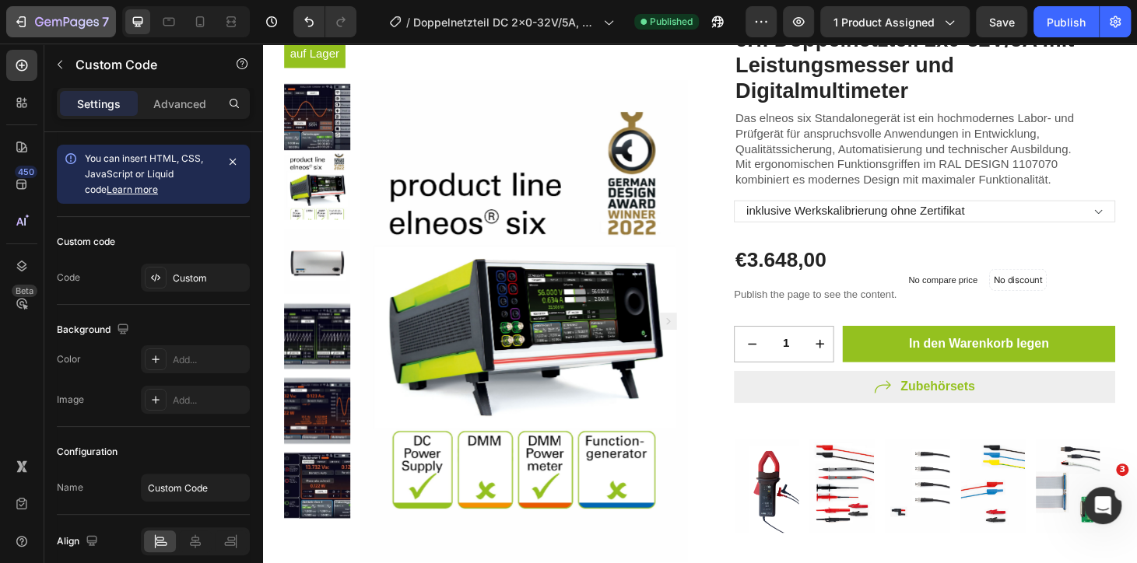
click at [20, 15] on icon "button" at bounding box center [21, 22] width 16 height 16
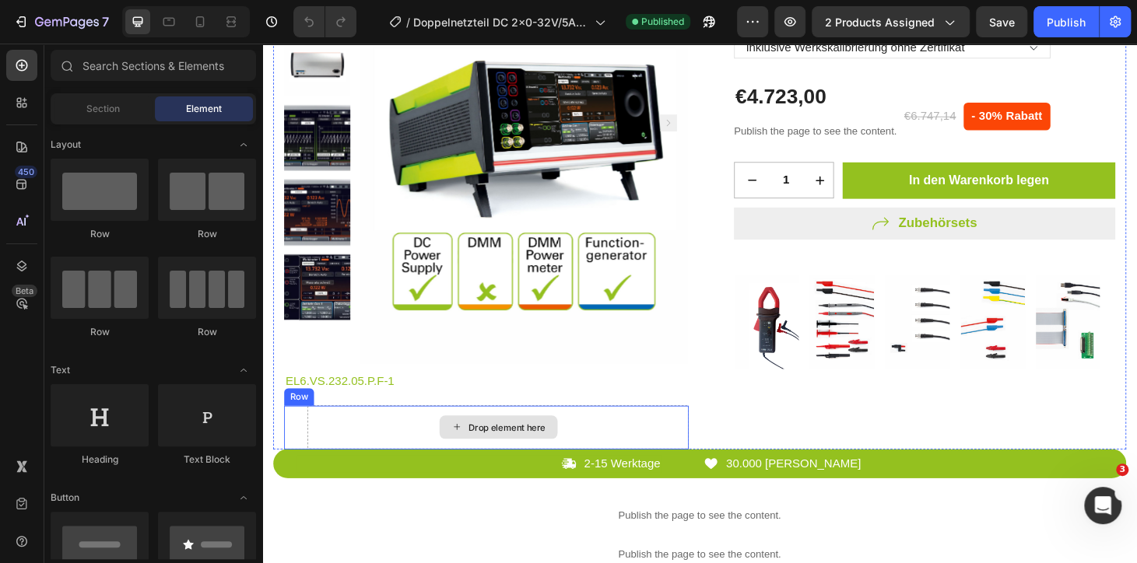
scroll to position [495, 0]
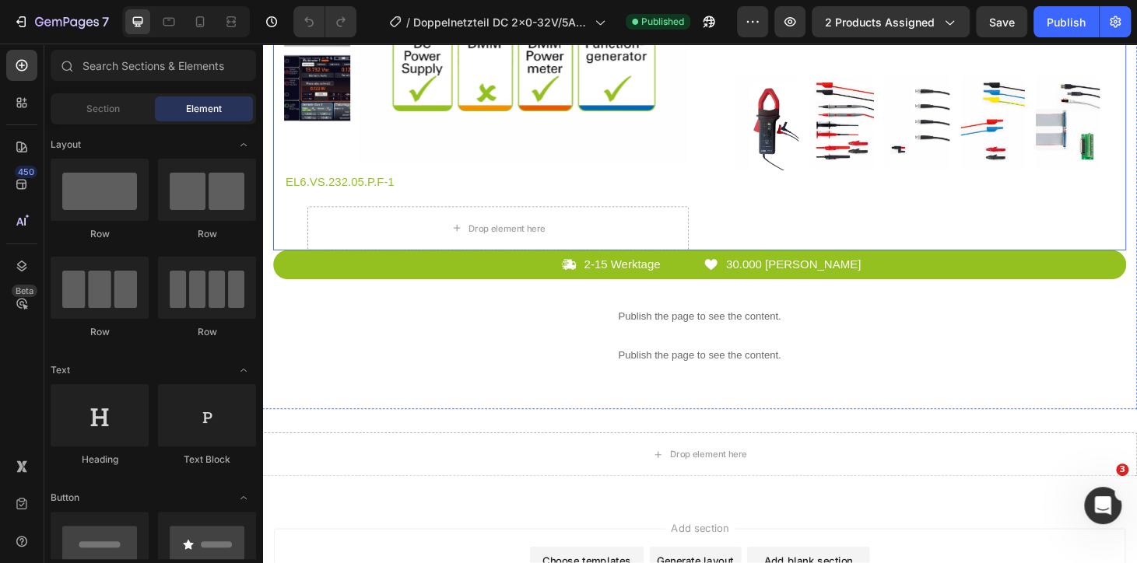
click at [349, 188] on h2 "EL6.VS.232.05.P.F-1" at bounding box center [502, 193] width 432 height 26
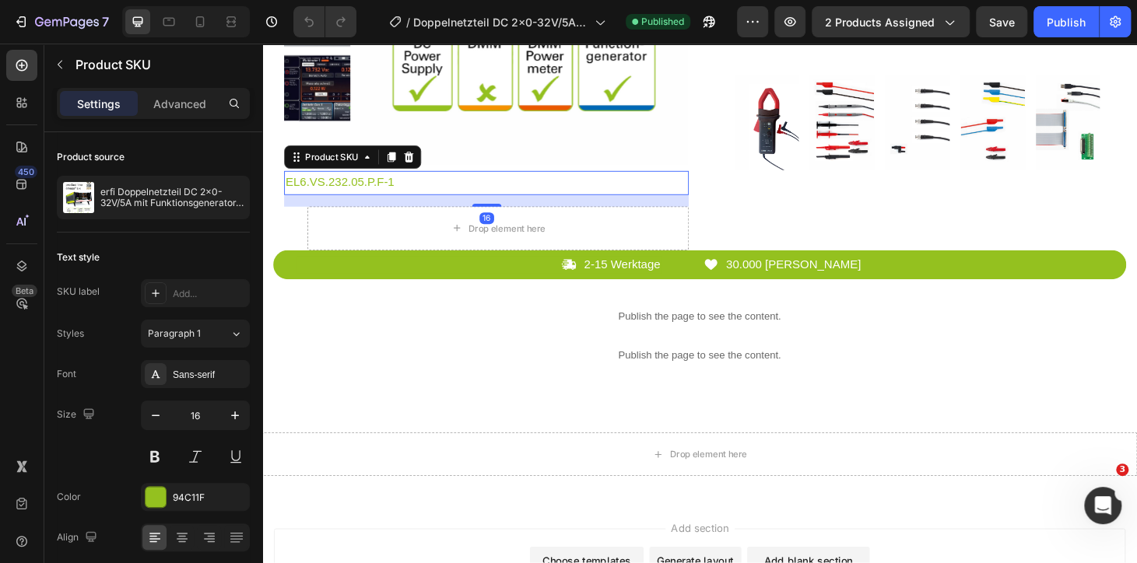
click at [419, 165] on icon at bounding box center [419, 165] width 10 height 11
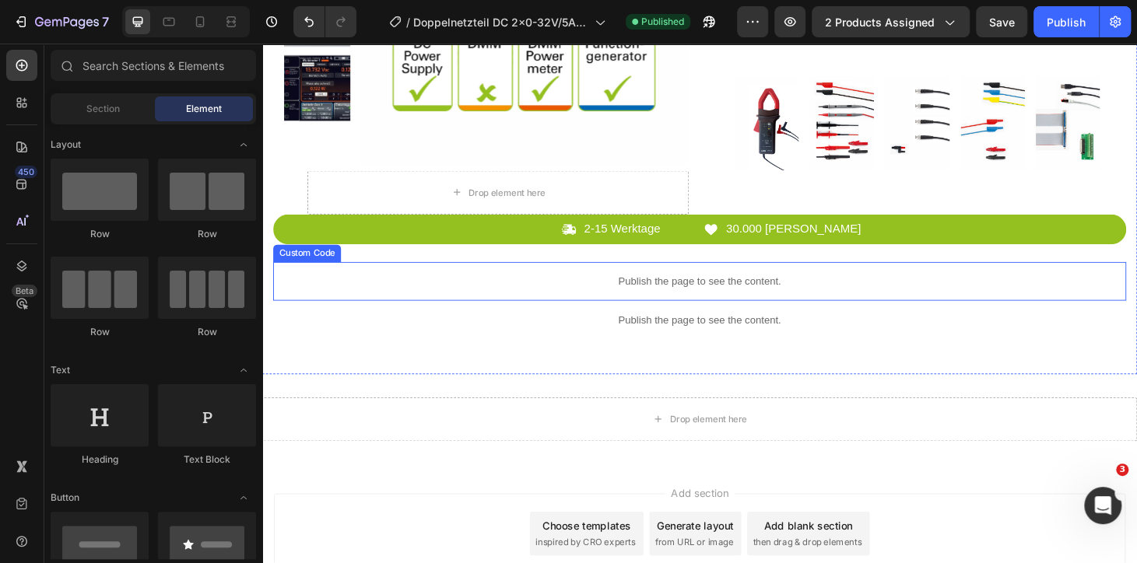
click at [688, 287] on div "Publish the page to see the content." at bounding box center [729, 297] width 910 height 41
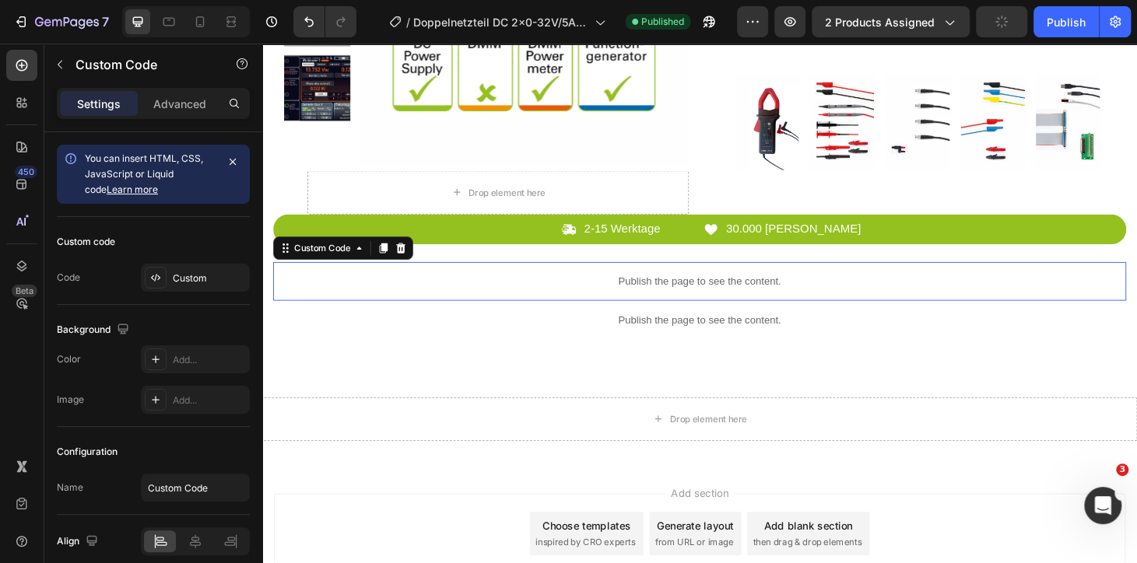
click at [688, 287] on div "Publish the page to see the content." at bounding box center [729, 297] width 910 height 41
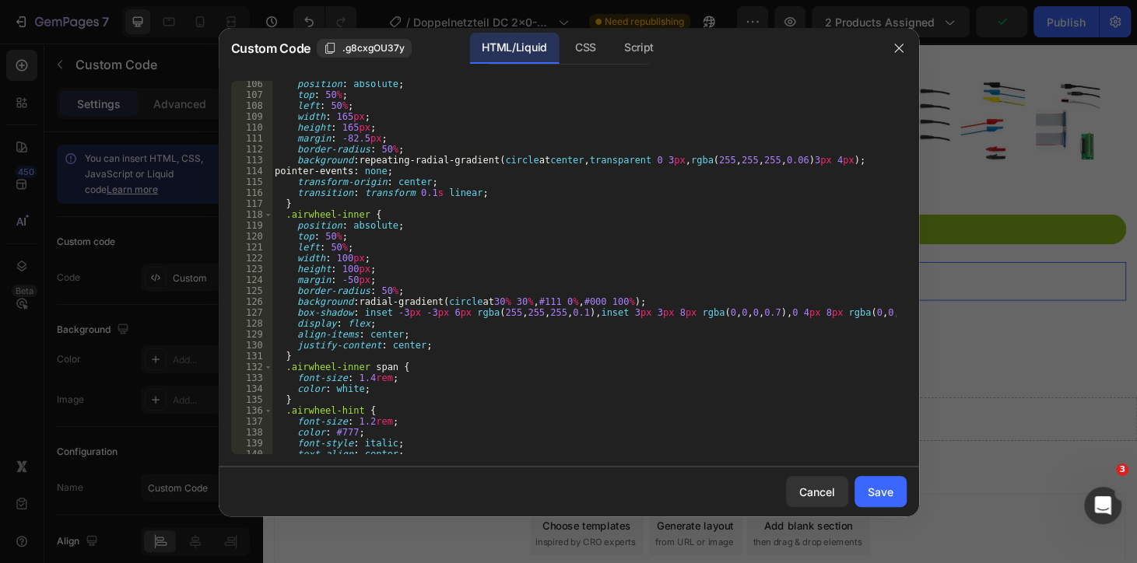
scroll to position [1145, 0]
click at [868, 480] on button "Save" at bounding box center [880, 491] width 52 height 31
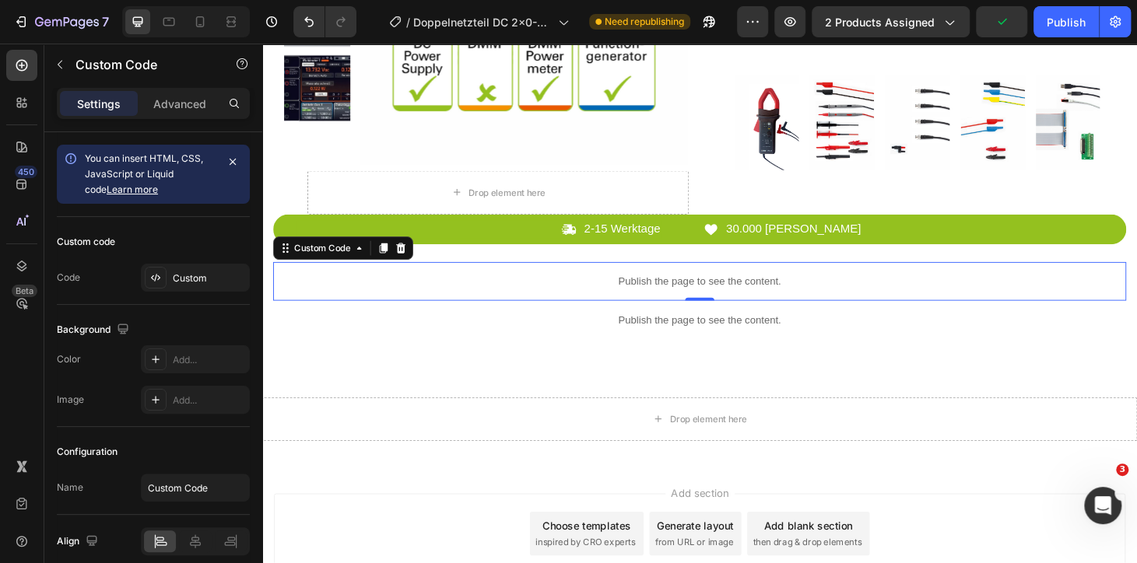
click at [665, 303] on p "Publish the page to see the content." at bounding box center [729, 297] width 910 height 16
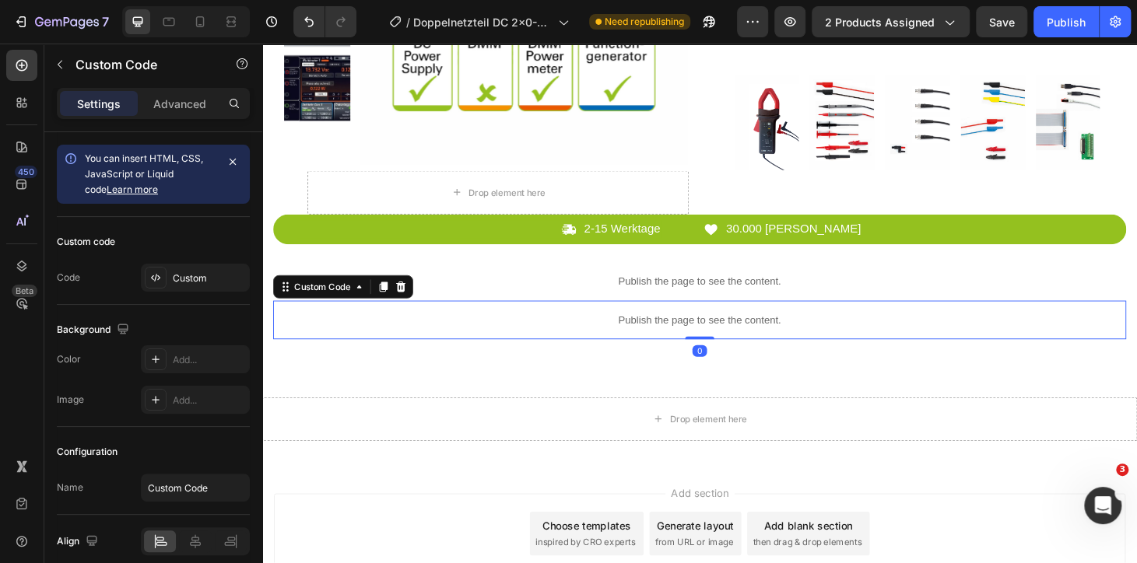
click at [658, 332] on div "Publish the page to see the content." at bounding box center [729, 338] width 910 height 41
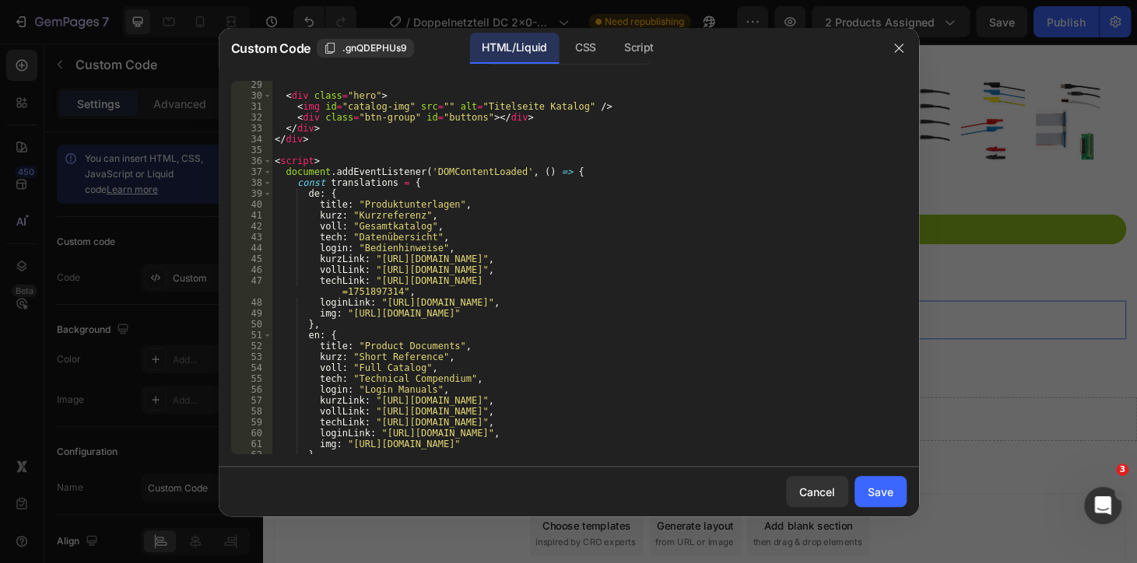
scroll to position [339, 0]
click at [368, 259] on div "< div class = "hero" > < img id = "catalog-img" src = "" alt = "Titelseite Kata…" at bounding box center [583, 276] width 623 height 395
click at [378, 268] on div "< div class = "hero" > < img id = "catalog-img" src = "" alt = "Titelseite Kata…" at bounding box center [583, 276] width 623 height 395
click at [454, 261] on div "< div class = "hero" > < img id = "catalog-img" src = "" alt = "Titelseite Kata…" at bounding box center [583, 276] width 623 height 395
click at [376, 279] on div "< div class = "hero" > < img id = "catalog-img" src = "" alt = "Titelseite Kata…" at bounding box center [583, 276] width 623 height 395
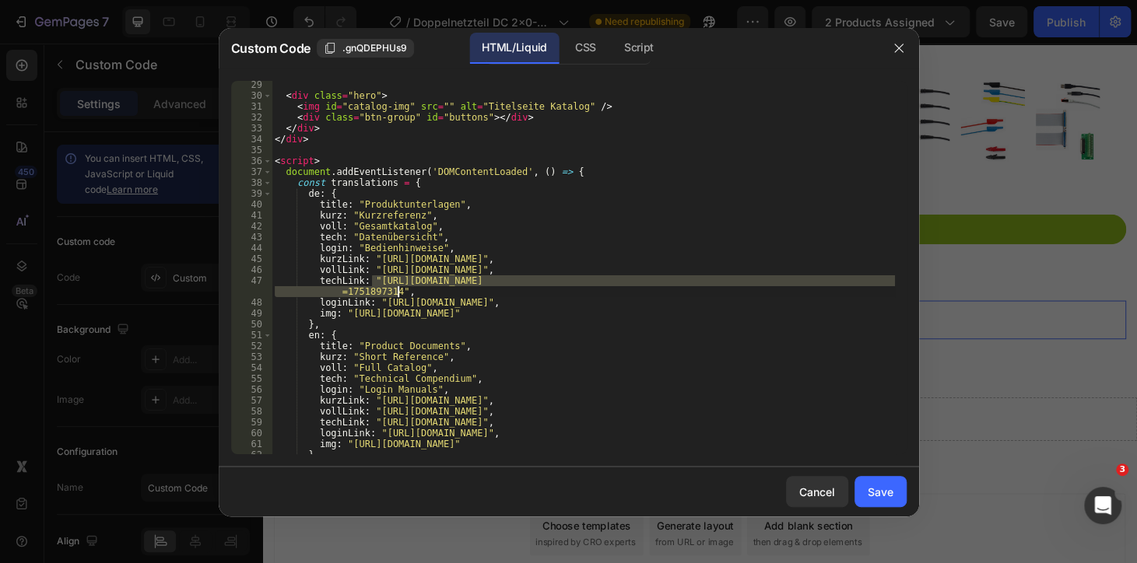
drag, startPoint x: 373, startPoint y: 279, endPoint x: 399, endPoint y: 293, distance: 29.9
click at [399, 293] on div "< div class = "hero" > < img id = "catalog-img" src = "" alt = "Titelseite Kata…" at bounding box center [583, 276] width 623 height 395
paste textarea "3965.pdf?v=1756390366"
type textarea "techLink: "https://cdn.shopify.com/s/files/1/0945/3751/5354/files/3965.pdf?v=17…"
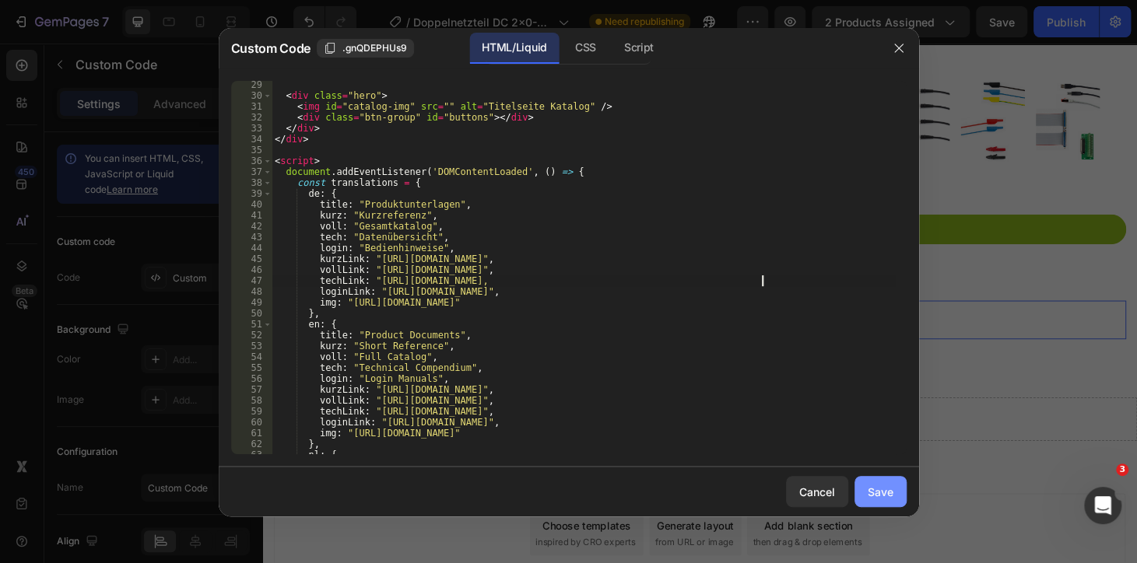
click at [867, 479] on button "Save" at bounding box center [880, 491] width 52 height 31
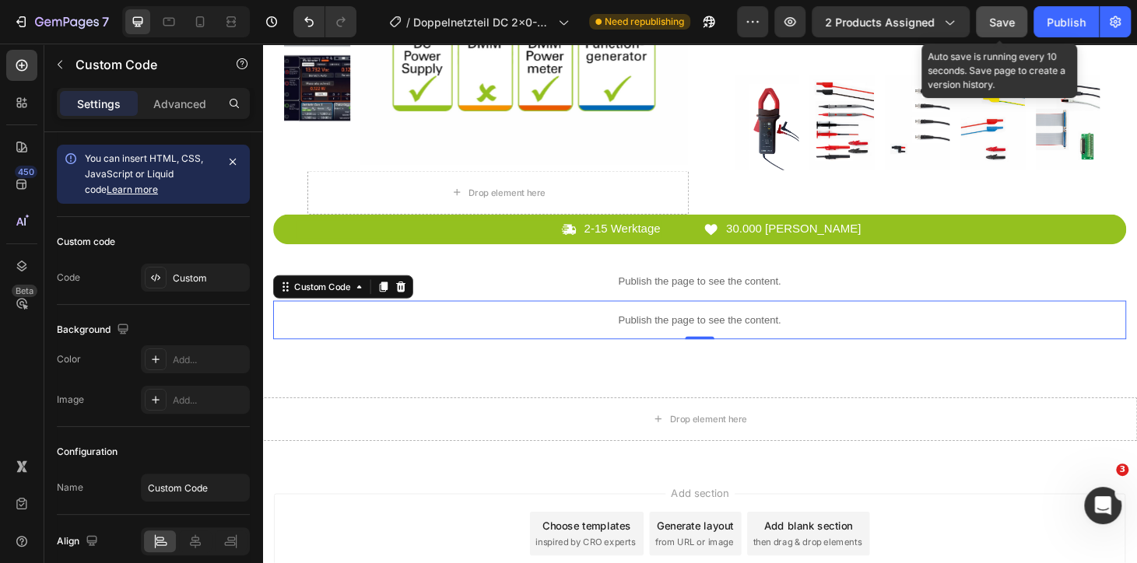
click at [985, 18] on button "Save" at bounding box center [1001, 21] width 51 height 31
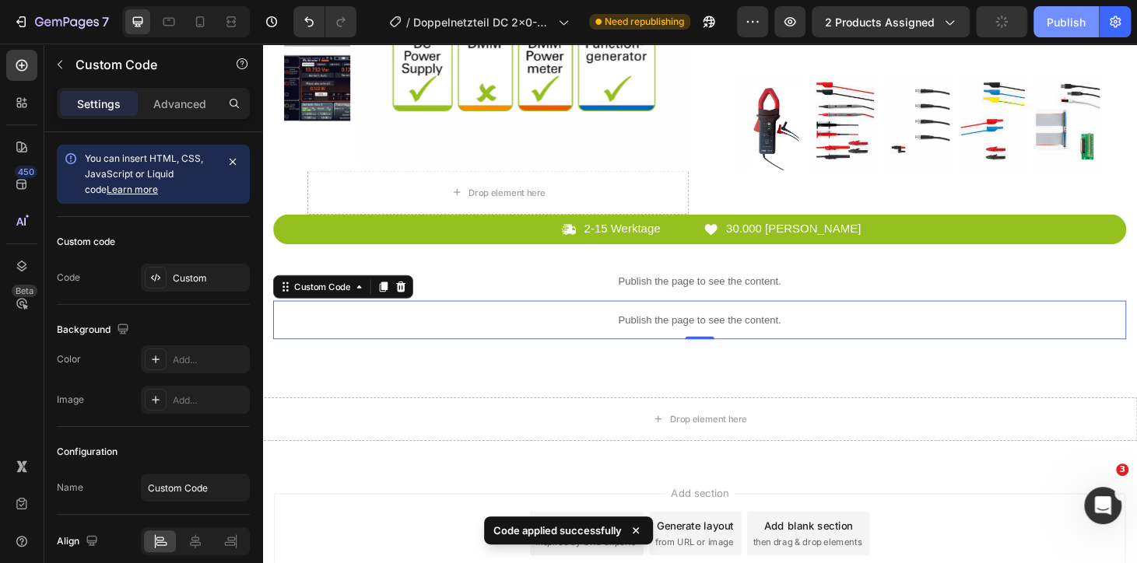
click at [1041, 20] on button "Publish" at bounding box center [1065, 21] width 65 height 31
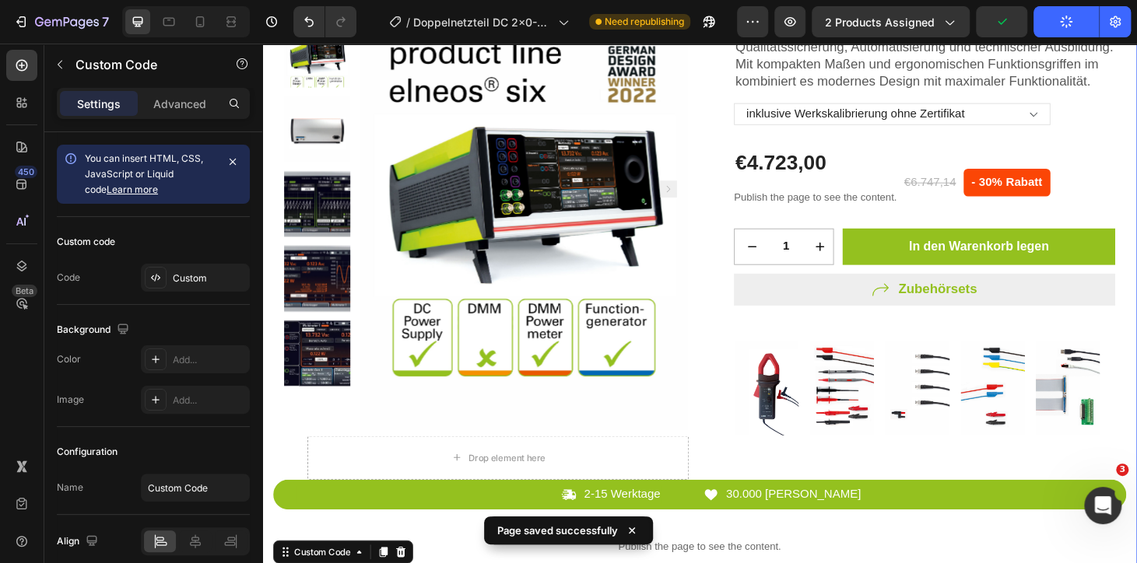
scroll to position [0, 0]
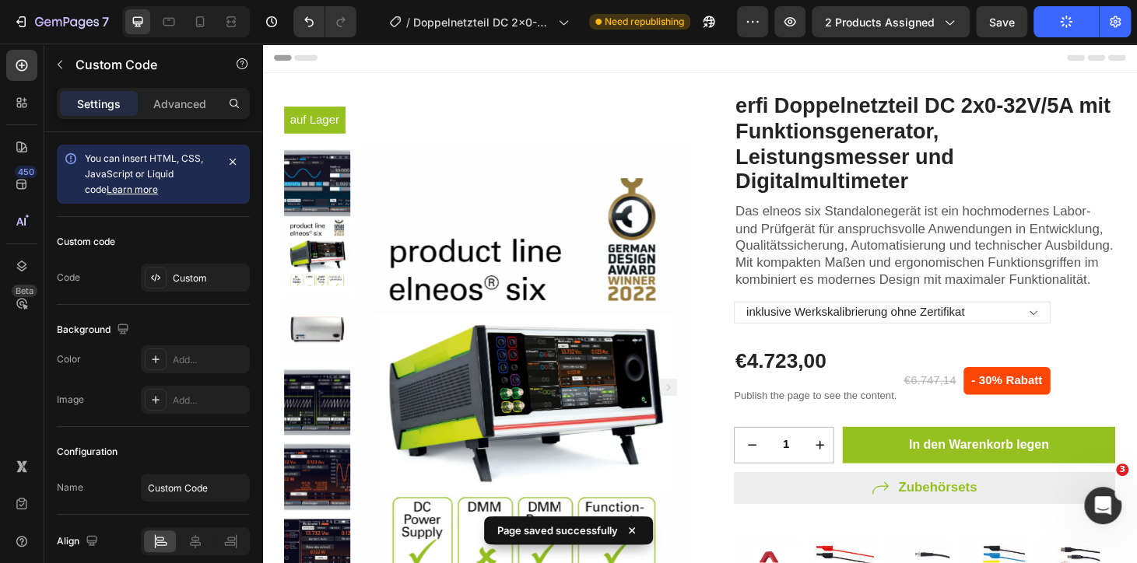
click at [1058, 25] on button "Publish" at bounding box center [1065, 21] width 65 height 31
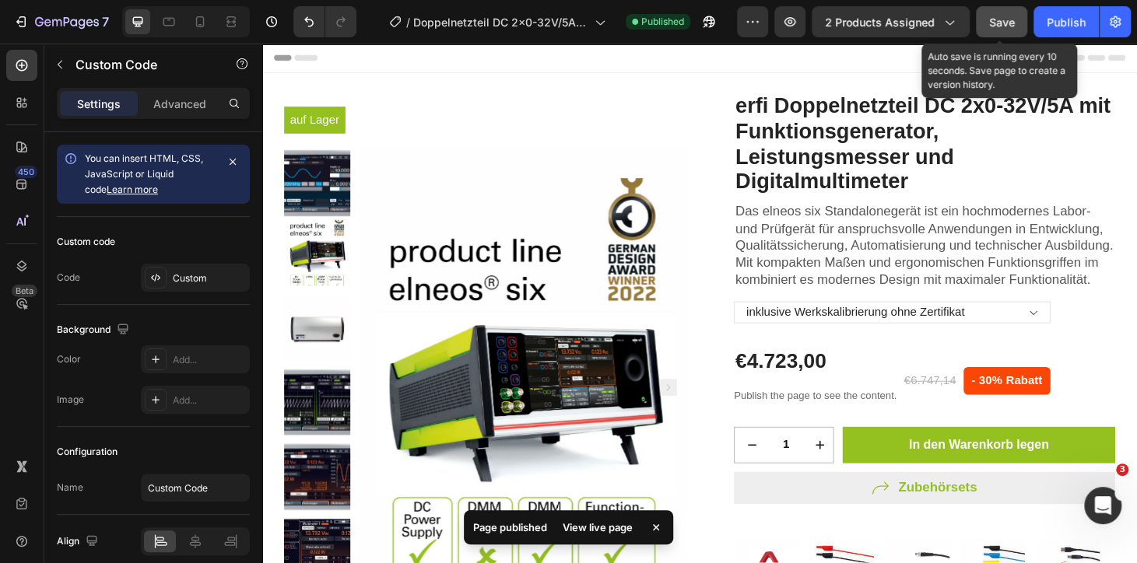
click at [1012, 23] on span "Save" at bounding box center [1002, 22] width 26 height 13
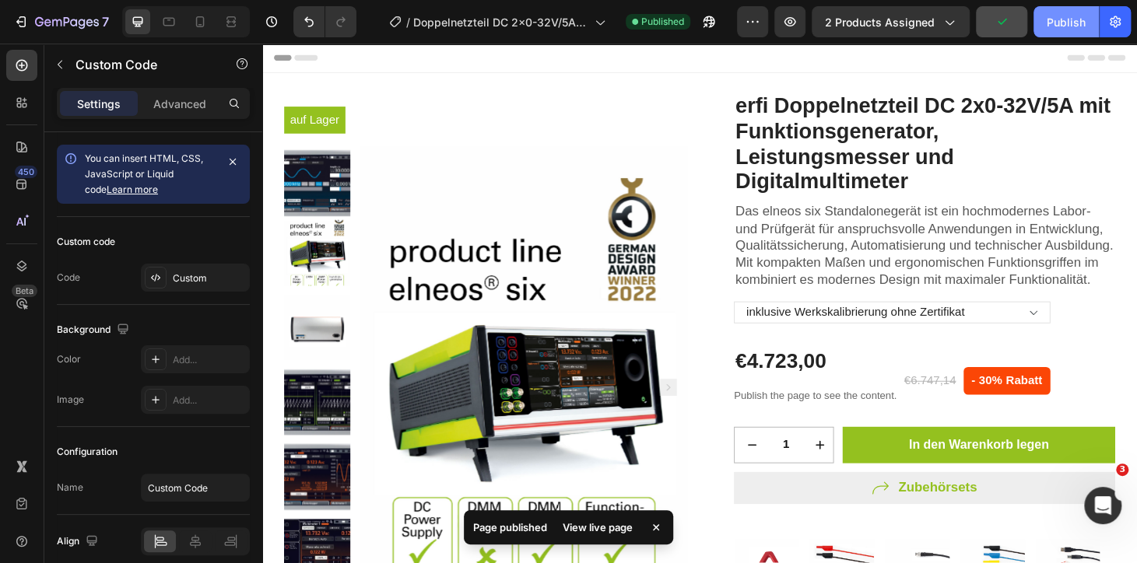
click at [1040, 21] on button "Publish" at bounding box center [1065, 21] width 65 height 31
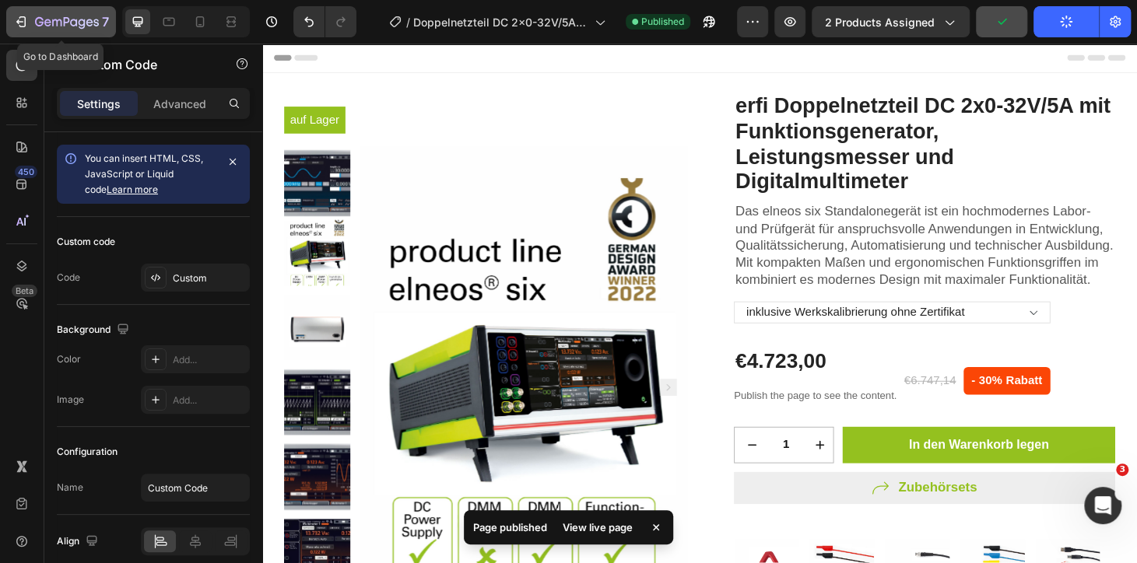
drag, startPoint x: 23, startPoint y: 12, endPoint x: 21, endPoint y: 28, distance: 15.7
click at [23, 13] on div "7" at bounding box center [61, 21] width 96 height 19
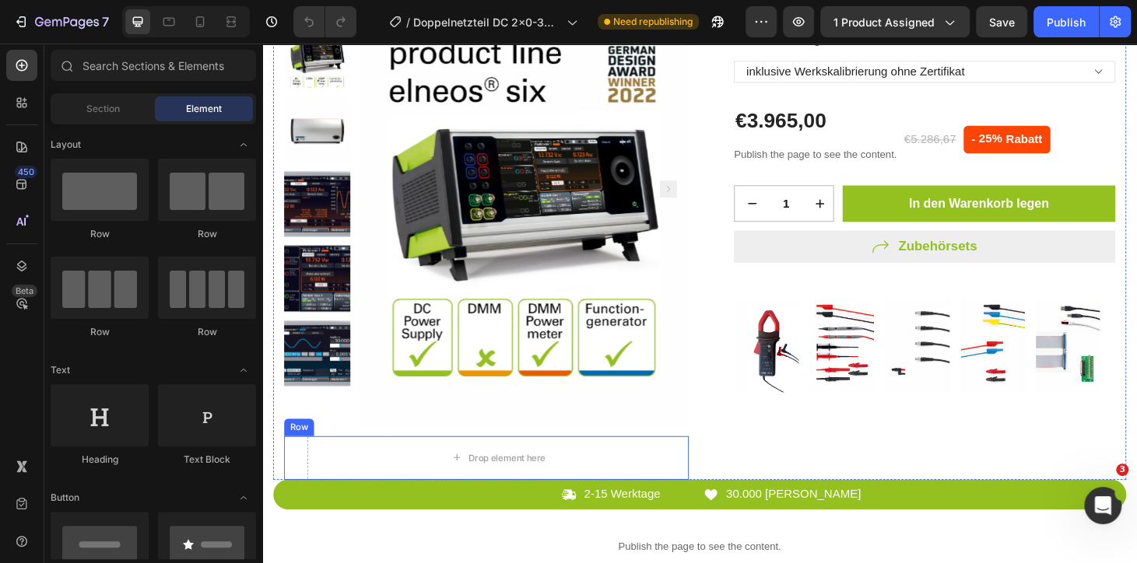
scroll to position [353, 0]
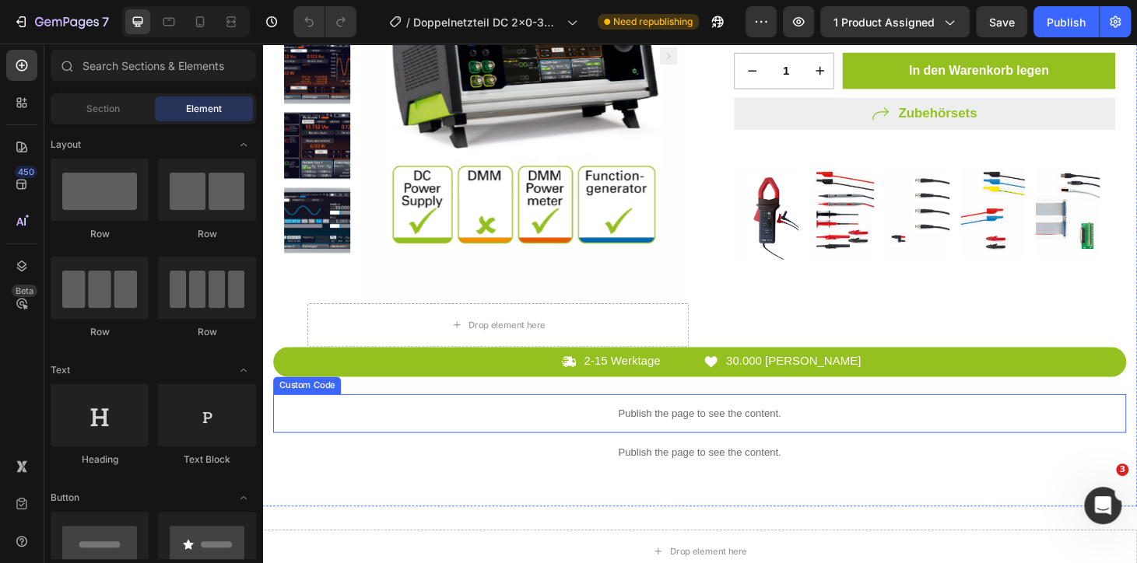
click at [696, 427] on div "Publish the page to see the content." at bounding box center [729, 439] width 910 height 41
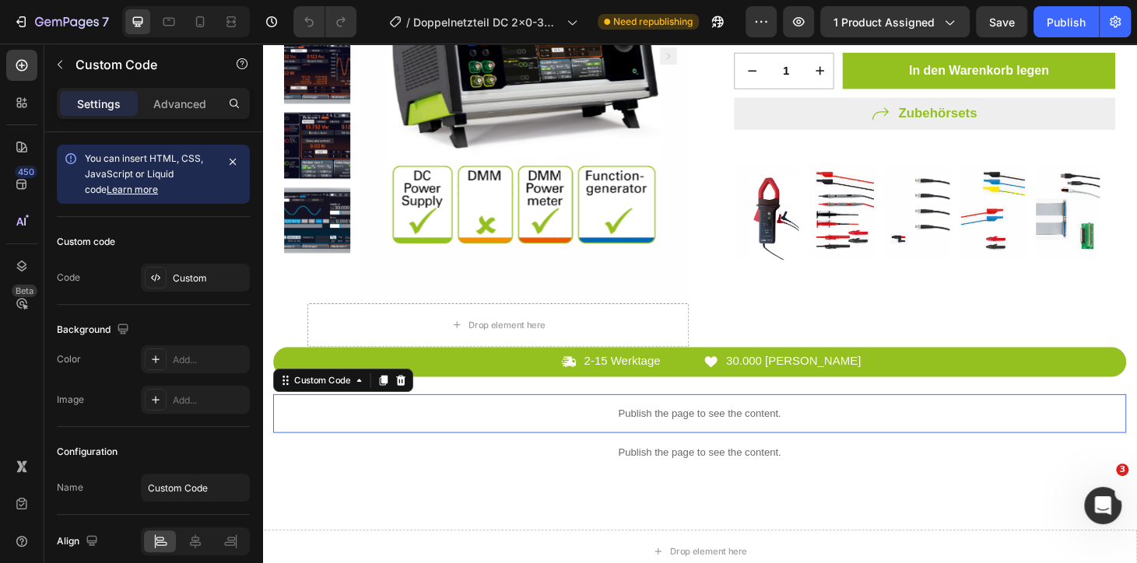
click at [696, 427] on div "Publish the page to see the content." at bounding box center [729, 439] width 910 height 41
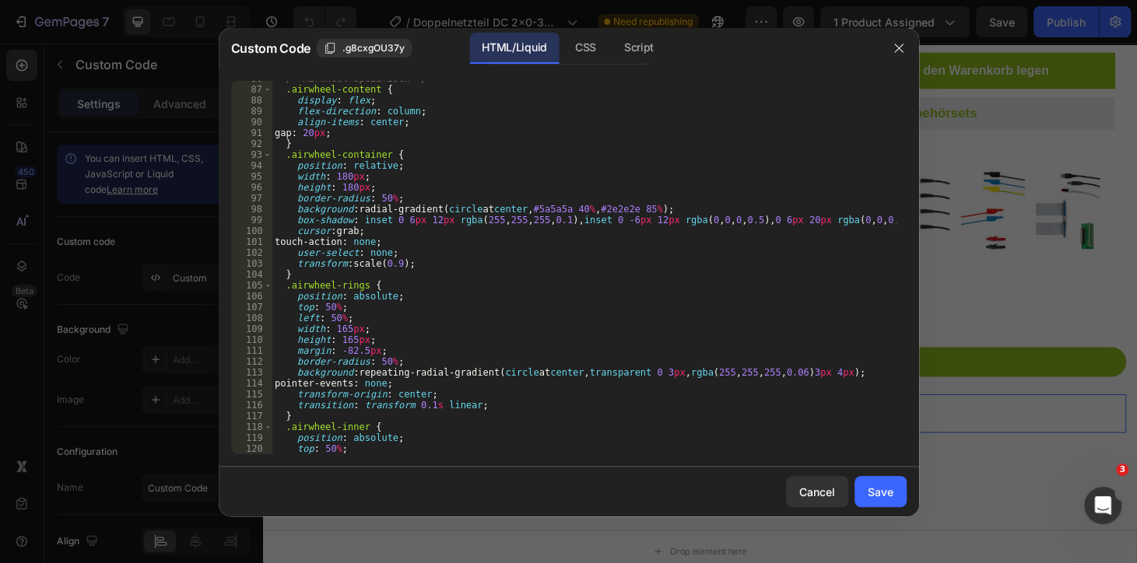
scroll to position [934, 0]
click at [864, 491] on button "Save" at bounding box center [880, 491] width 52 height 31
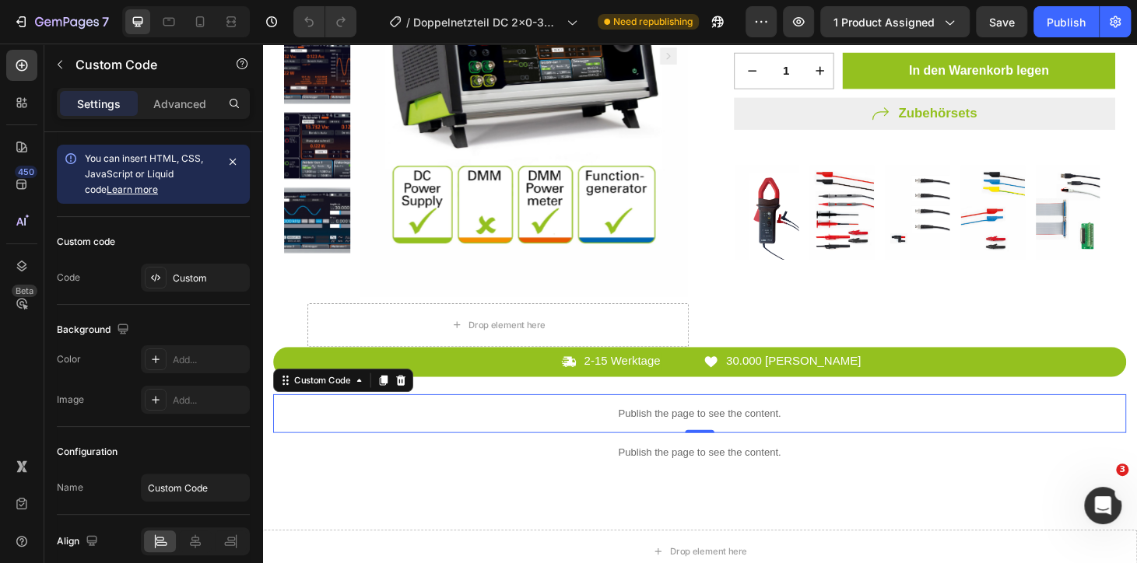
click at [758, 472] on p "Publish the page to see the content." at bounding box center [729, 480] width 910 height 16
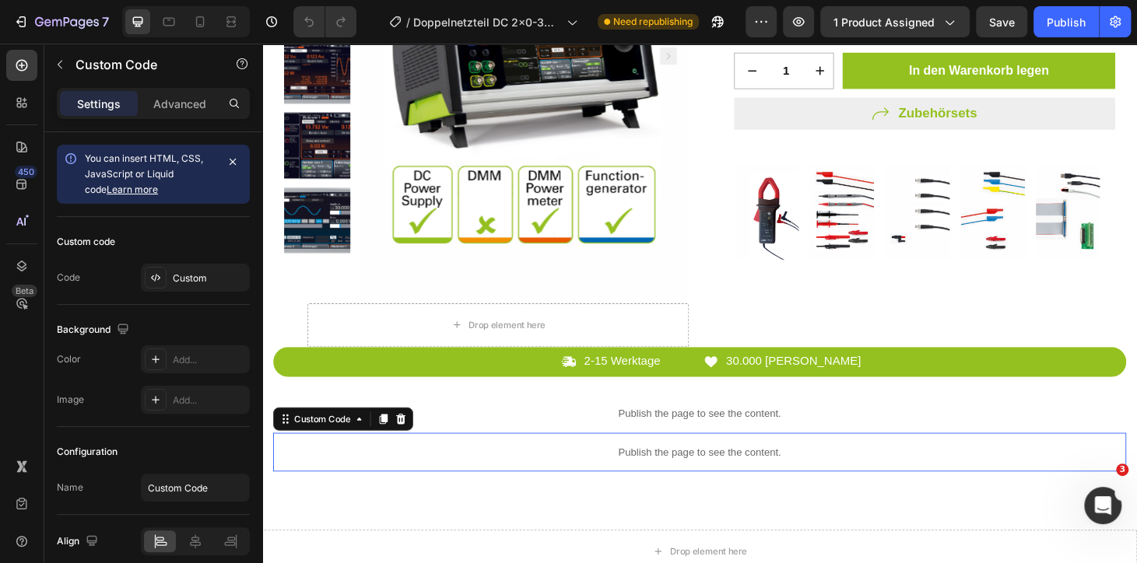
click at [758, 472] on p "Publish the page to see the content." at bounding box center [729, 480] width 910 height 16
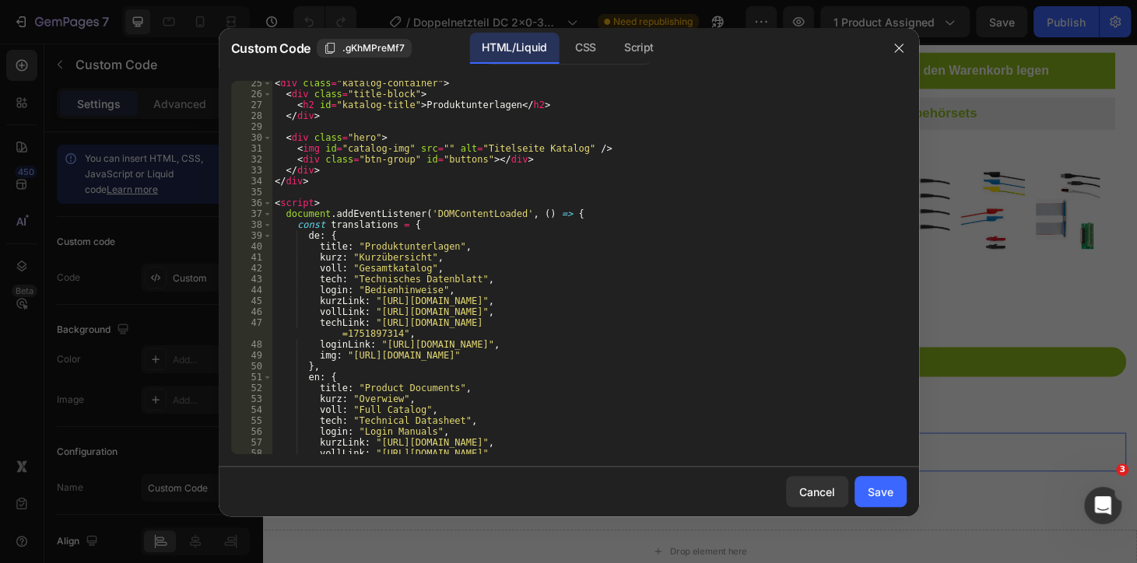
scroll to position [254, 0]
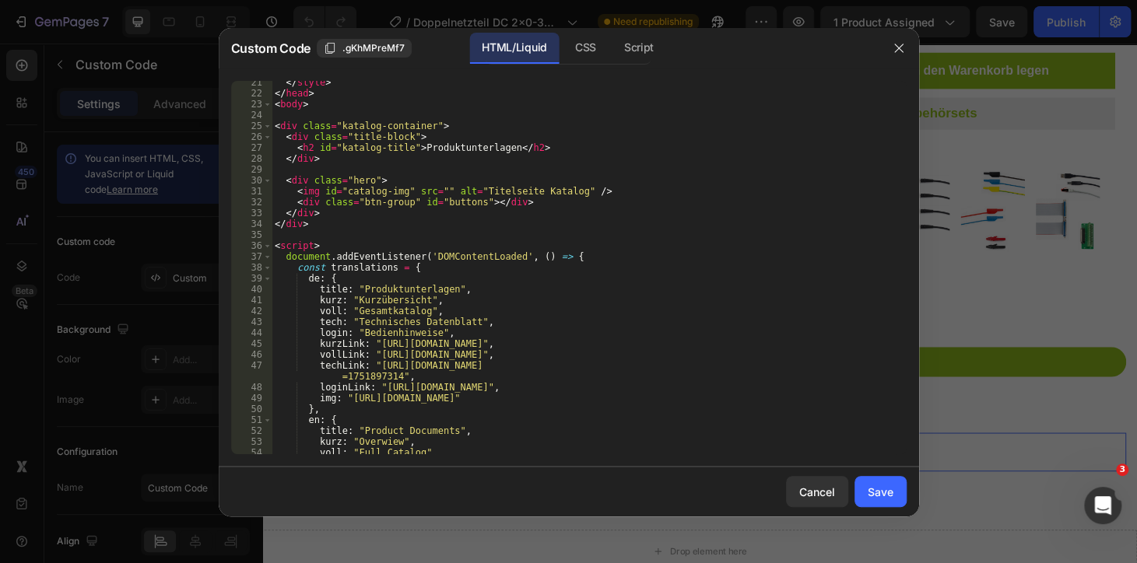
click at [469, 341] on div "</ style > </ head > < body > < div class = "katalog-container" > < div class =…" at bounding box center [583, 274] width 623 height 395
click at [375, 347] on div "</ style > </ head > < body > < div class = "katalog-container" > < div class =…" at bounding box center [583, 274] width 623 height 395
click at [391, 326] on div "</ style > </ head > < body > < div class = "katalog-container" > < div class =…" at bounding box center [583, 274] width 623 height 395
click at [360, 373] on div "</ style > </ head > < body > < div class = "katalog-container" > < div class =…" at bounding box center [583, 274] width 623 height 395
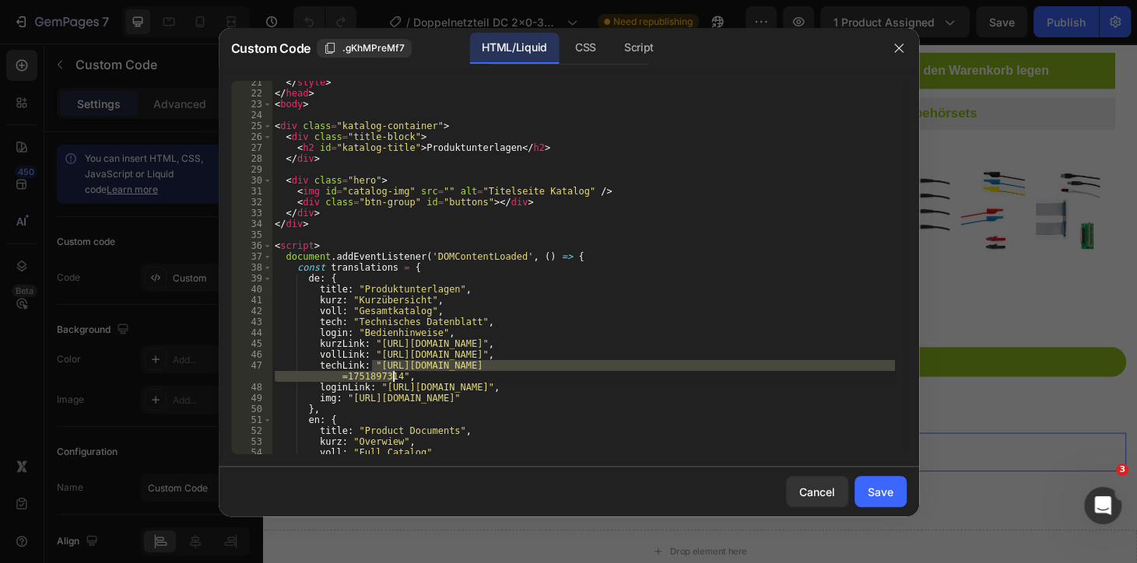
drag, startPoint x: 373, startPoint y: 365, endPoint x: 395, endPoint y: 375, distance: 24.0
click at [395, 375] on div "</ style > </ head > < body > < div class = "katalog-container" > < div class =…" at bounding box center [583, 274] width 623 height 395
paste textarea "3965.pdf?v=1756390366"
type textarea "techLink: "[URL][DOMAIN_NAME]","
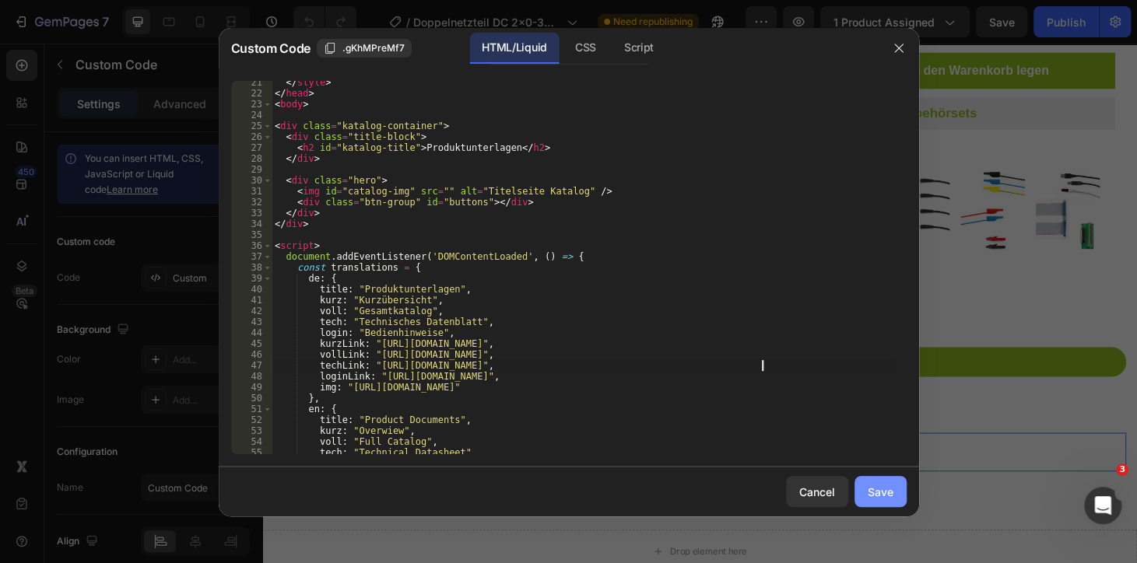
click at [867, 485] on button "Save" at bounding box center [880, 491] width 52 height 31
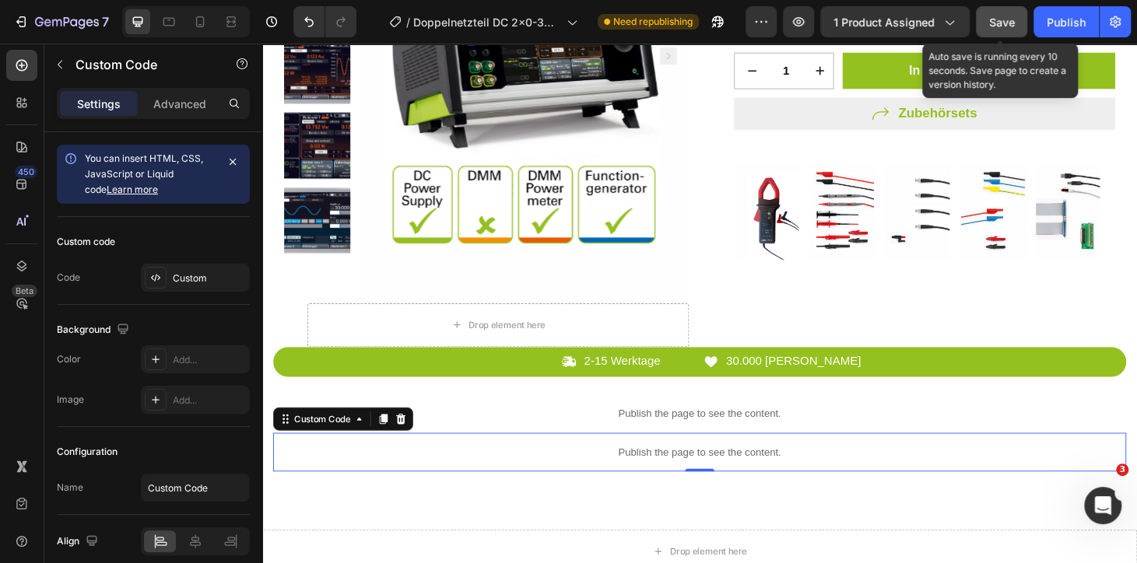
click at [999, 28] on div "Save" at bounding box center [1002, 22] width 26 height 16
click at [1046, 16] on button "Publish" at bounding box center [1065, 21] width 65 height 31
click at [989, 19] on span "Save" at bounding box center [1002, 22] width 26 height 13
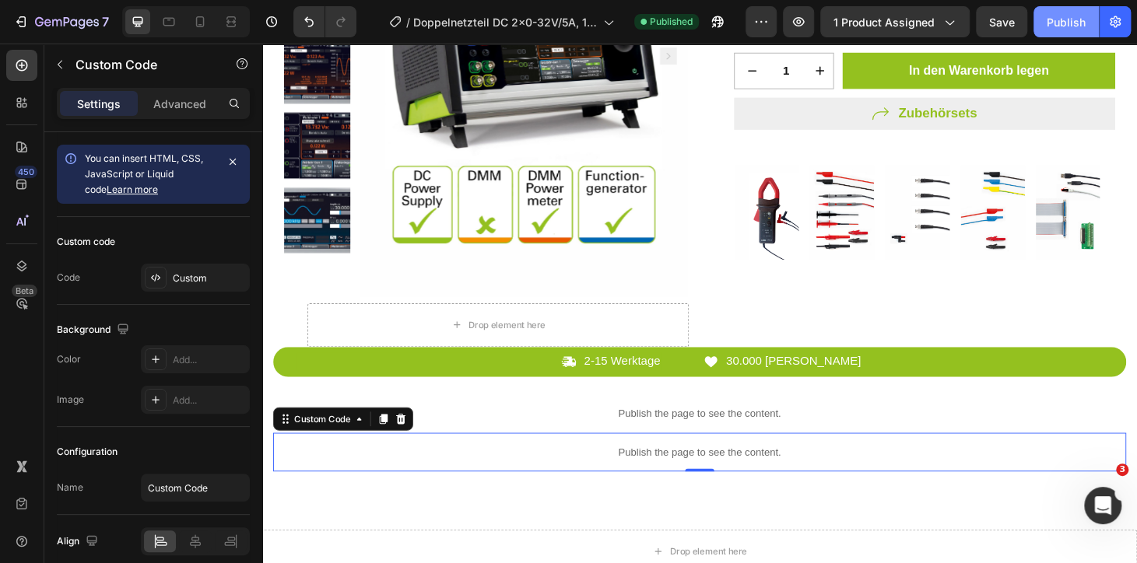
drag, startPoint x: 1009, startPoint y: 23, endPoint x: 1048, endPoint y: 21, distance: 38.9
click at [1009, 23] on span "Save" at bounding box center [1002, 22] width 26 height 13
click at [1048, 20] on div "Publish" at bounding box center [1066, 22] width 39 height 16
